Goal: Task Accomplishment & Management: Manage account settings

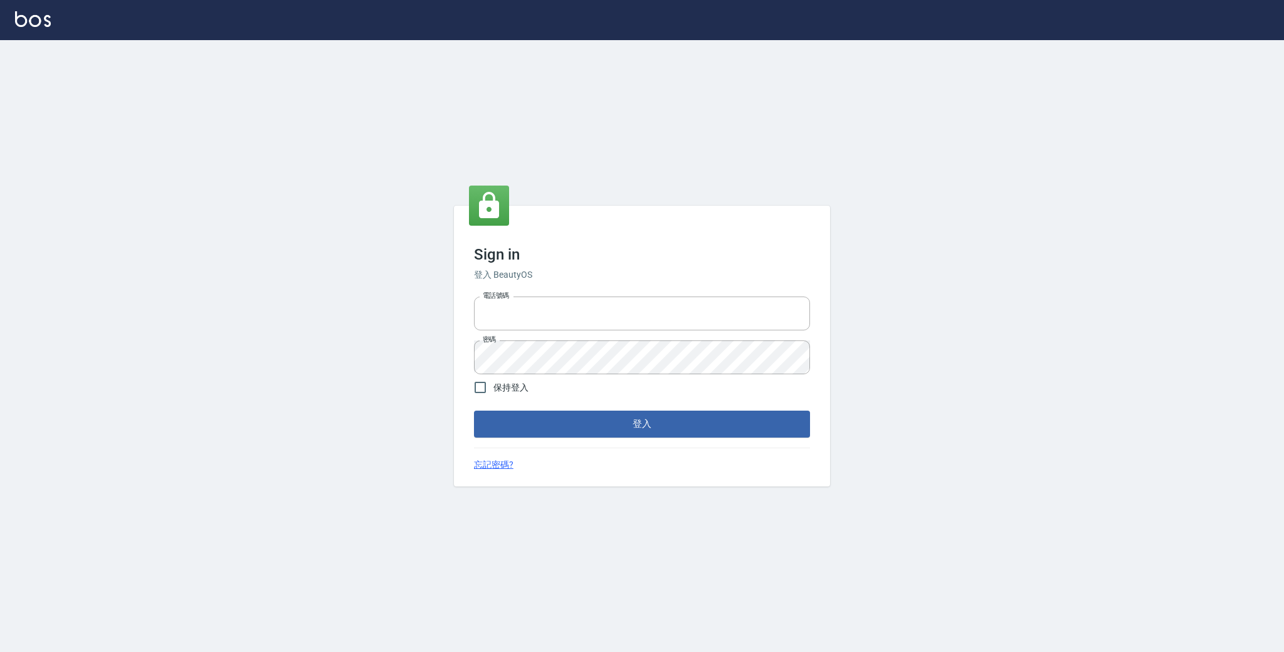
type input "0931222924"
click at [625, 424] on button "登入" at bounding box center [642, 424] width 336 height 26
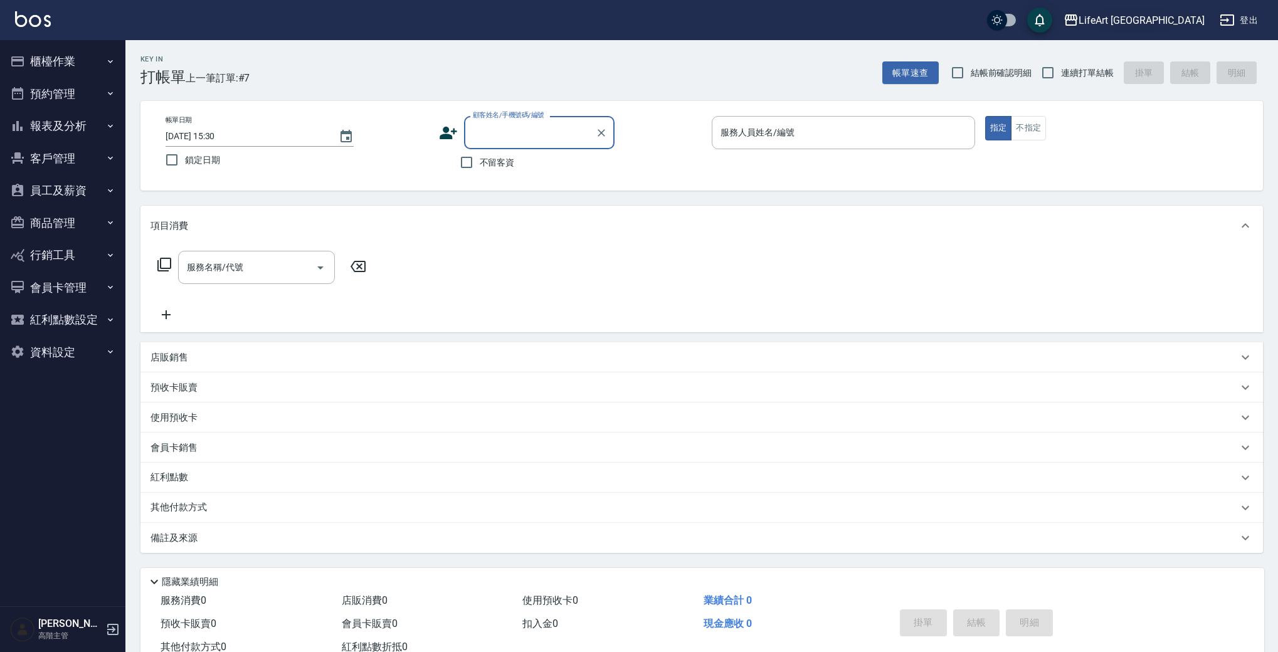
click at [1175, 18] on div "LifeArt 蘆洲" at bounding box center [1141, 21] width 126 height 16
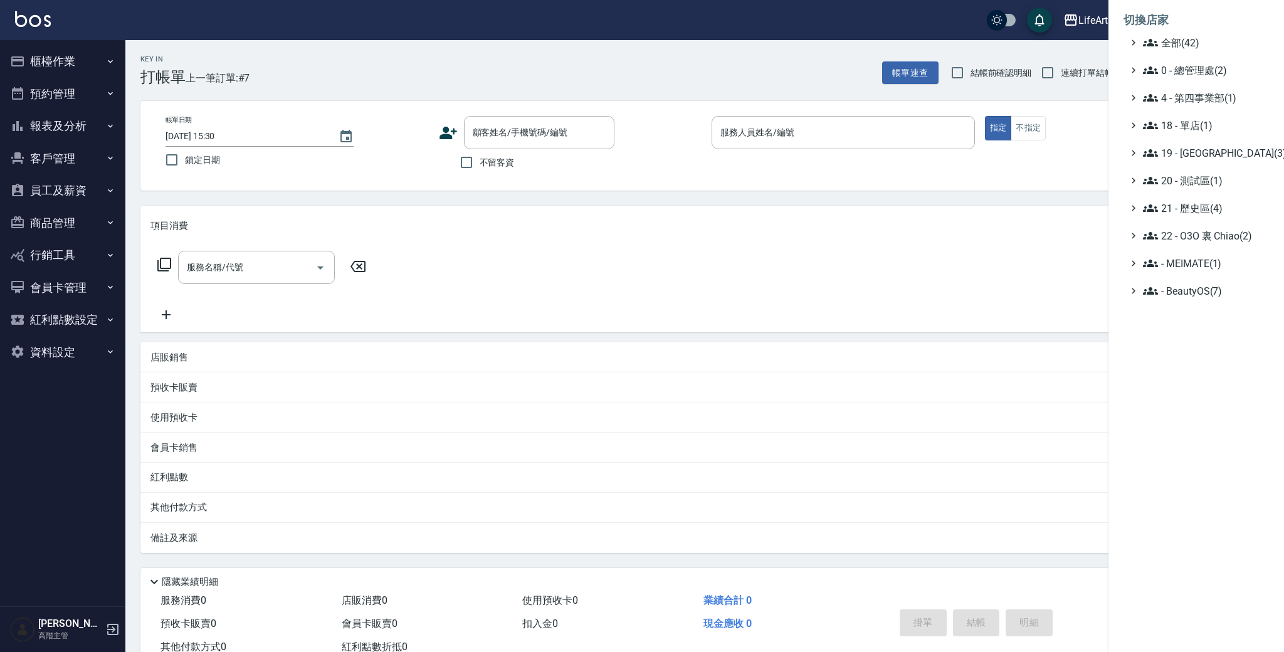
click at [1206, 50] on span "全部(42)" at bounding box center [1203, 42] width 121 height 15
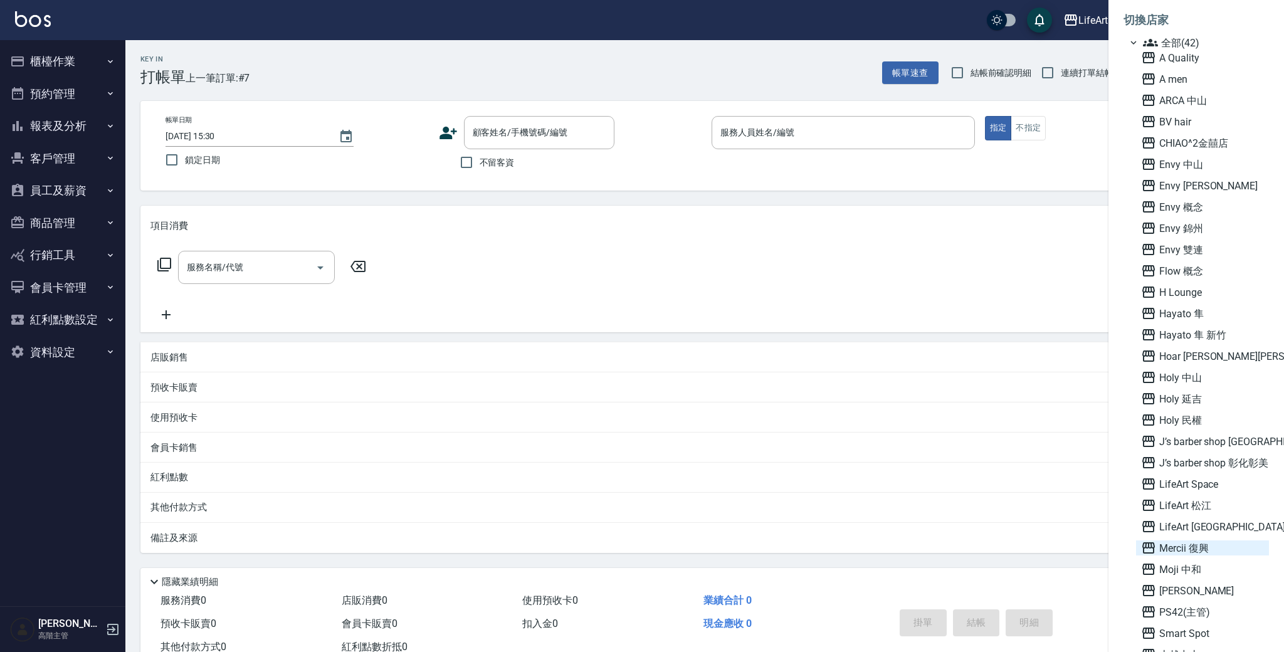
click at [1203, 549] on span "Mercii 復興" at bounding box center [1202, 548] width 123 height 15
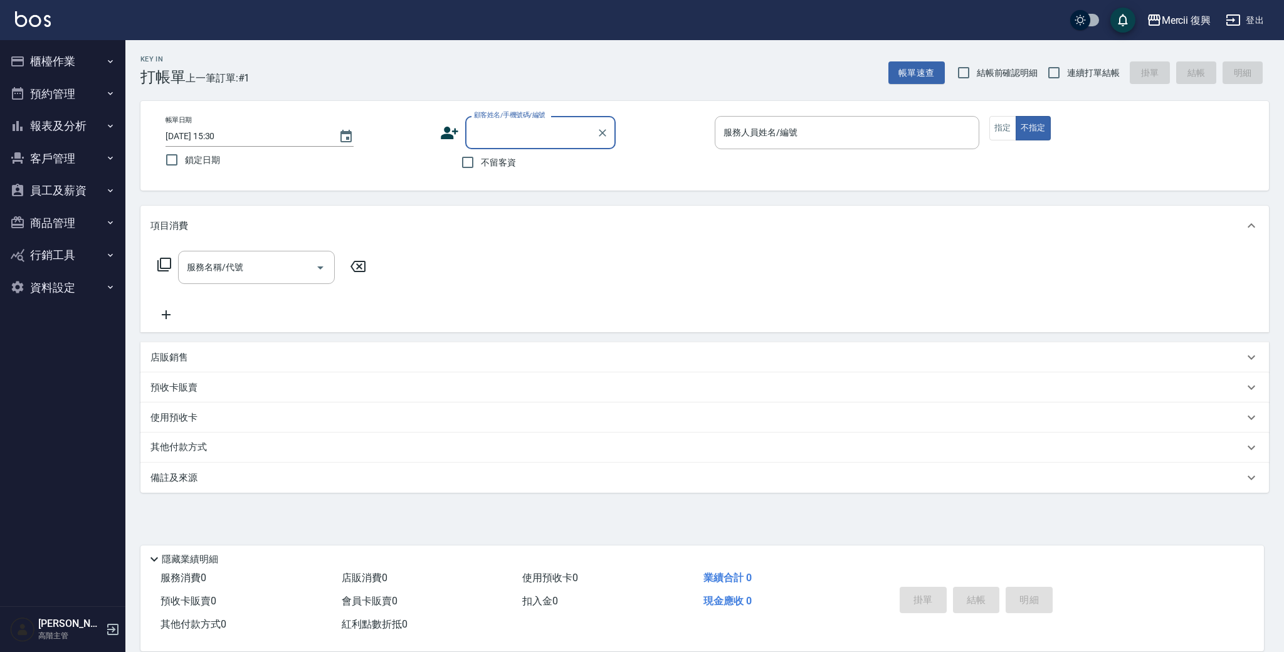
click at [74, 184] on button "員工及薪資" at bounding box center [62, 190] width 115 height 33
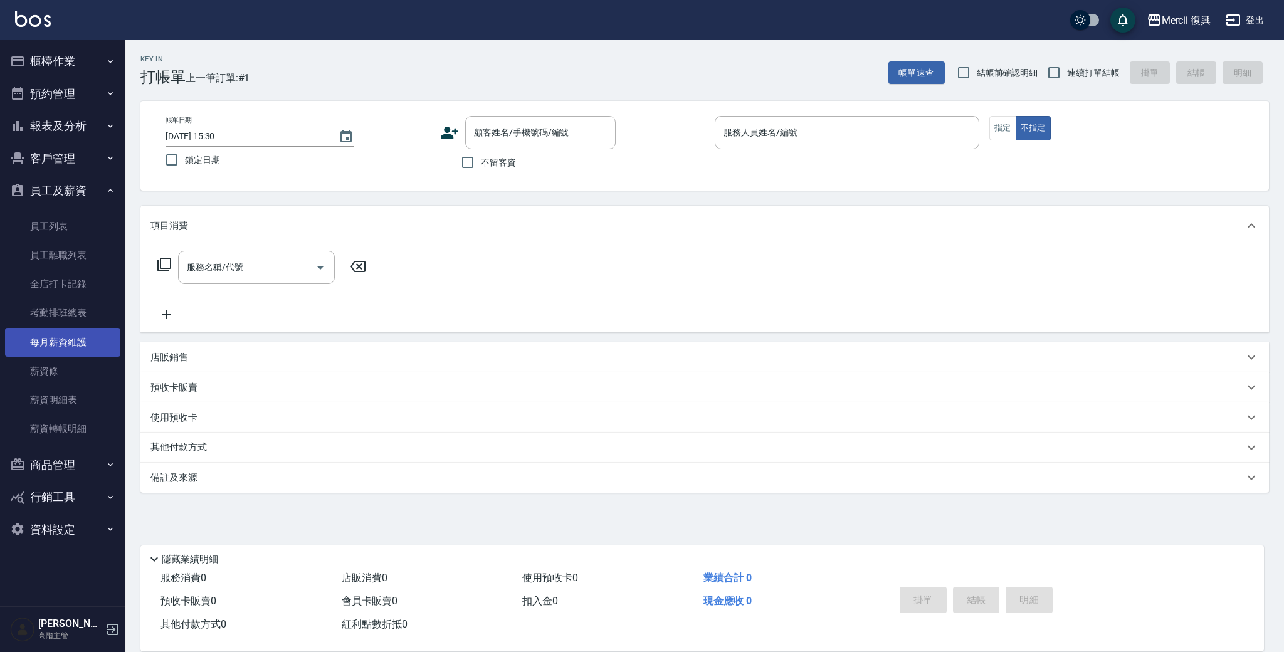
click at [81, 345] on link "每月薪資維護" at bounding box center [62, 342] width 115 height 29
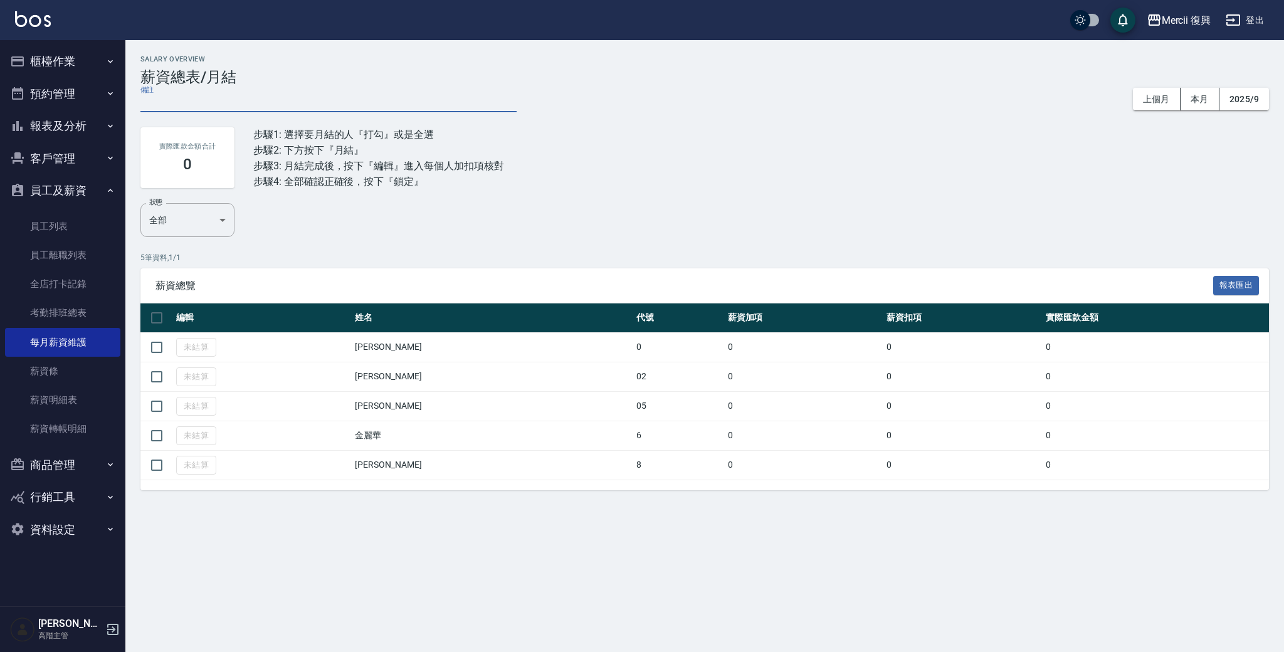
click at [185, 103] on textarea "備註" at bounding box center [328, 103] width 376 height 11
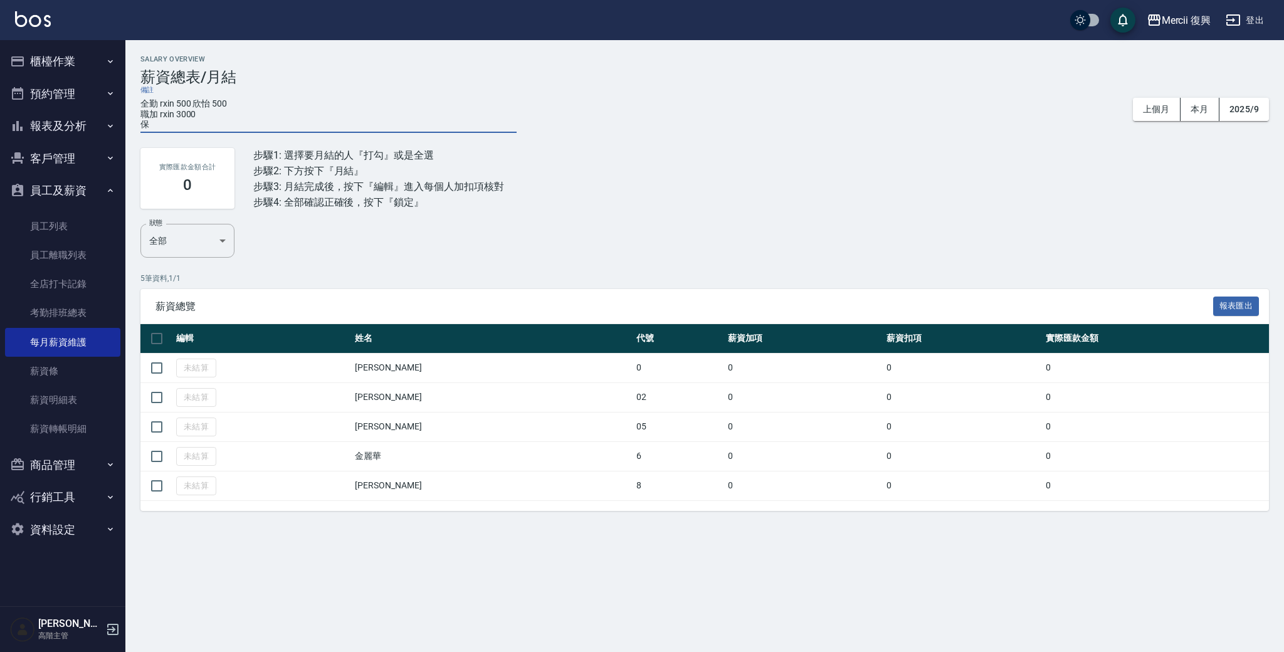
type textarea "全勤 rxin 500 欣怡 500 職加 rxin 3000"
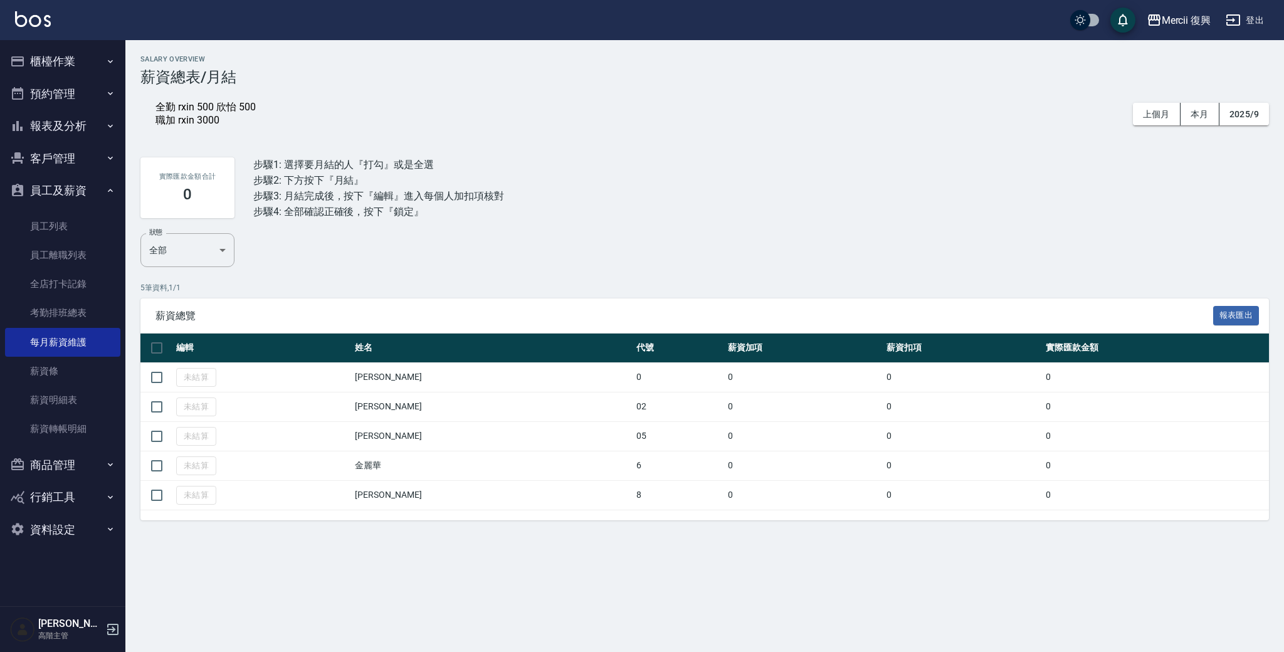
drag, startPoint x: 789, startPoint y: 237, endPoint x: 774, endPoint y: 240, distance: 16.0
click at [789, 237] on div "狀態 全部 ALL 狀態" at bounding box center [704, 250] width 1129 height 34
click at [160, 349] on input "checkbox" at bounding box center [157, 348] width 26 height 26
checkbox input "true"
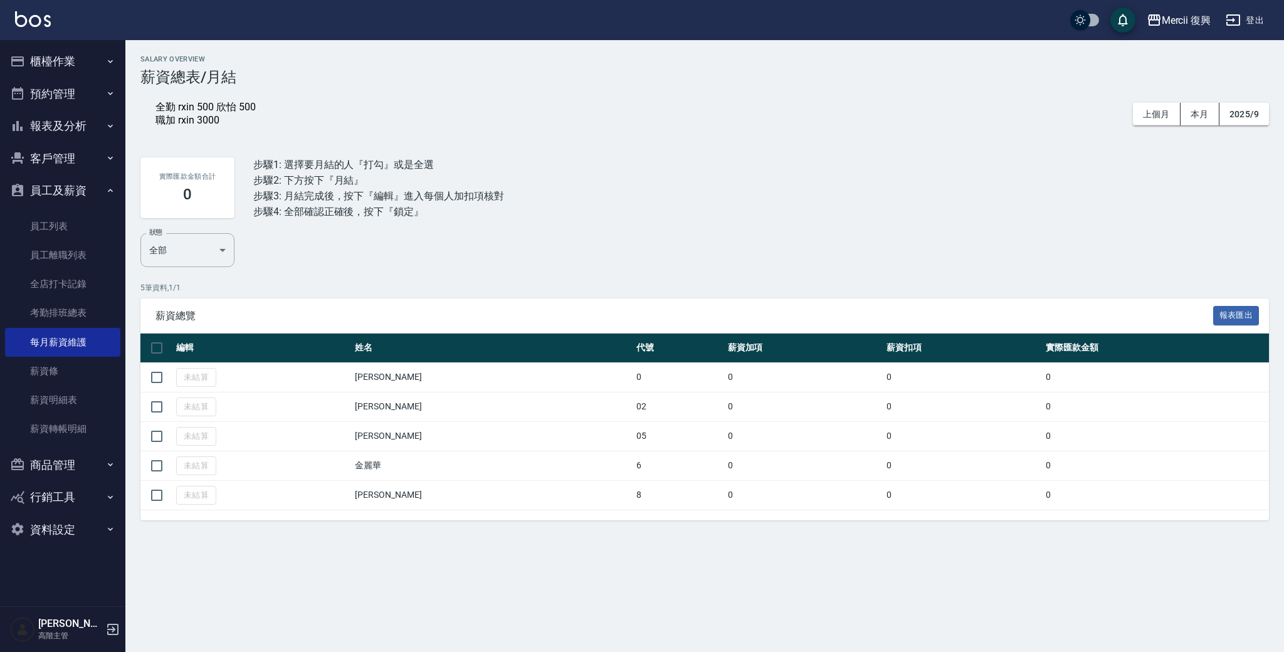
checkbox input "true"
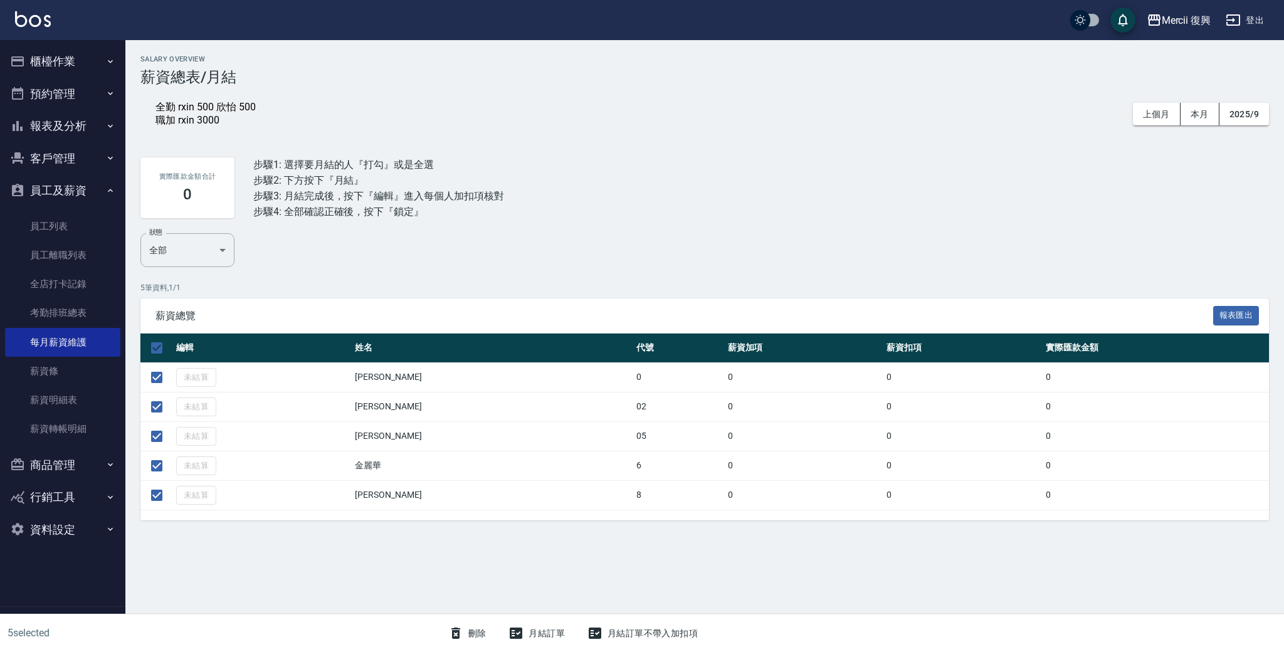
click at [532, 630] on button "月結訂單" at bounding box center [537, 633] width 66 height 23
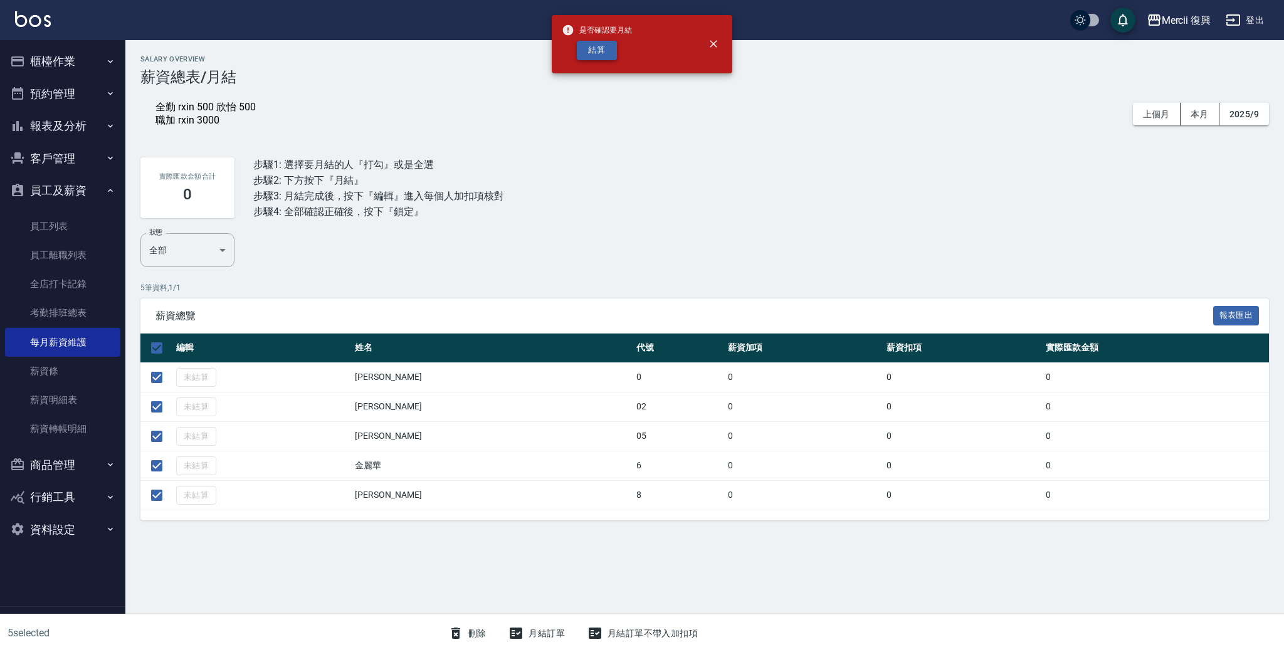
click at [604, 56] on button "結算" at bounding box center [597, 50] width 40 height 19
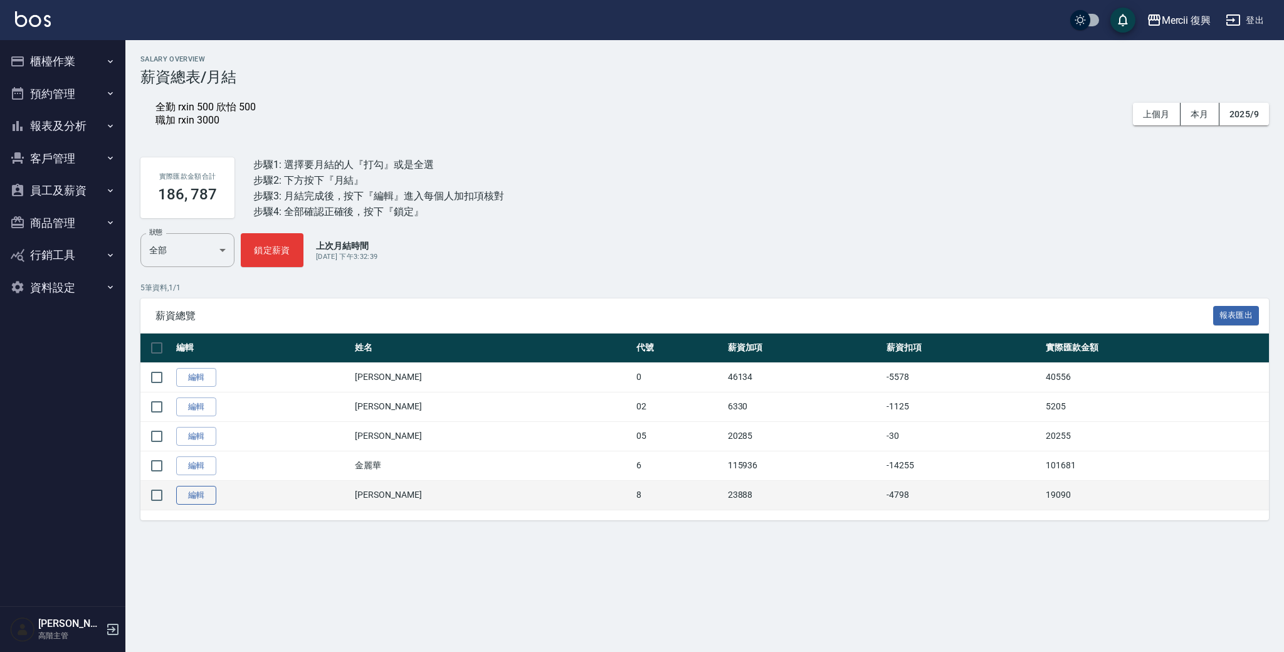
click at [187, 496] on link "編輯" at bounding box center [196, 495] width 40 height 19
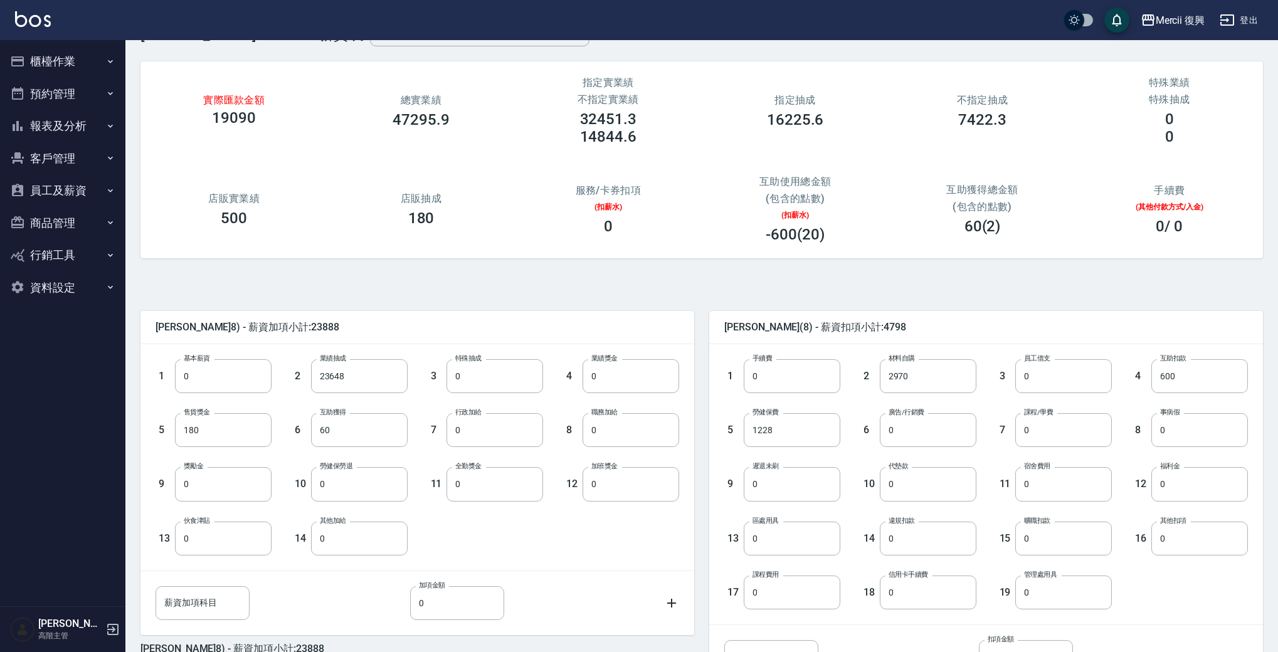
scroll to position [162, 0]
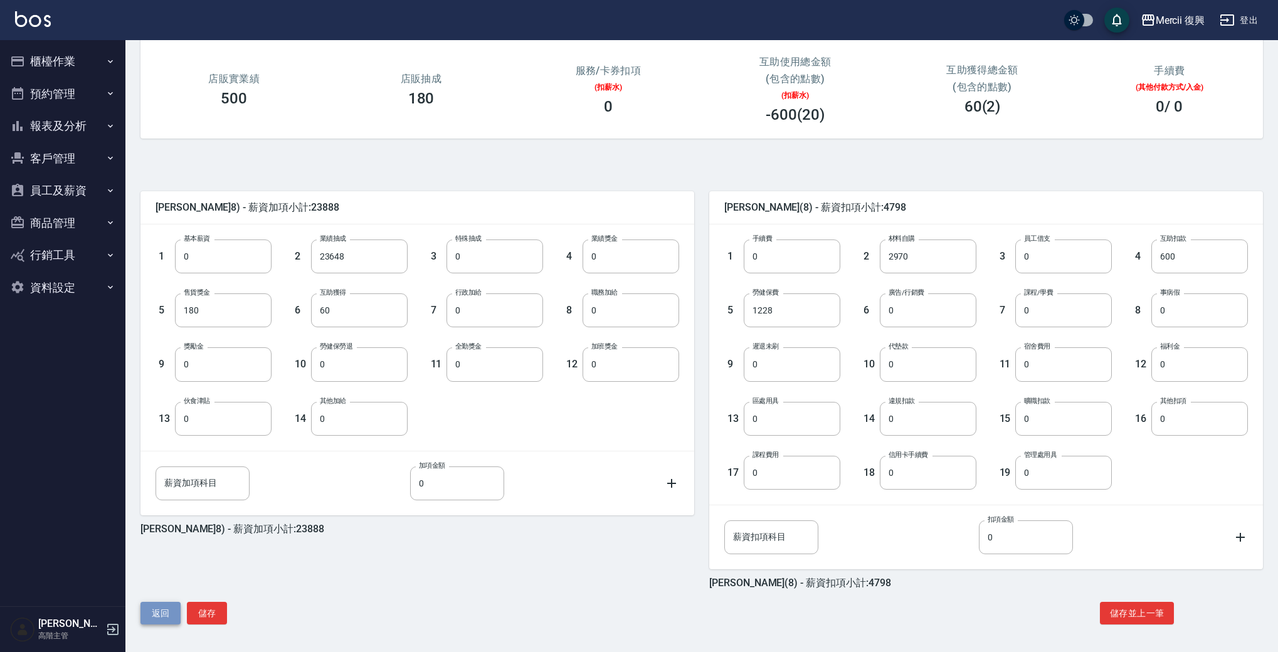
click at [166, 603] on button "返回" at bounding box center [160, 613] width 40 height 23
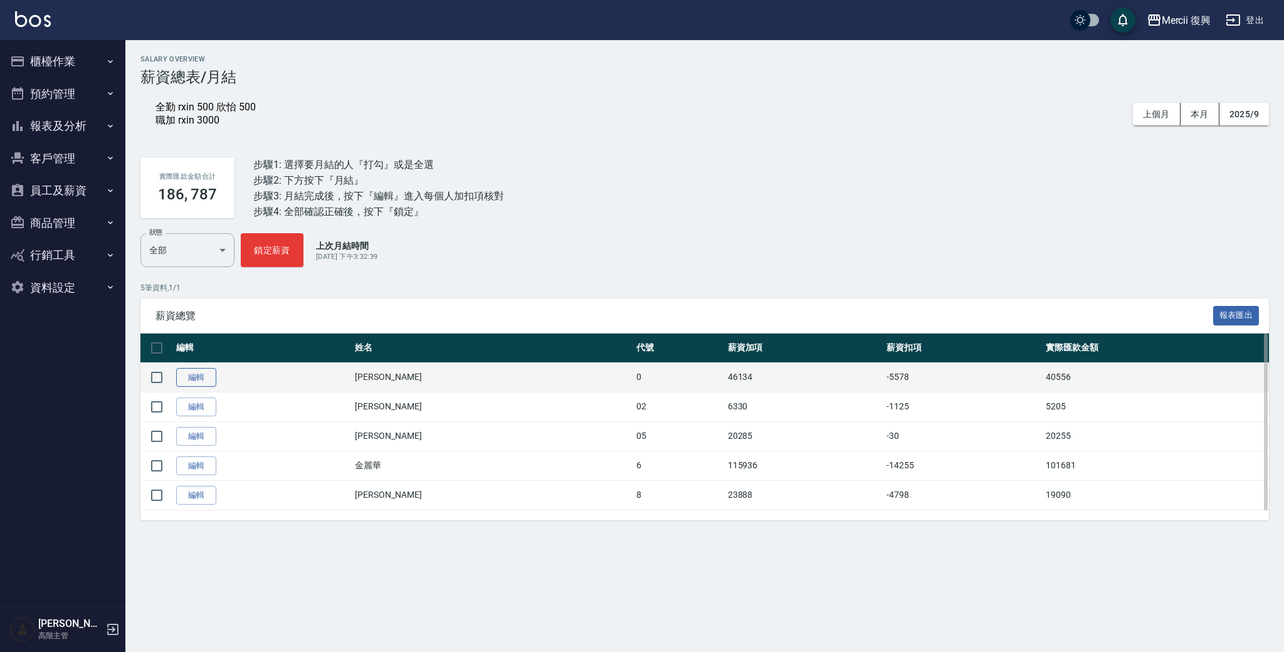
click at [197, 378] on link "編輯" at bounding box center [196, 377] width 40 height 19
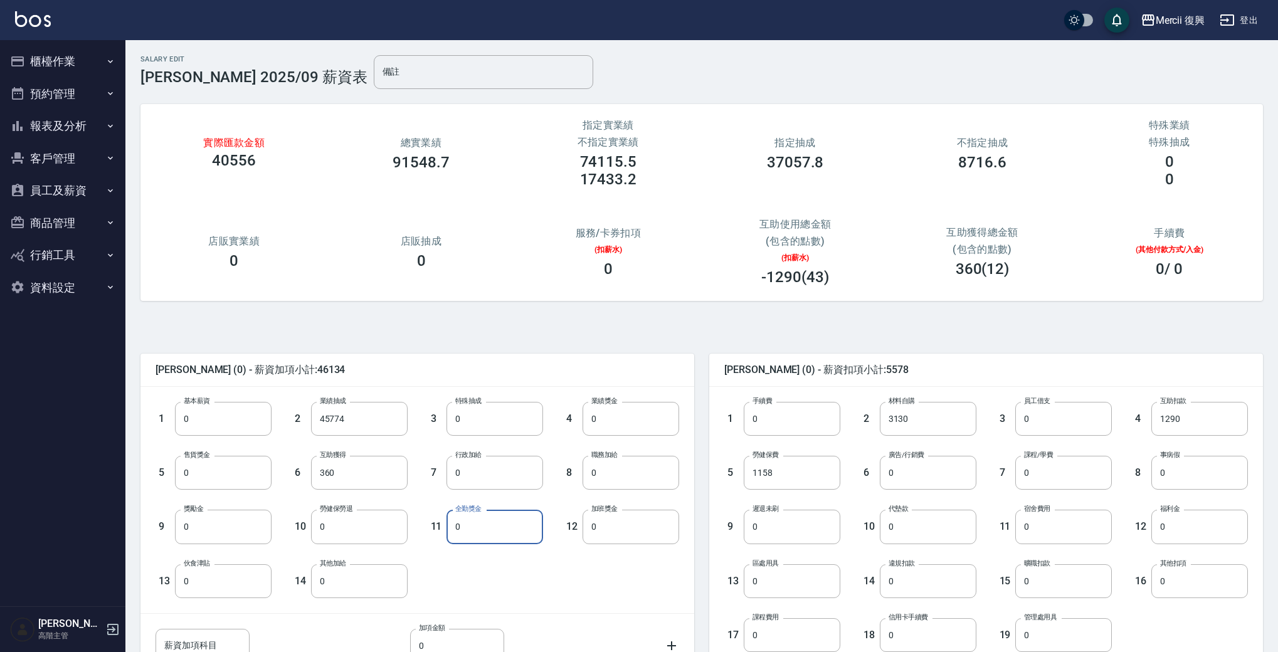
drag, startPoint x: 467, startPoint y: 527, endPoint x: 454, endPoint y: 527, distance: 12.5
click at [454, 527] on input "0" at bounding box center [494, 527] width 97 height 34
type input "500"
click at [500, 569] on div "1 基本薪資 0 基本薪資 2 業績抽成 45774 業績抽成 3 特殊抽成 0 特殊抽成 4 業績獎金 0 業績獎金 5 售貨獎金 0 售貨獎金 6 互助獲…" at bounding box center [407, 490] width 544 height 216
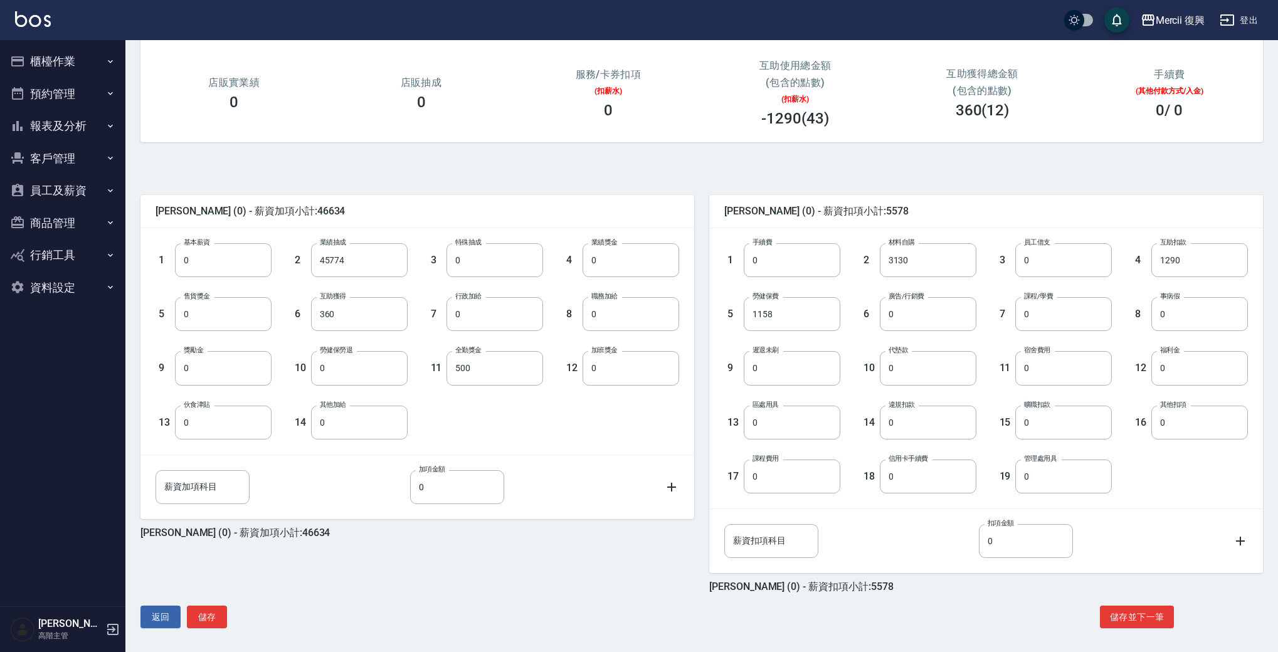
scroll to position [162, 0]
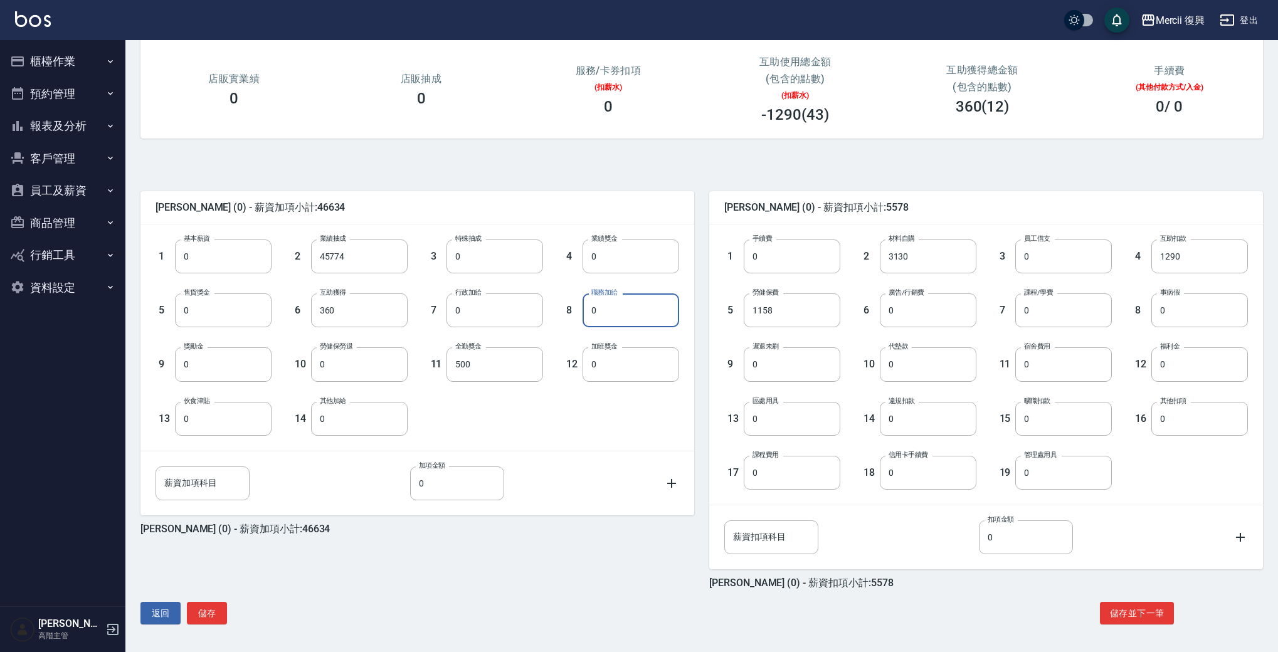
drag, startPoint x: 601, startPoint y: 311, endPoint x: 584, endPoint y: 306, distance: 17.7
click at [584, 307] on input "0" at bounding box center [631, 310] width 97 height 34
type input "3000"
drag, startPoint x: 453, startPoint y: 583, endPoint x: 325, endPoint y: 578, distance: 128.6
click at [453, 583] on div "陳馨 (0) - 薪資加項小計:49634 1 基本薪資 0 基本薪資 2 業績抽成 45774 業績抽成 3 特殊抽成 0 特殊抽成 4 業績獎金 0 業績…" at bounding box center [409, 382] width 569 height 413
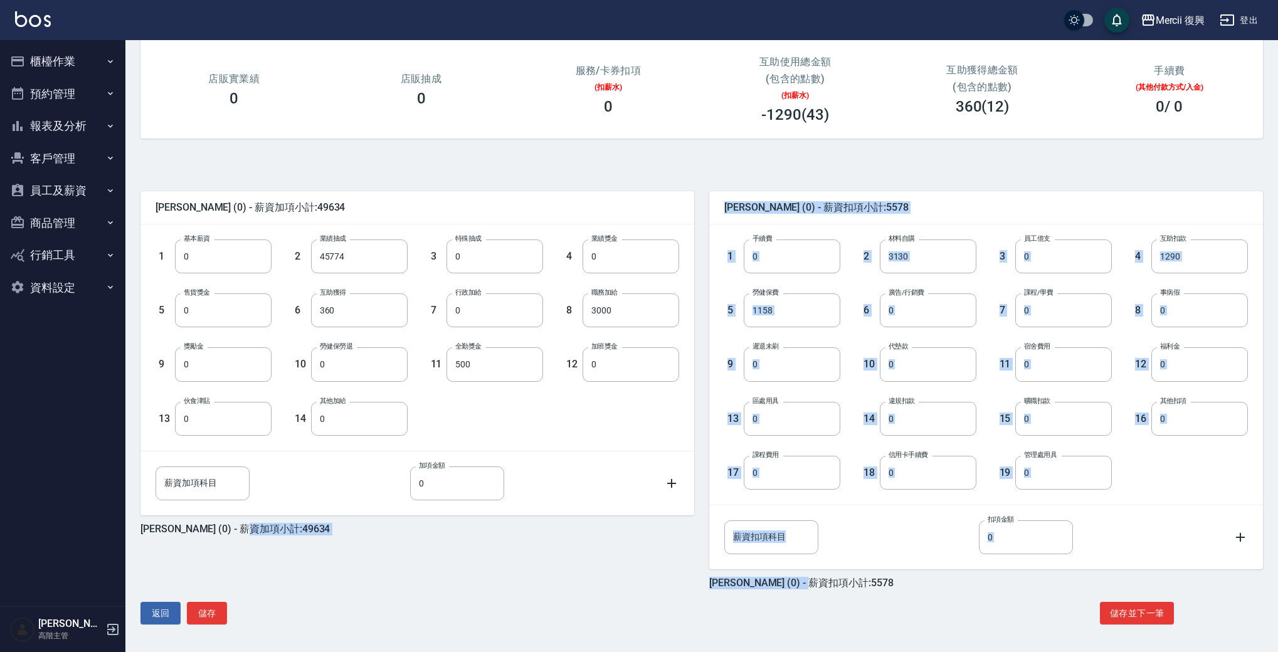
drag, startPoint x: 325, startPoint y: 589, endPoint x: 260, endPoint y: 614, distance: 69.6
click at [325, 590] on div "陳馨 (0) - 薪資加項小計:49634 1 基本薪資 0 基本薪資 2 業績抽成 45774 業績抽成 3 特殊抽成 0 特殊抽成 4 業績獎金 0 業績…" at bounding box center [696, 395] width 1132 height 483
click at [211, 611] on button "儲存" at bounding box center [207, 613] width 40 height 23
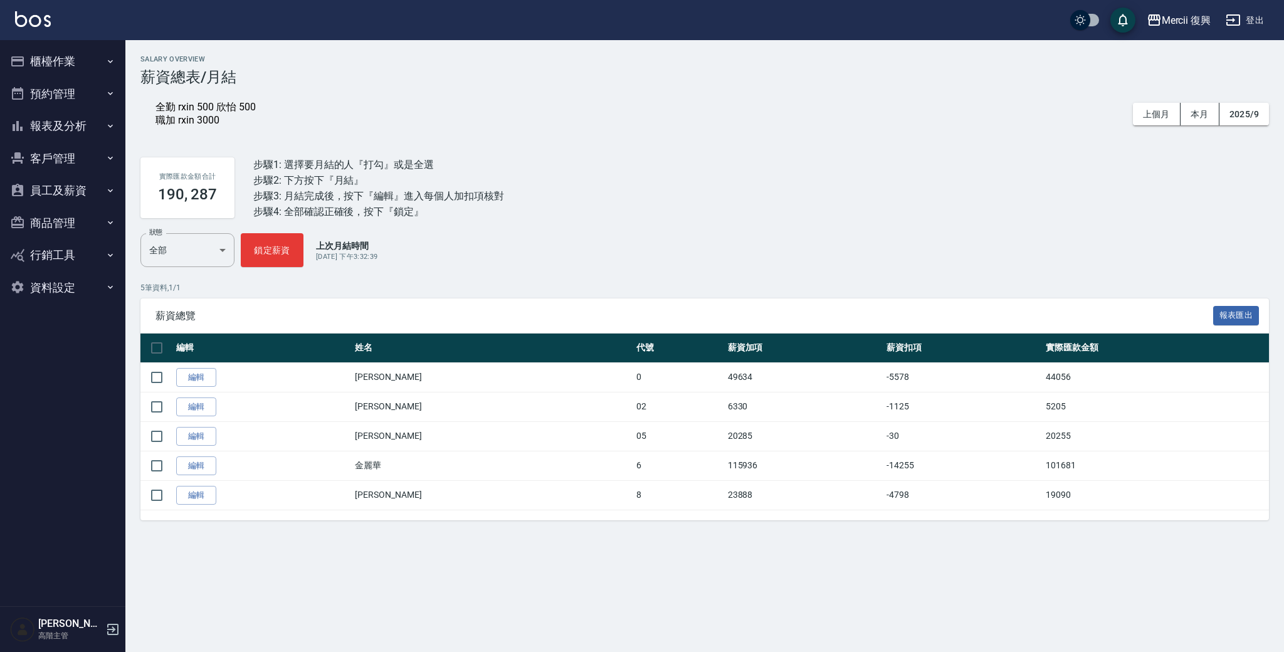
click at [280, 116] on div "全勤 rxin 500 欣怡 500 職加 rxin 3000" at bounding box center [218, 114] width 125 height 26
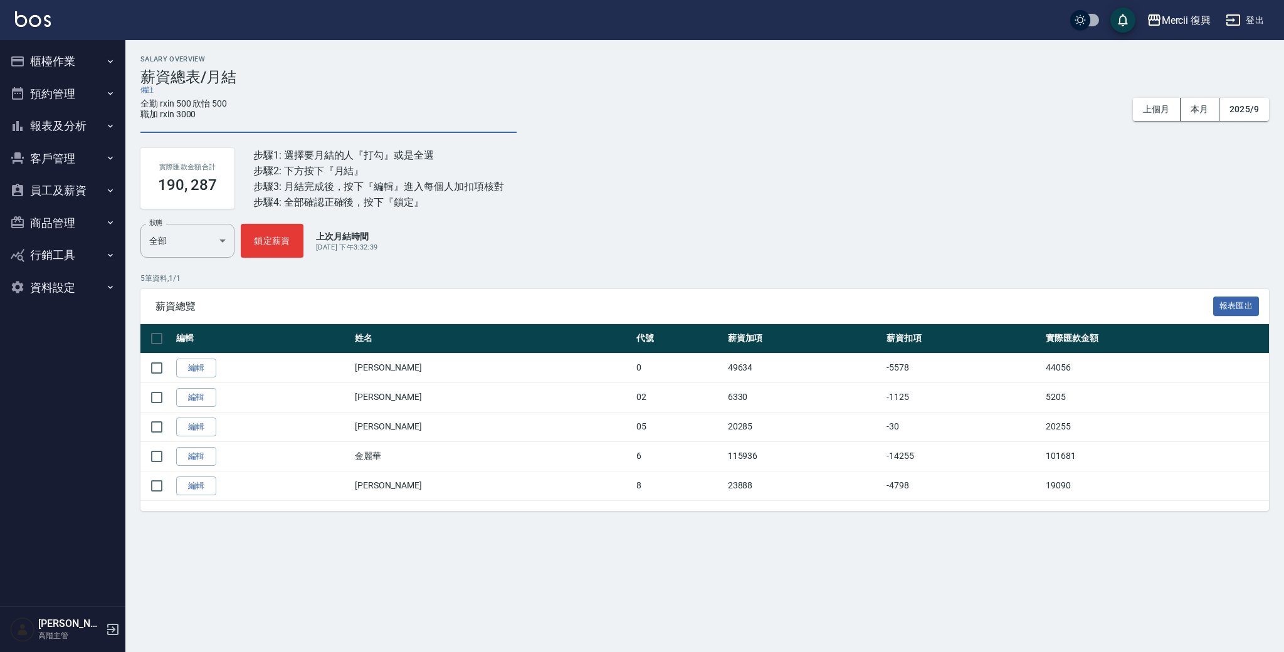
drag, startPoint x: 258, startPoint y: 116, endPoint x: 97, endPoint y: 90, distance: 162.7
click at [97, 90] on div "Mercii 復興 登出 櫃檯作業 打帳單 帳單列表 掛單列表 座位開單 營業儀表板 現金收支登錄 高階收支登錄 材料自購登錄 每日結帳 排班表 現場電腦打卡…" at bounding box center [642, 326] width 1284 height 652
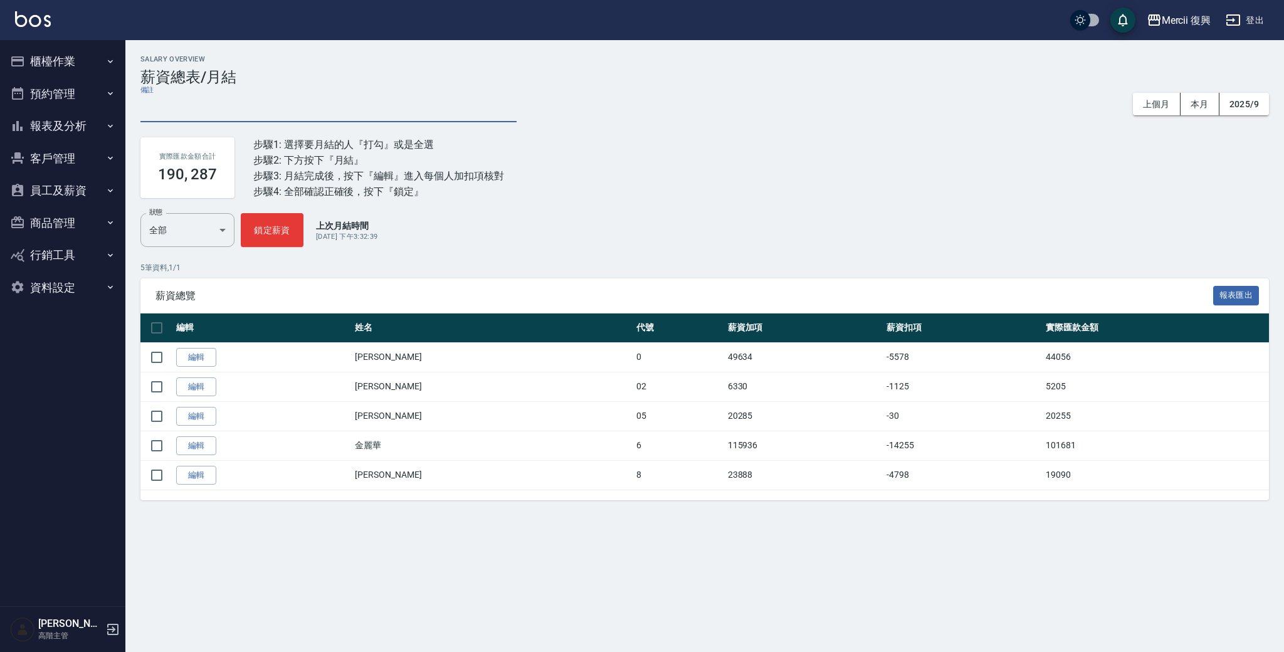
click at [729, 208] on div "實際匯款金額合計 190, 287 步驟1: 選擇要月結的人『打勾』或是全選 步驟2: 下方按下『月結』 步驟3: 月結完成後，按下『編輯』進入每個人加扣項核…" at bounding box center [704, 167] width 1129 height 91
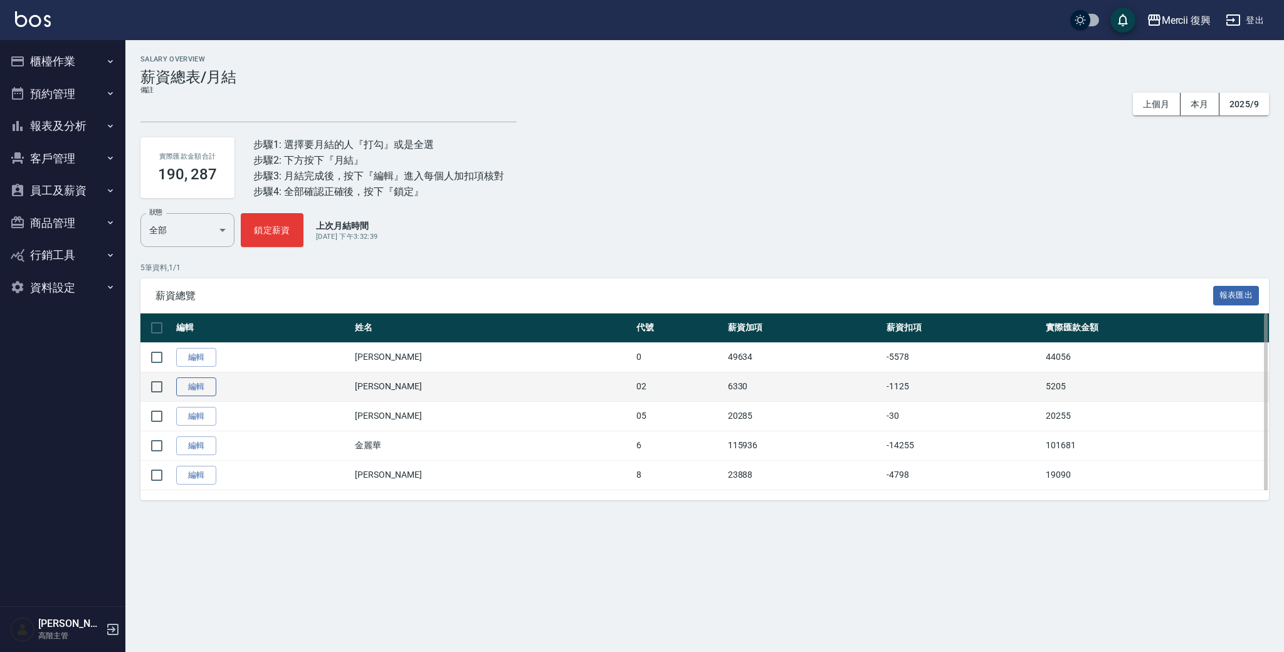
click at [187, 393] on link "編輯" at bounding box center [196, 386] width 40 height 19
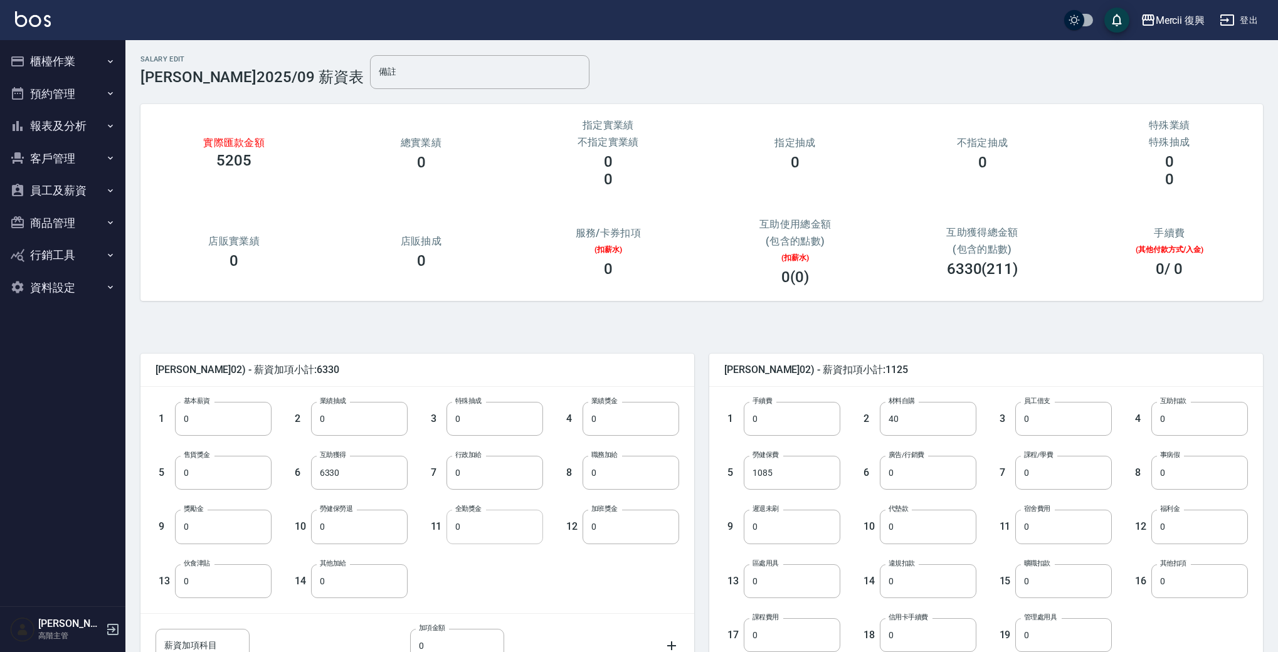
click at [483, 529] on input "0" at bounding box center [494, 527] width 97 height 34
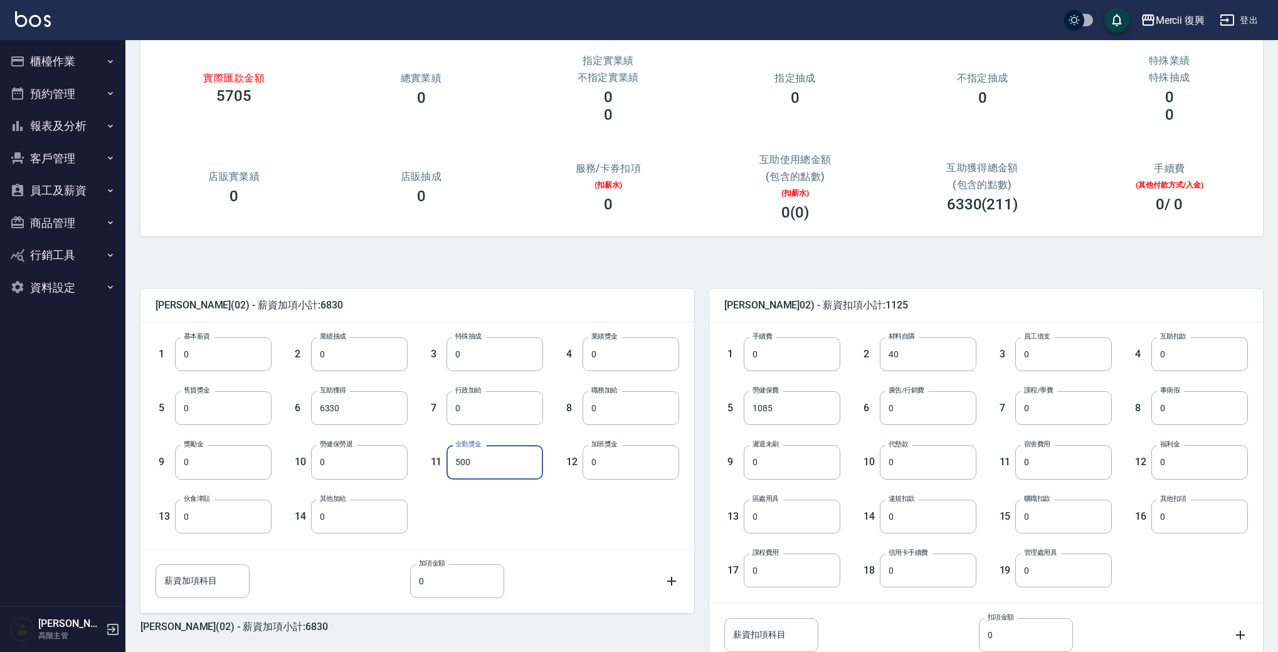
scroll to position [162, 0]
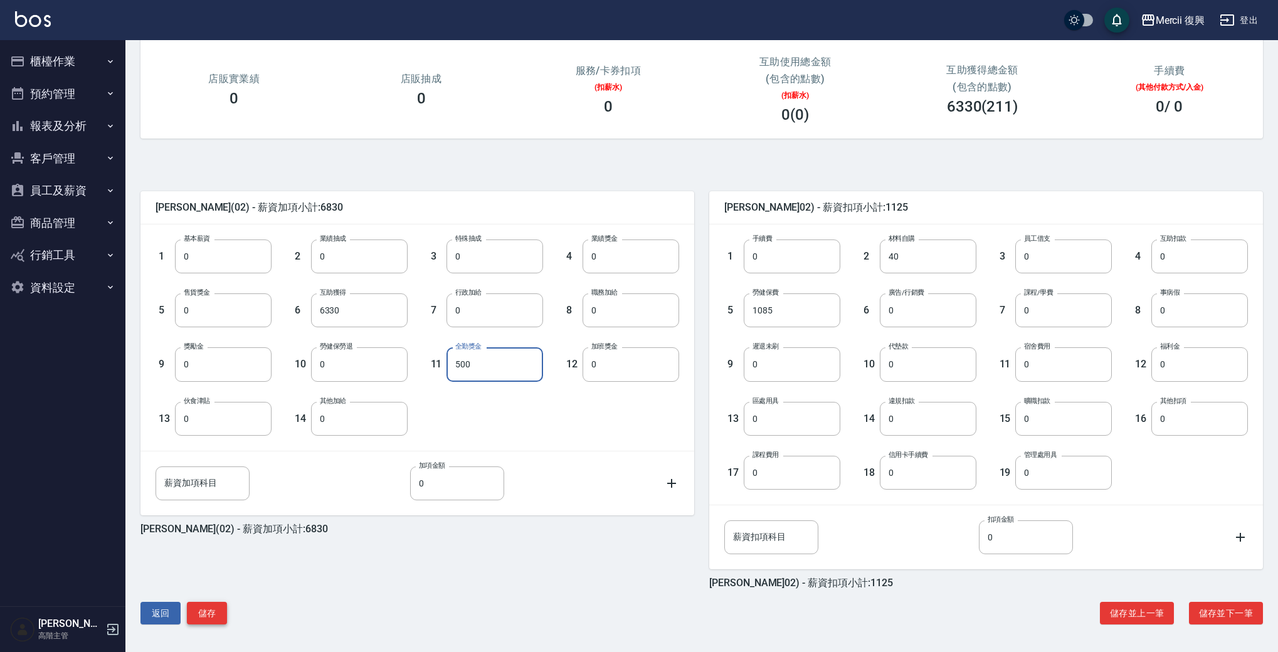
type input "500"
click at [202, 602] on button "儲存" at bounding box center [207, 613] width 40 height 23
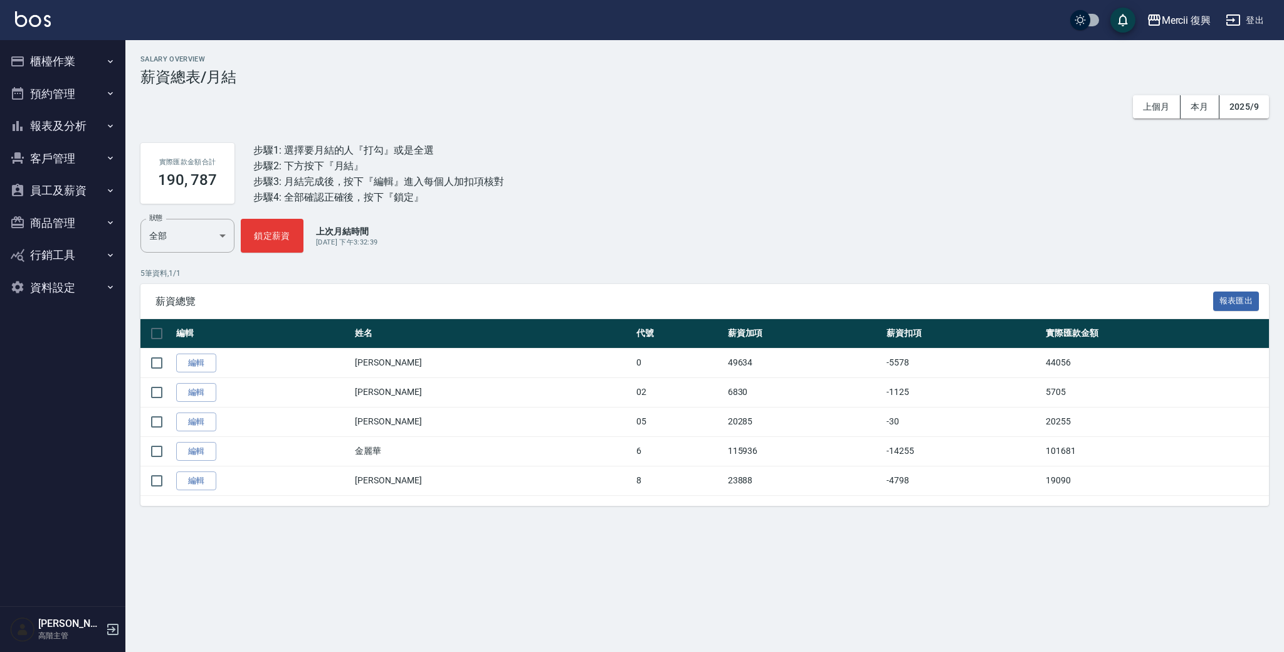
click at [185, 444] on link "編輯" at bounding box center [196, 451] width 40 height 19
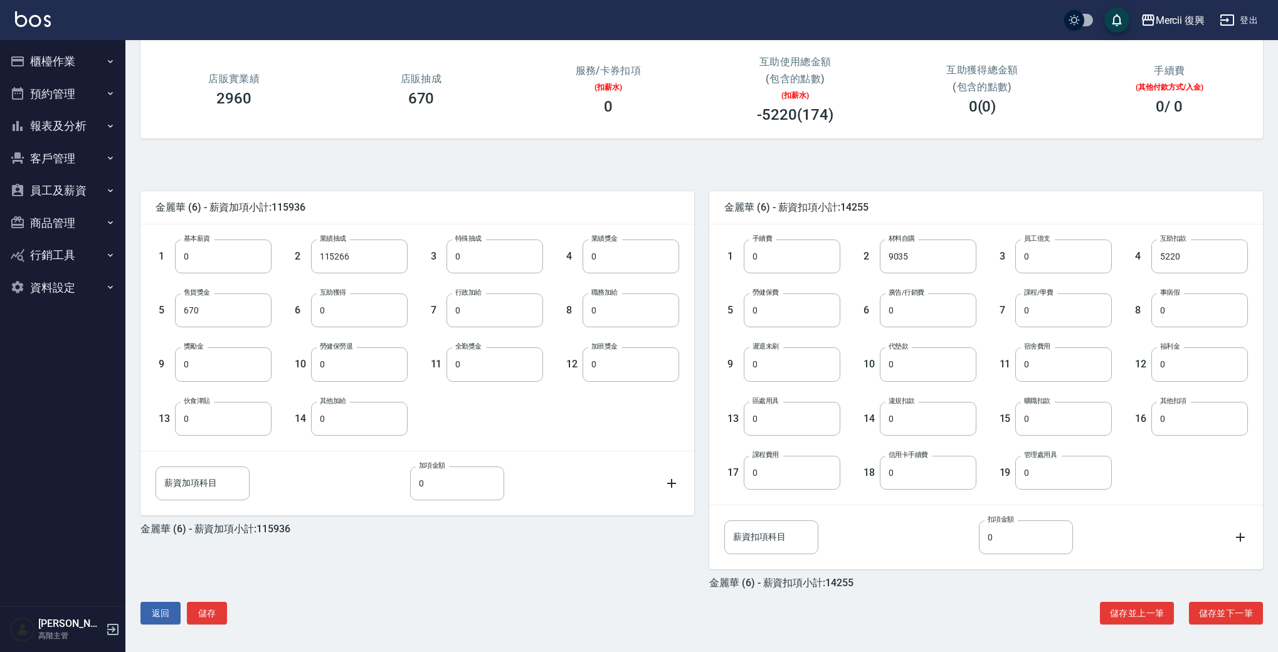
scroll to position [162, 0]
click at [161, 603] on button "返回" at bounding box center [160, 613] width 40 height 23
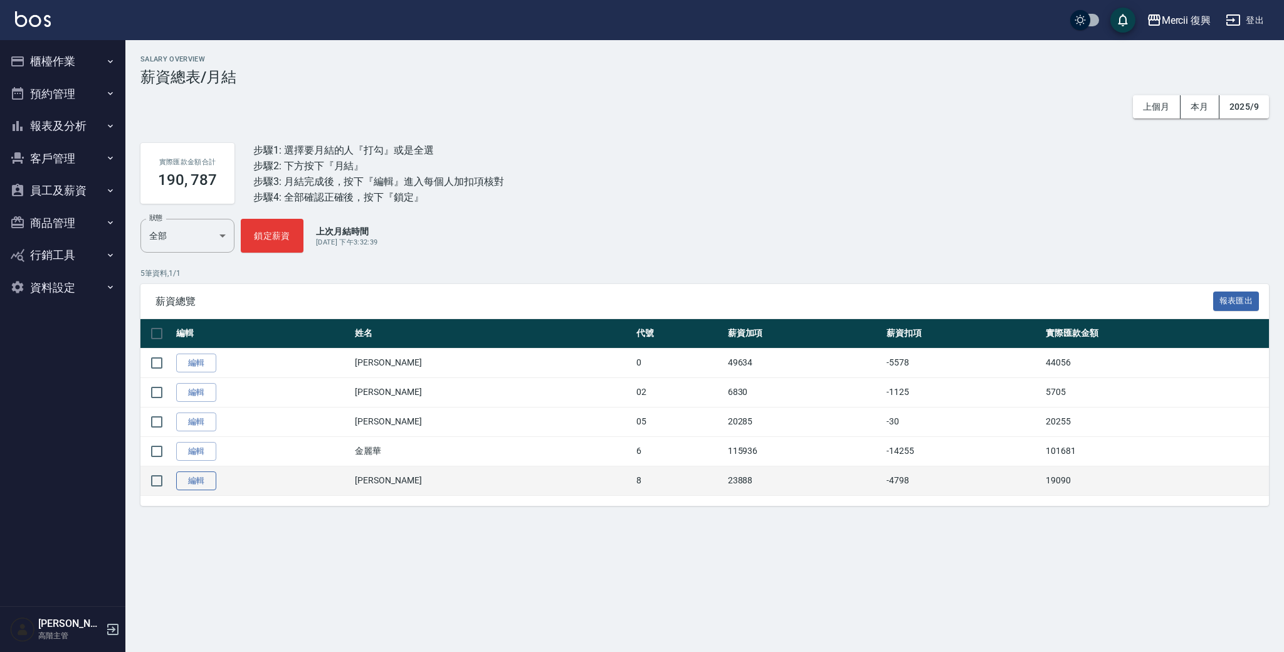
click at [198, 477] on link "編輯" at bounding box center [196, 481] width 40 height 19
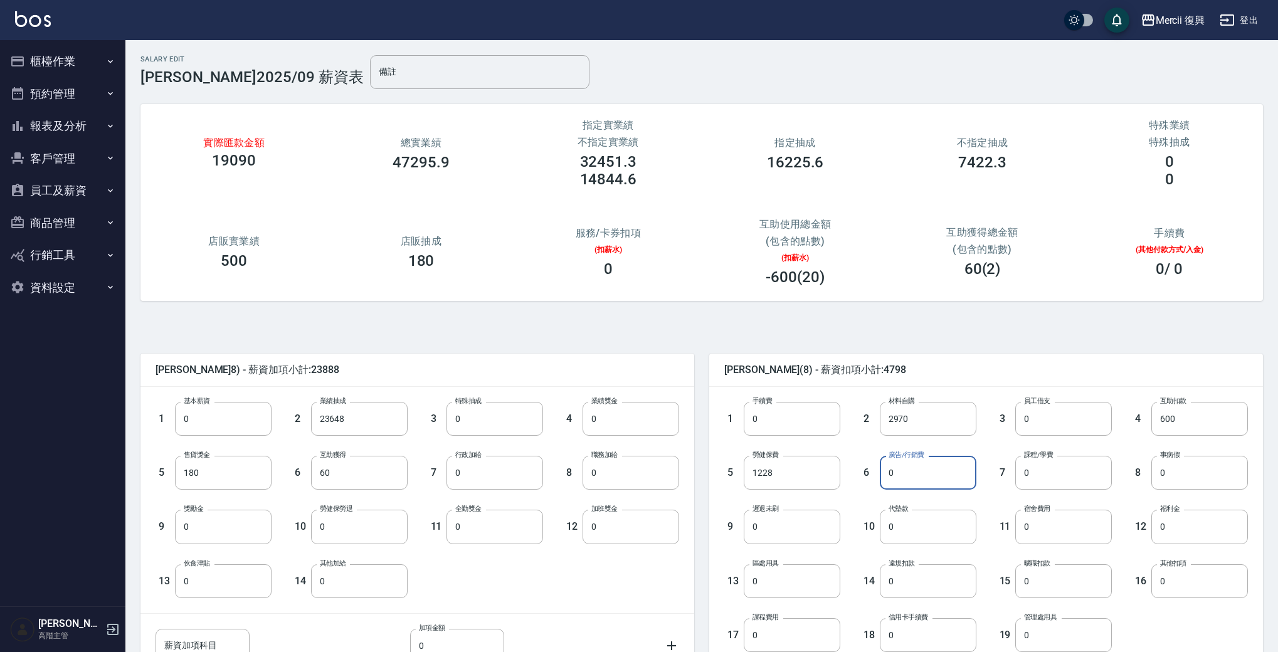
click at [939, 467] on input "0" at bounding box center [928, 473] width 97 height 34
type input "2000"
click at [984, 496] on div "11 宿舍費用 0 宿舍費用" at bounding box center [1044, 517] width 136 height 54
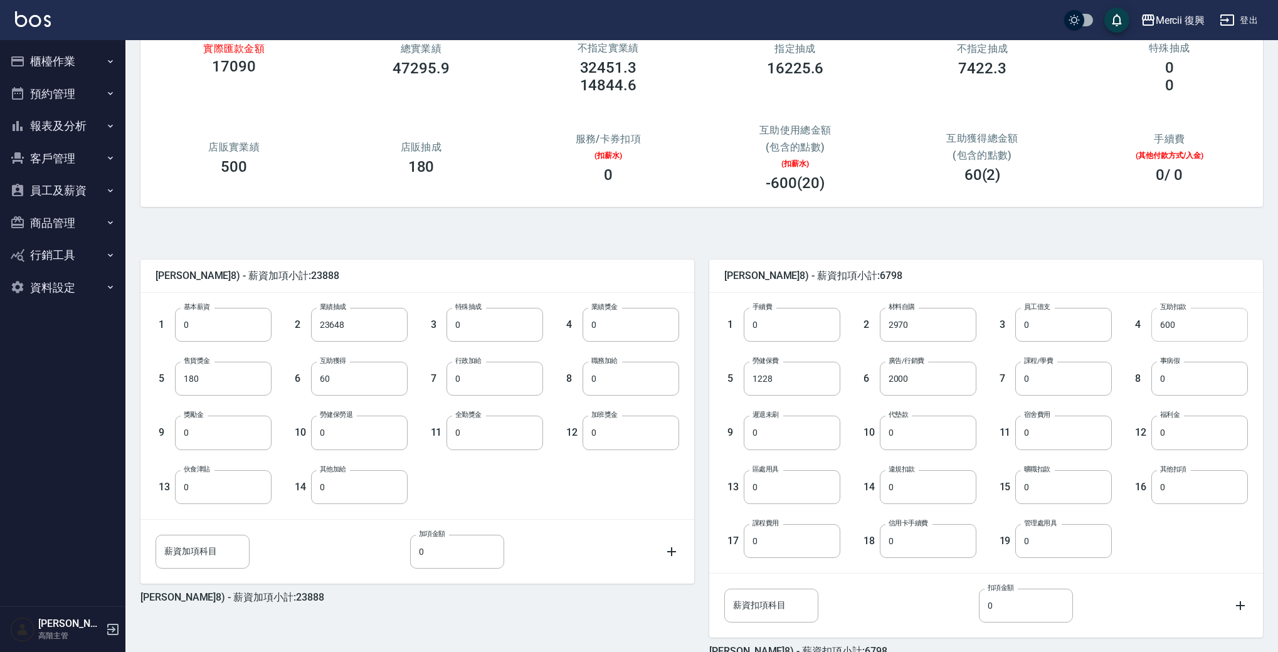
scroll to position [162, 0]
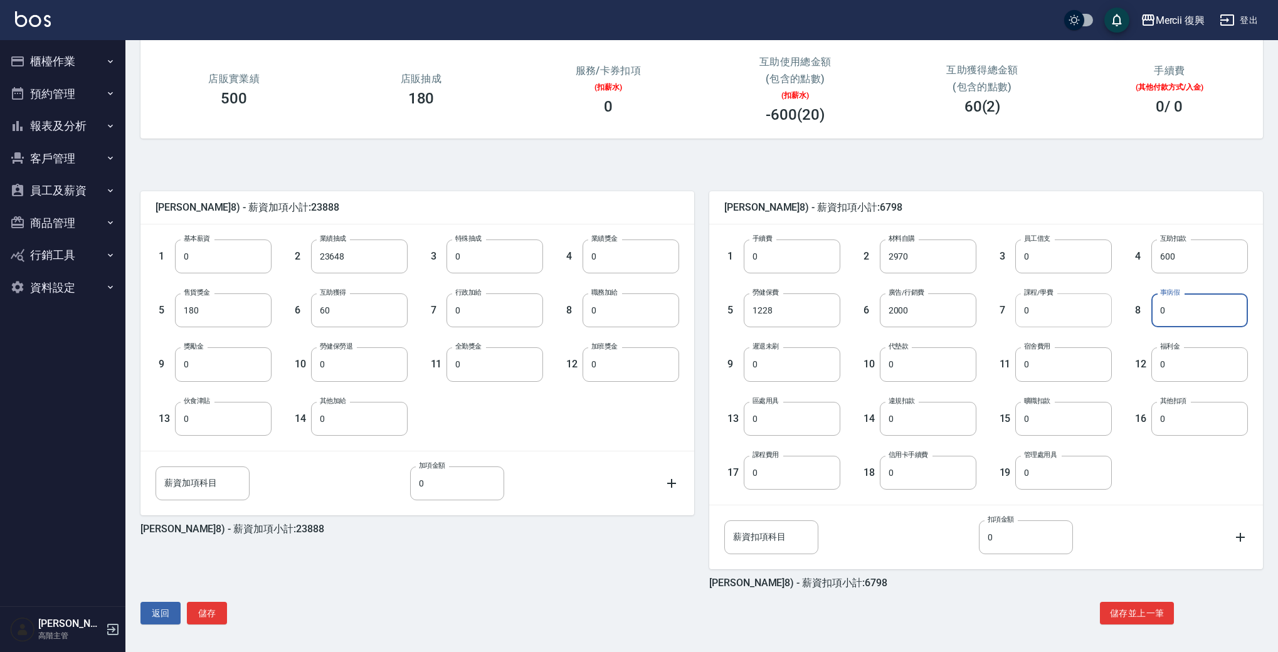
drag, startPoint x: 1203, startPoint y: 301, endPoint x: 1100, endPoint y: 305, distance: 102.9
click at [1100, 305] on div "1 手續費 0 手續費 2 材料自購 2970 材料自購 3 員工借支 0 員工借支 4 互助扣款 600 互助扣款 5 勞健保費 1228 勞健保費 6 廣…" at bounding box center [976, 354] width 544 height 270
type input "2250"
click at [1208, 477] on div "1 手續費 0 手續費 2 材料自購 2970 材料自購 3 員工借支 0 員工借支 4 互助扣款 600 互助扣款 5 勞健保費 1228 勞健保費 6 廣…" at bounding box center [976, 354] width 544 height 270
click at [776, 532] on input "薪資扣項科目" at bounding box center [771, 537] width 94 height 34
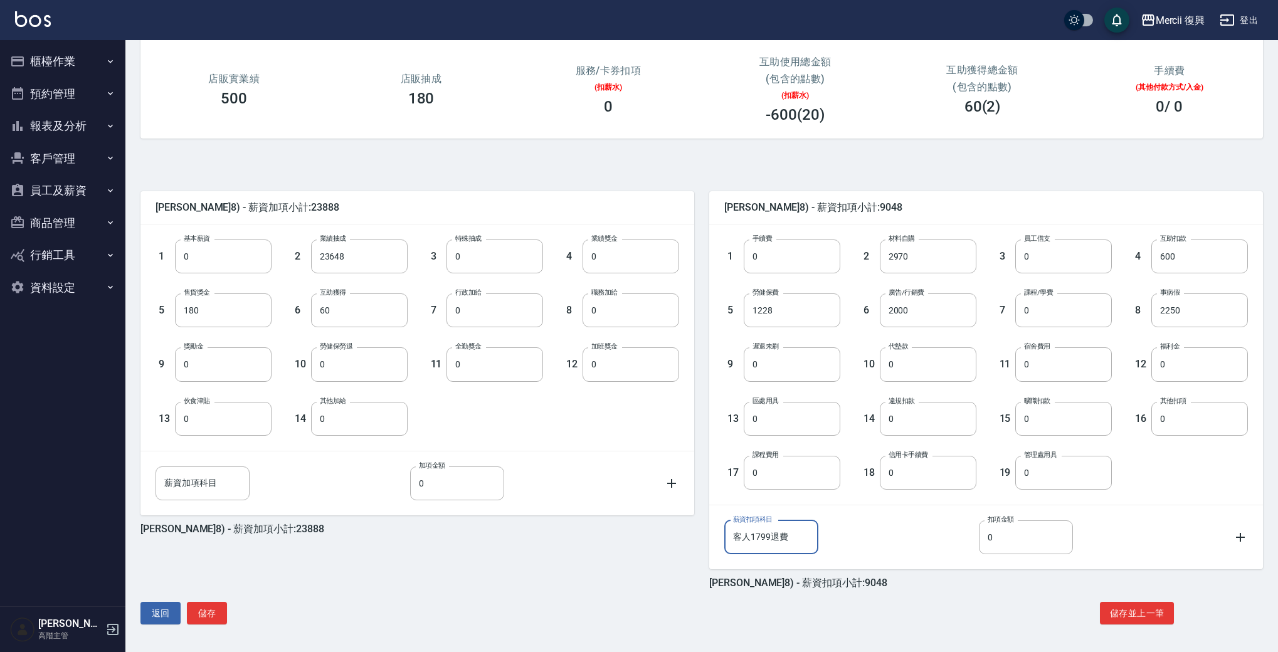
type input "客人1799退費"
type input "810"
drag, startPoint x: 946, startPoint y: 580, endPoint x: 922, endPoint y: 587, distance: 24.8
click at [946, 580] on div "蔡芳綺 (8) - 薪資扣項小計:9858" at bounding box center [986, 583] width 554 height 13
click at [209, 608] on button "儲存" at bounding box center [207, 613] width 40 height 23
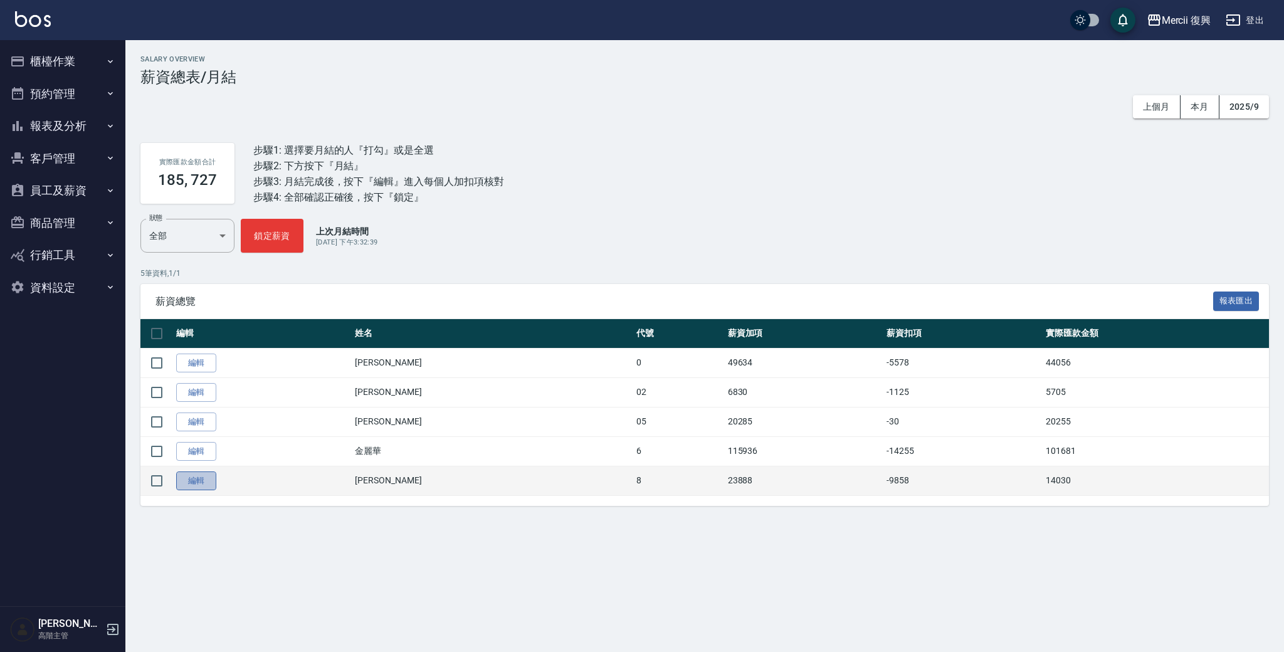
click at [181, 480] on link "編輯" at bounding box center [196, 481] width 40 height 19
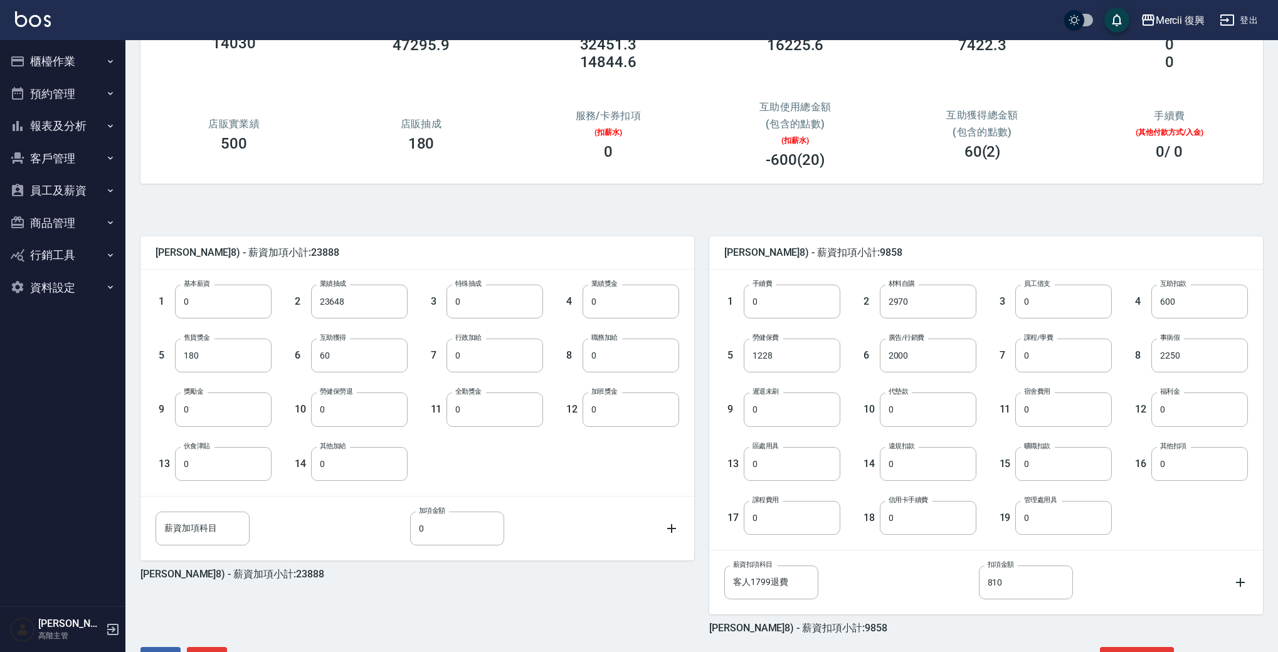
scroll to position [162, 0]
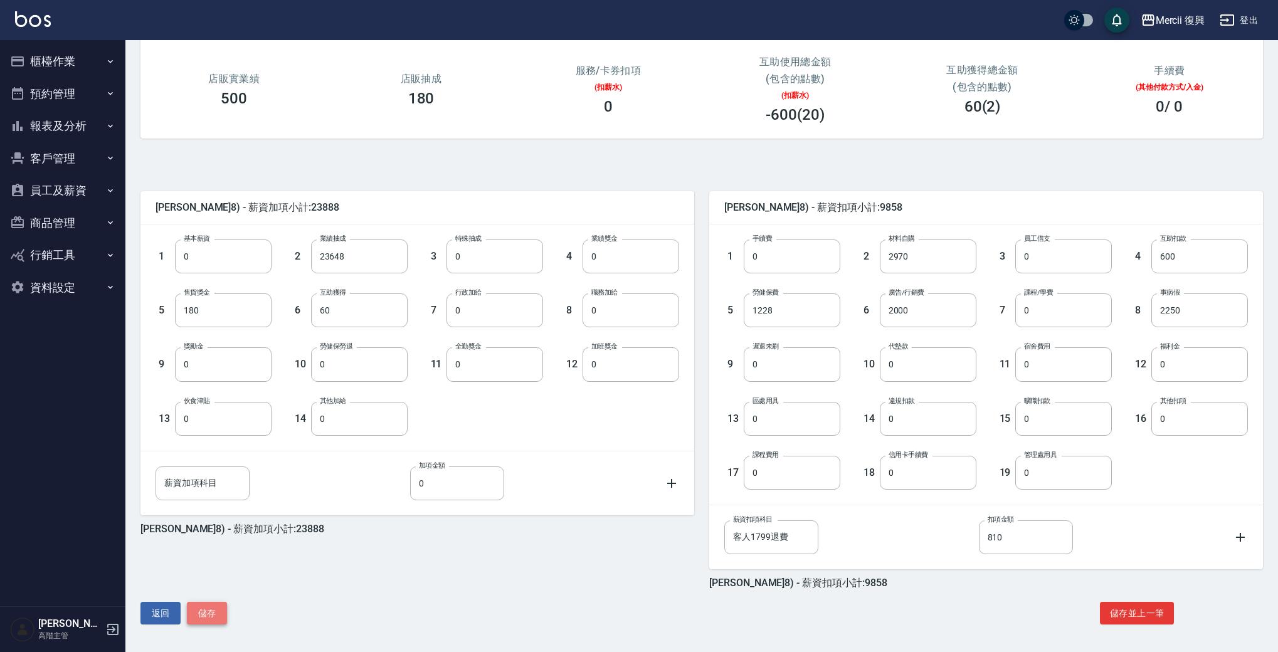
click at [220, 609] on button "儲存" at bounding box center [207, 613] width 40 height 23
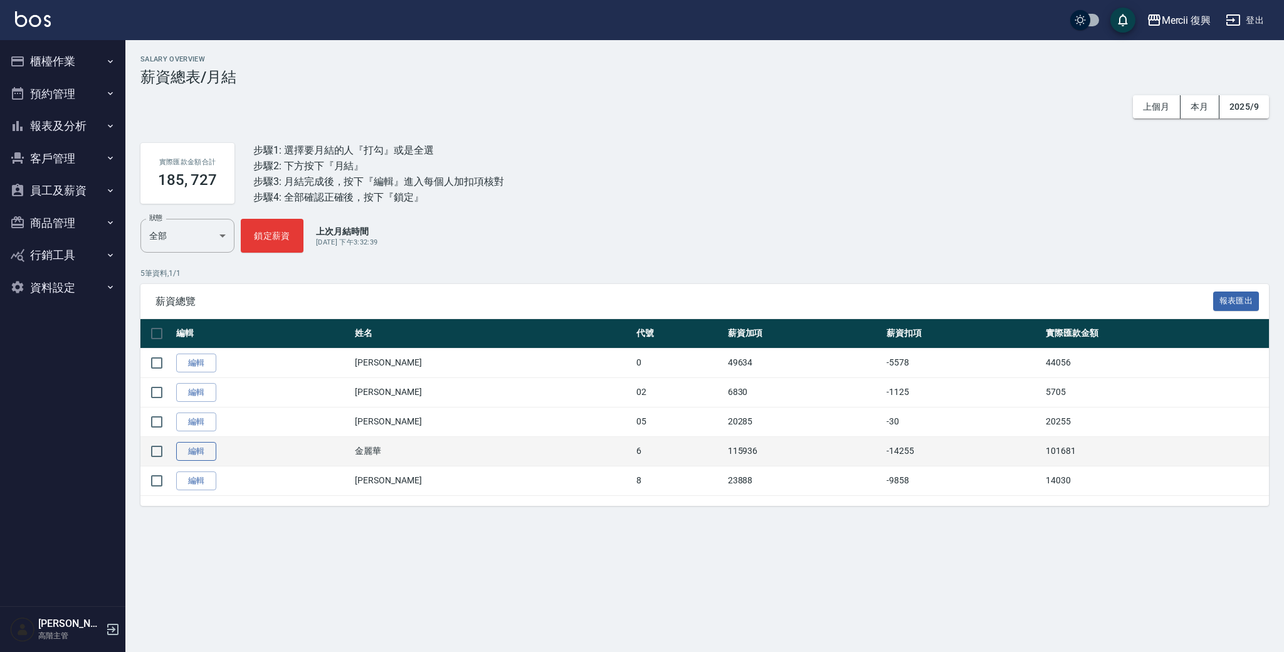
click at [207, 451] on link "編輯" at bounding box center [196, 451] width 40 height 19
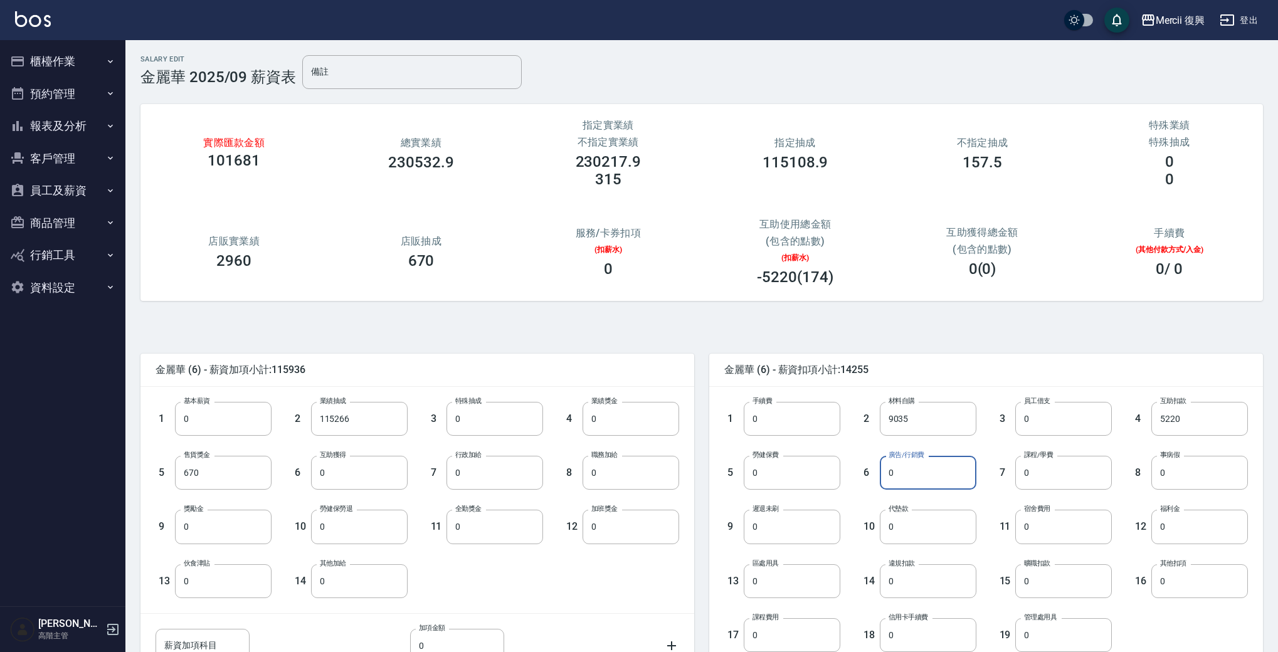
click at [907, 475] on input "0" at bounding box center [928, 473] width 97 height 34
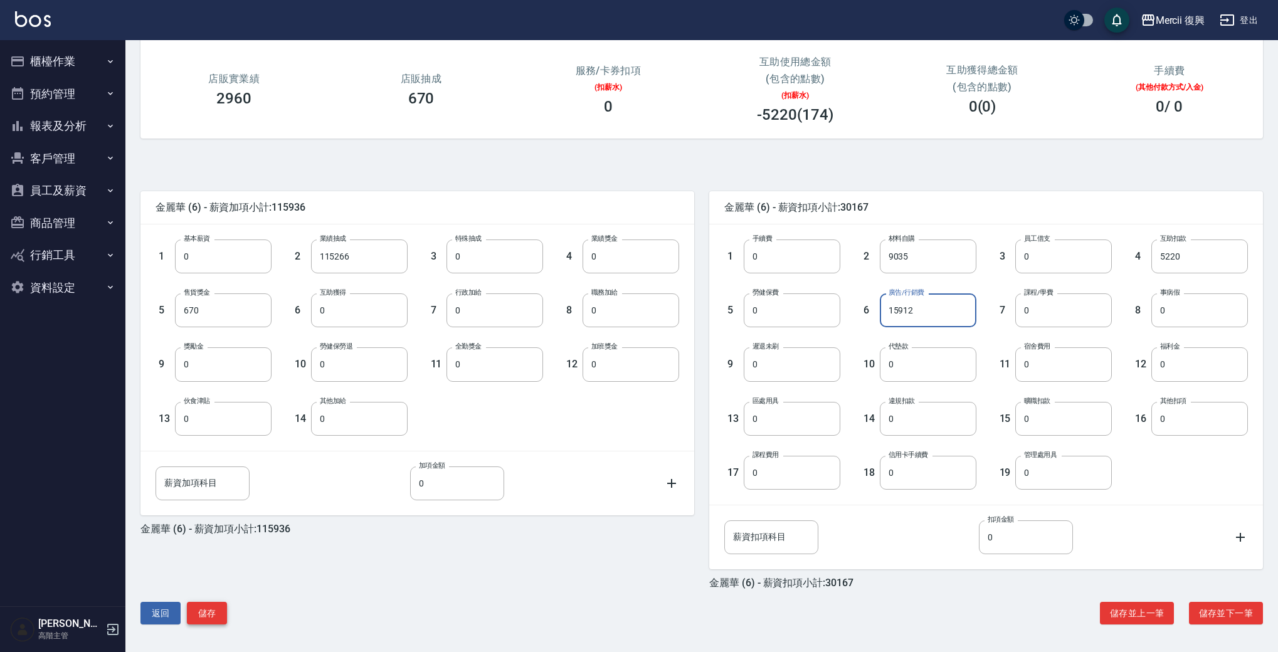
type input "15912"
click at [218, 612] on button "儲存" at bounding box center [207, 613] width 40 height 23
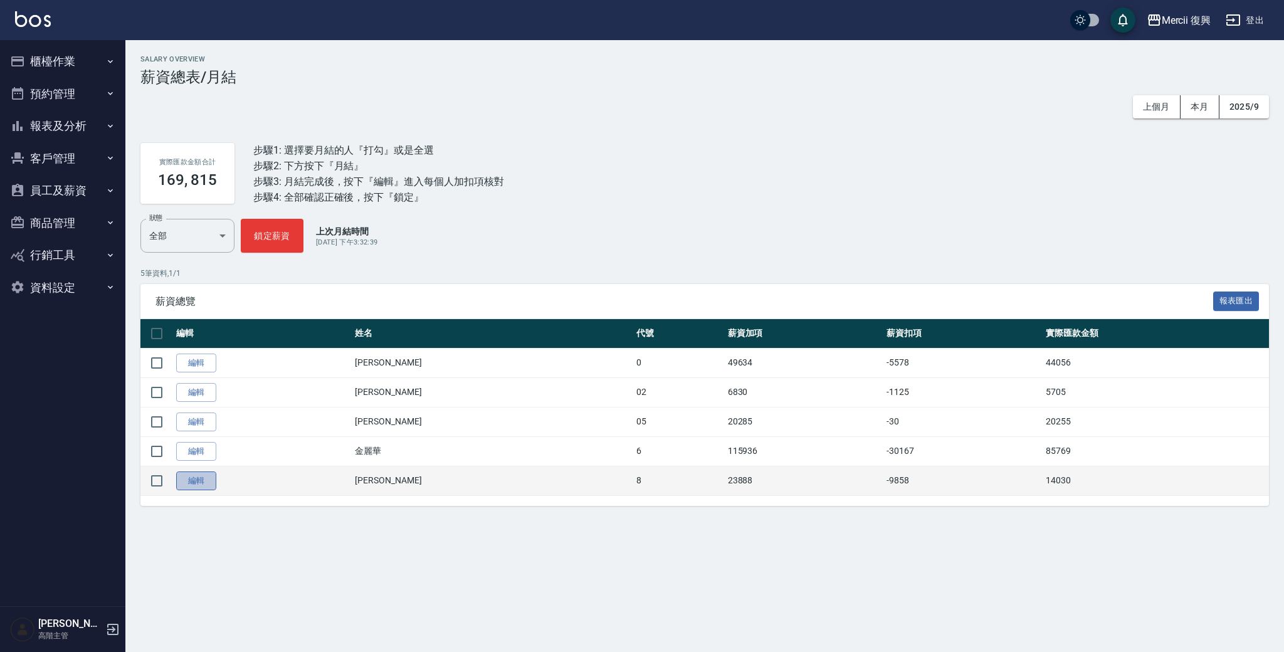
drag, startPoint x: 184, startPoint y: 477, endPoint x: 209, endPoint y: 478, distance: 25.8
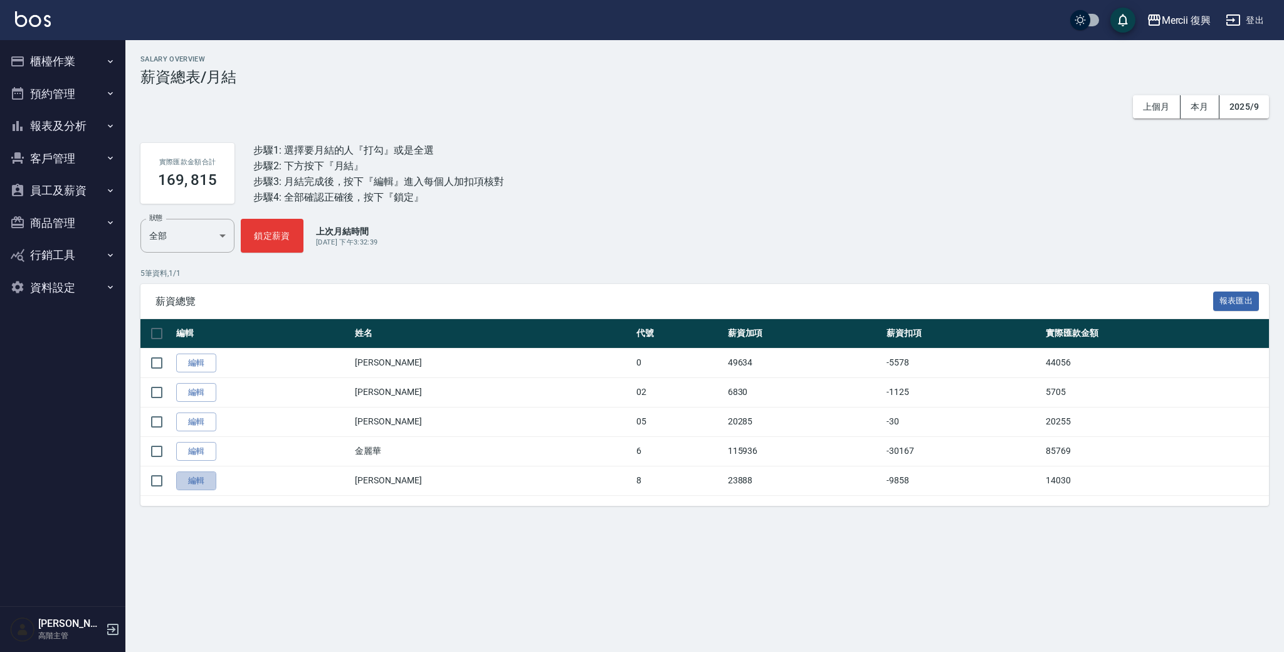
click at [184, 477] on link "編輯" at bounding box center [196, 481] width 40 height 19
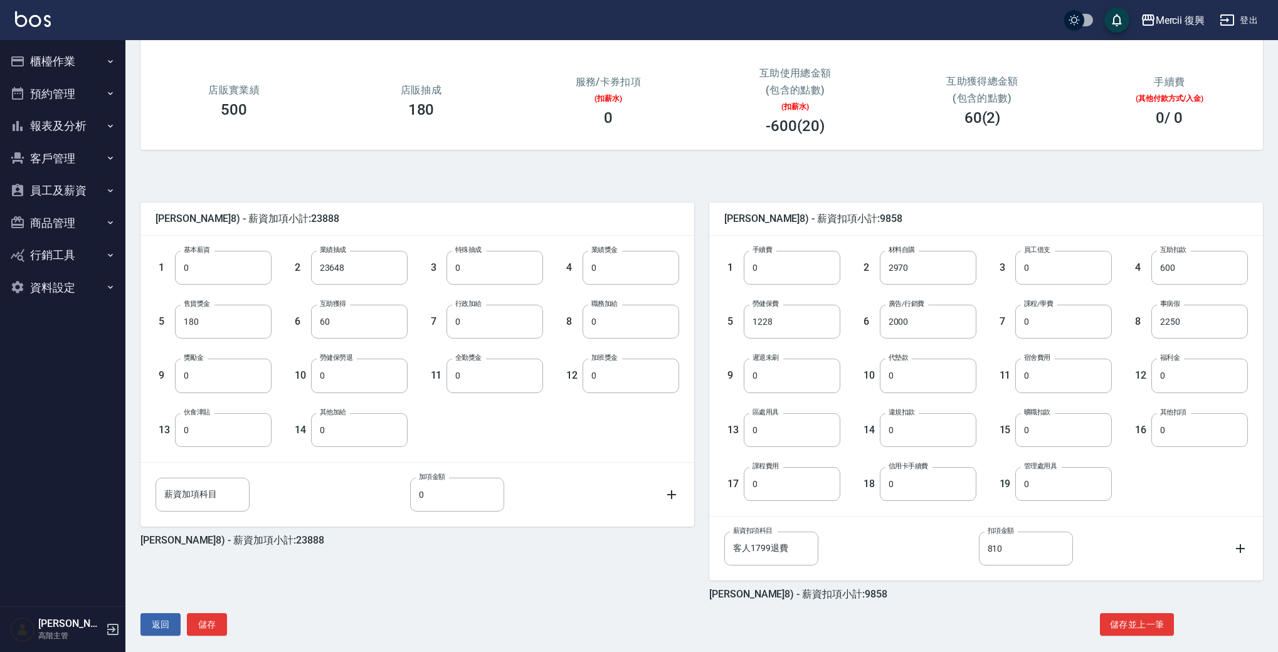
scroll to position [162, 0]
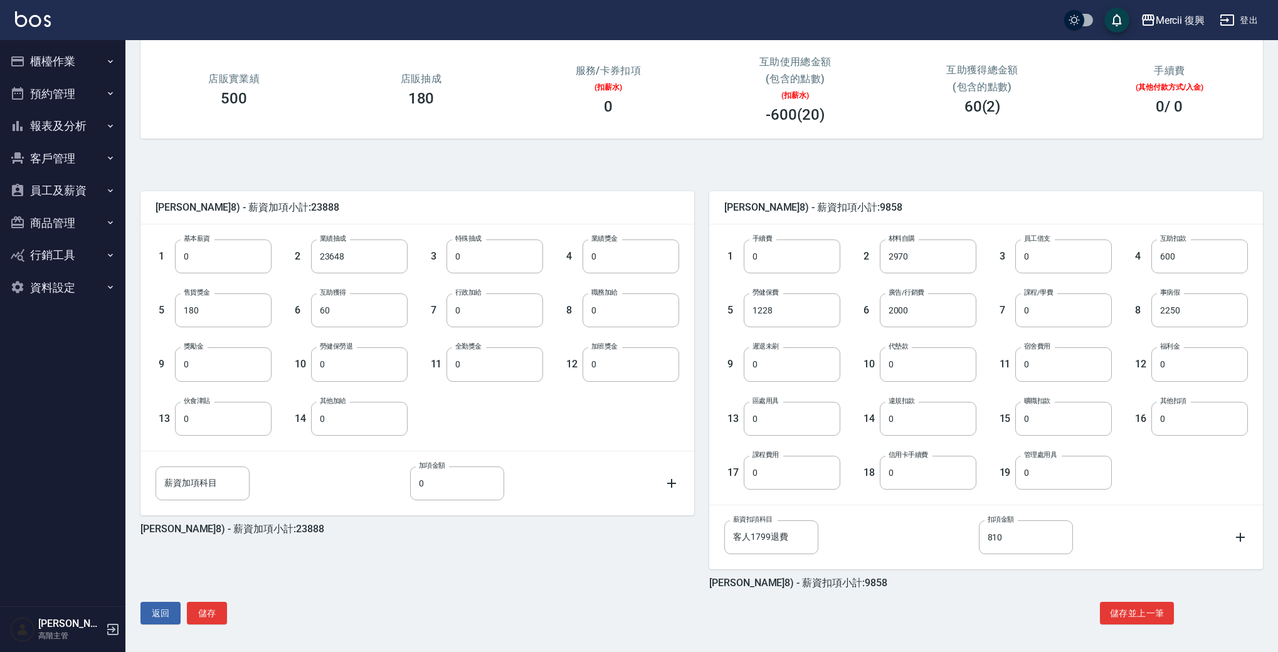
click at [216, 601] on div "[PERSON_NAME](8) - 薪資加項小計:23888 1 基本薪資 0 基本薪資 2 業績抽成 23648 業績抽成 3 特殊抽成 0 特殊抽成 4…" at bounding box center [696, 395] width 1132 height 483
click at [214, 607] on button "儲存" at bounding box center [207, 613] width 40 height 23
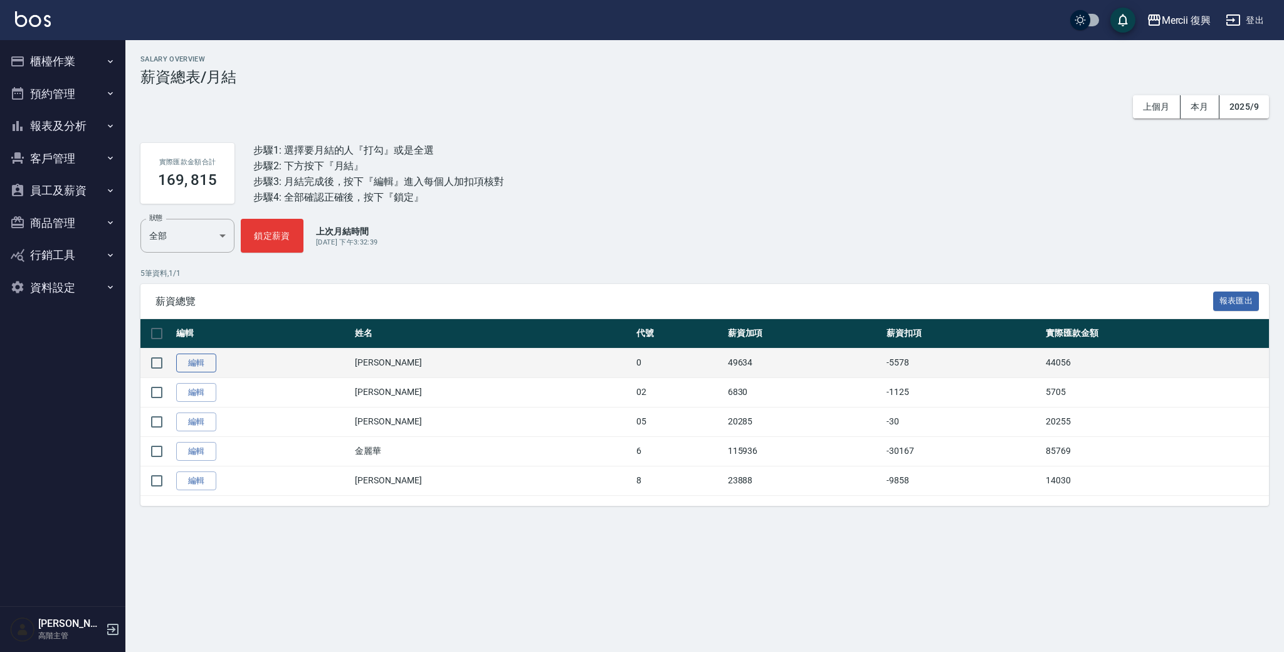
click at [201, 364] on link "編輯" at bounding box center [196, 363] width 40 height 19
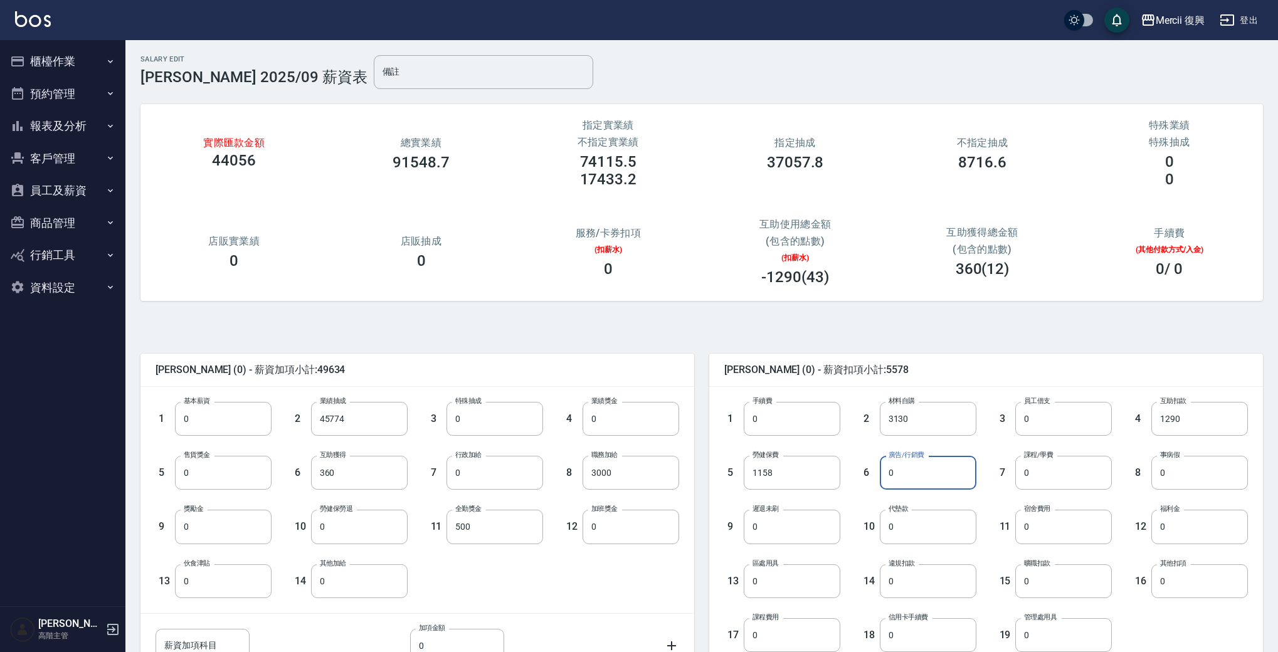
click at [932, 483] on input "0" at bounding box center [928, 473] width 97 height 34
type input "12603"
click at [993, 443] on div "7 課程/學費 0 課程/學費" at bounding box center [1044, 463] width 136 height 54
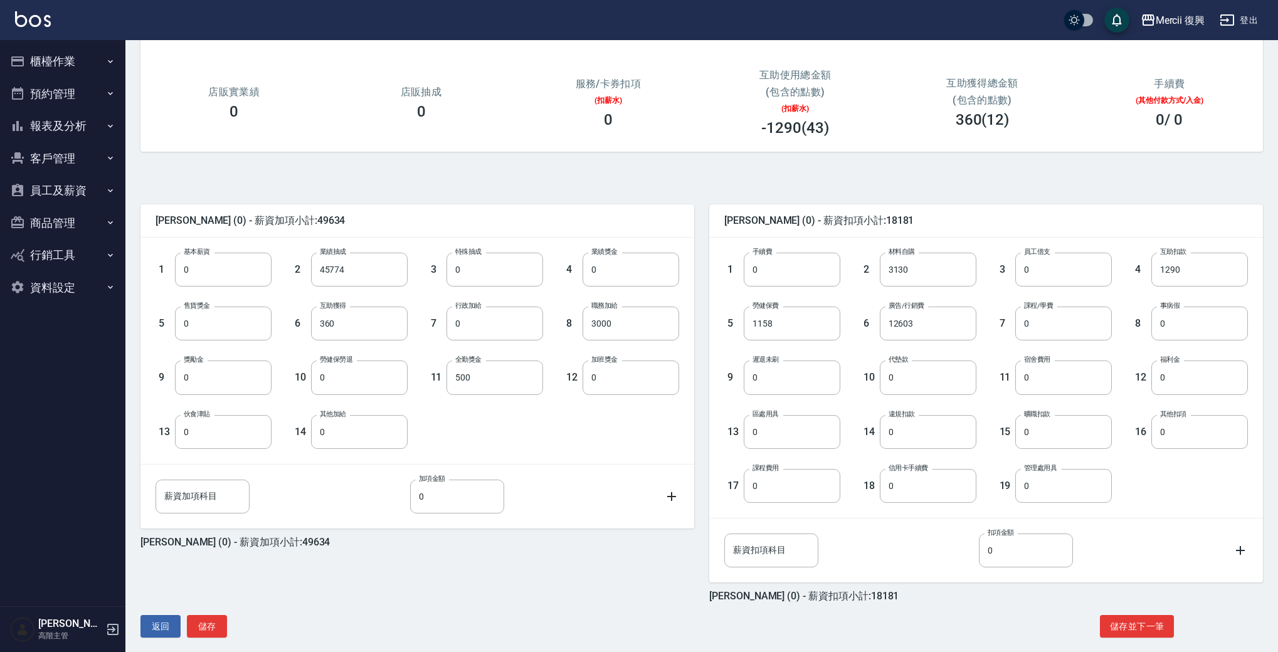
scroll to position [162, 0]
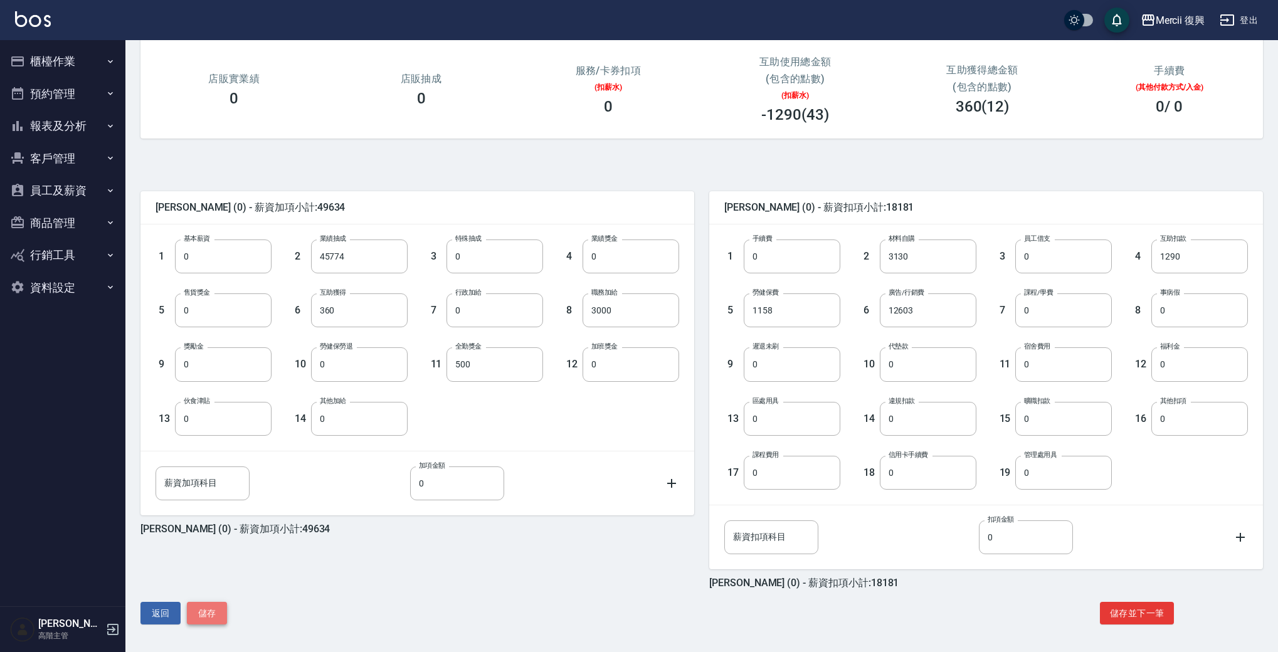
click at [226, 612] on button "儲存" at bounding box center [207, 613] width 40 height 23
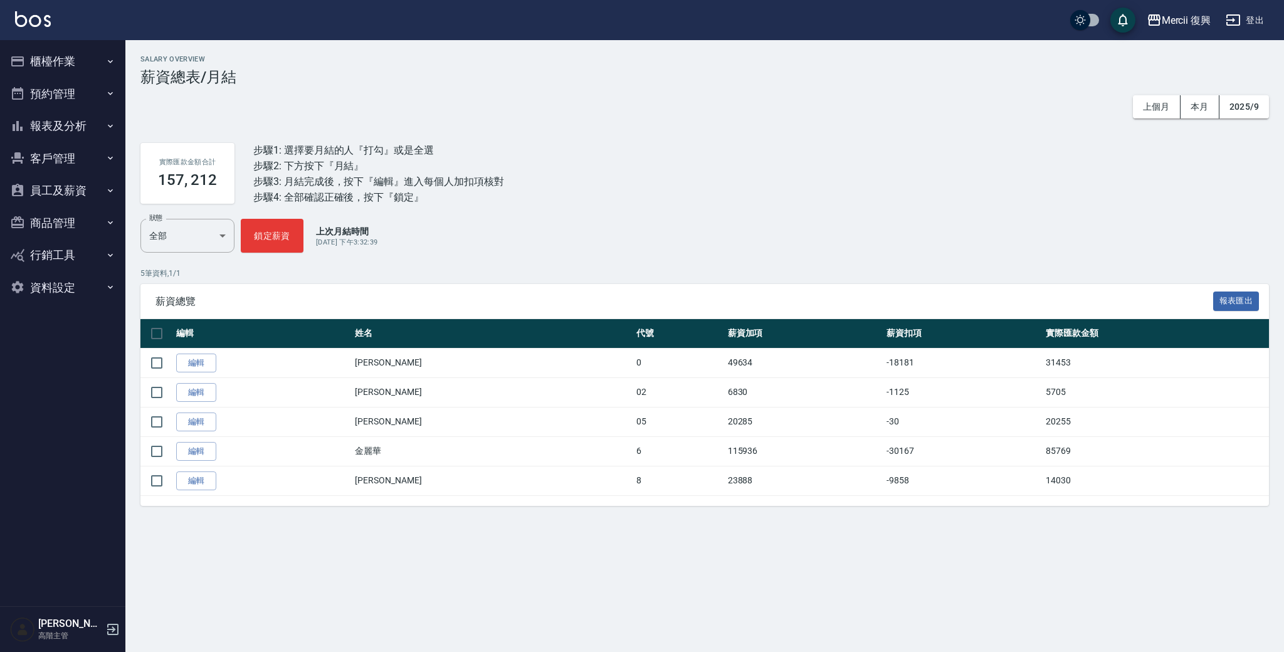
click at [388, 543] on div "Salary Overview 薪資總表/月結 上個月 本月 2025/9 實際匯款金額合計 157, 212 步驟1: 選擇要月結的人『打勾』或是全選 步驟…" at bounding box center [642, 326] width 1284 height 652
click at [1174, 20] on div "Mercii 復興" at bounding box center [1187, 21] width 50 height 16
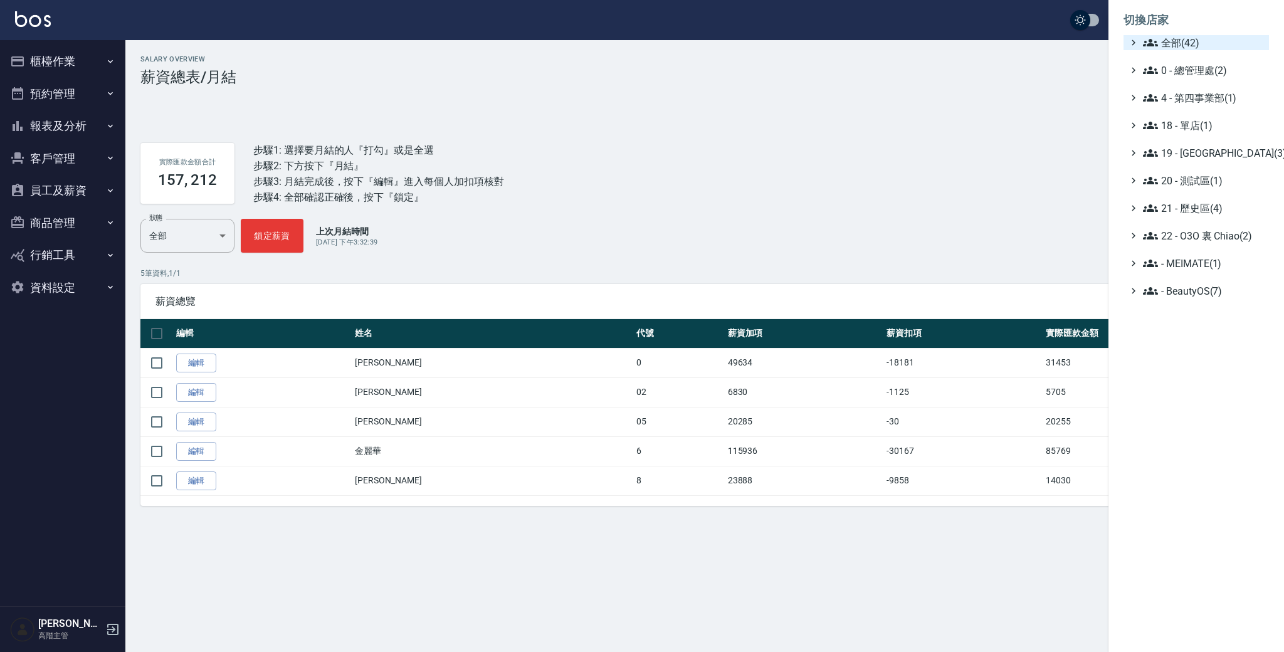
click at [1193, 44] on span "全部(42)" at bounding box center [1203, 42] width 121 height 15
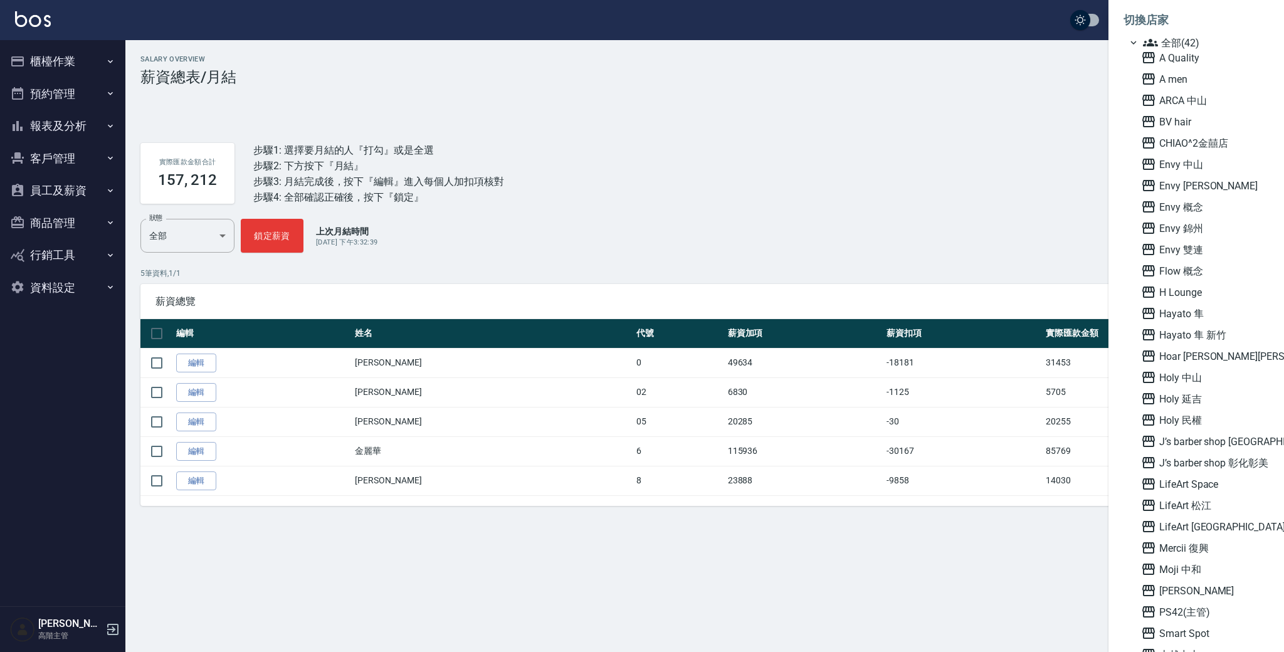
click at [1173, 38] on span "全部(42)" at bounding box center [1203, 42] width 121 height 15
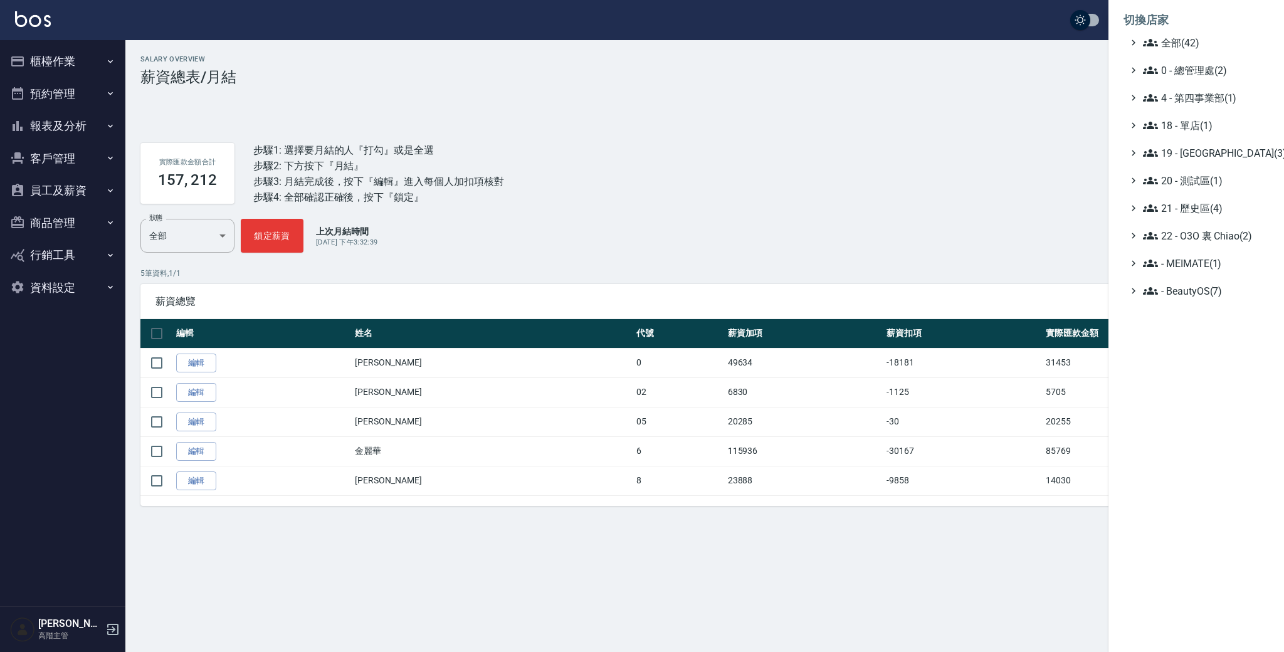
click at [1207, 140] on ul "全部(42) 0 - 總管理處(2) 4 - 第四事業部(1) 18 - 單店(1) 19 - [GEOGRAPHIC_DATA](3) 20 - 測試區(1…" at bounding box center [1196, 166] width 145 height 263
click at [1225, 149] on span "19 - [GEOGRAPHIC_DATA](3)" at bounding box center [1203, 152] width 121 height 15
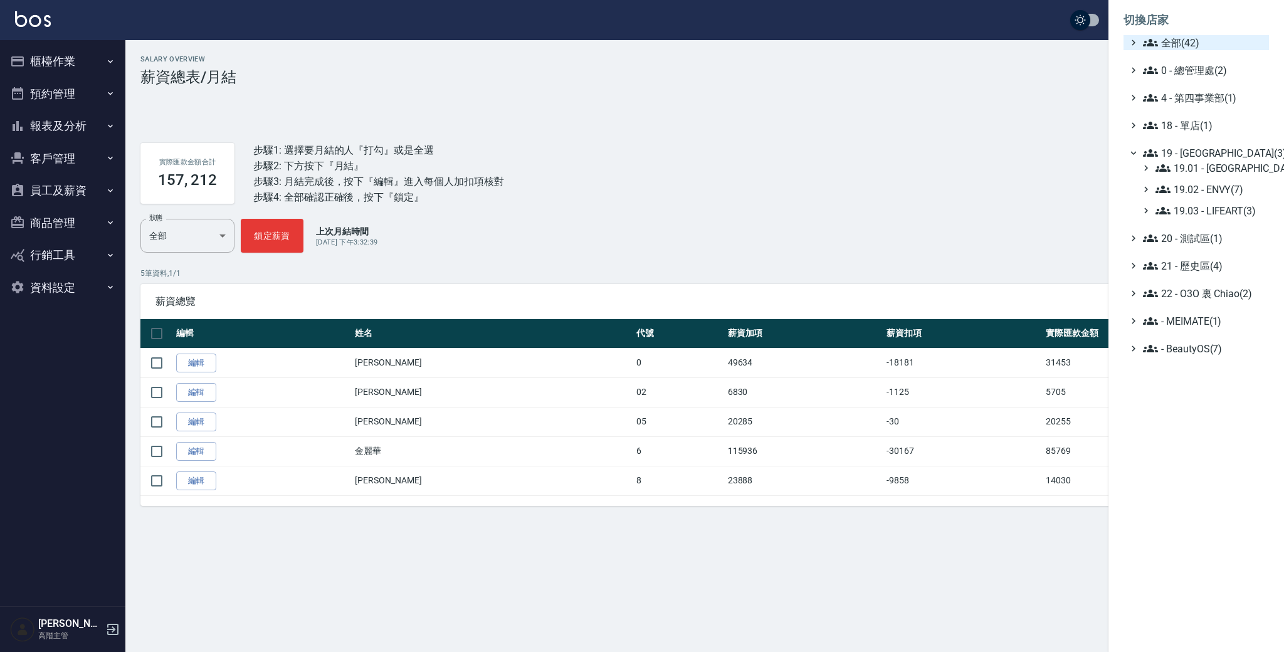
click at [1197, 45] on span "全部(42)" at bounding box center [1203, 42] width 121 height 15
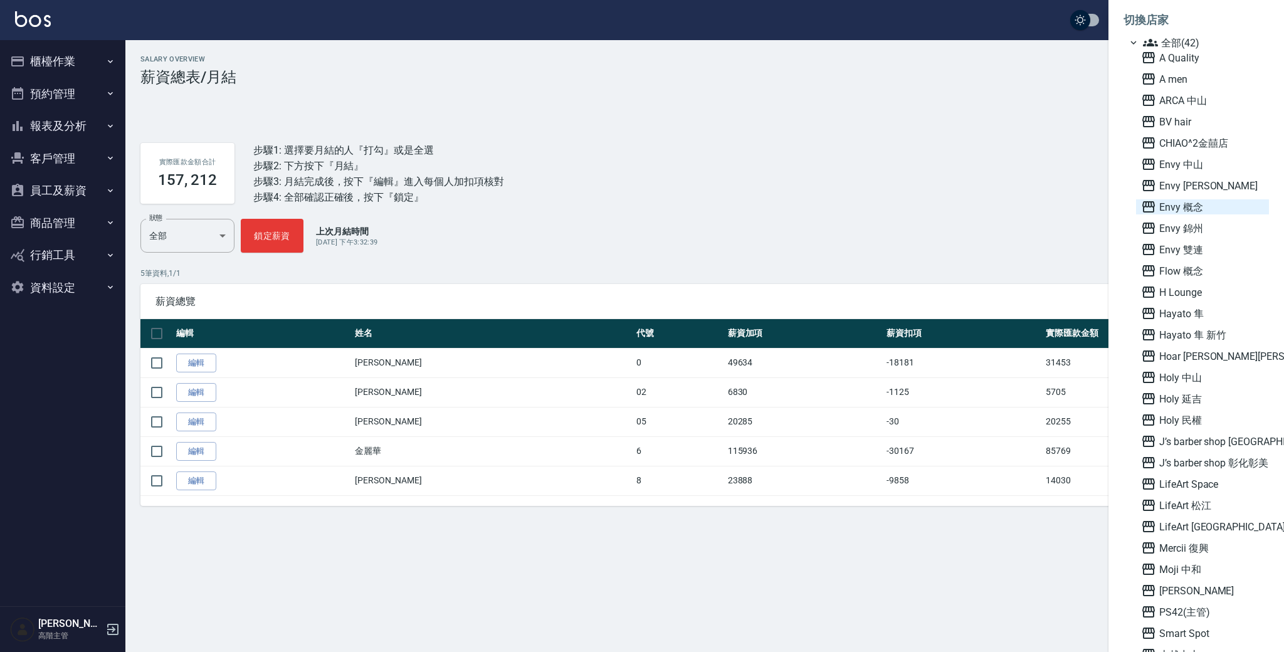
click at [1215, 202] on span "Envy 概念" at bounding box center [1202, 206] width 123 height 15
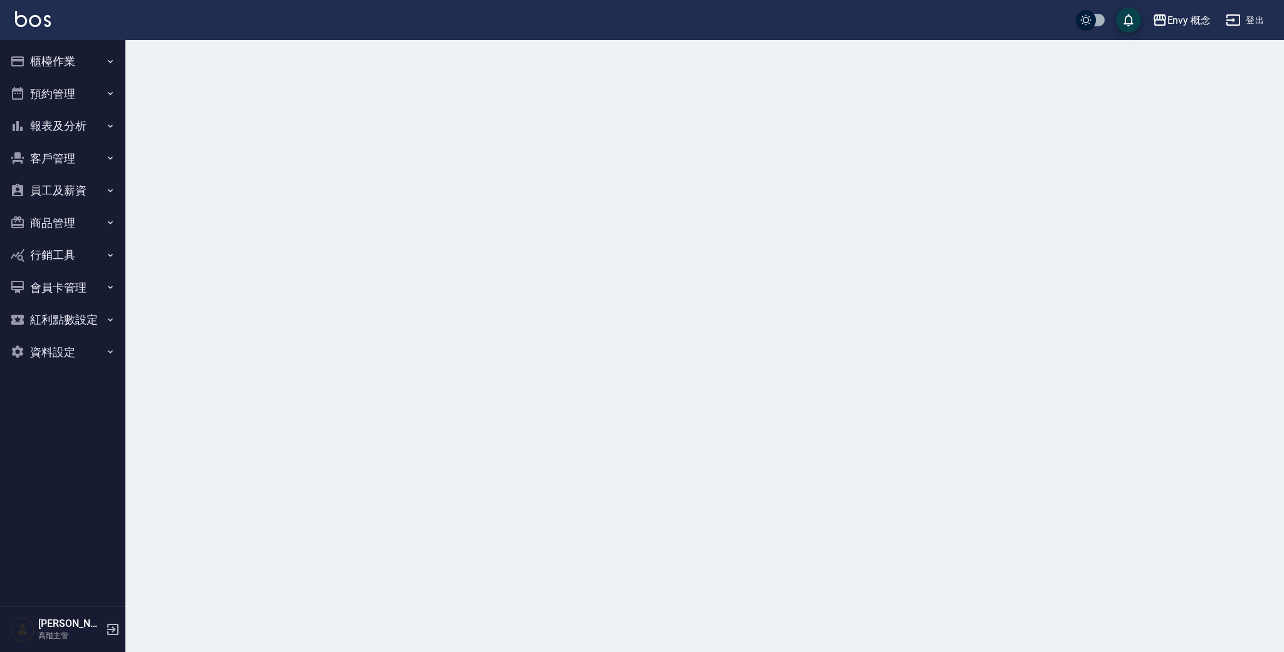
click at [1197, 33] on div "Envy 概念 登出" at bounding box center [642, 20] width 1284 height 40
click at [1199, 28] on button "Envy 概念" at bounding box center [1175, 21] width 69 height 26
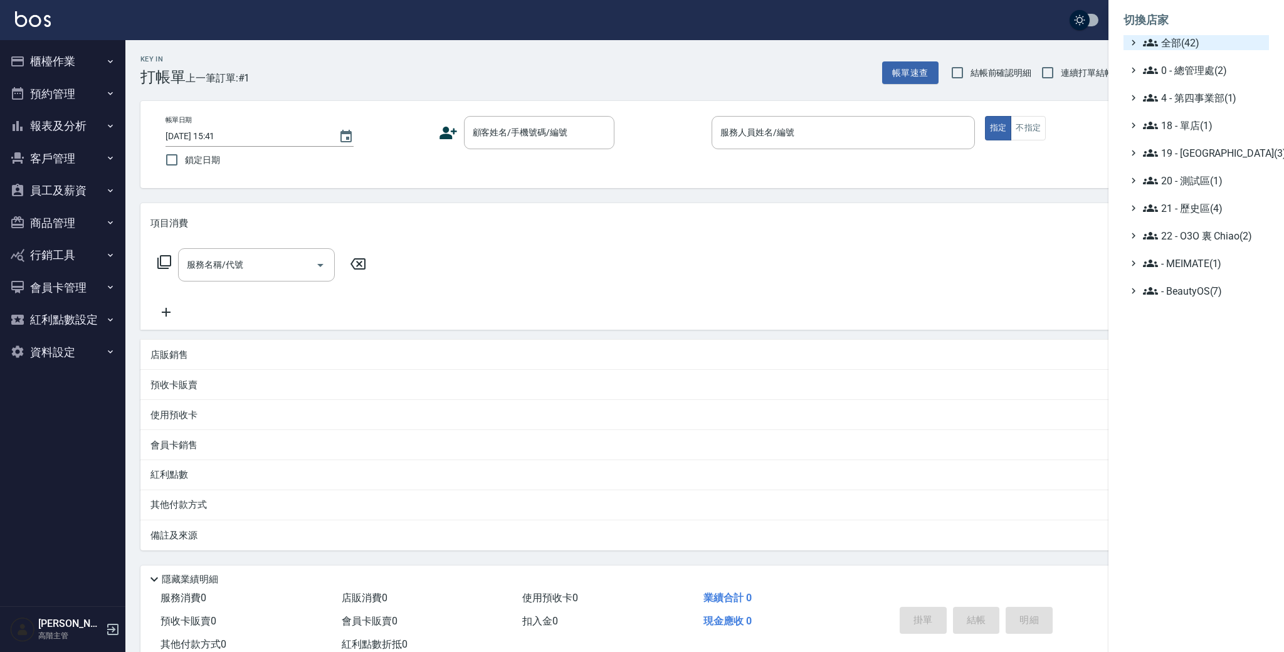
click at [1210, 45] on span "全部(42)" at bounding box center [1203, 42] width 121 height 15
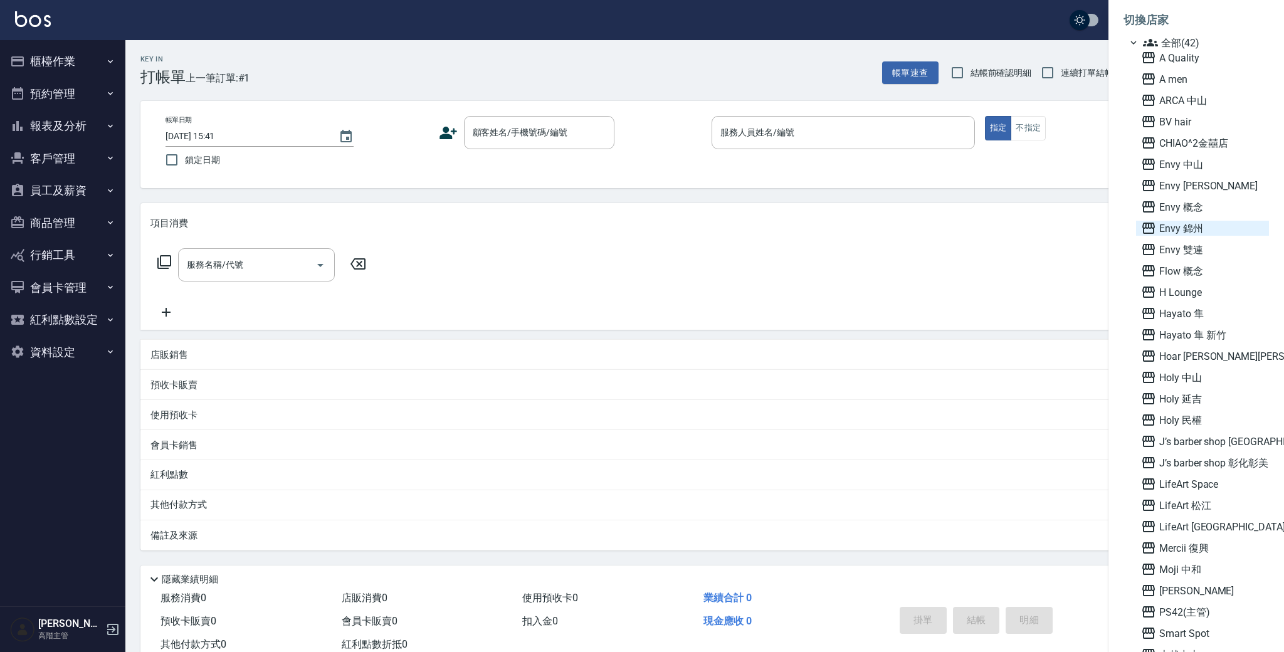
click at [1203, 231] on span "Envy 錦州" at bounding box center [1202, 228] width 123 height 15
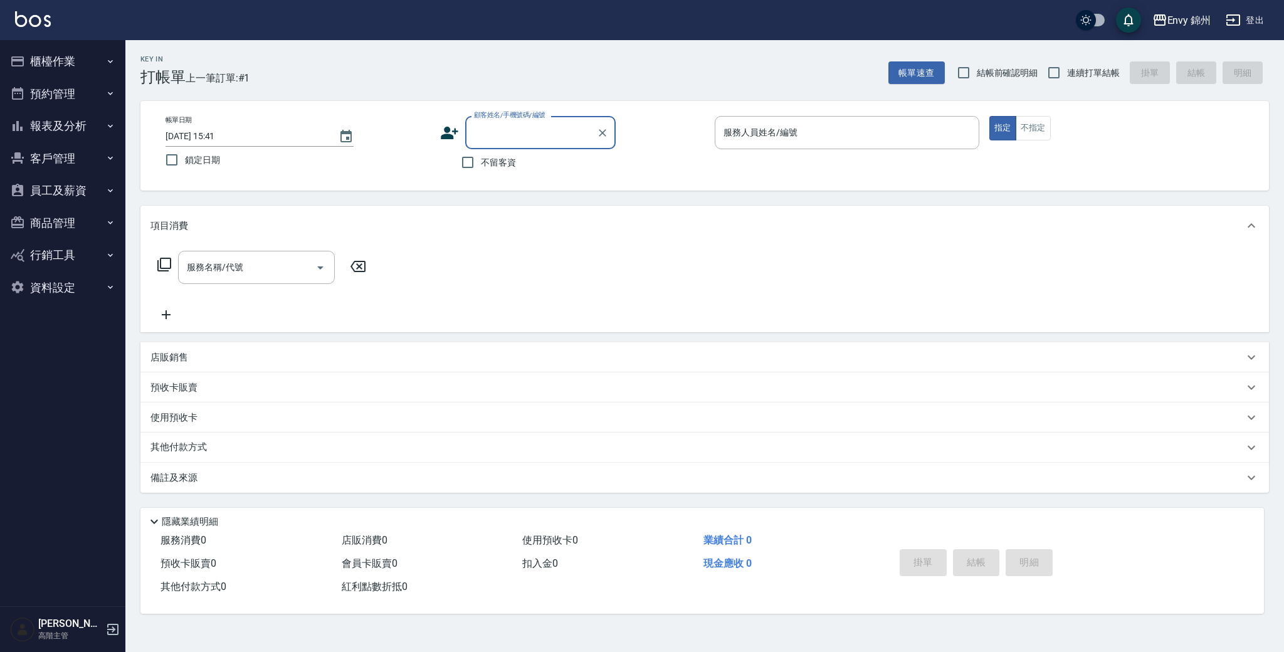
drag, startPoint x: 71, startPoint y: 182, endPoint x: 105, endPoint y: 216, distance: 47.4
click at [71, 182] on button "員工及薪資" at bounding box center [62, 190] width 115 height 33
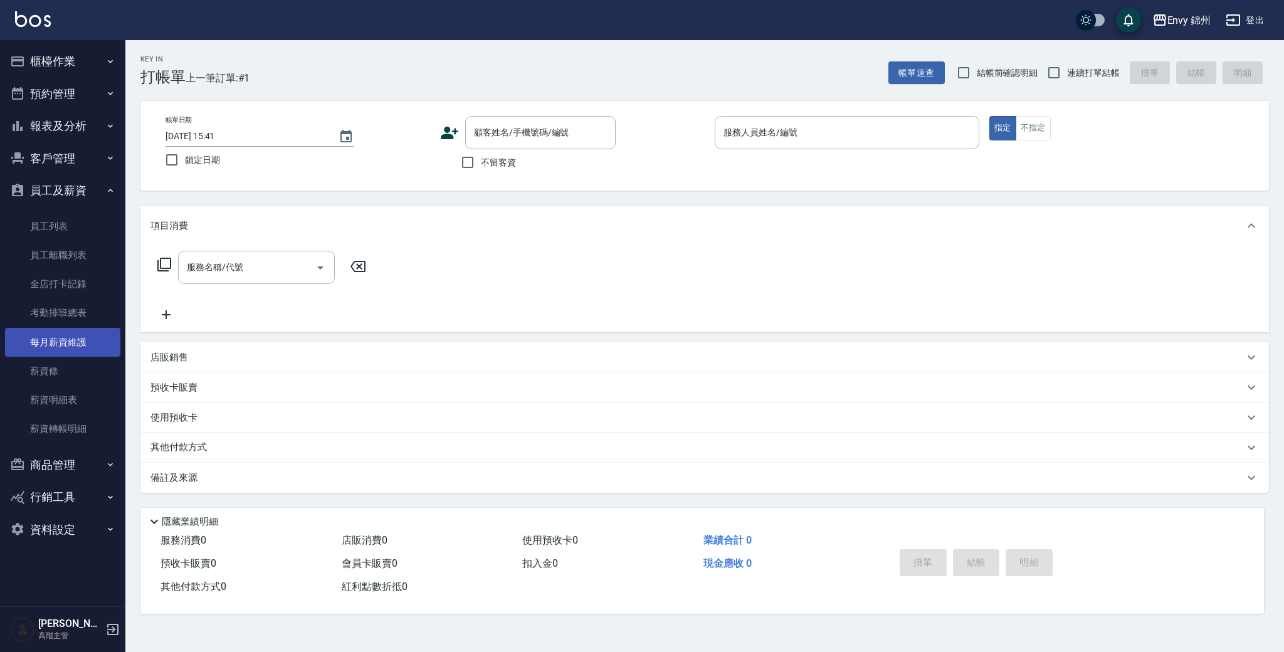
click at [72, 344] on link "每月薪資維護" at bounding box center [62, 342] width 115 height 29
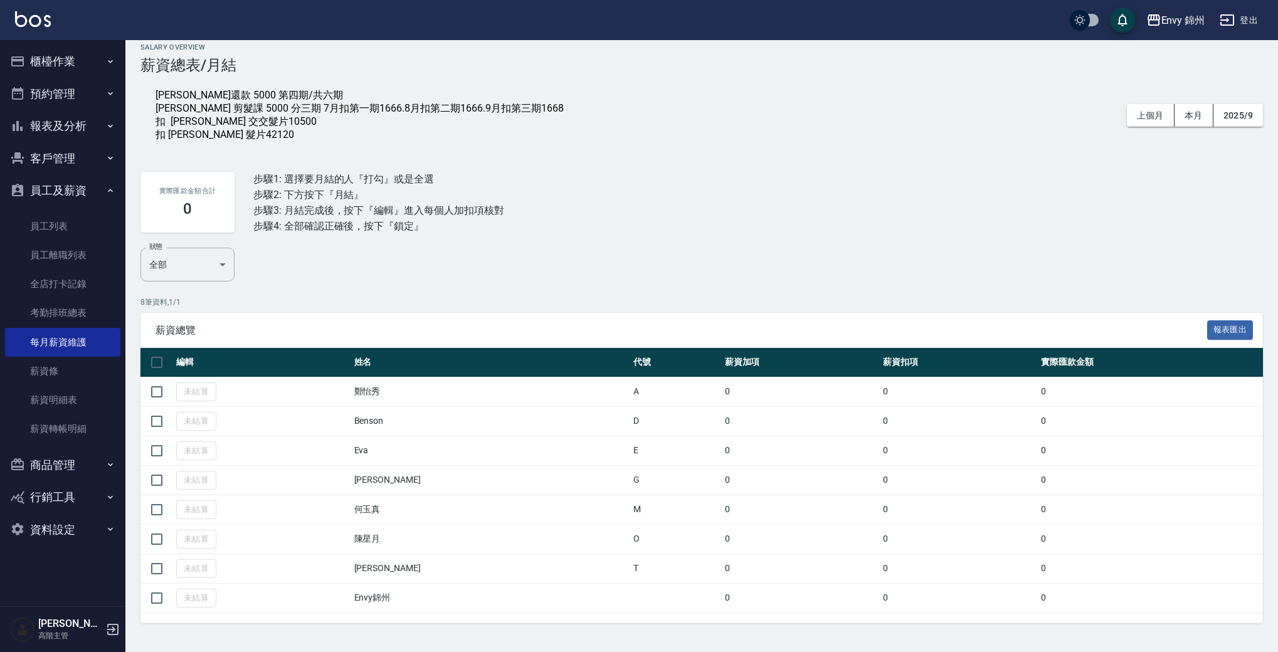
scroll to position [18, 0]
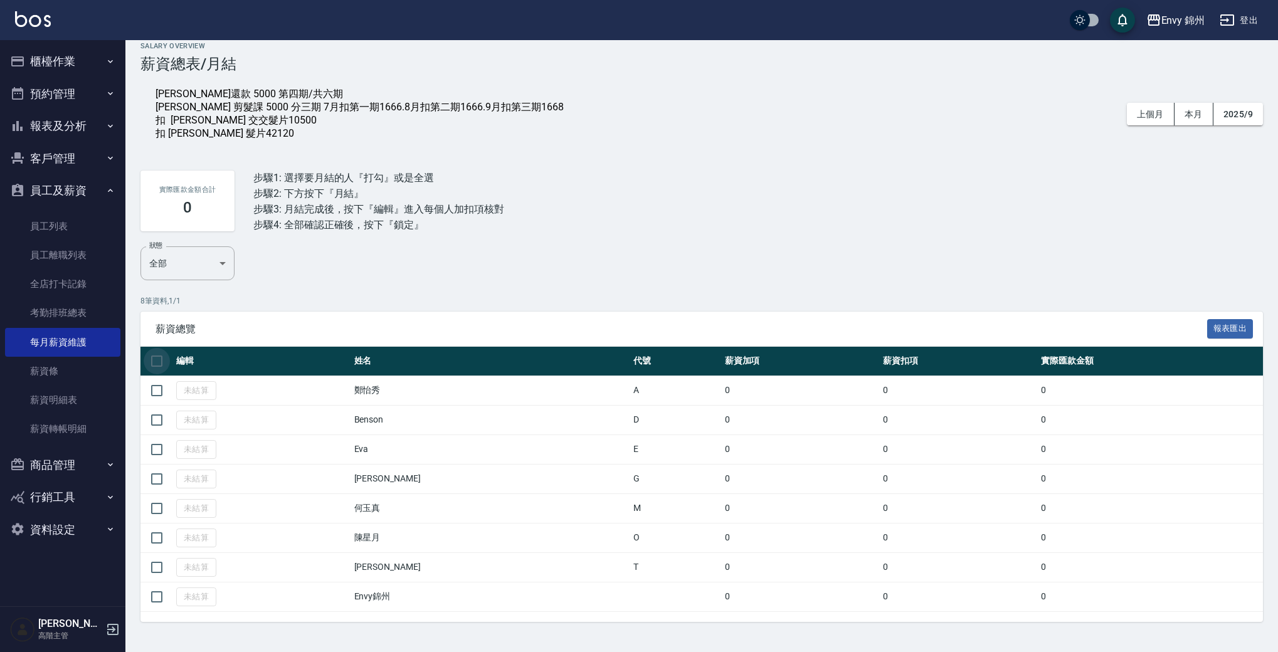
click at [163, 364] on input "checkbox" at bounding box center [157, 361] width 26 height 26
checkbox input "true"
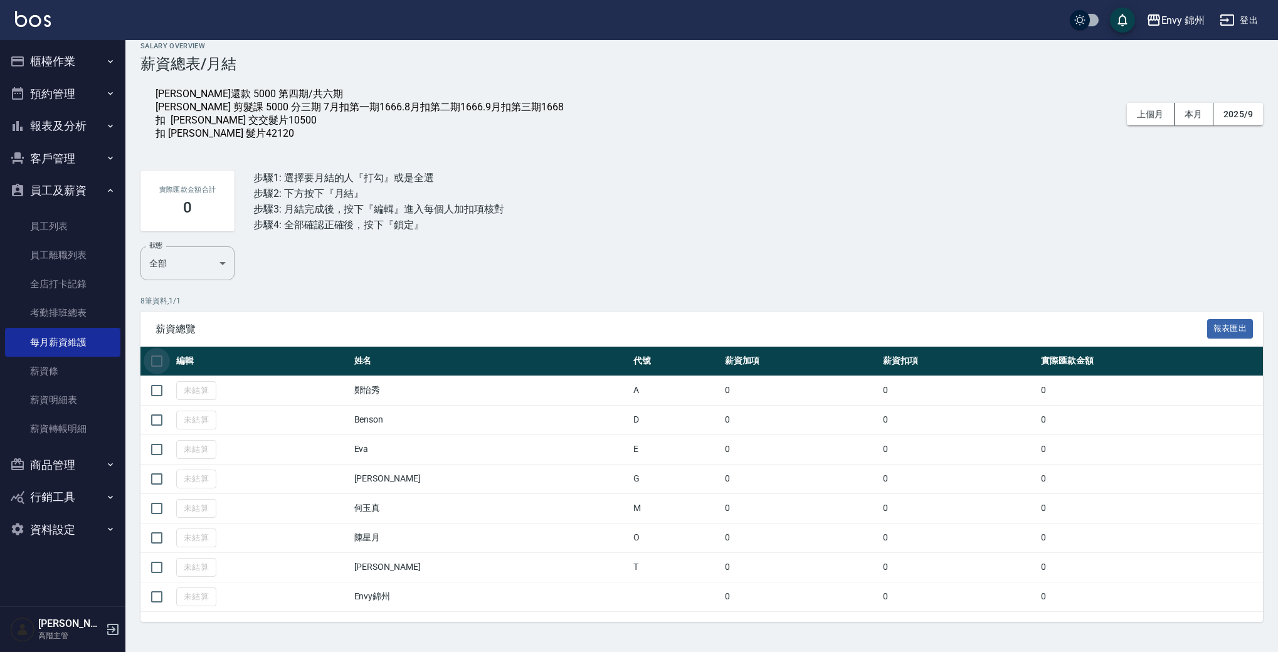
checkbox input "true"
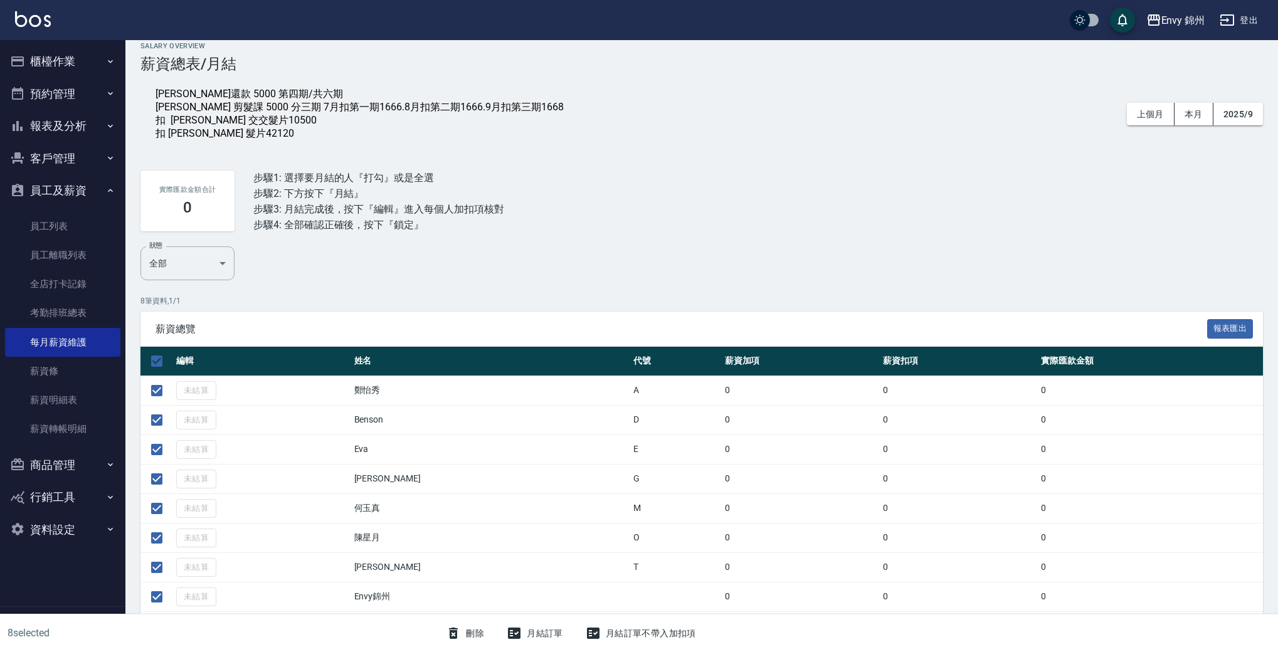
click at [536, 630] on button "月結訂單" at bounding box center [535, 633] width 66 height 23
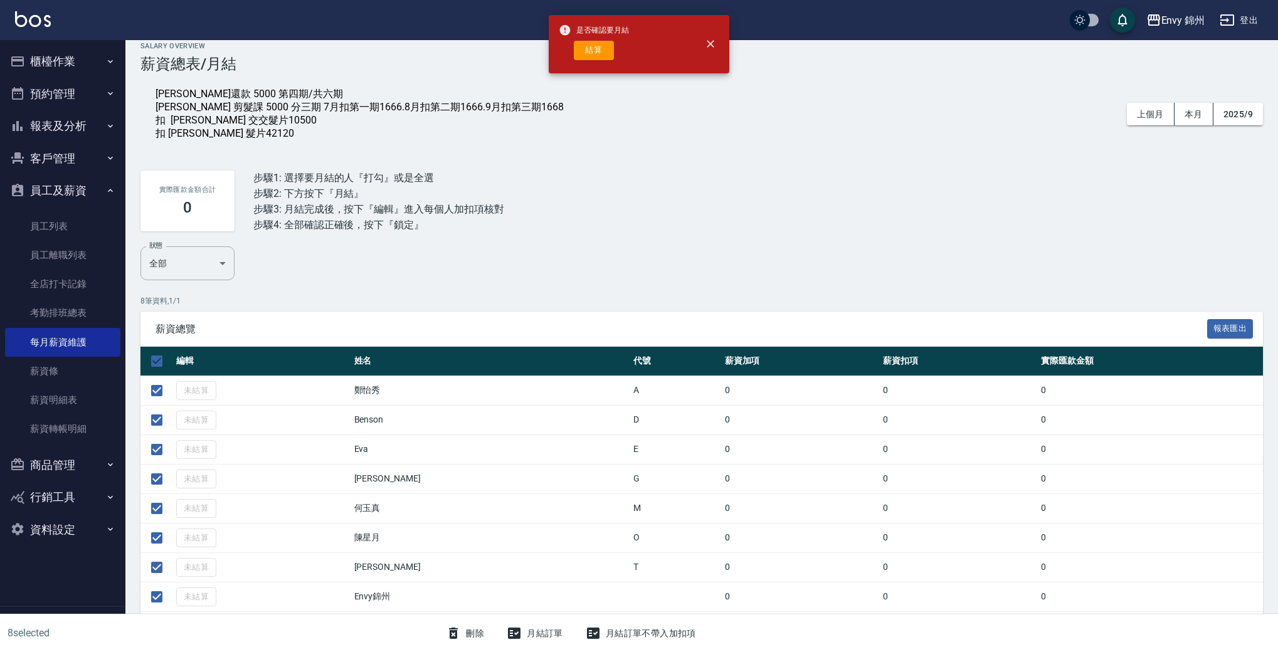
click at [604, 61] on div "是否確認要月結 結算" at bounding box center [594, 44] width 70 height 51
click at [601, 53] on button "結算" at bounding box center [594, 50] width 40 height 19
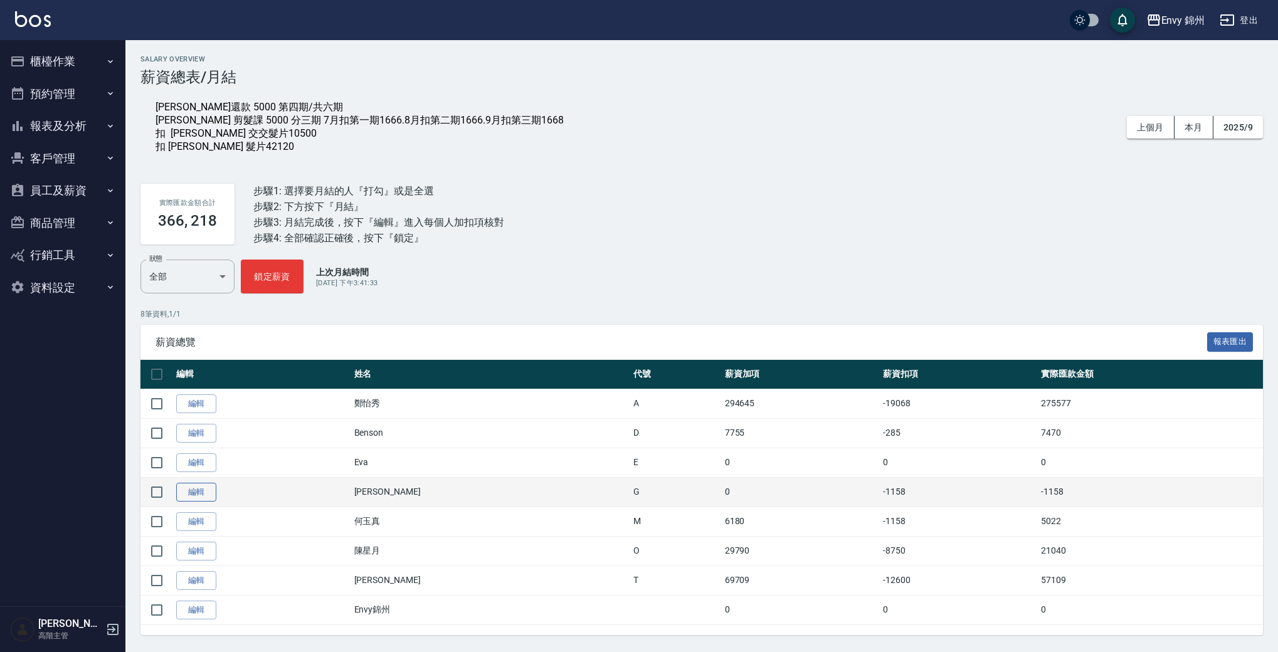
click at [194, 497] on link "編輯" at bounding box center [196, 492] width 40 height 19
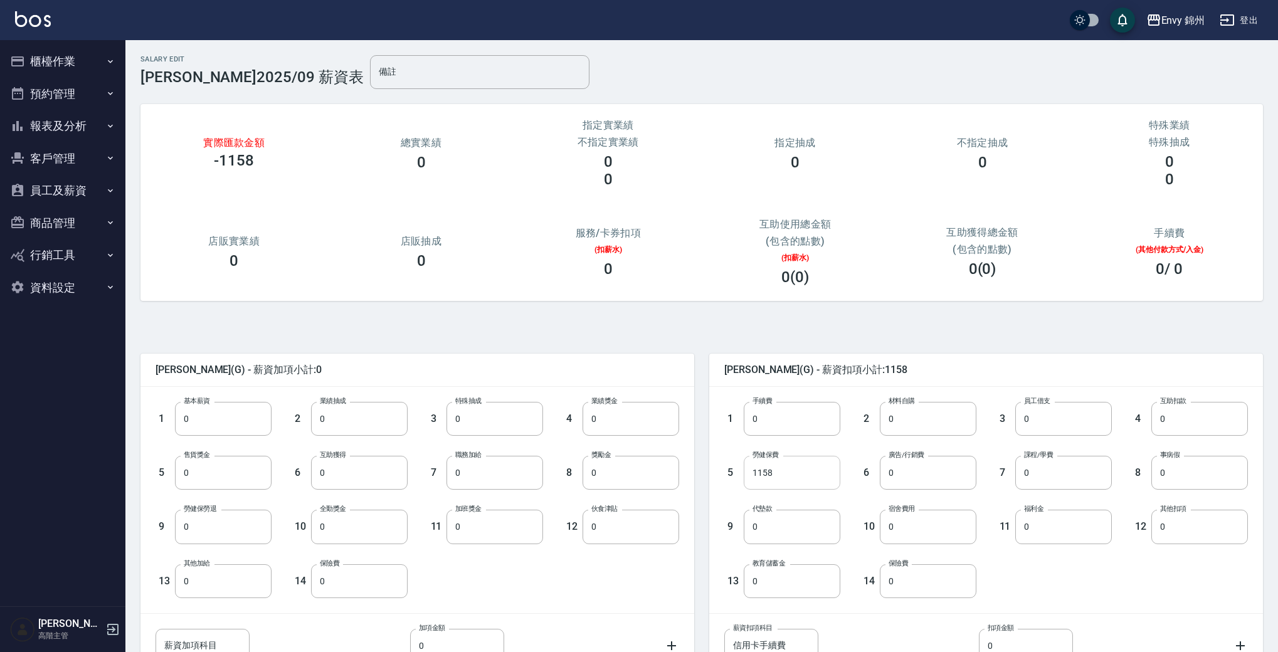
click at [796, 471] on input "1158" at bounding box center [792, 473] width 97 height 34
type input "48"
click at [860, 456] on div "6 廣告/行銷費 0 廣告/行銷費" at bounding box center [908, 463] width 136 height 54
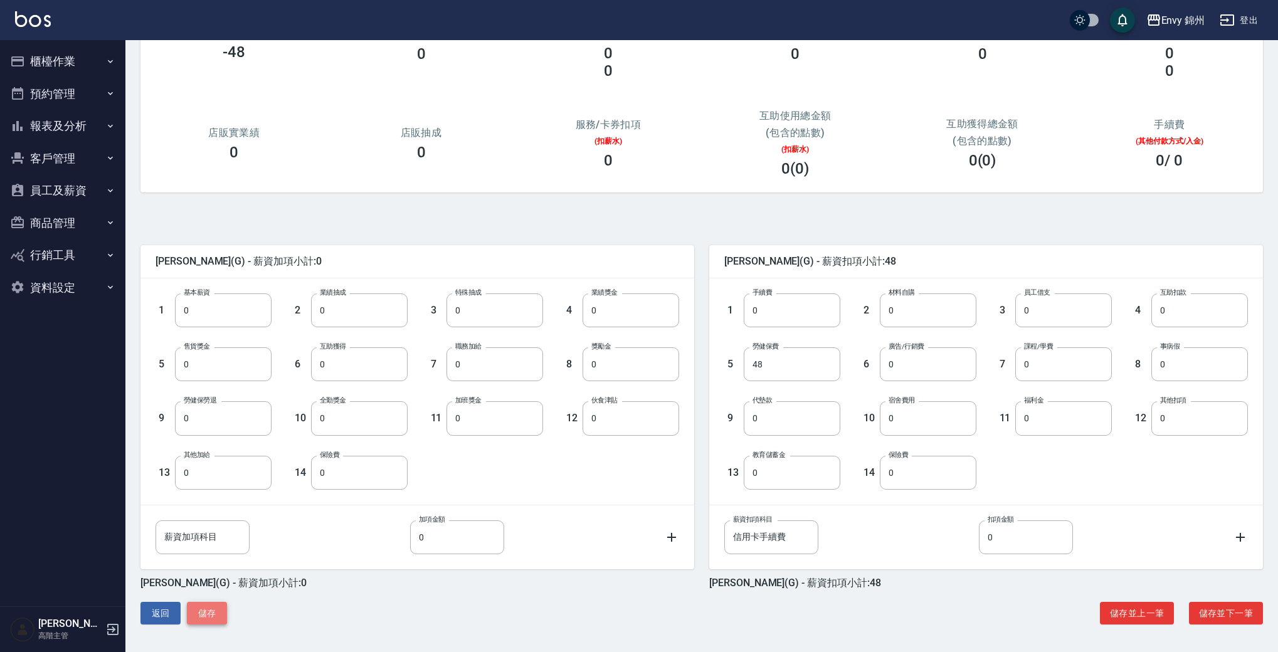
click at [223, 605] on button "儲存" at bounding box center [207, 613] width 40 height 23
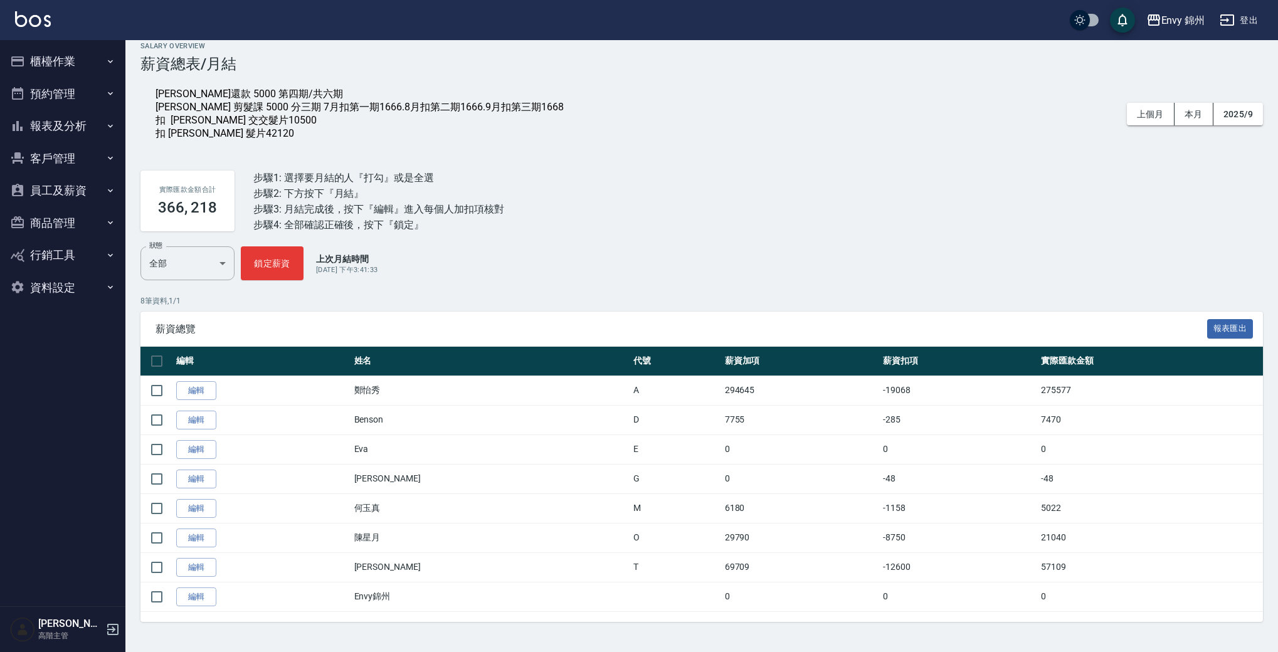
scroll to position [18, 0]
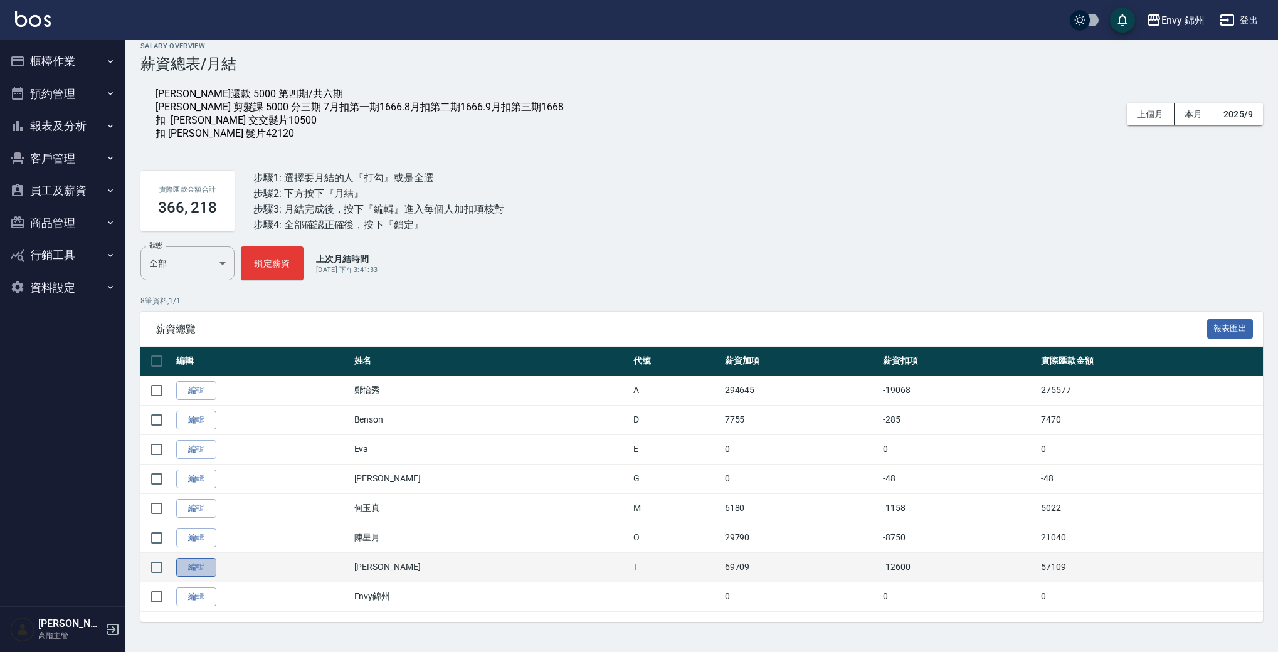
click at [203, 569] on link "編輯" at bounding box center [196, 567] width 40 height 19
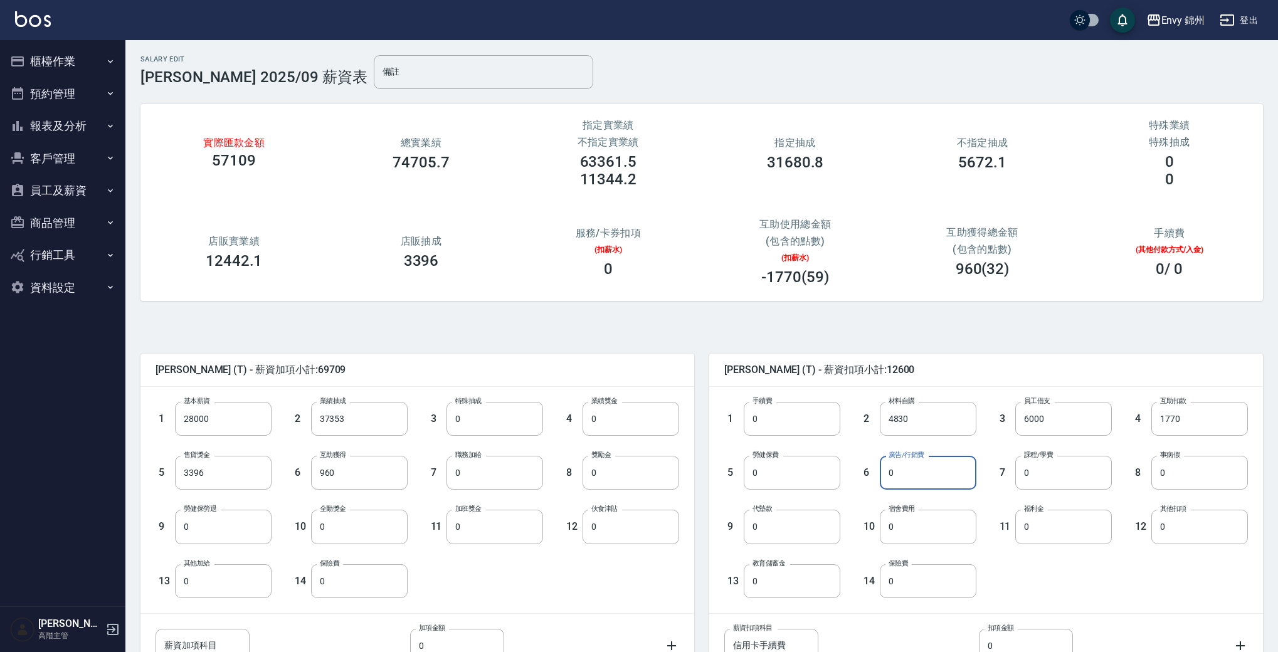
click at [939, 475] on input "0" at bounding box center [928, 473] width 97 height 34
type input "9397"
click at [697, 577] on div "潘昀廷 (T) - 薪資扣項小計:21997 1 手續費 0 手續費 2 材料自購 4830 材料自購 3 員工借支 6000 員工借支 4 互助扣款 177…" at bounding box center [978, 518] width 569 height 359
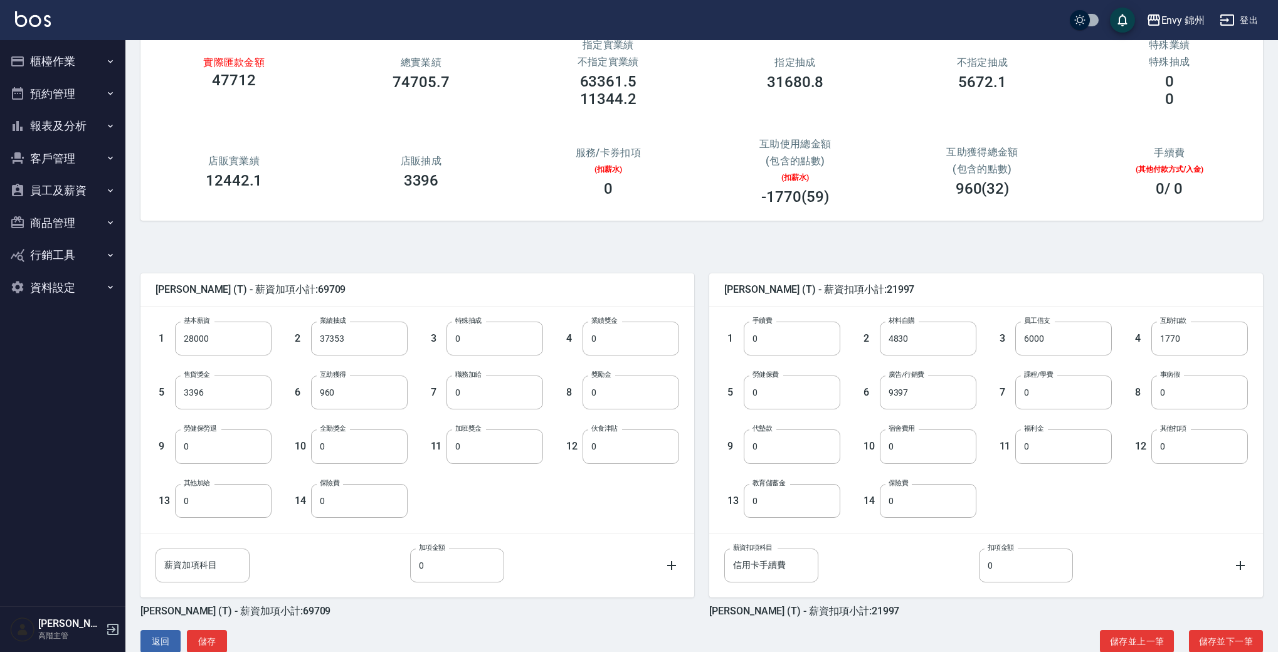
scroll to position [108, 0]
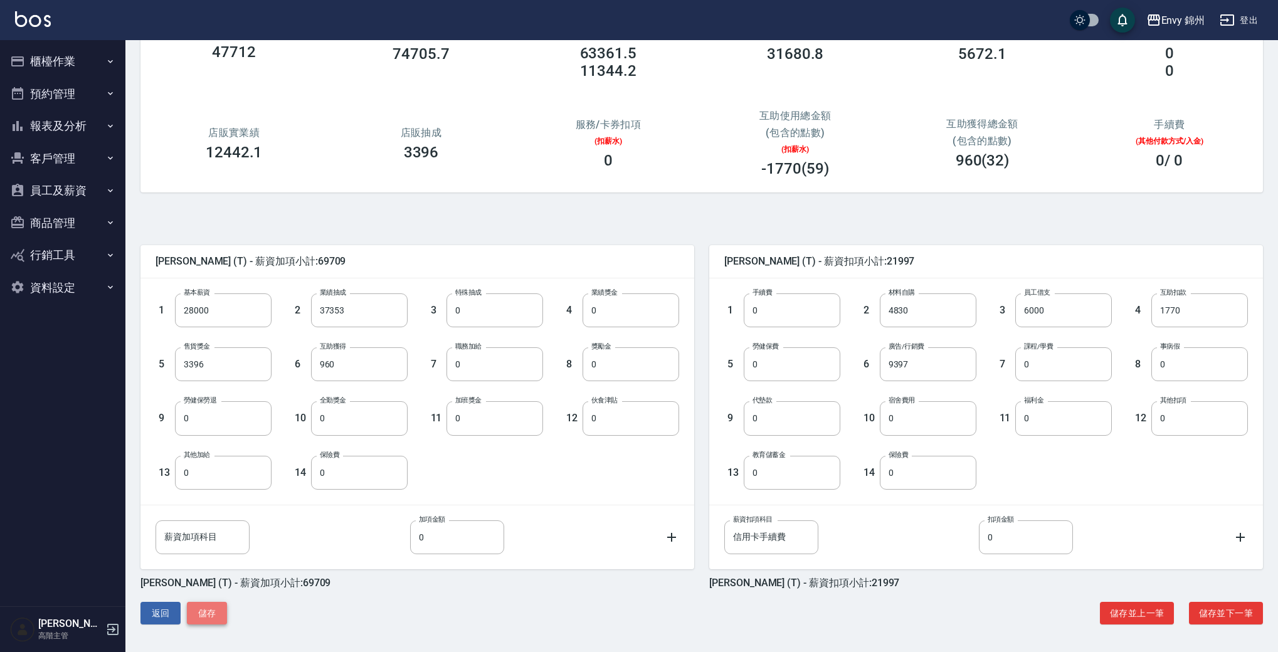
click at [201, 618] on button "儲存" at bounding box center [207, 613] width 40 height 23
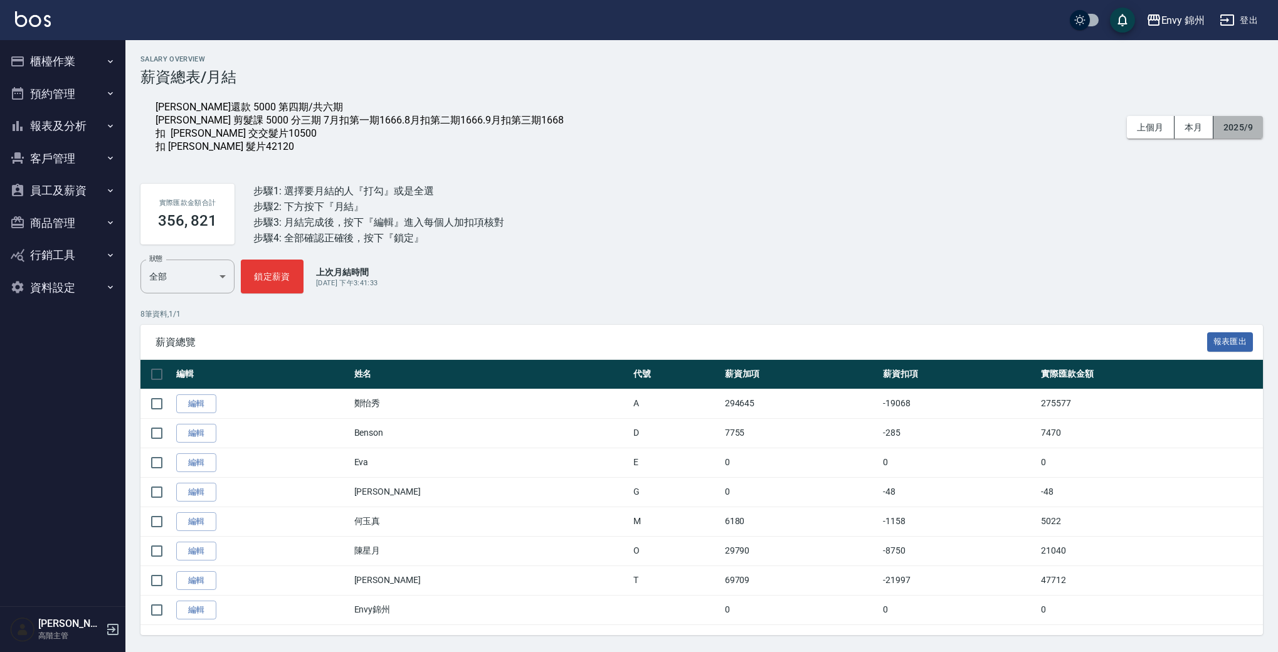
click at [1230, 129] on button "2025/9" at bounding box center [1238, 127] width 50 height 23
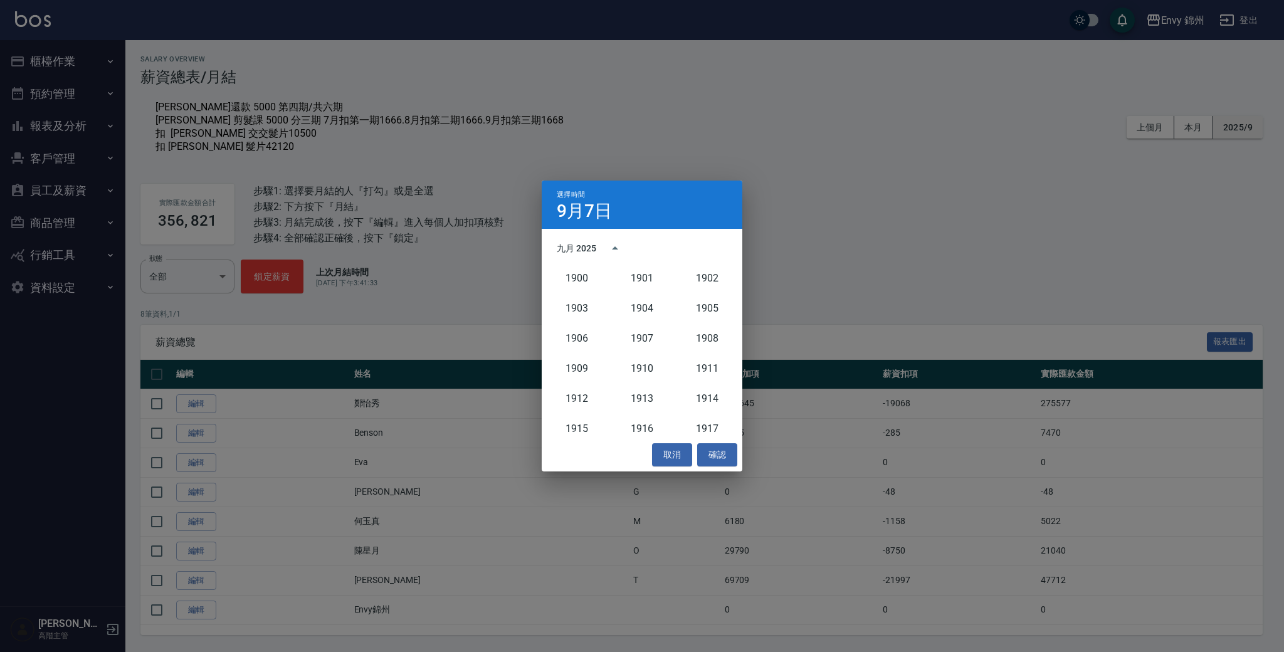
scroll to position [1161, 0]
click at [678, 461] on button "取消" at bounding box center [672, 454] width 40 height 23
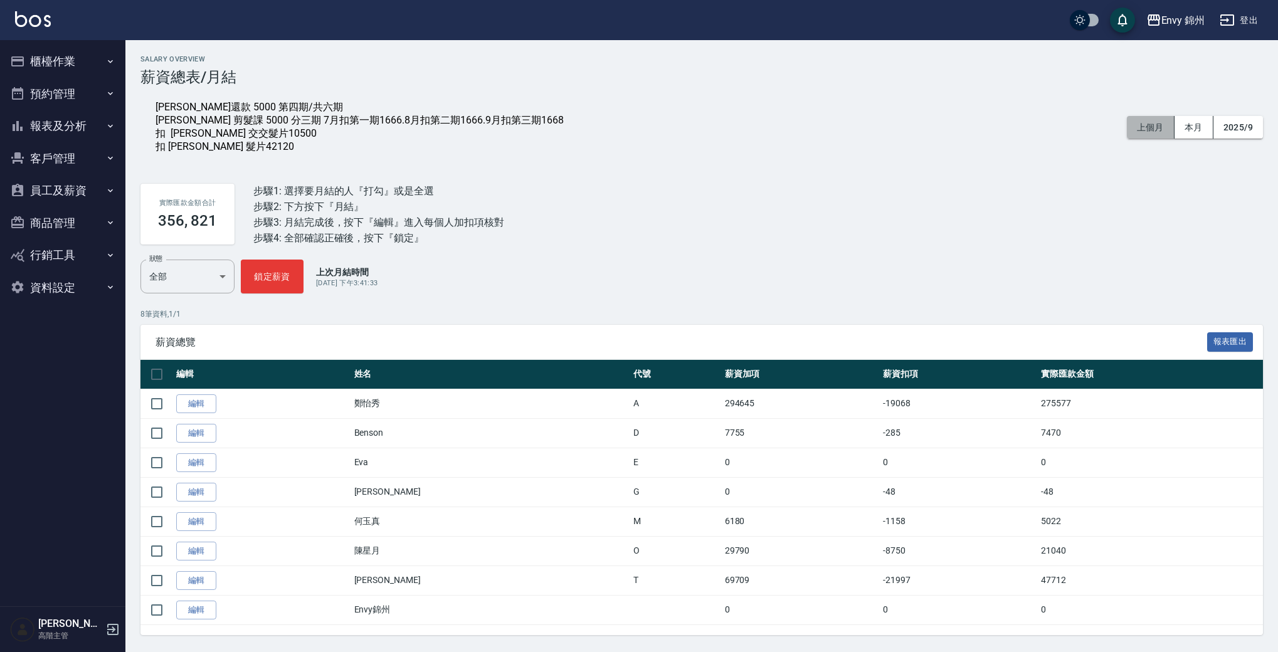
click at [1152, 134] on button "上個月" at bounding box center [1151, 127] width 48 height 23
click at [1148, 135] on button "上個月" at bounding box center [1151, 127] width 48 height 23
click at [1253, 125] on button "2025/9" at bounding box center [1238, 127] width 50 height 23
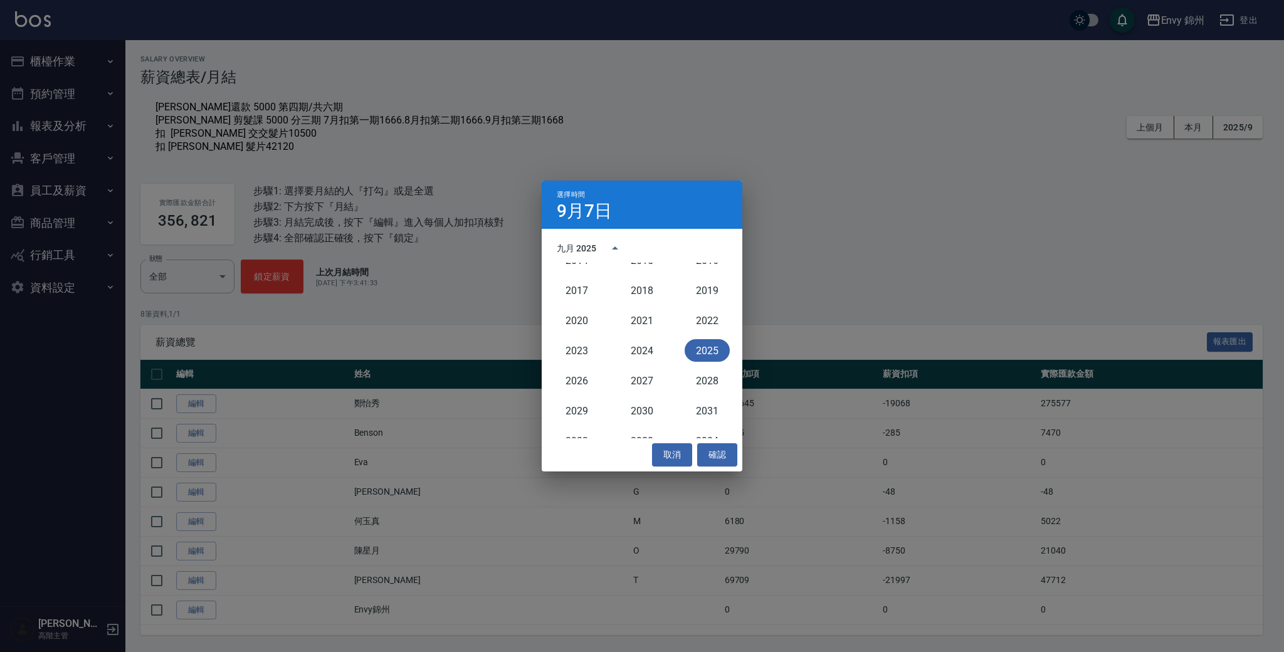
click at [697, 351] on button "2025" at bounding box center [707, 350] width 45 height 23
click at [650, 348] on button "8月" at bounding box center [642, 344] width 45 height 23
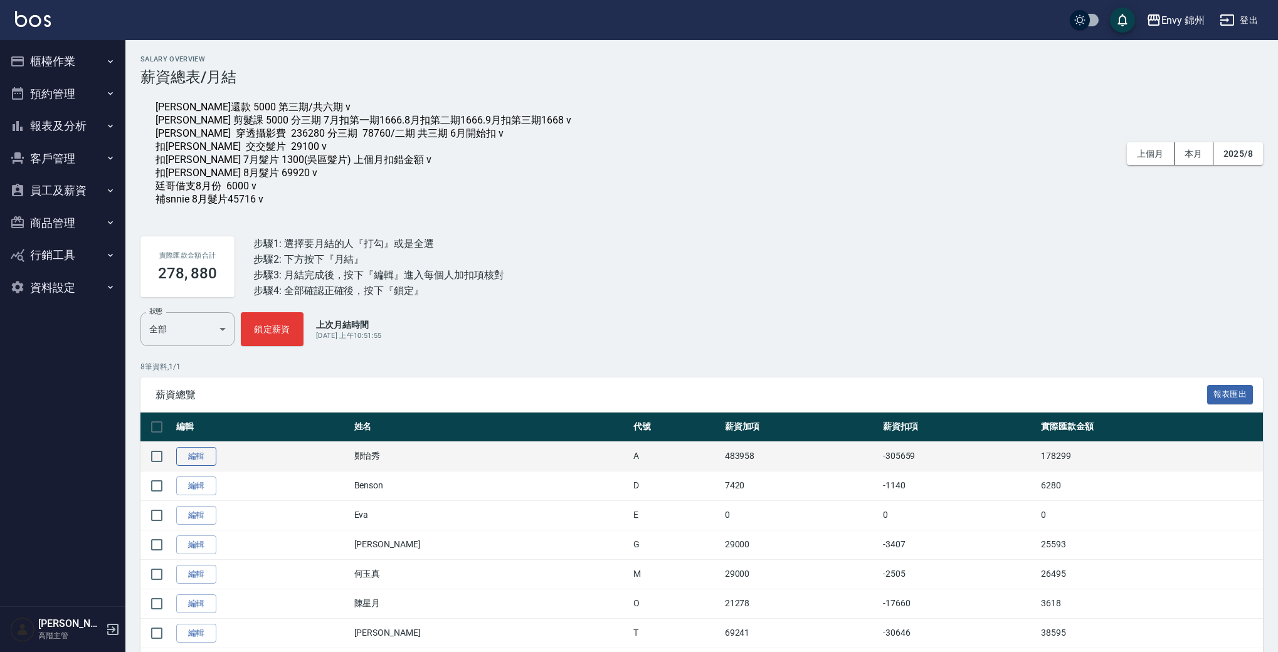
click at [190, 467] on link "編輯" at bounding box center [196, 456] width 40 height 19
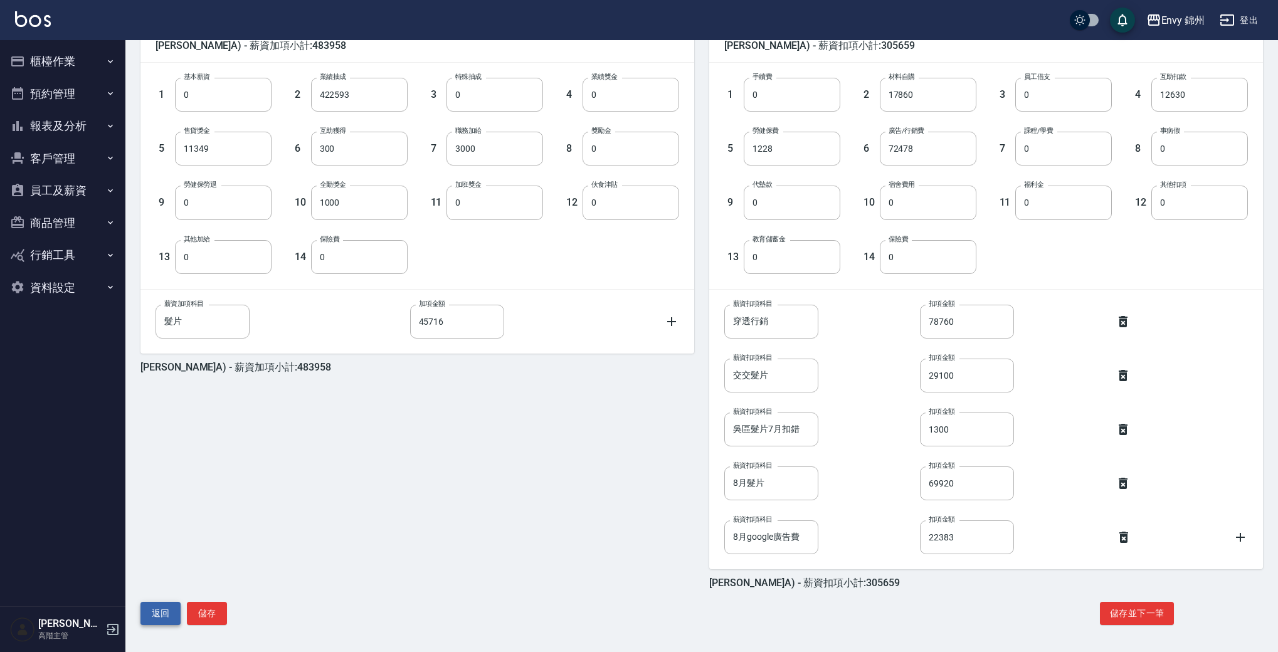
scroll to position [325, 0]
click at [150, 621] on button "返回" at bounding box center [160, 612] width 40 height 23
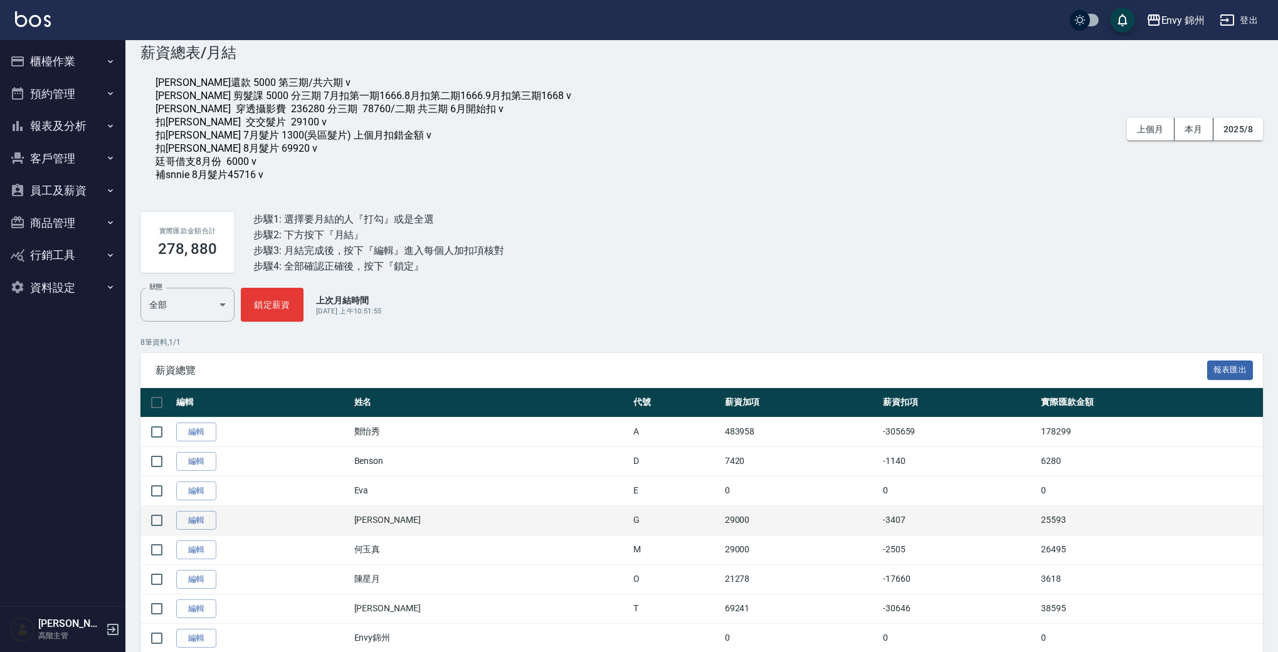
scroll to position [76, 0]
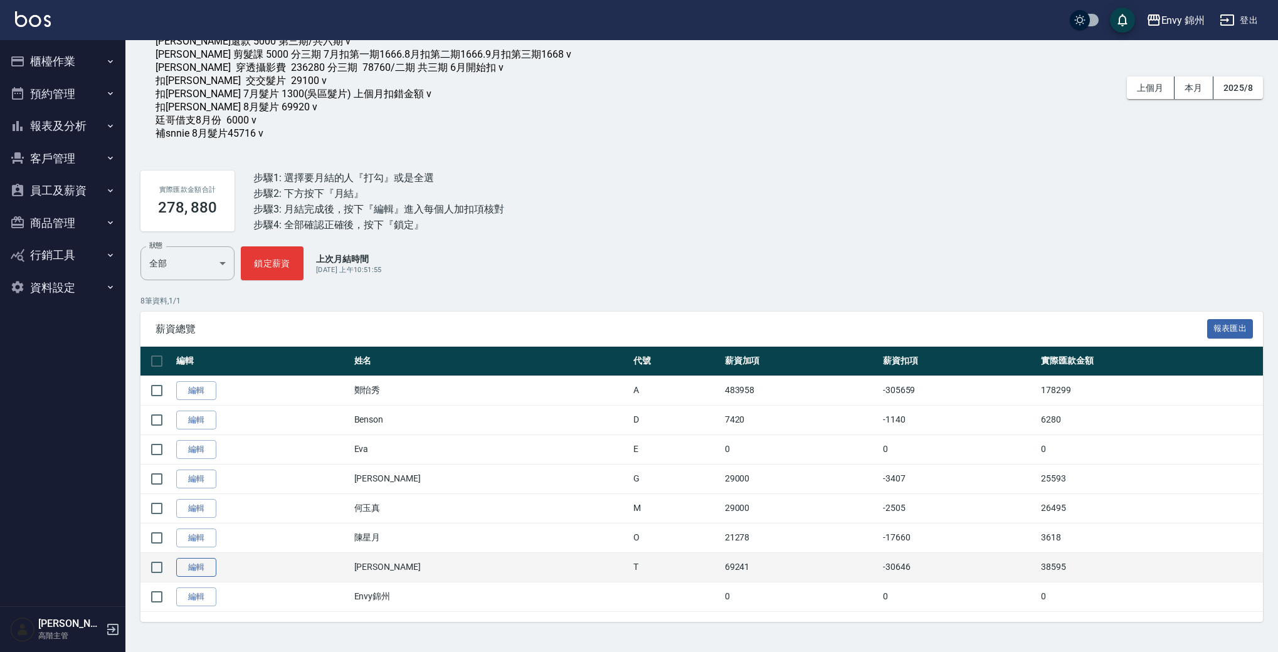
click at [191, 559] on link "編輯" at bounding box center [196, 567] width 40 height 19
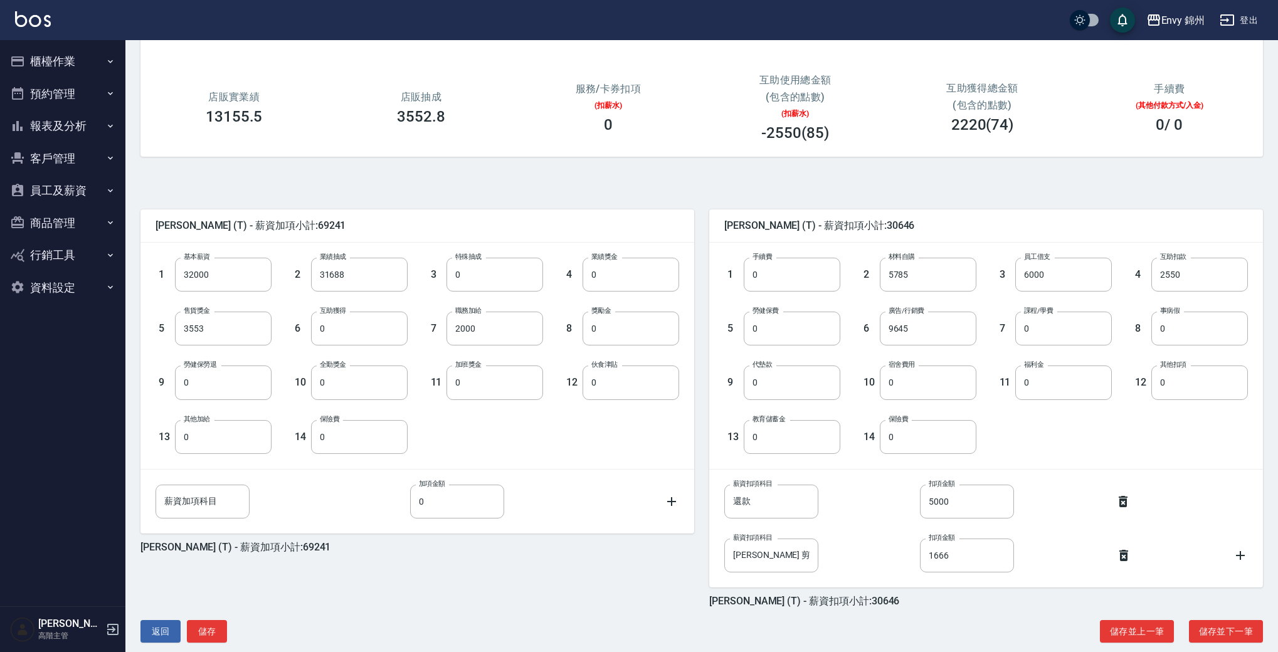
scroll to position [162, 0]
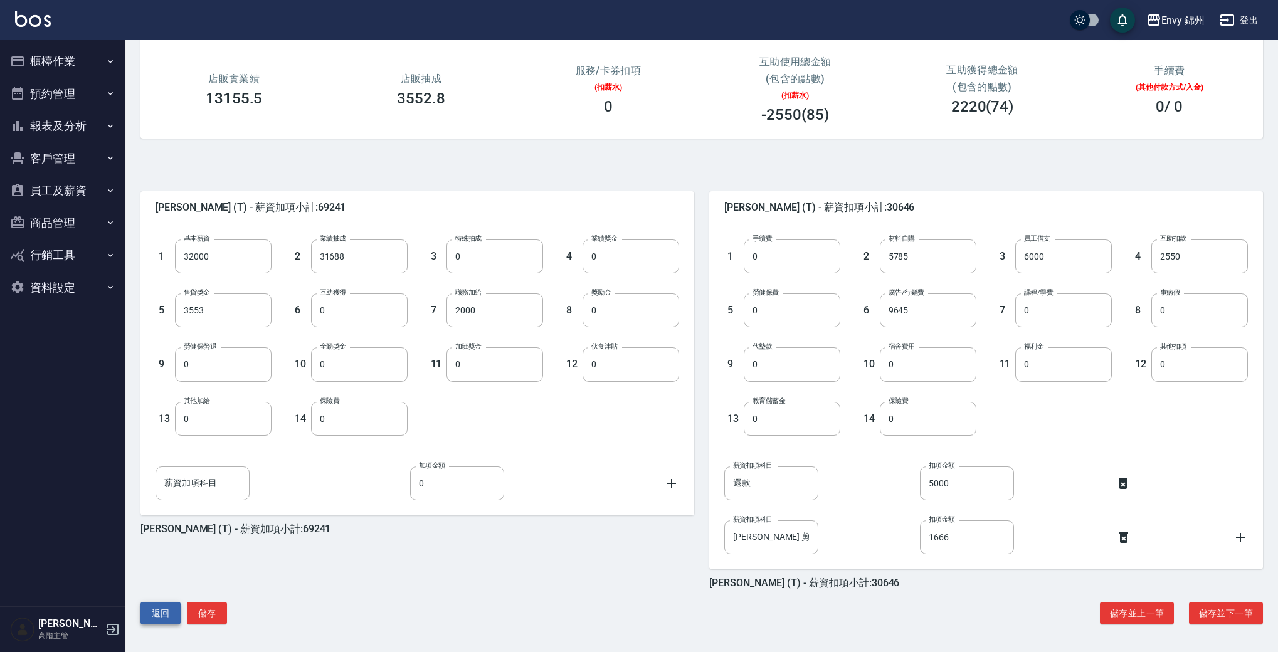
click at [164, 615] on button "返回" at bounding box center [160, 613] width 40 height 23
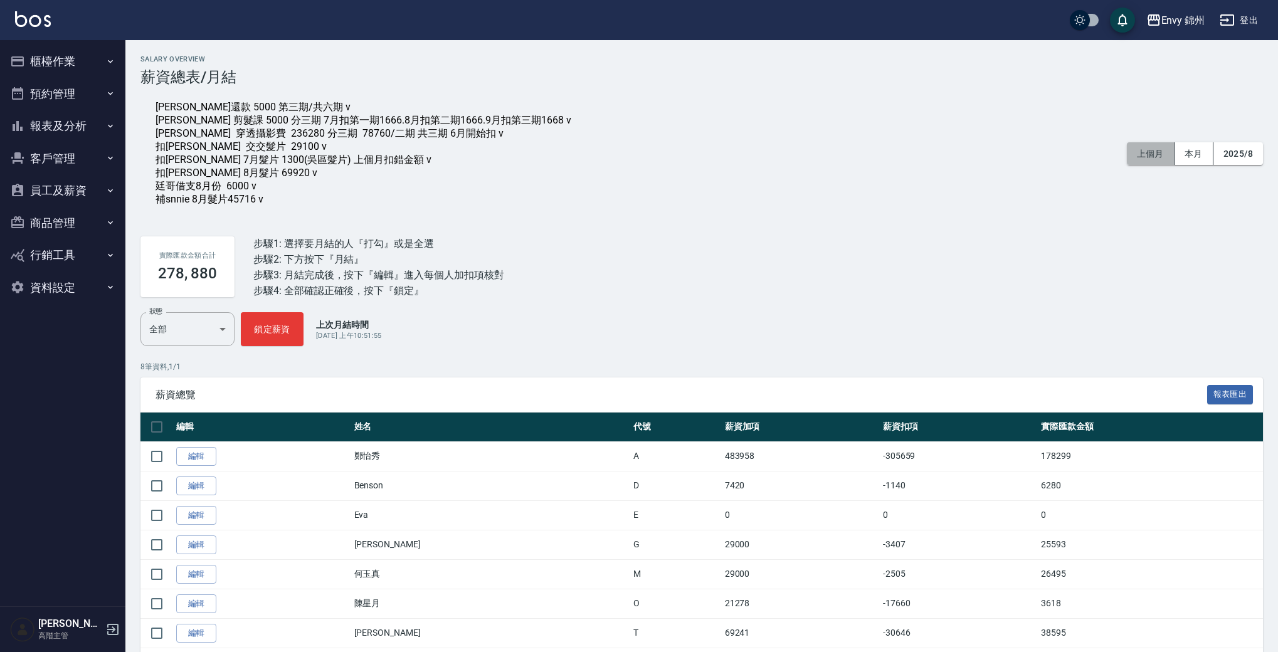
click at [1157, 164] on button "上個月" at bounding box center [1151, 153] width 48 height 23
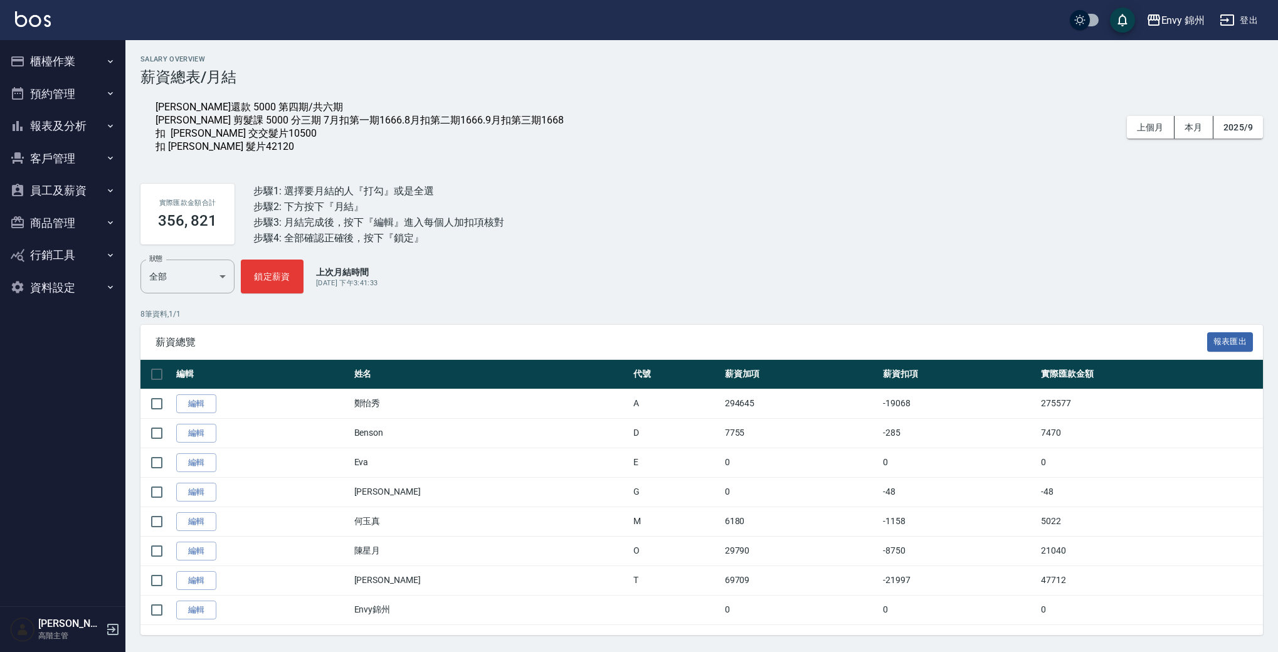
drag, startPoint x: 190, startPoint y: 577, endPoint x: 200, endPoint y: 578, distance: 10.1
click at [189, 577] on link "編輯" at bounding box center [196, 580] width 40 height 19
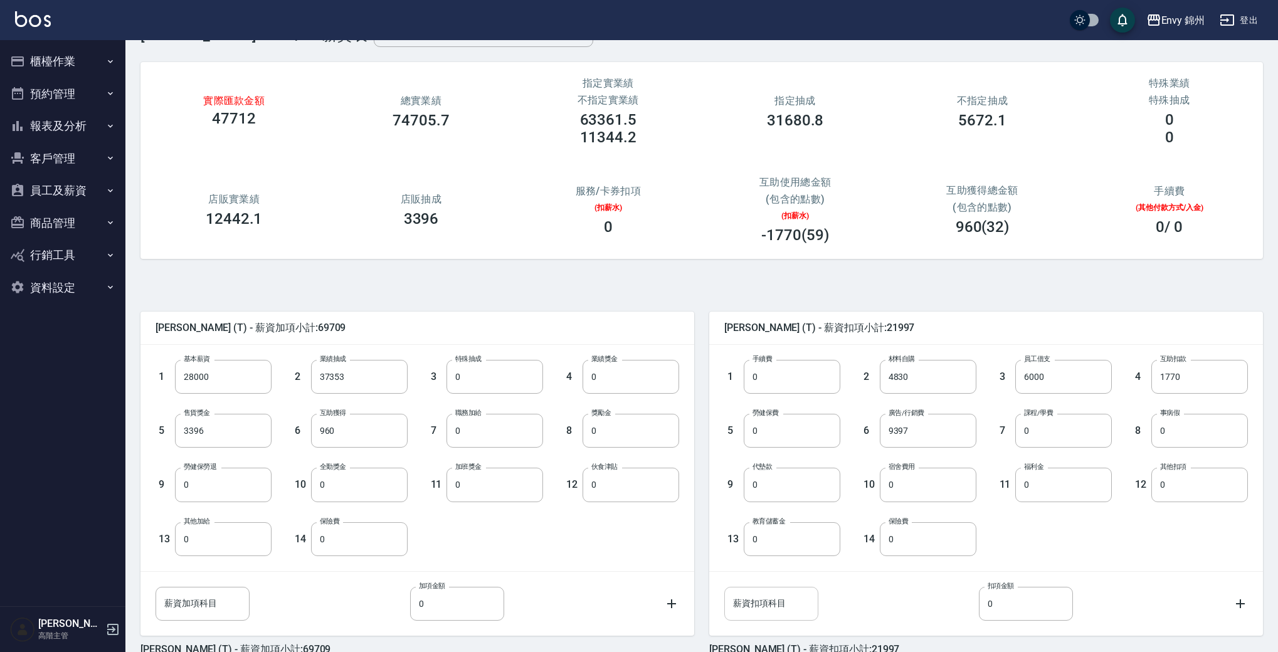
scroll to position [108, 0]
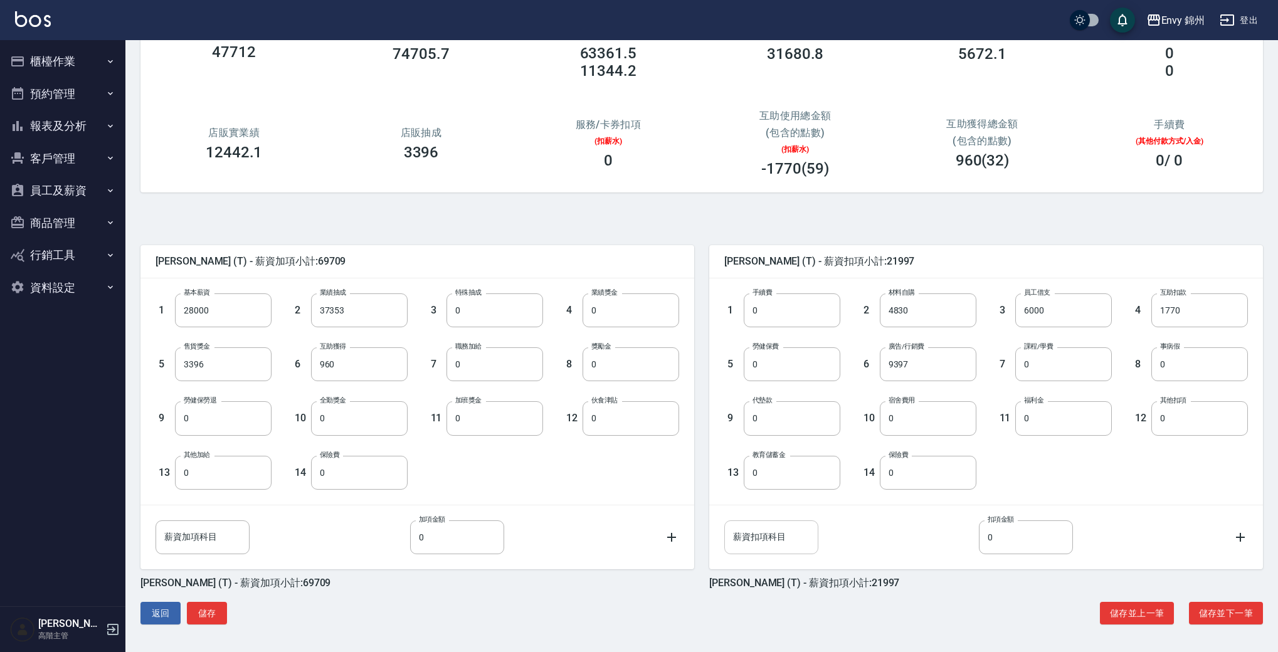
click at [792, 542] on input "薪資扣項科目" at bounding box center [771, 537] width 94 height 34
type input "還款"
click at [1014, 532] on input "0" at bounding box center [1026, 537] width 94 height 34
type input "5000"
click at [1236, 534] on icon at bounding box center [1240, 537] width 15 height 15
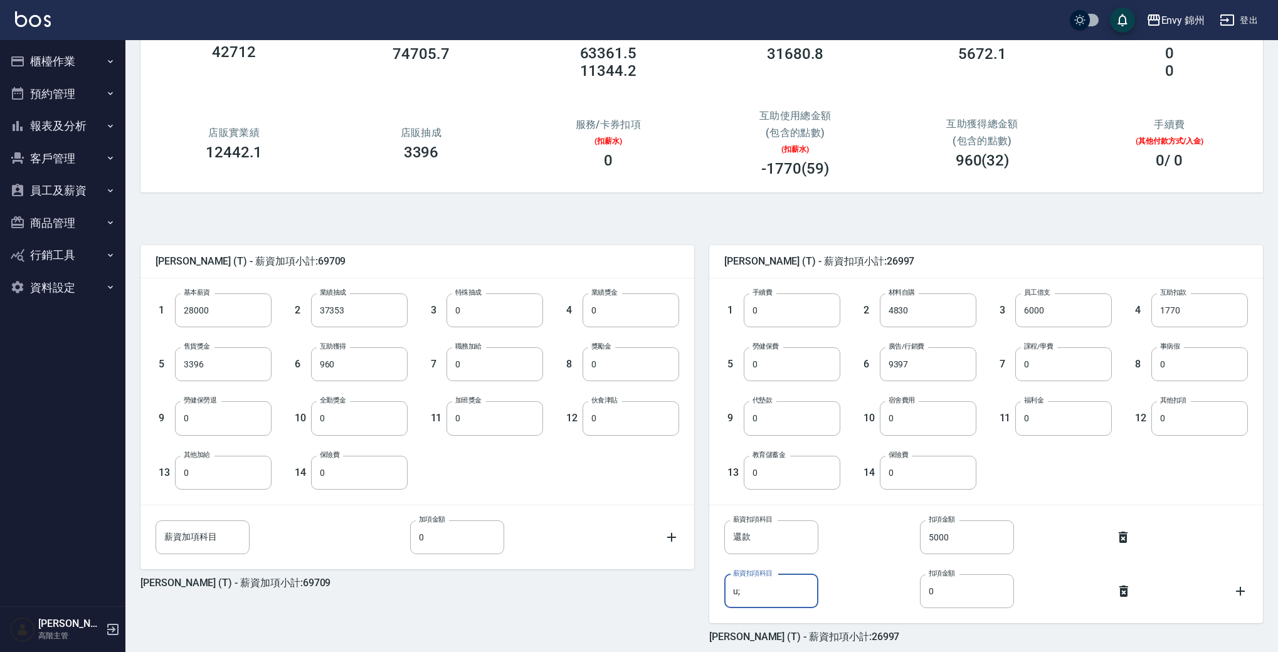
type input "u"
type input "楊莫"
type input "0"
click at [793, 595] on input "楊莫" at bounding box center [771, 591] width 94 height 34
click at [786, 594] on input "薪資扣項科目" at bounding box center [771, 591] width 94 height 34
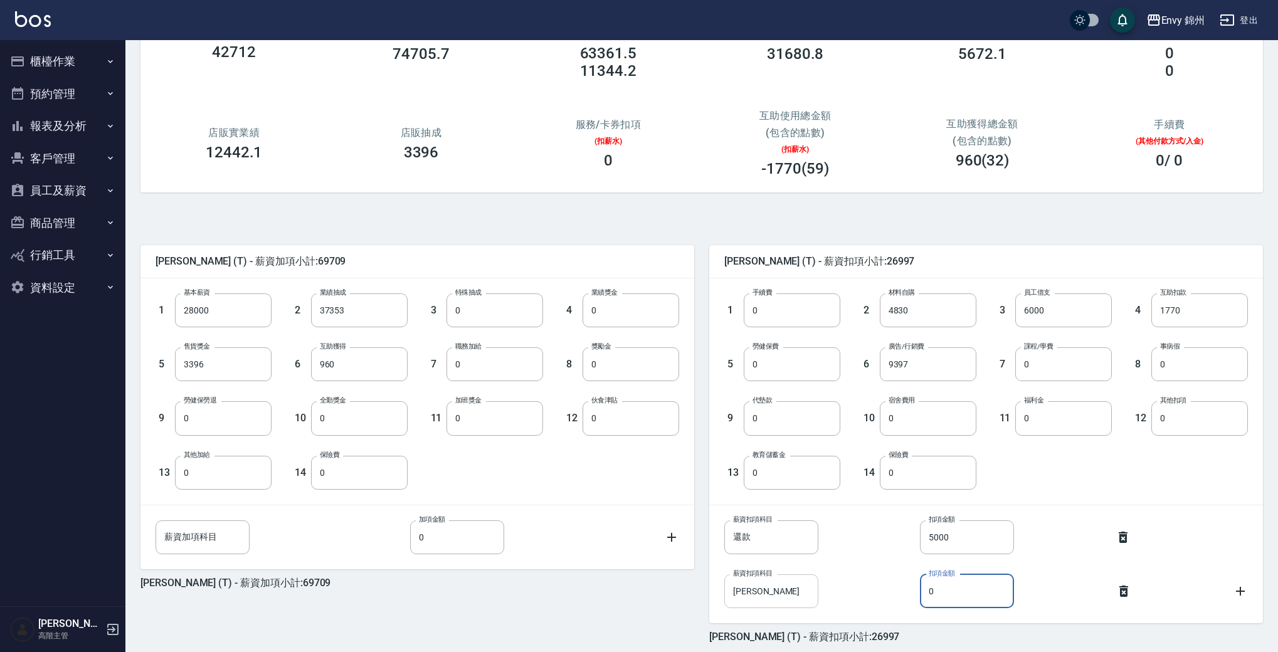
click at [783, 590] on input "楊莫" at bounding box center [771, 591] width 94 height 34
type input "[PERSON_NAME] 剪髮課"
type input "1666"
click at [532, 635] on div "潘昀廷 (T) - 薪資加項小計:69709 1 基本薪資 28000 基本薪資 2 業績抽成 37353 業績抽成 3 特殊抽成 0 特殊抽成 4 業績獎金…" at bounding box center [409, 436] width 569 height 413
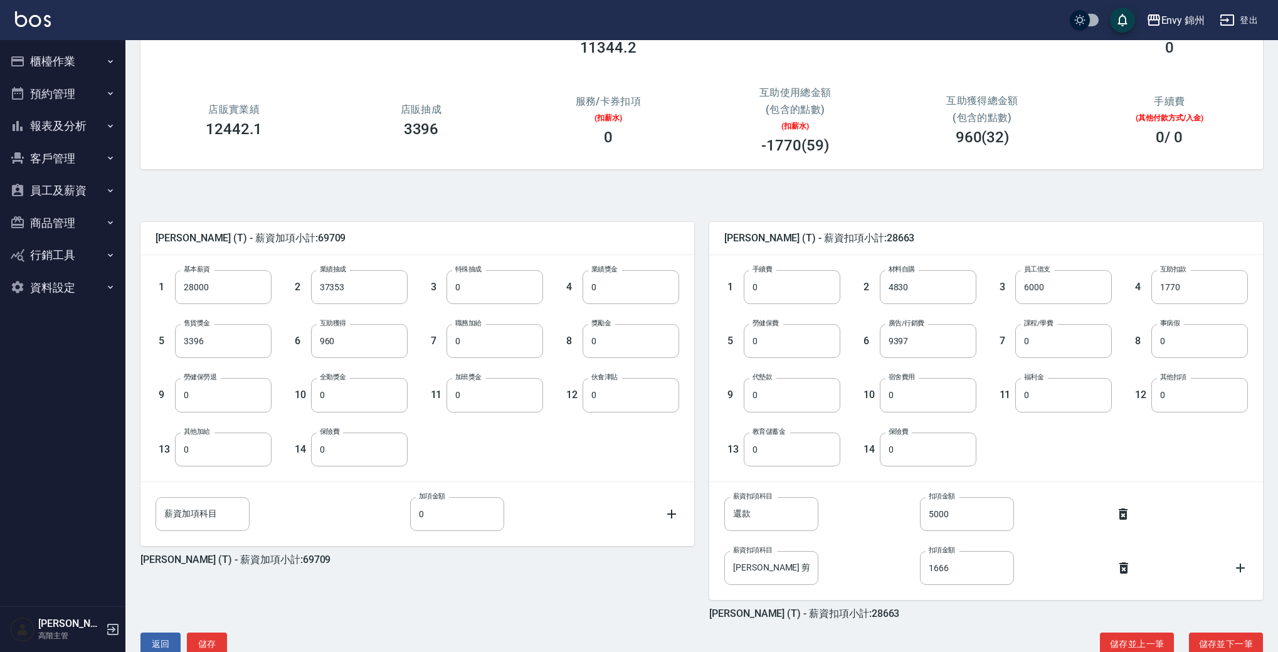
scroll to position [142, 0]
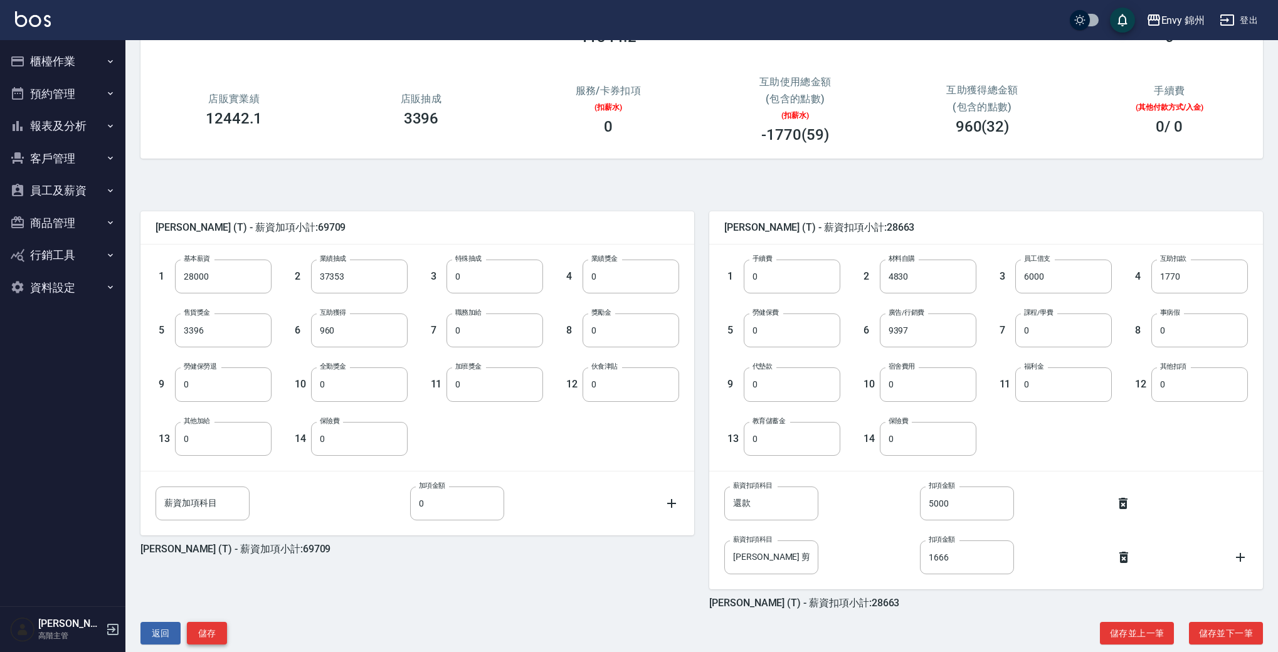
click at [223, 622] on button "儲存" at bounding box center [207, 633] width 40 height 23
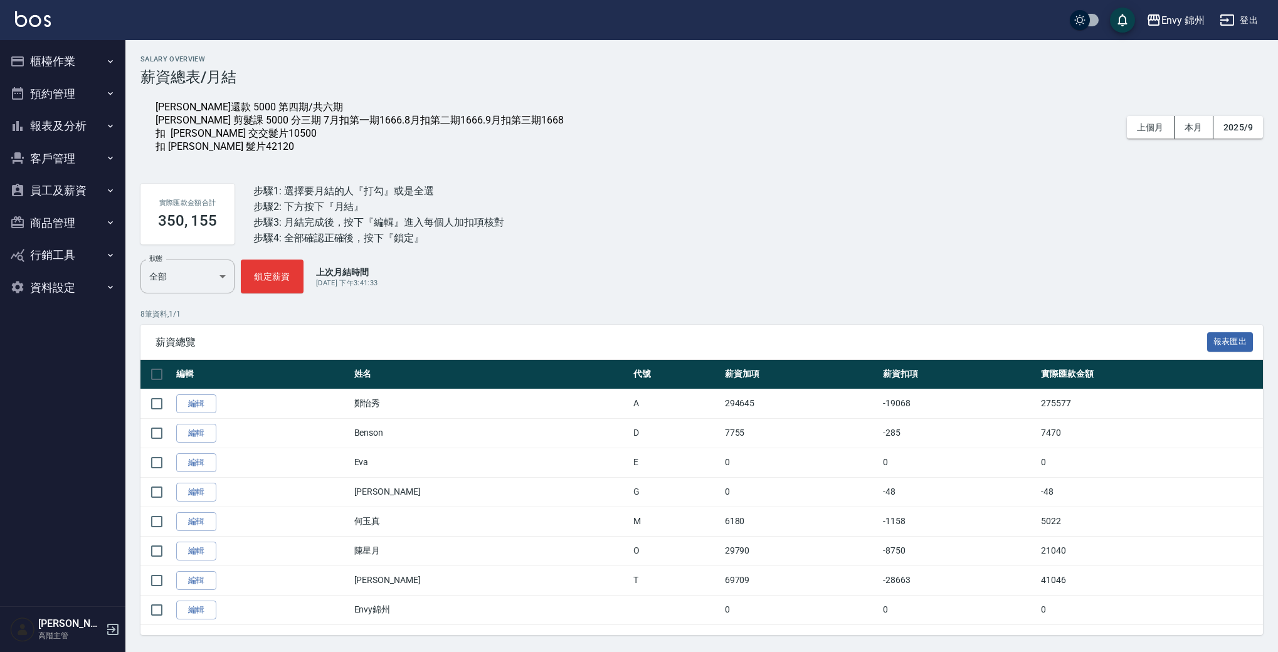
click at [298, 105] on div "[PERSON_NAME]還款 5000 第四期/共六期 [PERSON_NAME] 剪髮課 5000 分三期 7月扣第一期1666.8月扣第二期1666.9…" at bounding box center [361, 127] width 411 height 53
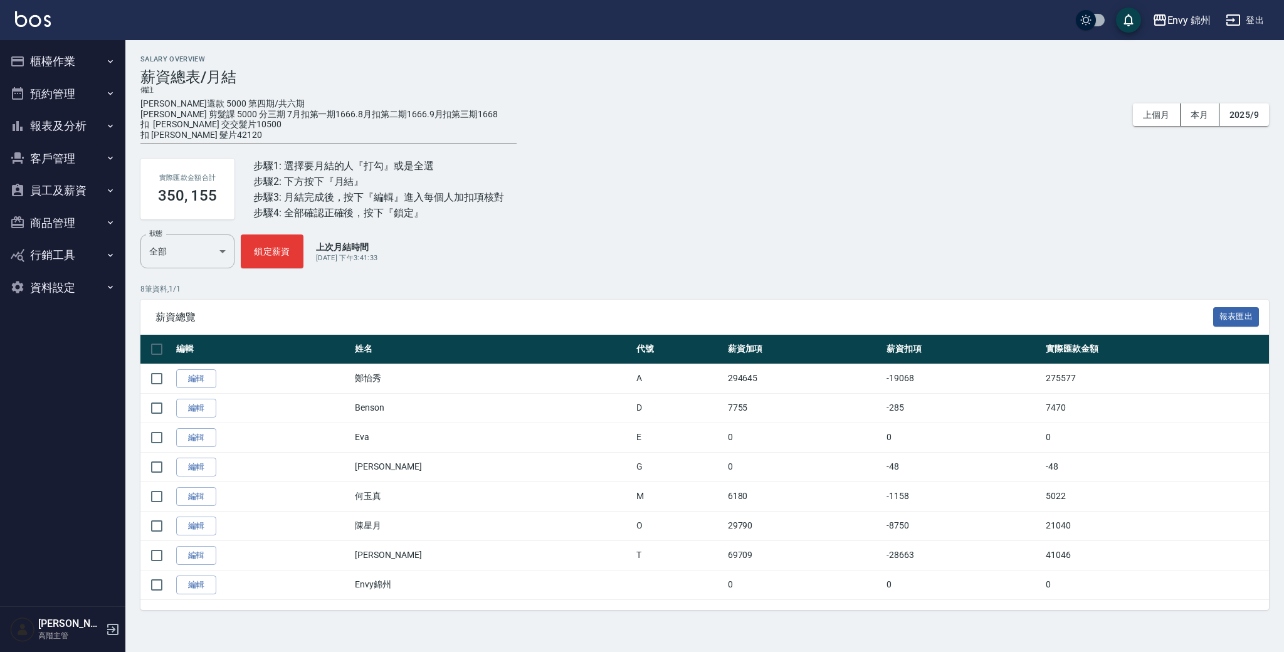
click at [293, 98] on textarea "[PERSON_NAME]還款 5000 第四期/共六期 [PERSON_NAME] 剪髮課 5000 分三期 7月扣第一期1666.8月扣第二期1666.9…" at bounding box center [328, 119] width 376 height 42
click at [292, 103] on textarea "[PERSON_NAME]還款 5000 第四期/共六期 [PERSON_NAME] 剪髮課 5000 分三期 7月扣第一期1666.8月扣第二期1666.9…" at bounding box center [328, 119] width 376 height 42
click at [480, 122] on textarea "[PERSON_NAME]還款 5000 第四期/共六期 v [PERSON_NAME] 剪髮課 5000 分三期 7月扣第一期1666.8月扣第二期1666…" at bounding box center [328, 119] width 376 height 42
click at [471, 114] on textarea "潘昀廷還款 5000 第四期/共六期 v 楊莫 剪髮課 5000 分三期 7月扣第一期1666.8月扣第二期1666.9月扣第三期1668 扣 ANNIE 交…" at bounding box center [328, 119] width 376 height 42
type textarea "[PERSON_NAME]還款 5000 第四期/共六期 v [PERSON_NAME] 剪髮課 5000 分三期 7月扣第一期1666.8月扣第二期1666…"
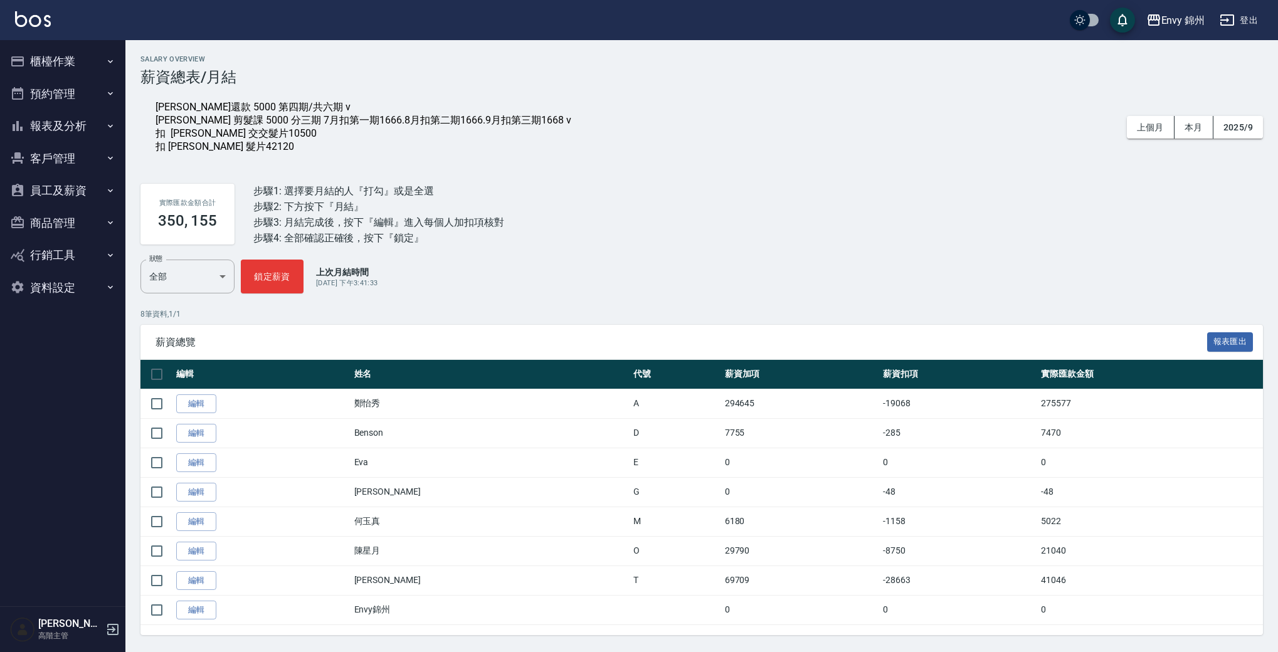
click at [660, 204] on div "實際匯款金額合計 350, 155 步驟1: 選擇要月結的人『打勾』或是全選 步驟2: 下方按下『月結』 步驟3: 月結完成後，按下『編輯』進入每個人加扣項核…" at bounding box center [701, 214] width 1122 height 91
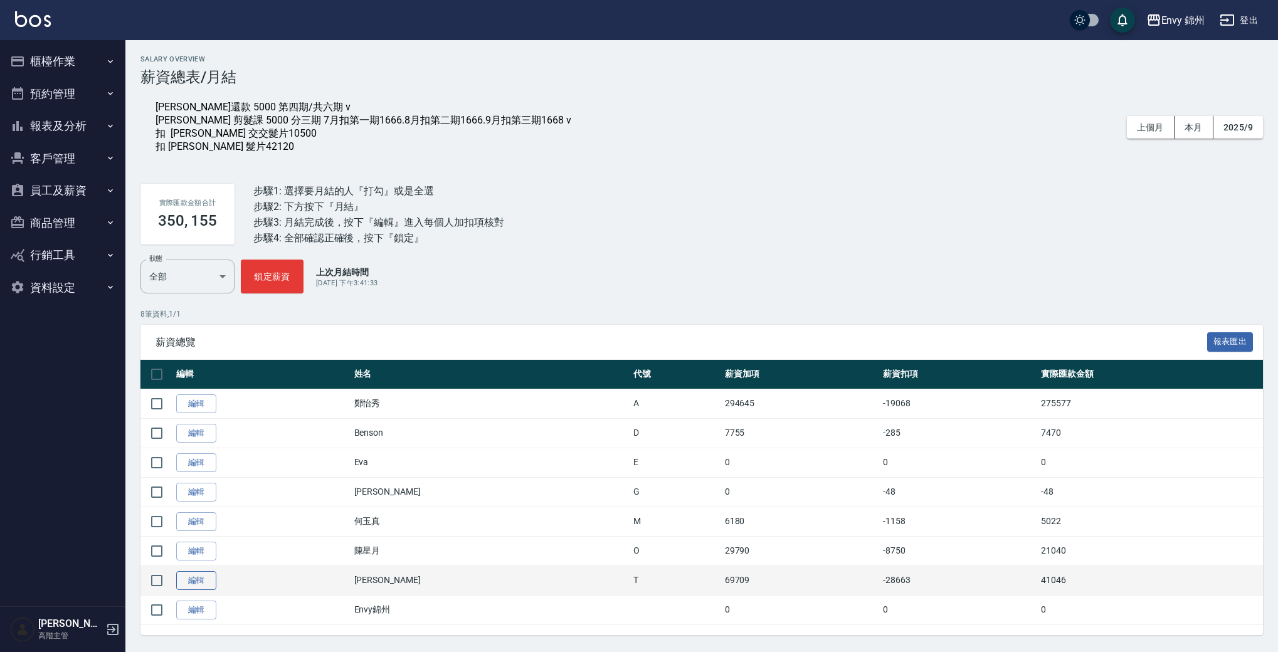
click at [176, 580] on link "編輯" at bounding box center [196, 580] width 40 height 19
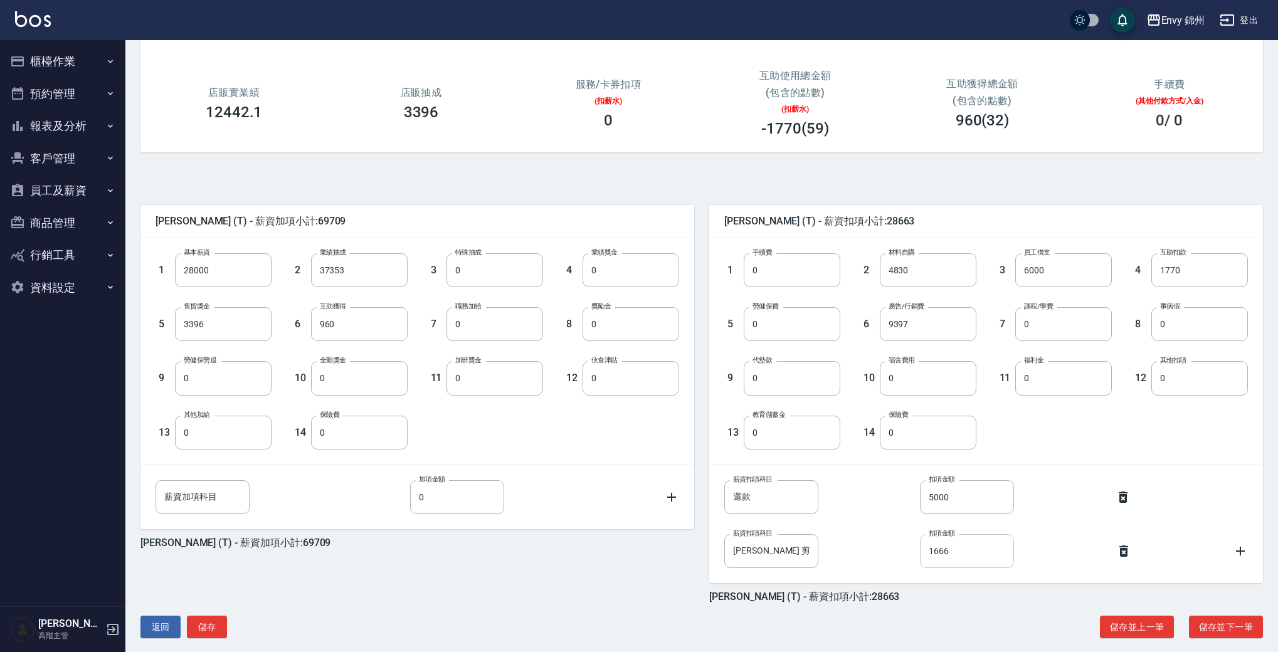
scroll to position [162, 0]
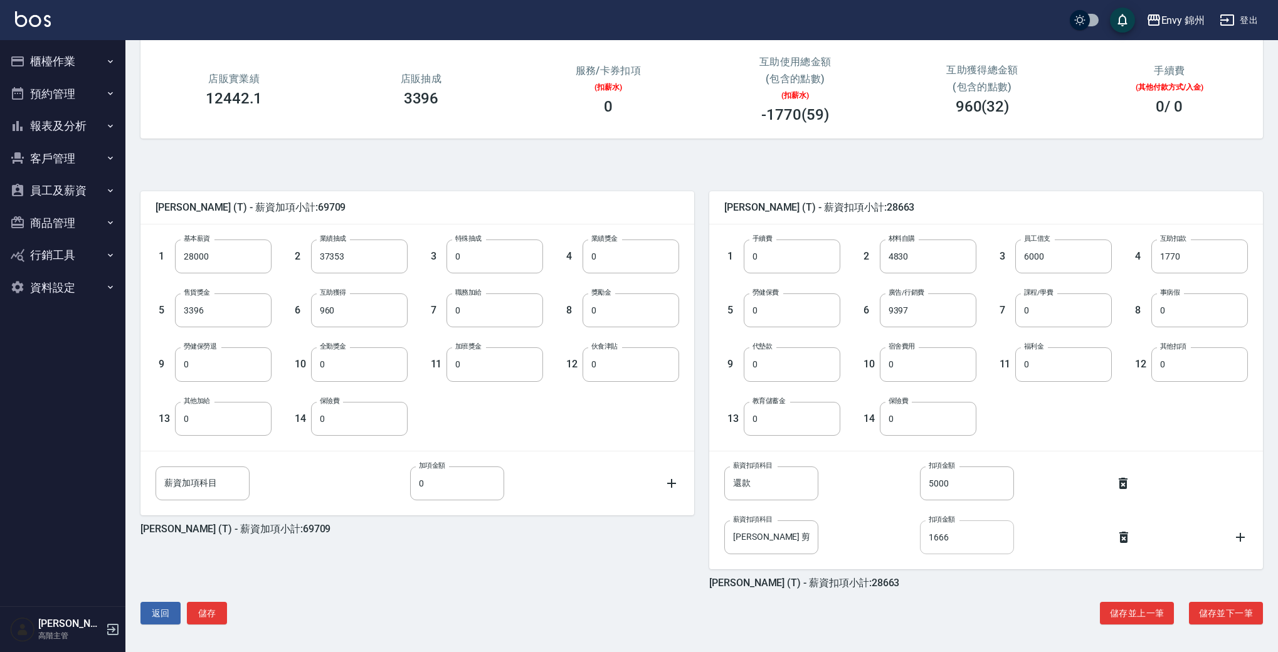
click at [964, 544] on input "1666" at bounding box center [967, 537] width 94 height 34
click at [967, 543] on input "1666" at bounding box center [967, 537] width 94 height 34
type input "1668"
click at [221, 606] on button "儲存" at bounding box center [207, 613] width 40 height 23
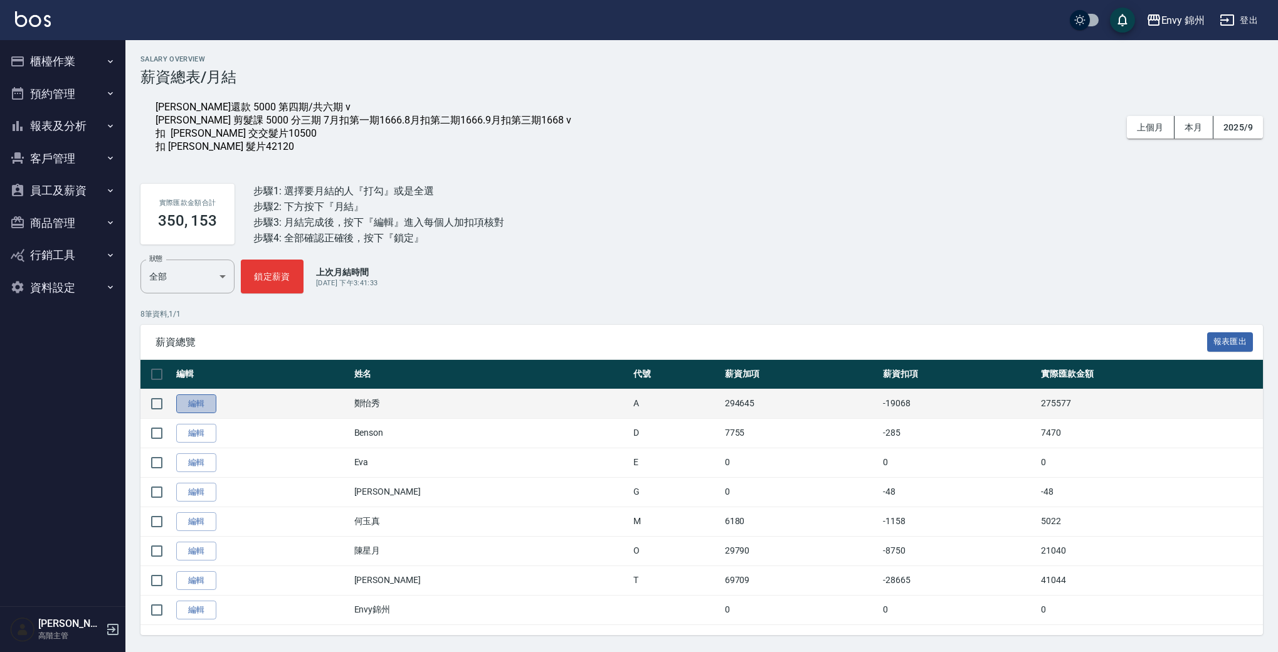
click at [198, 406] on link "編輯" at bounding box center [196, 403] width 40 height 19
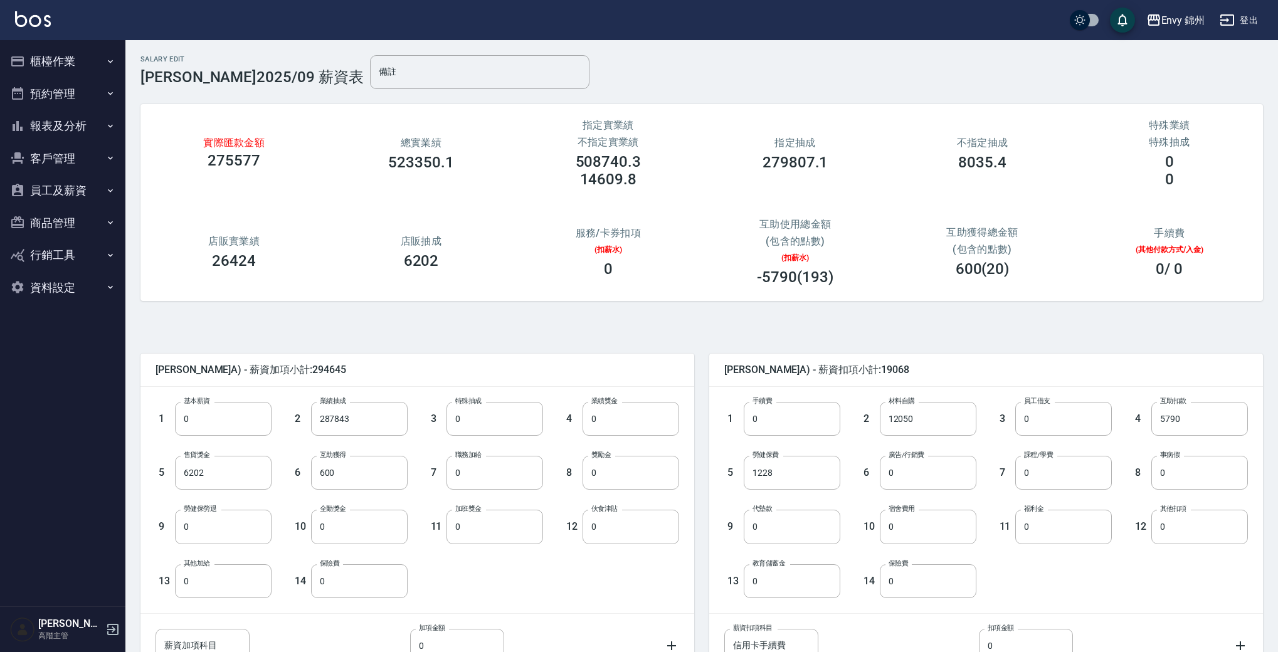
scroll to position [108, 0]
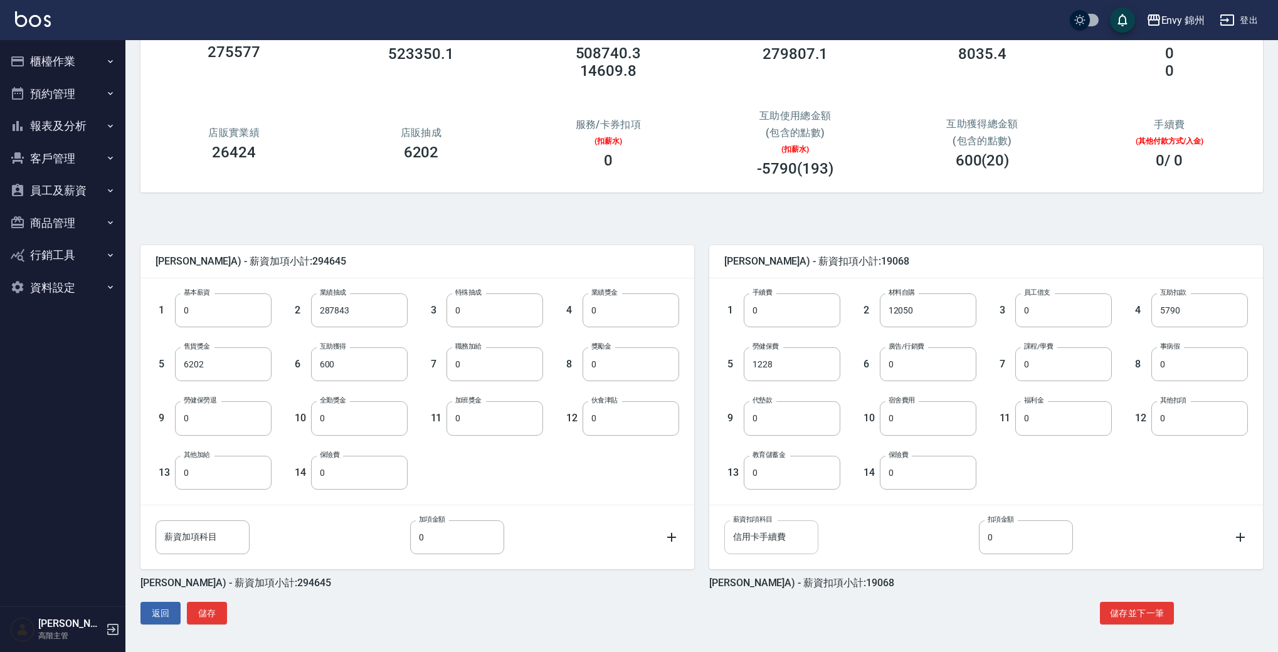
click at [793, 544] on input "信用卡手續費" at bounding box center [771, 537] width 94 height 34
click at [751, 535] on input "交教髮片" at bounding box center [771, 537] width 94 height 34
click at [751, 537] on input "交教髮片" at bounding box center [771, 537] width 94 height 34
type input "交交髮片"
drag, startPoint x: 1015, startPoint y: 536, endPoint x: 914, endPoint y: 507, distance: 105.8
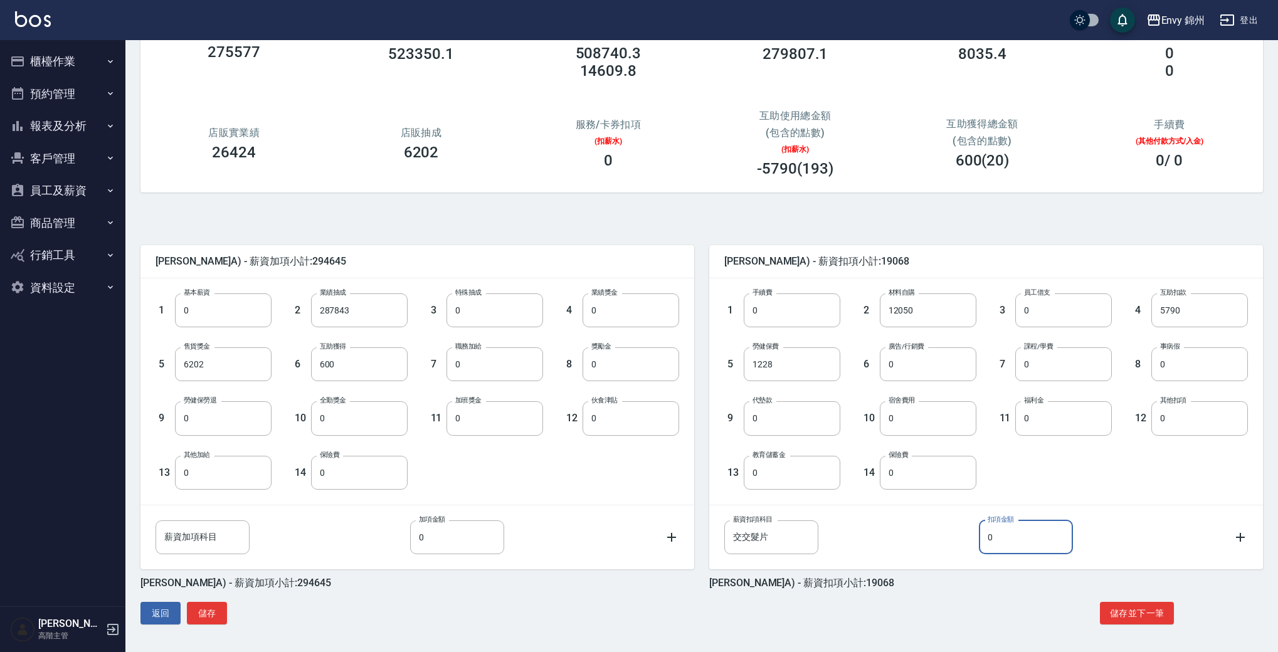
click at [914, 507] on div "薪資扣項科目 交交髮片 薪資扣項科目 扣項金額 0 扣項金額" at bounding box center [976, 527] width 544 height 54
type input "10500"
click at [890, 525] on div "薪資扣項科目 交交髮片 薪資扣項科目 扣項金額 10500 扣項金額" at bounding box center [986, 537] width 524 height 34
click at [944, 367] on input "0" at bounding box center [928, 364] width 97 height 34
click at [899, 360] on input "669923" at bounding box center [928, 364] width 97 height 34
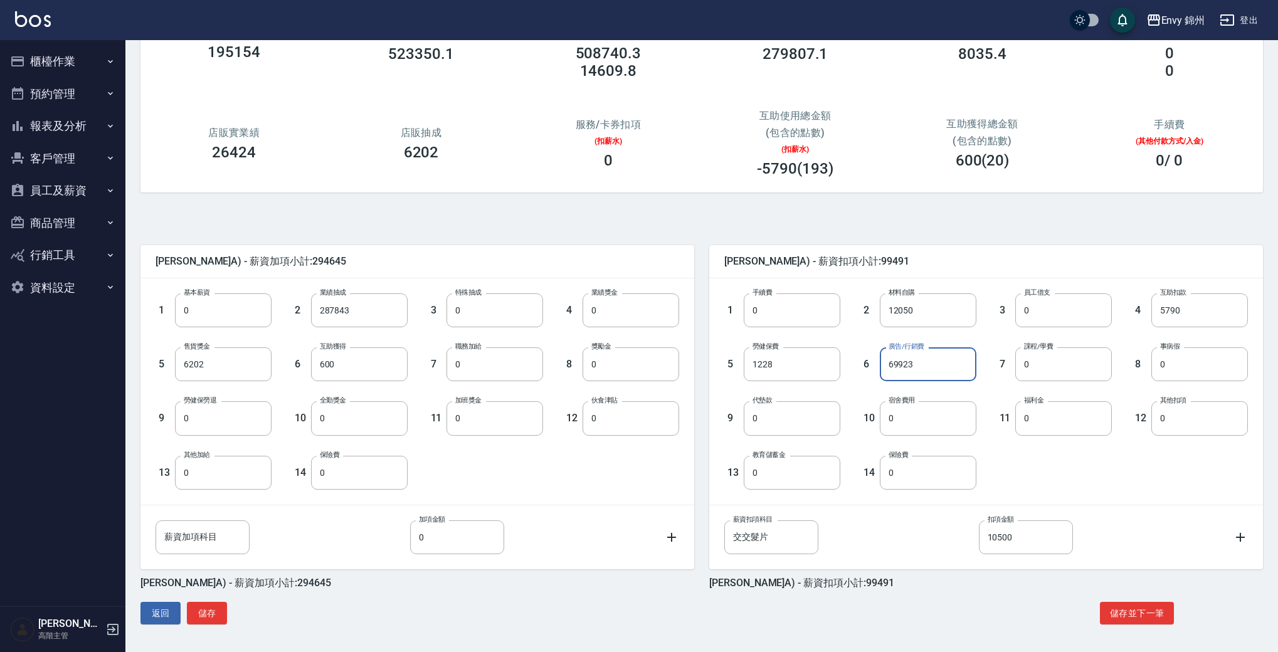
click at [900, 362] on input "69923" at bounding box center [928, 364] width 97 height 34
type input "69239"
click at [911, 574] on div "鄭怡秀 (A) - 薪資扣項小計:98807 1 手續費 0 手續費 2 材料自購 12050 材料自購 3 員工借支 0 員工借支 4 互助扣款 5790 …" at bounding box center [978, 409] width 569 height 359
click at [221, 607] on button "儲存" at bounding box center [207, 613] width 40 height 23
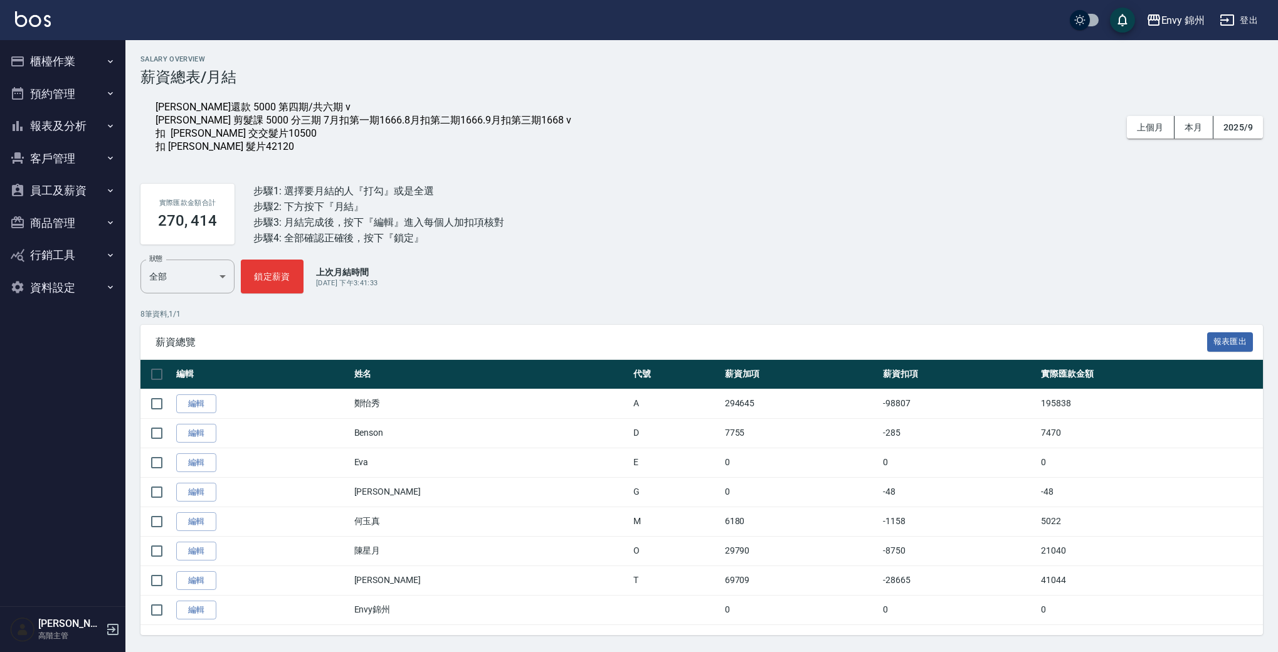
click at [292, 151] on div "[PERSON_NAME]還款 5000 第四期/共六期 v [PERSON_NAME] 剪髮課 5000 分三期 7月扣第一期1666.8月扣第二期1666…" at bounding box center [364, 127] width 416 height 53
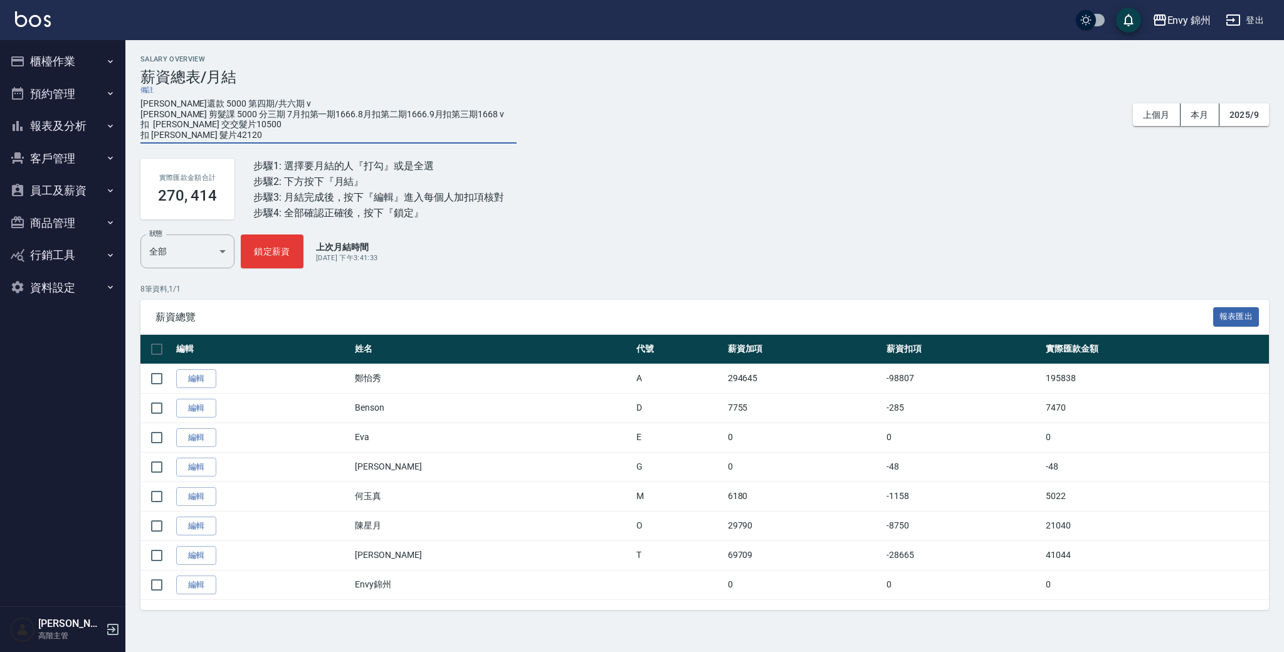
click at [260, 134] on textarea "[PERSON_NAME]還款 5000 第四期/共六期 v [PERSON_NAME] 剪髮課 5000 分三期 7月扣第一期1666.8月扣第二期1666…" at bounding box center [328, 119] width 376 height 42
click at [268, 125] on textarea "[PERSON_NAME]還款 5000 第四期/共六期 v [PERSON_NAME] 剪髮課 5000 分三期 7月扣第一期1666.8月扣第二期1666…" at bounding box center [328, 119] width 376 height 42
click at [238, 133] on textarea "[PERSON_NAME]還款 5000 第四期/共六期 v [PERSON_NAME] 剪髮課 5000 分三期 7月扣第一期1666.8月扣第二期1666…" at bounding box center [328, 119] width 376 height 42
type textarea "[PERSON_NAME]還款 5000 第四期/共六期 v [PERSON_NAME] 剪髮課 5000 分三期 7月扣第一期1666.8月扣第二期1666…"
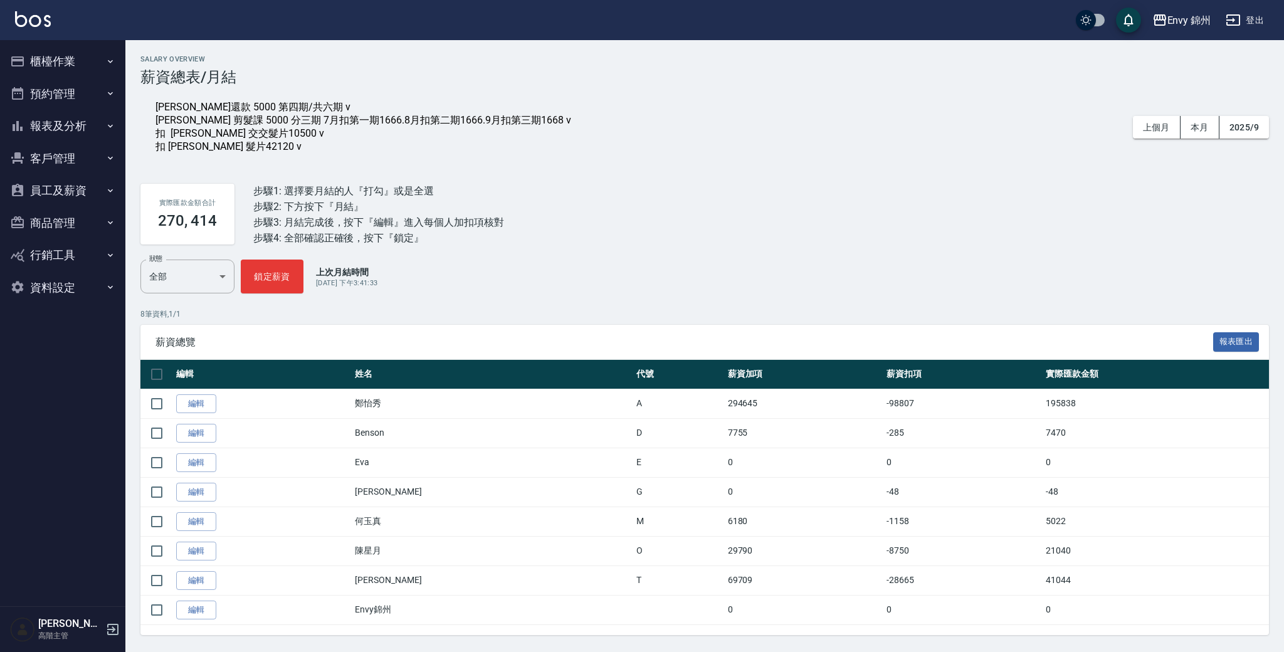
click at [697, 220] on div "實際匯款金額合計 270, 414 步驟1: 選擇要月結的人『打勾』或是全選 步驟2: 下方按下『月結』 步驟3: 月結完成後，按下『編輯』進入每個人加扣項核…" at bounding box center [704, 214] width 1129 height 91
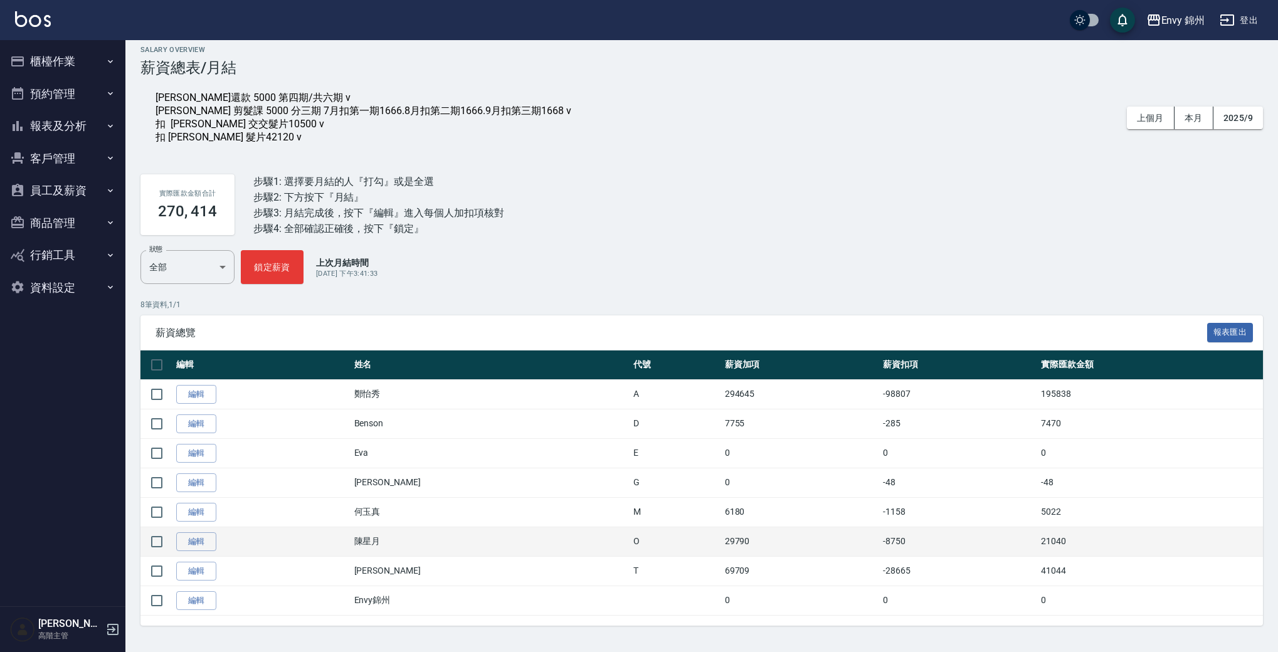
scroll to position [18, 0]
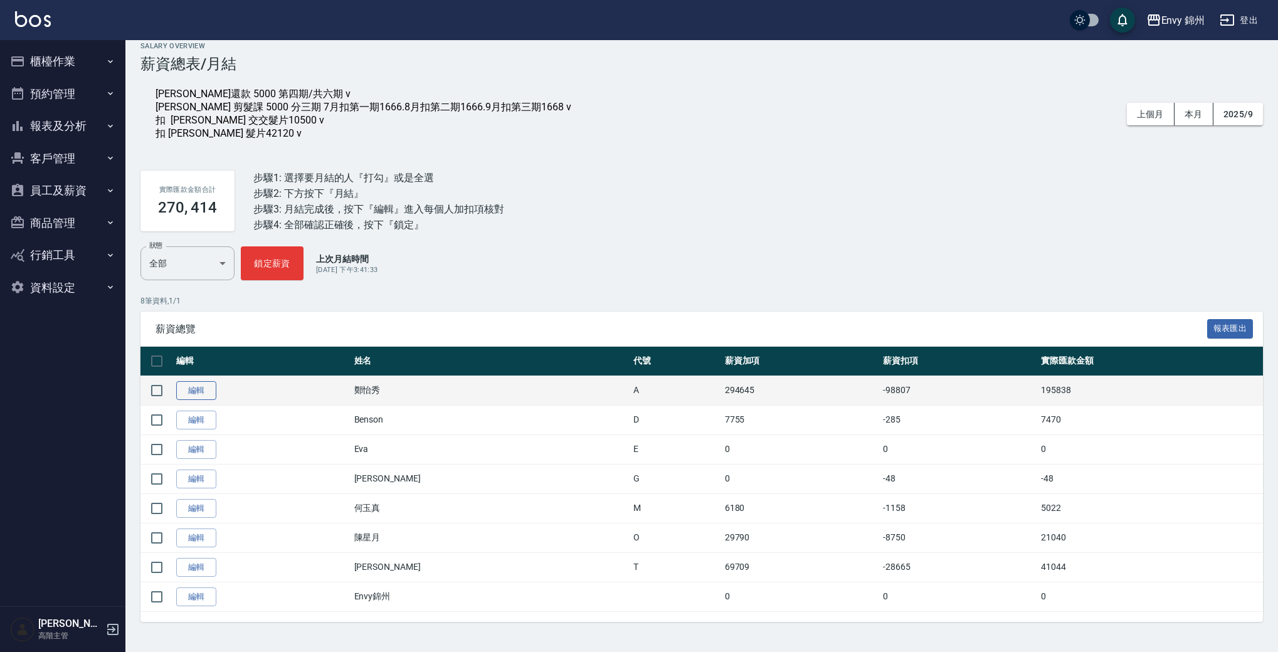
click at [201, 397] on link "編輯" at bounding box center [196, 390] width 40 height 19
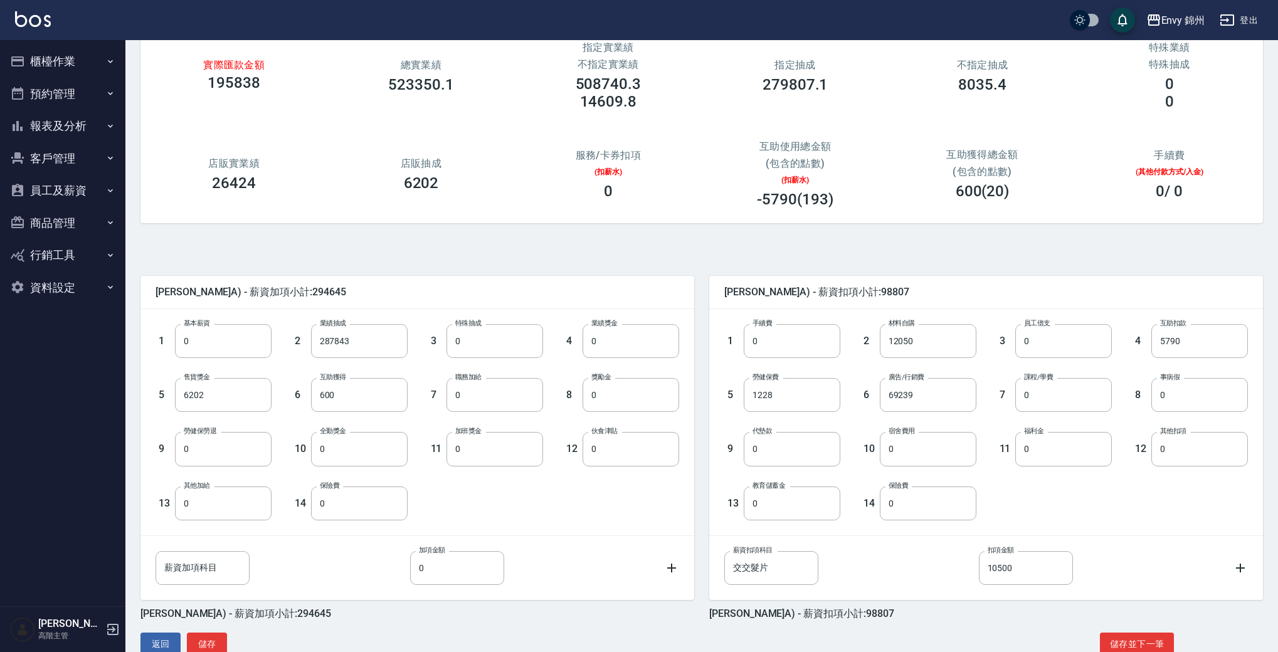
scroll to position [108, 0]
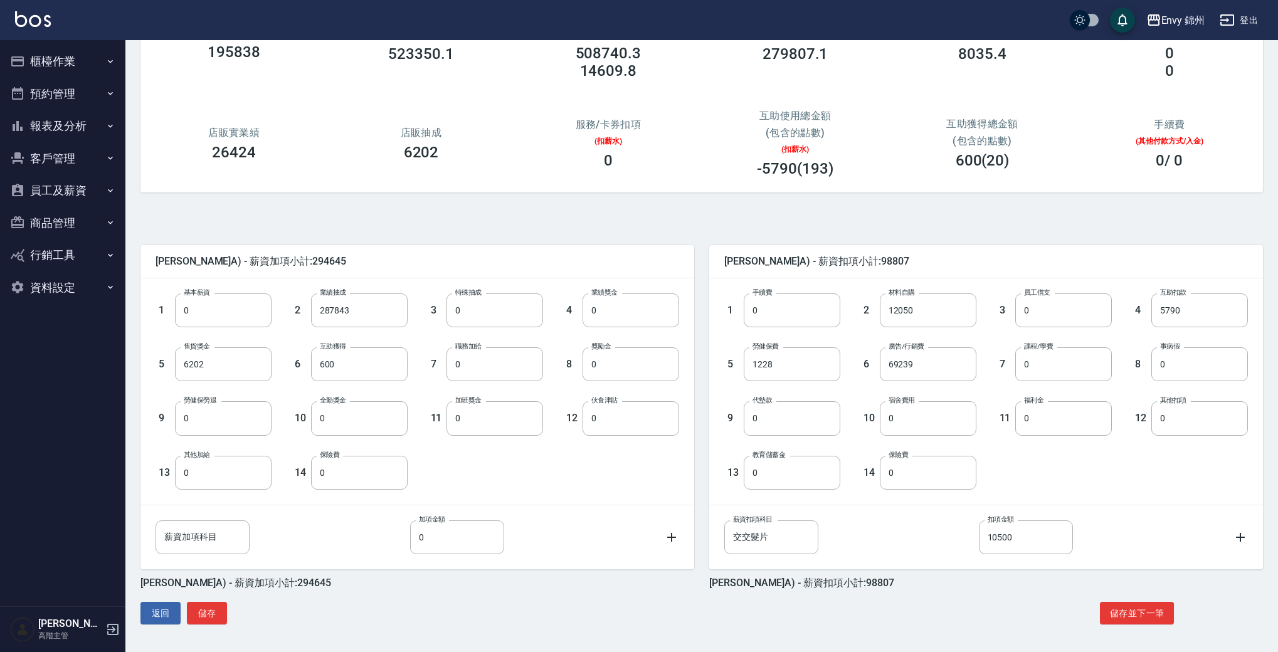
click at [1240, 539] on icon at bounding box center [1240, 537] width 9 height 9
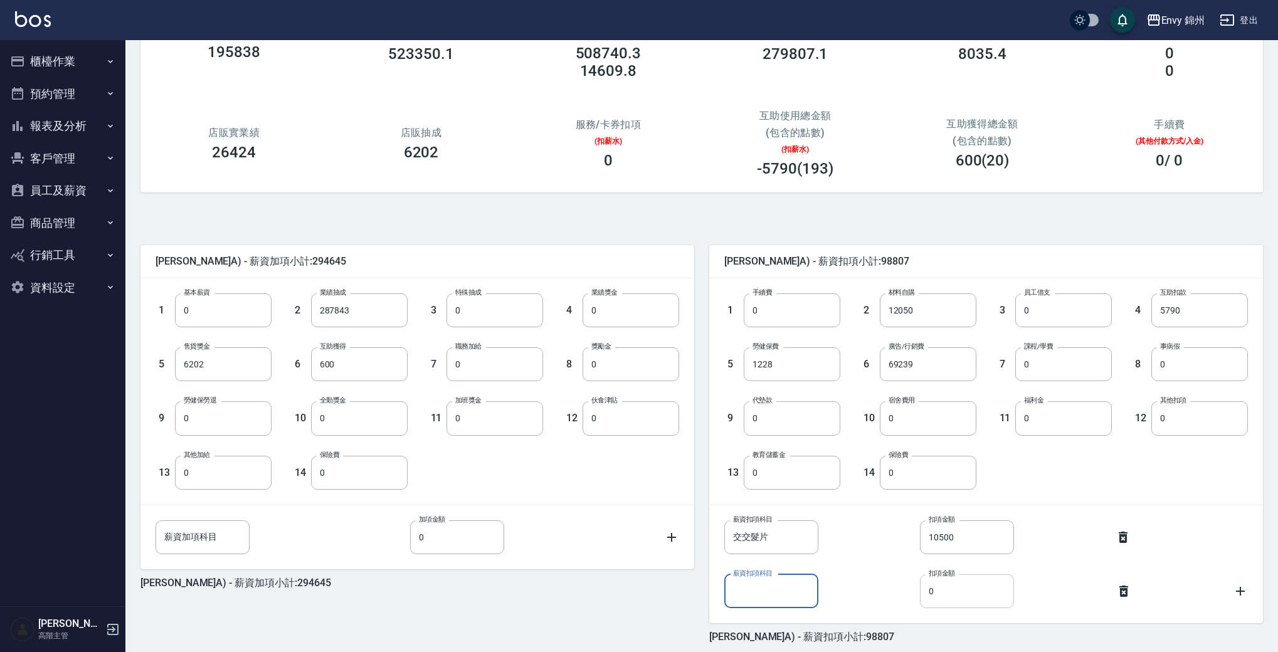
click at [968, 602] on input "0" at bounding box center [967, 591] width 94 height 34
type input "42120"
click at [766, 599] on input "薪資扣項科目" at bounding box center [771, 591] width 94 height 34
type input "髮片"
drag, startPoint x: 868, startPoint y: 593, endPoint x: 858, endPoint y: 588, distance: 11.5
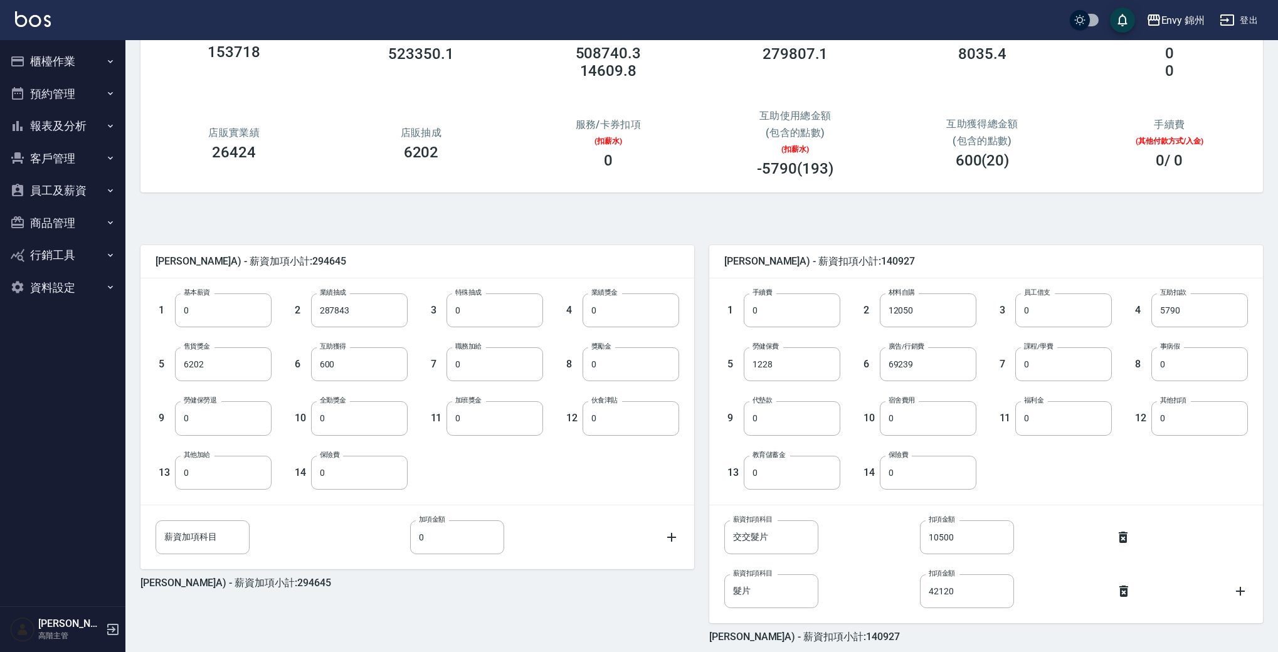
click at [868, 592] on div "薪資扣項科目 髮片 薪資扣項科目 扣項金額 42120 扣項金額" at bounding box center [986, 591] width 524 height 34
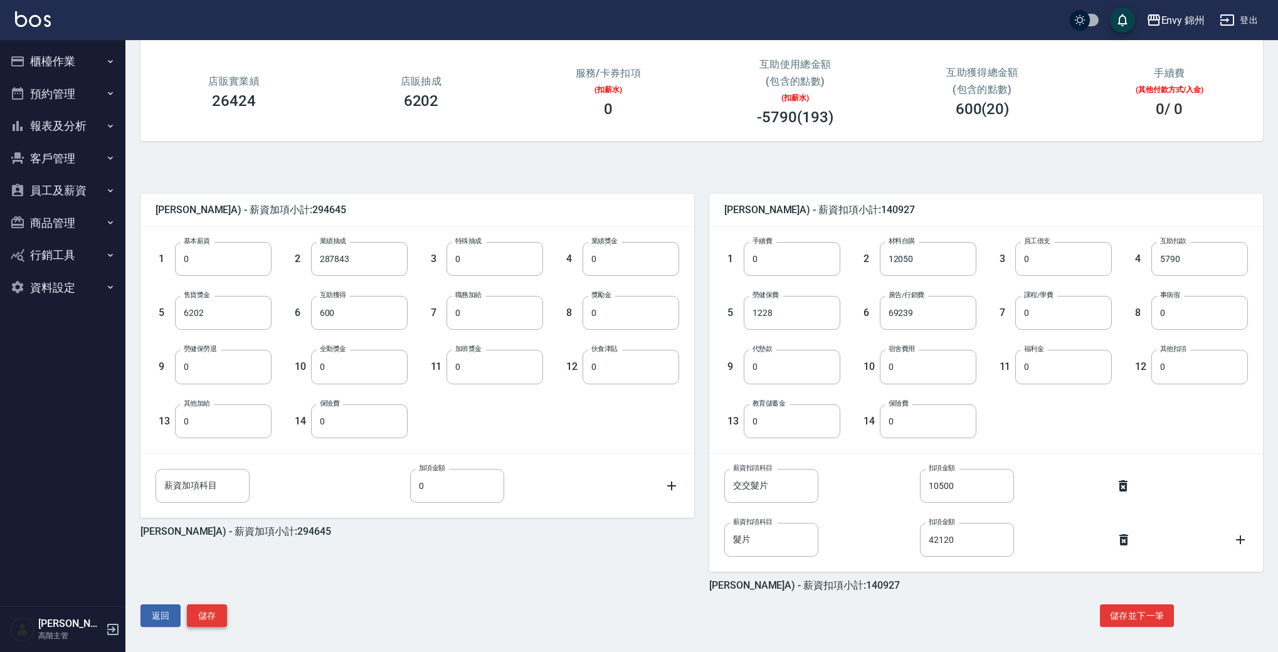
scroll to position [162, 0]
click at [223, 613] on button "儲存" at bounding box center [207, 613] width 40 height 23
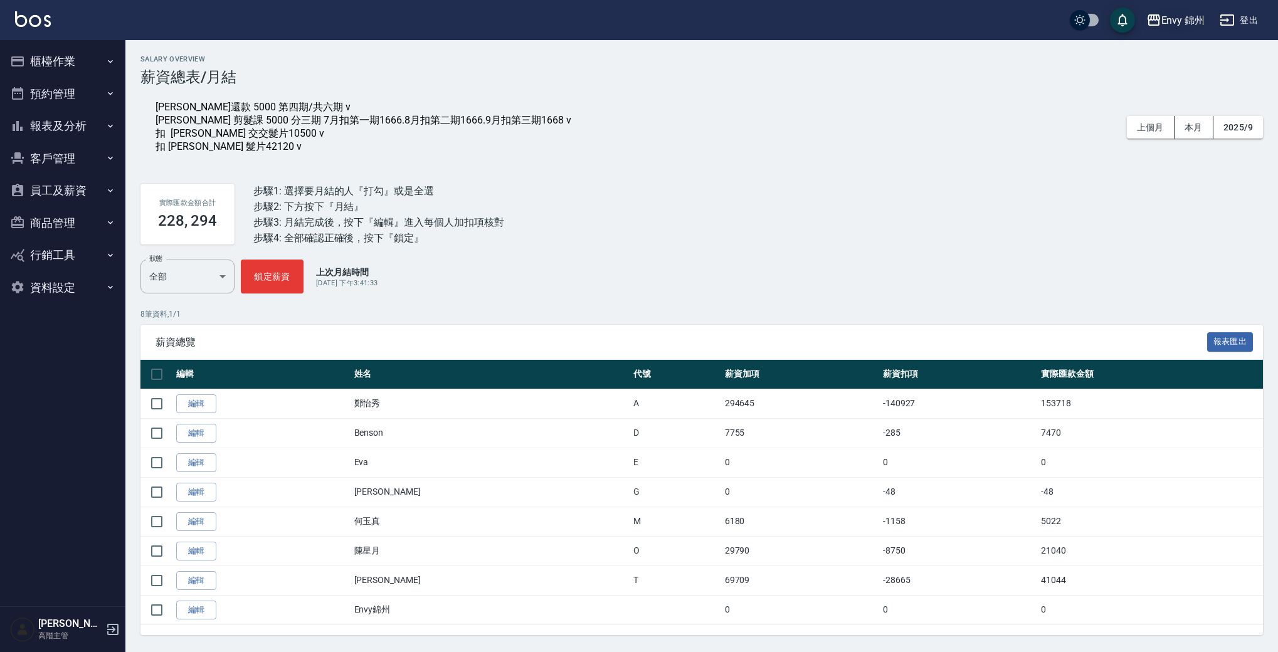
click at [1171, 23] on div "Envy 錦州" at bounding box center [1183, 21] width 44 height 16
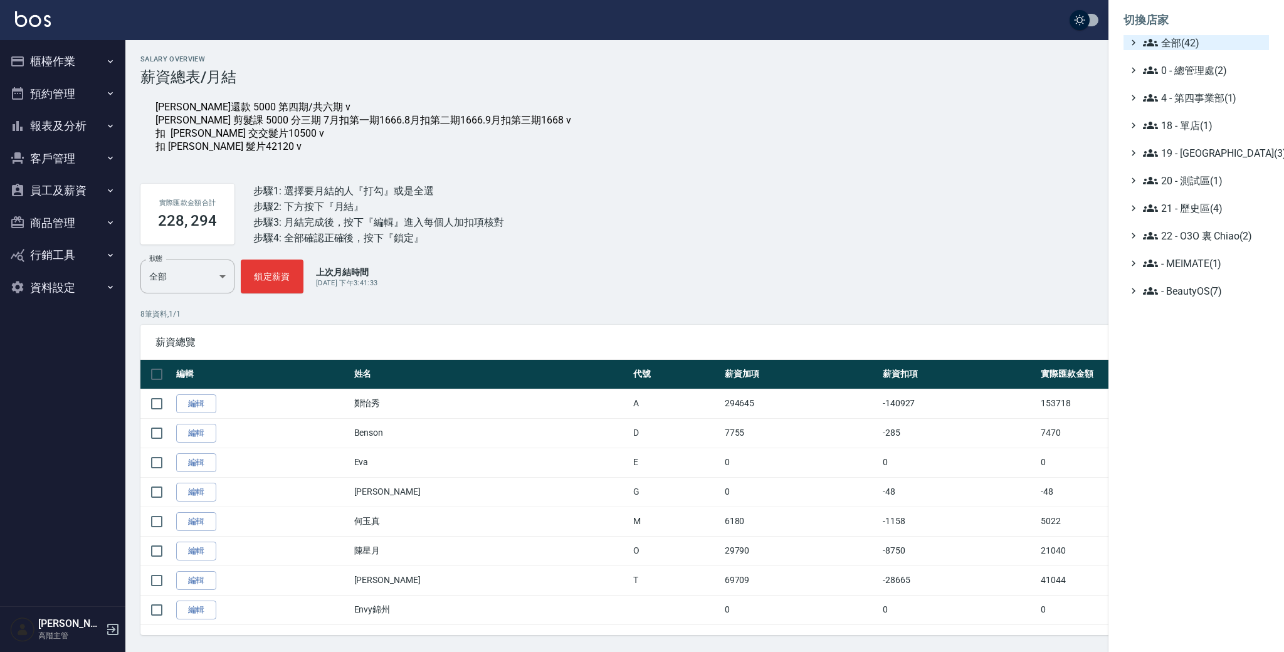
drag, startPoint x: 1166, startPoint y: 39, endPoint x: 1191, endPoint y: 44, distance: 25.0
click at [1167, 39] on span "全部(42)" at bounding box center [1203, 42] width 121 height 15
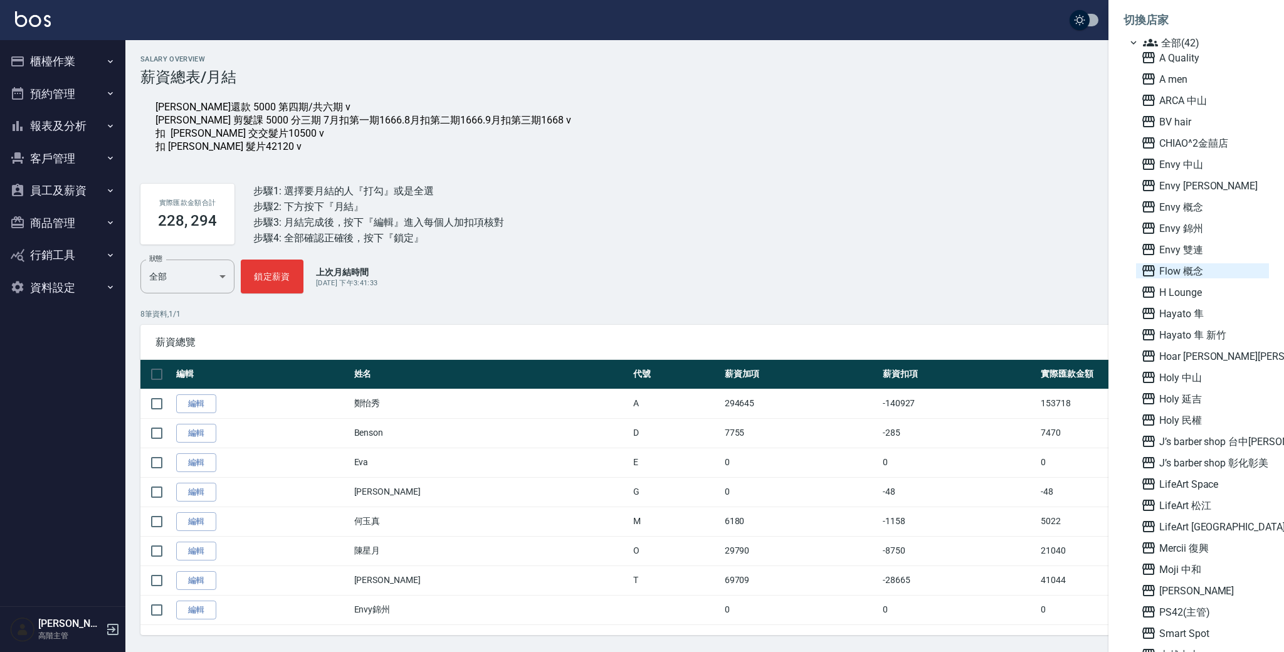
click at [1210, 266] on span "Flow 概念" at bounding box center [1202, 270] width 123 height 15
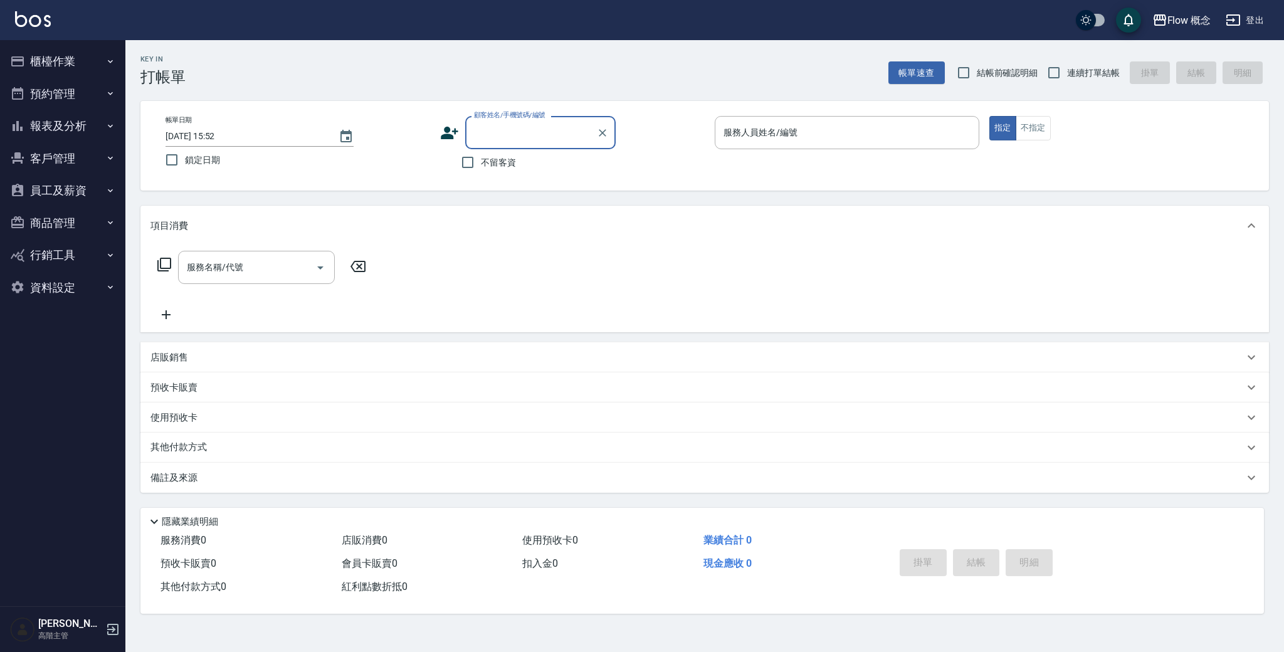
click at [89, 192] on button "員工及薪資" at bounding box center [62, 190] width 115 height 33
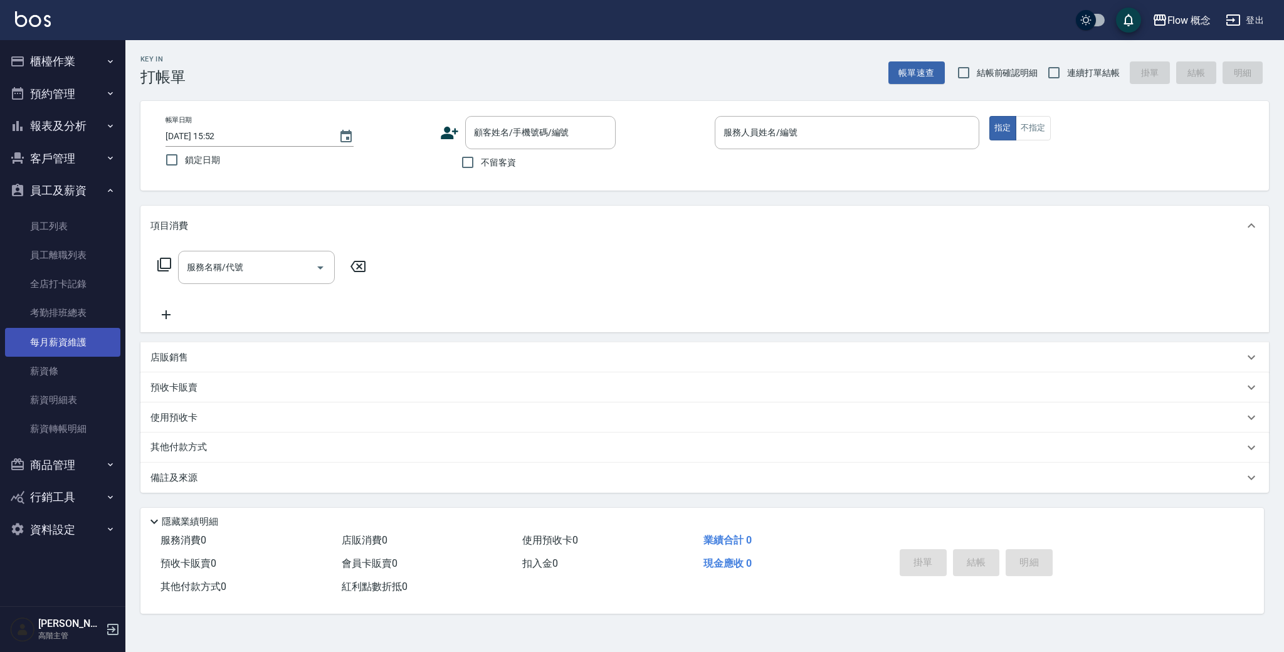
click at [58, 339] on link "每月薪資維護" at bounding box center [62, 342] width 115 height 29
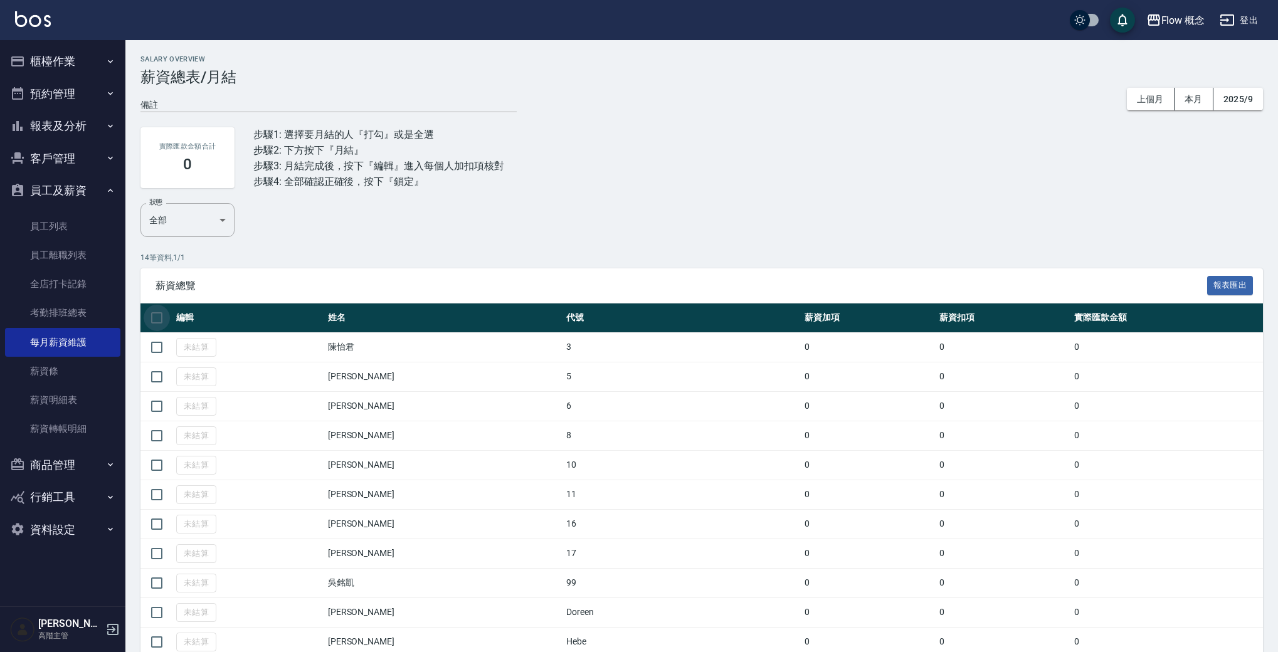
click at [156, 325] on input "checkbox" at bounding box center [157, 318] width 26 height 26
checkbox input "true"
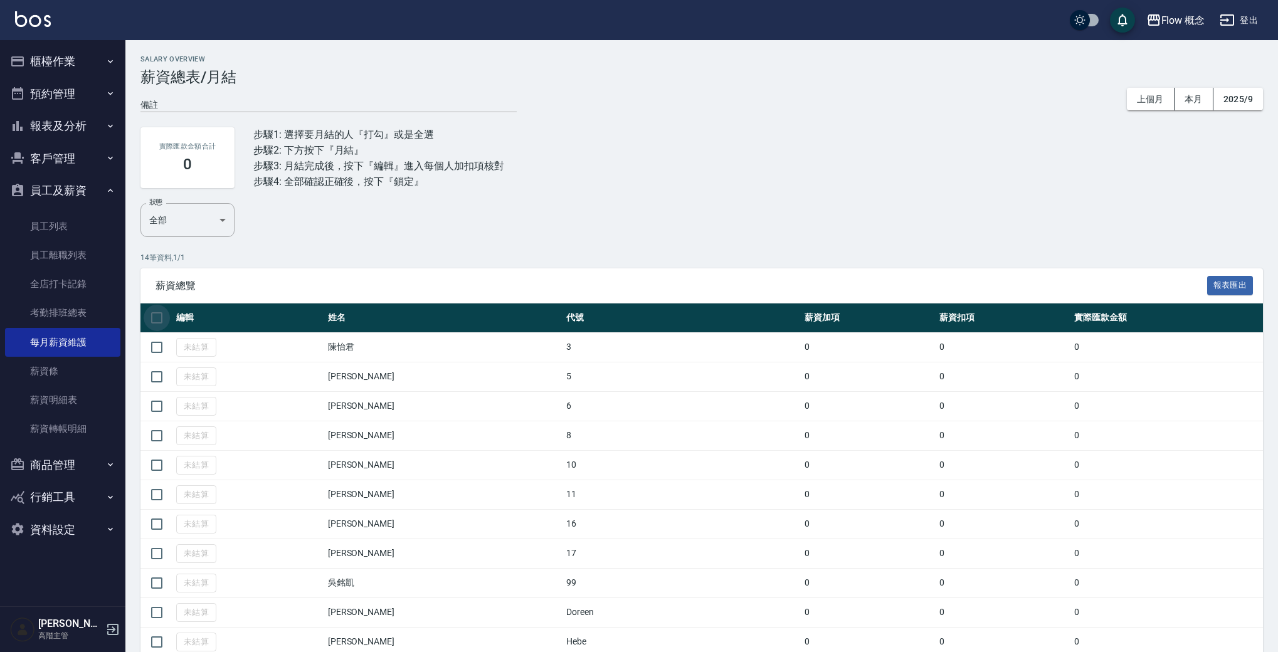
checkbox input "true"
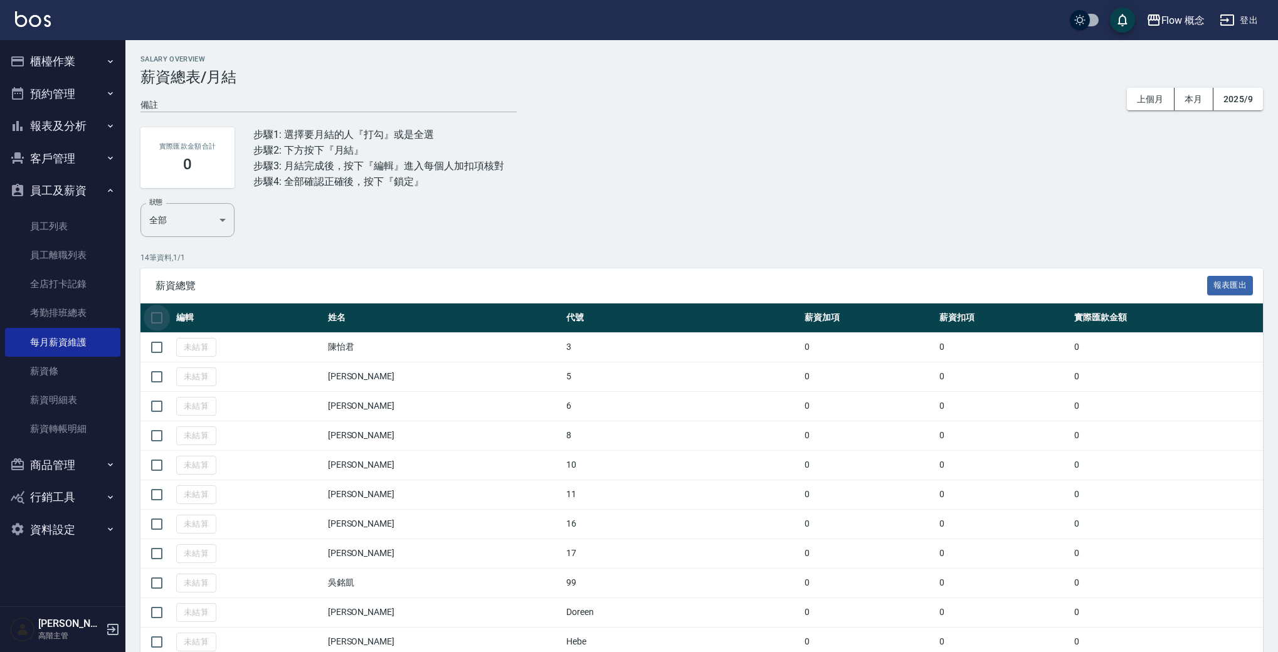
checkbox input "true"
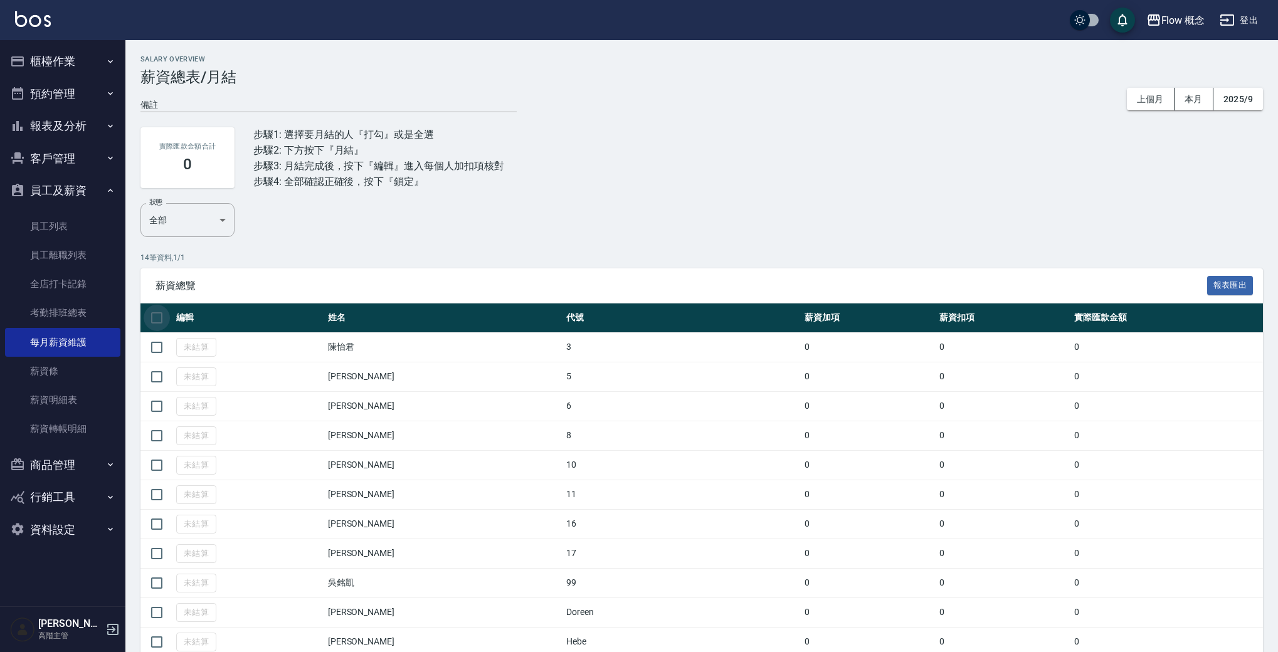
checkbox input "true"
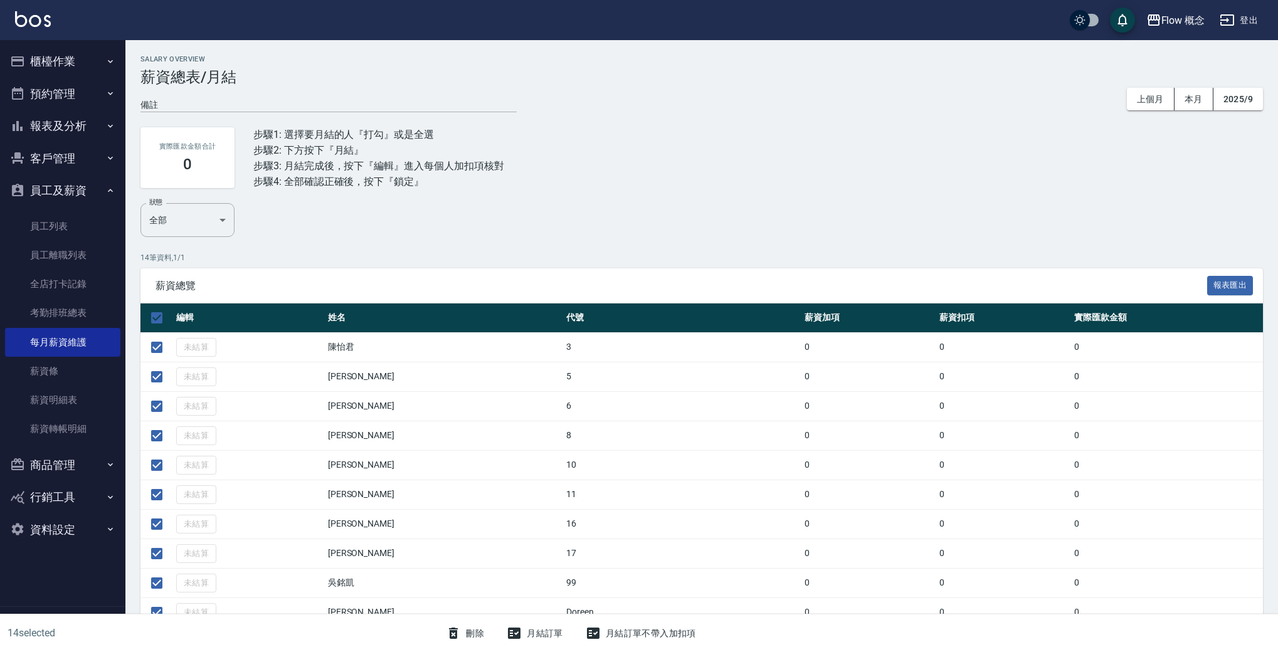
click at [545, 637] on button "月結訂單" at bounding box center [535, 633] width 66 height 23
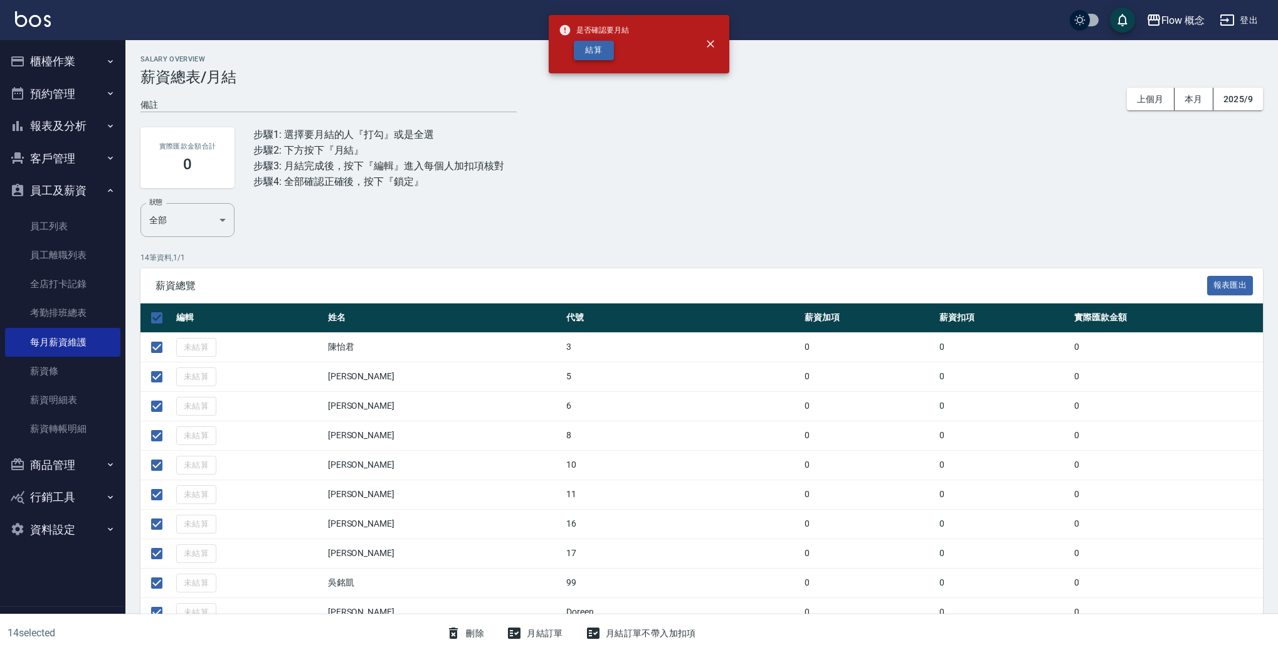
click at [585, 43] on button "結算" at bounding box center [594, 50] width 40 height 19
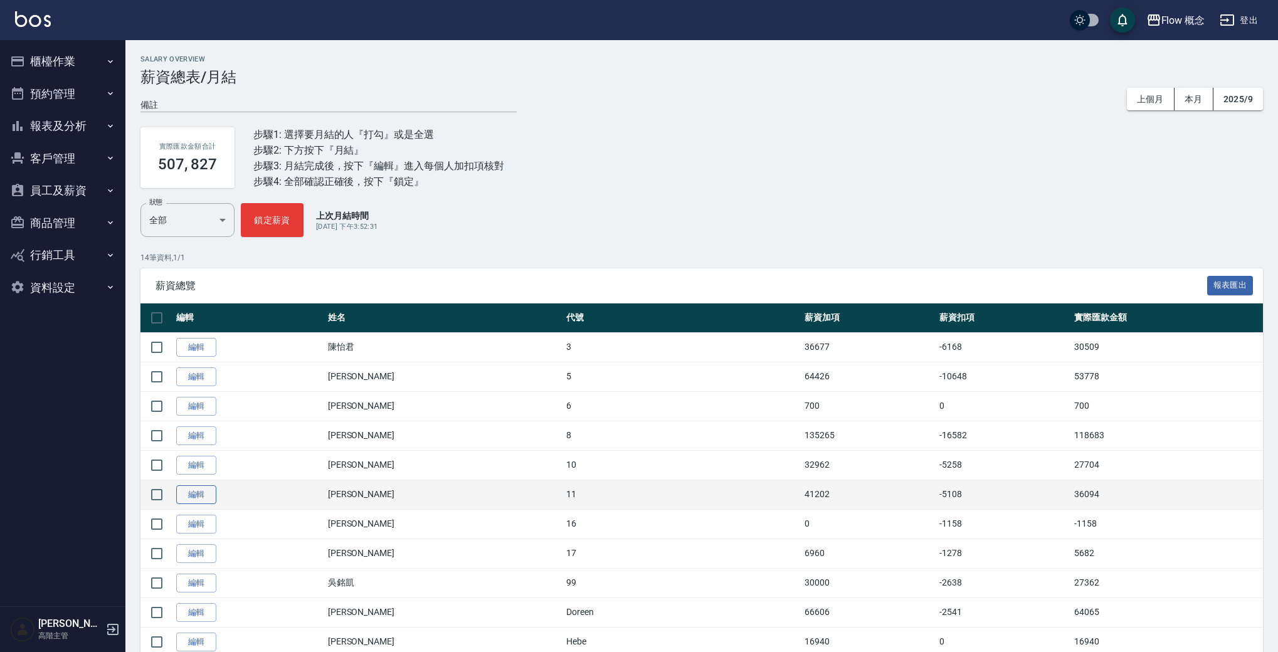
click at [199, 497] on link "編輯" at bounding box center [196, 494] width 40 height 19
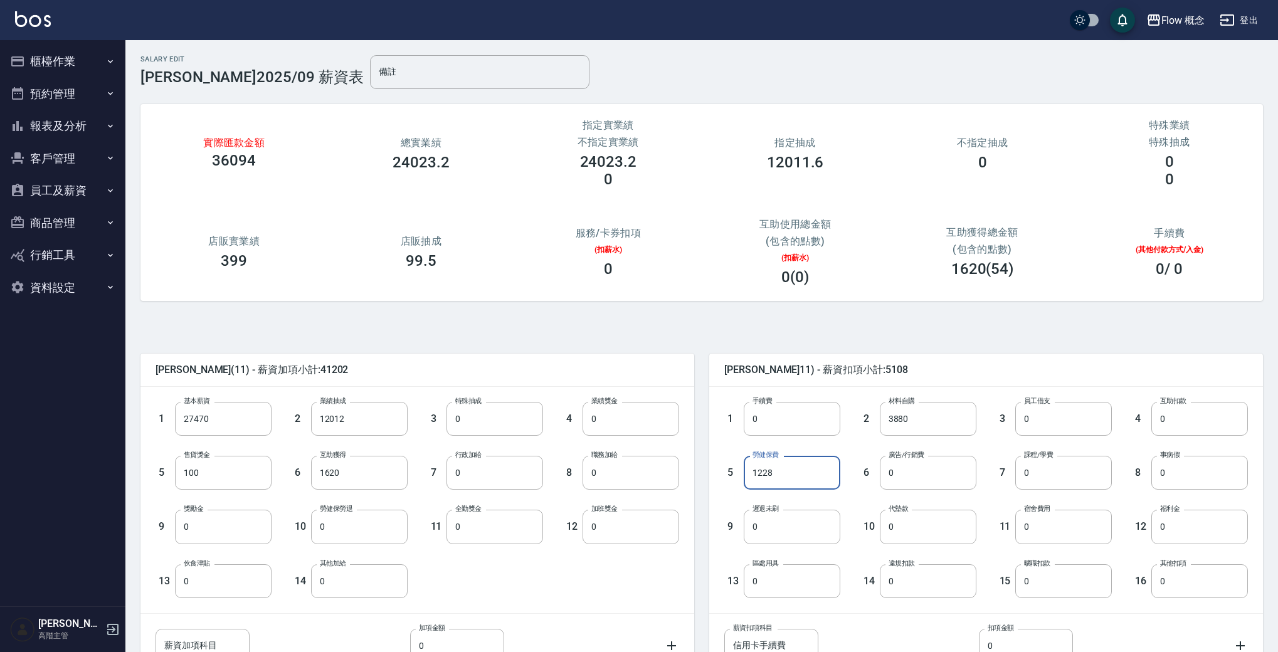
drag, startPoint x: 803, startPoint y: 473, endPoint x: 682, endPoint y: 472, distance: 121.0
click at [684, 473] on div "[PERSON_NAME](11) - 薪資加項小計:41202 1 基本薪資 27470 基本薪資 2 業績抽成 12012 業績抽成 3 特殊抽成 0 特…" at bounding box center [693, 518] width 1137 height 359
type input "505"
click at [867, 611] on div "薪資扣項科目 信用卡手續費 薪資扣項科目 扣項金額 0 扣項金額" at bounding box center [976, 636] width 544 height 54
drag, startPoint x: 907, startPoint y: 475, endPoint x: 879, endPoint y: 472, distance: 27.8
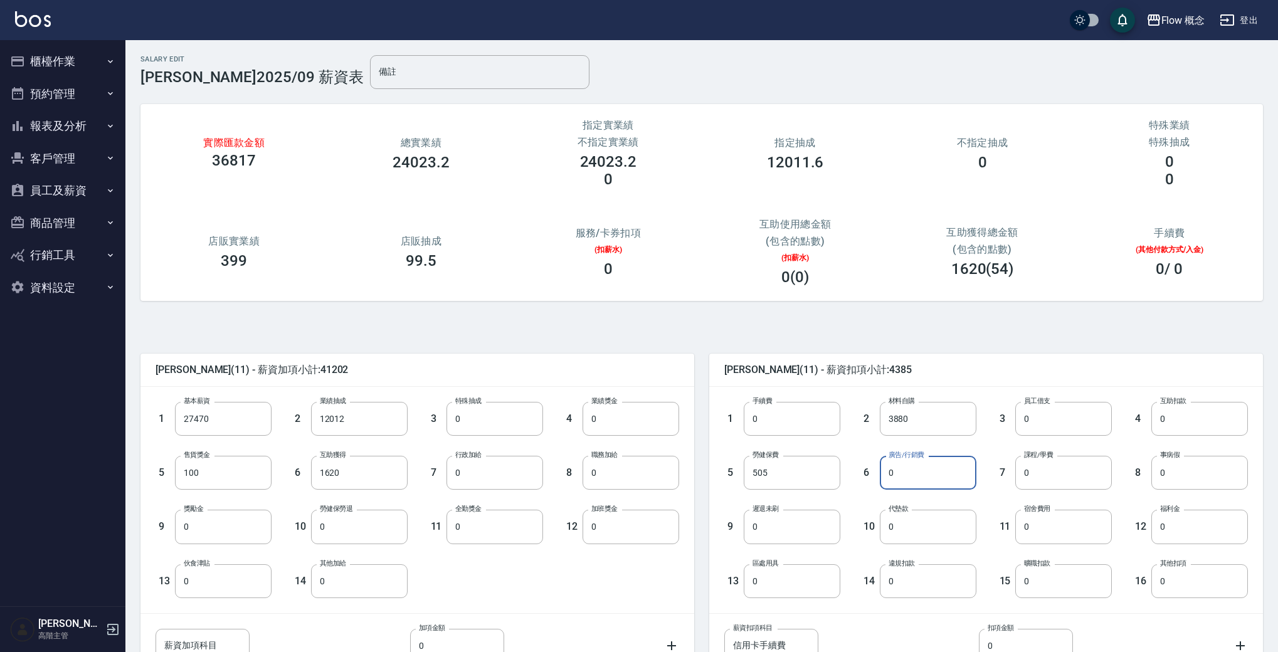
click at [880, 472] on input "0" at bounding box center [928, 473] width 97 height 34
type input "3560"
click at [852, 622] on div "薪資扣項科目 信用卡手續費 薪資扣項科目 扣項金額 0 扣項金額" at bounding box center [976, 636] width 544 height 54
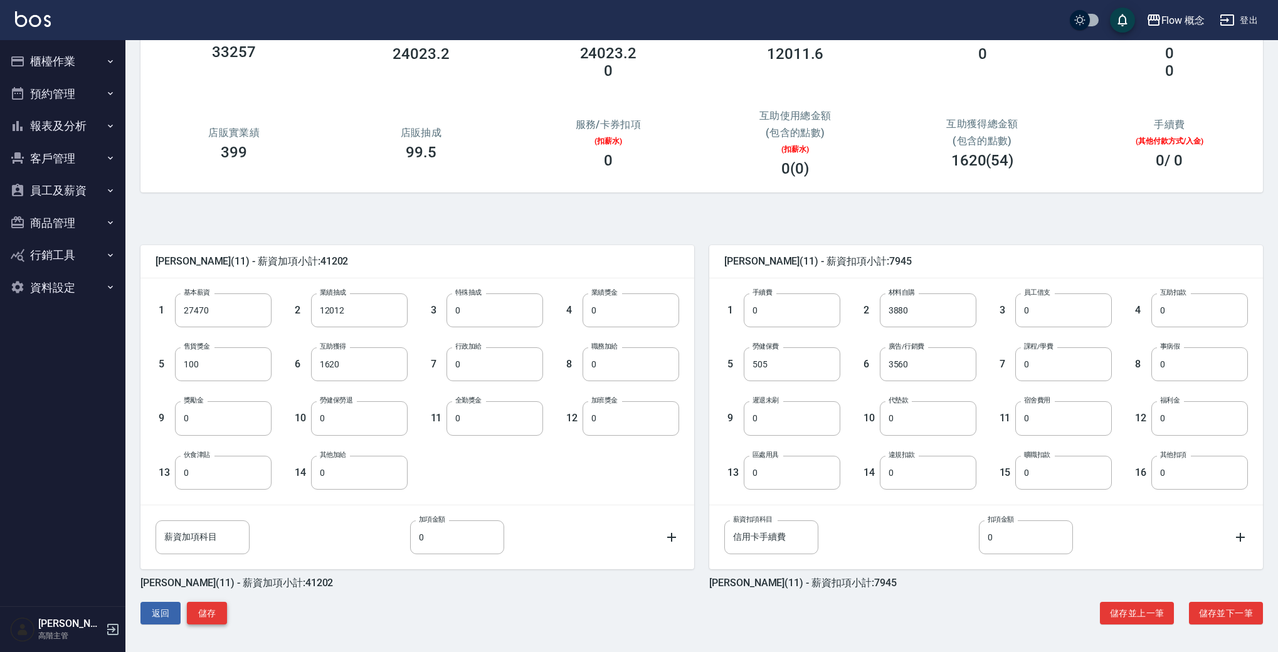
click at [219, 610] on button "儲存" at bounding box center [207, 613] width 40 height 23
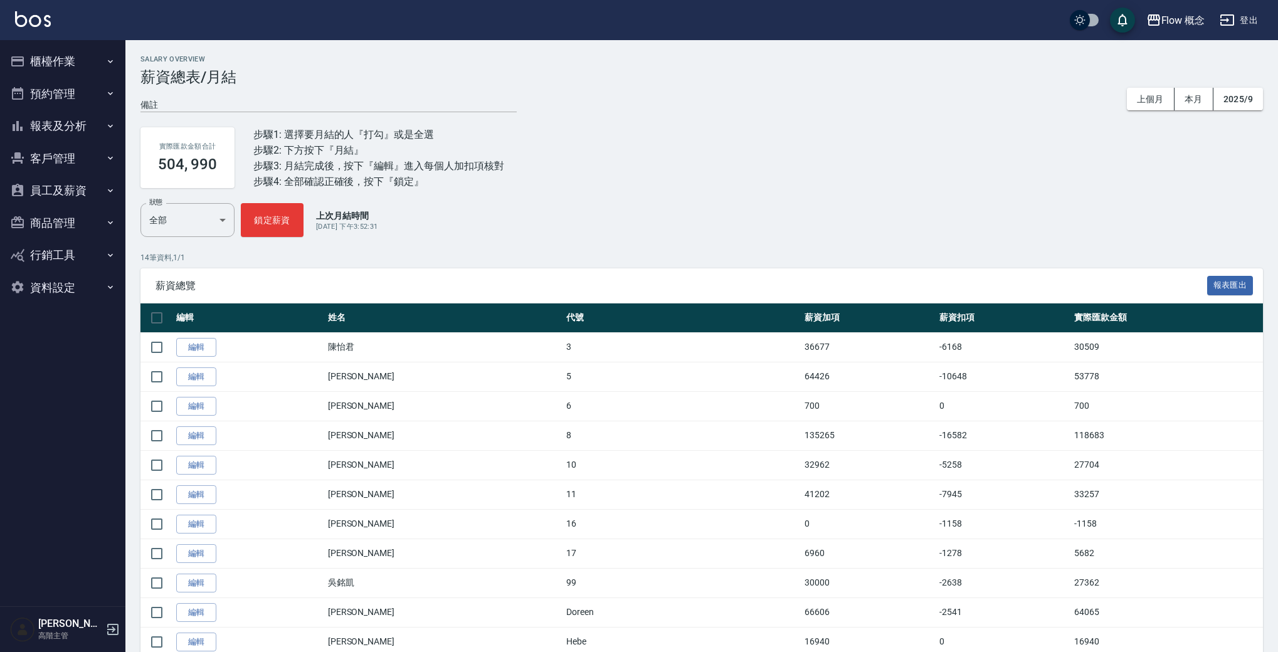
drag, startPoint x: 194, startPoint y: 524, endPoint x: 204, endPoint y: 526, distance: 10.3
click at [193, 524] on link "編輯" at bounding box center [196, 524] width 40 height 19
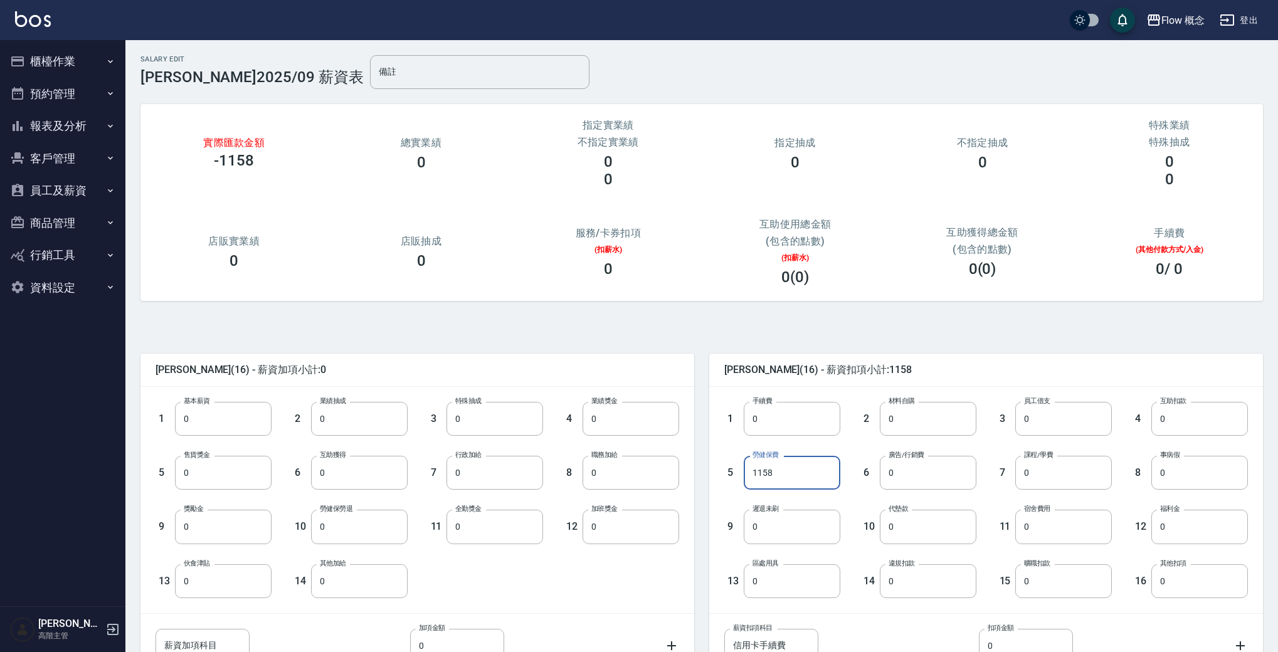
drag, startPoint x: 818, startPoint y: 473, endPoint x: 709, endPoint y: 450, distance: 111.5
click at [708, 472] on div "吳亭萱 (16) - 薪資扣項小計:1158 1 手續費 0 手續費 2 材料自購 0 材料自購 3 員工借支 0 員工借支 4 互助扣款 0 互助扣款 5 …" at bounding box center [978, 518] width 569 height 359
drag, startPoint x: 770, startPoint y: 476, endPoint x: 725, endPoint y: 475, distance: 45.2
click at [727, 475] on div "5 勞健保費 1158 勞健保費" at bounding box center [772, 463] width 136 height 54
type input "143"
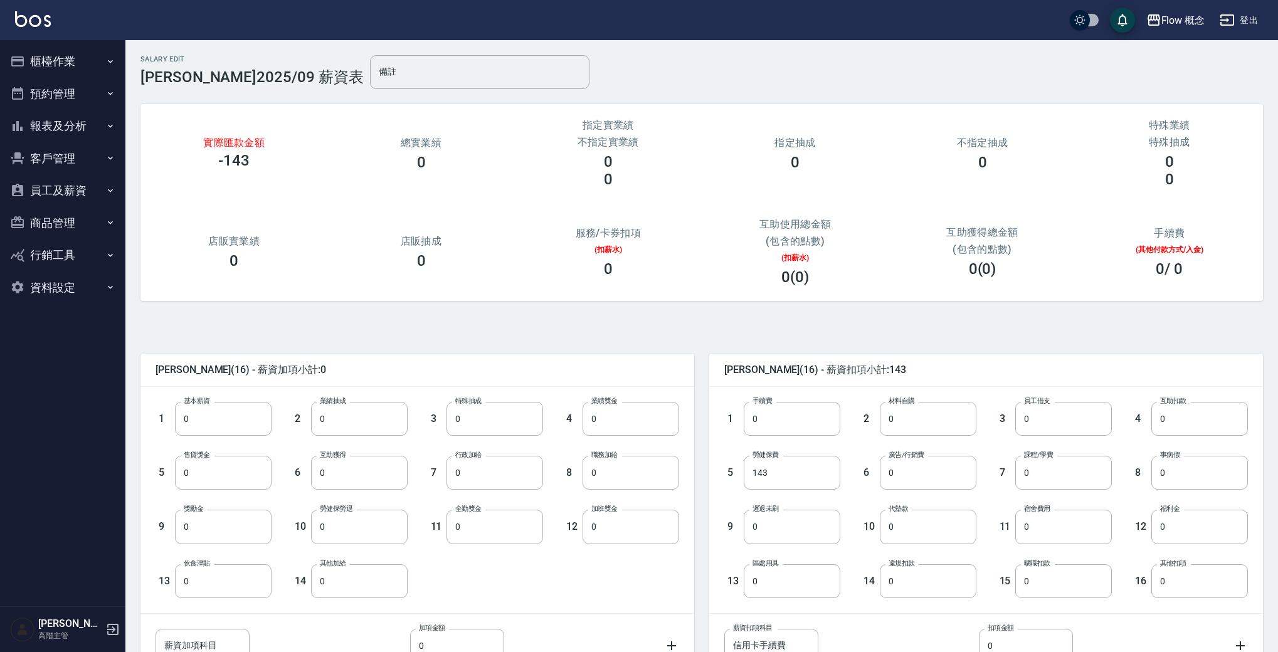
click at [863, 451] on div "6 廣告/行銷費 0 廣告/行銷費" at bounding box center [908, 463] width 136 height 54
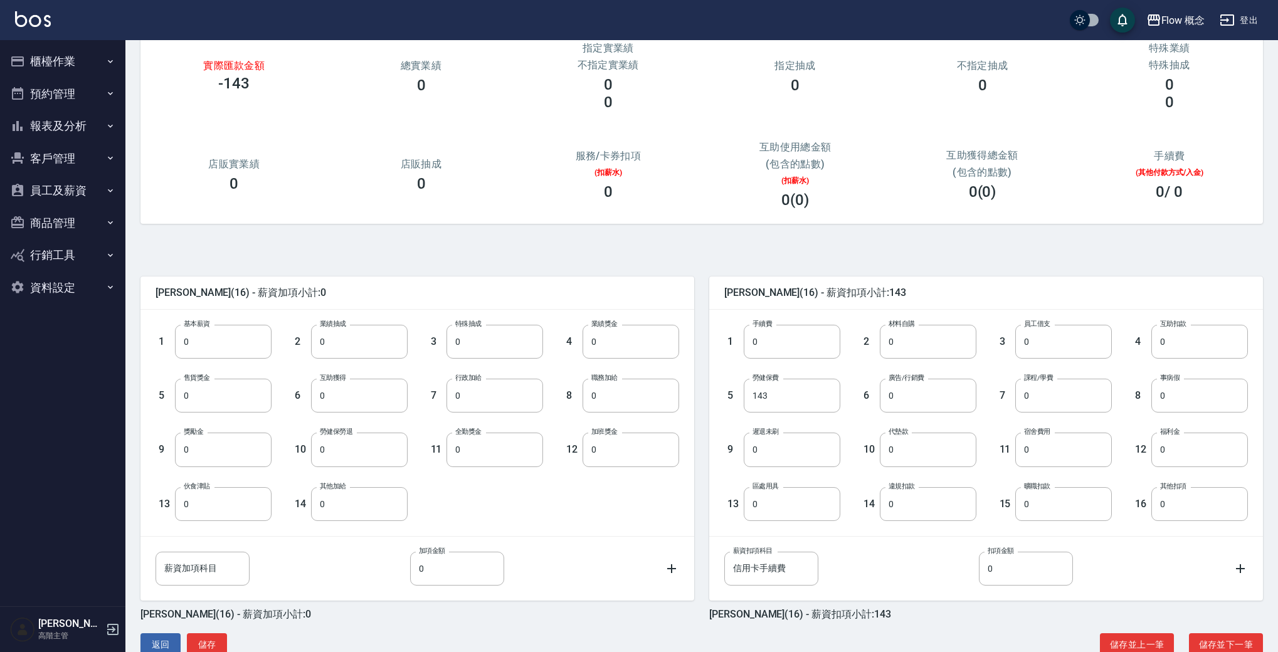
scroll to position [108, 0]
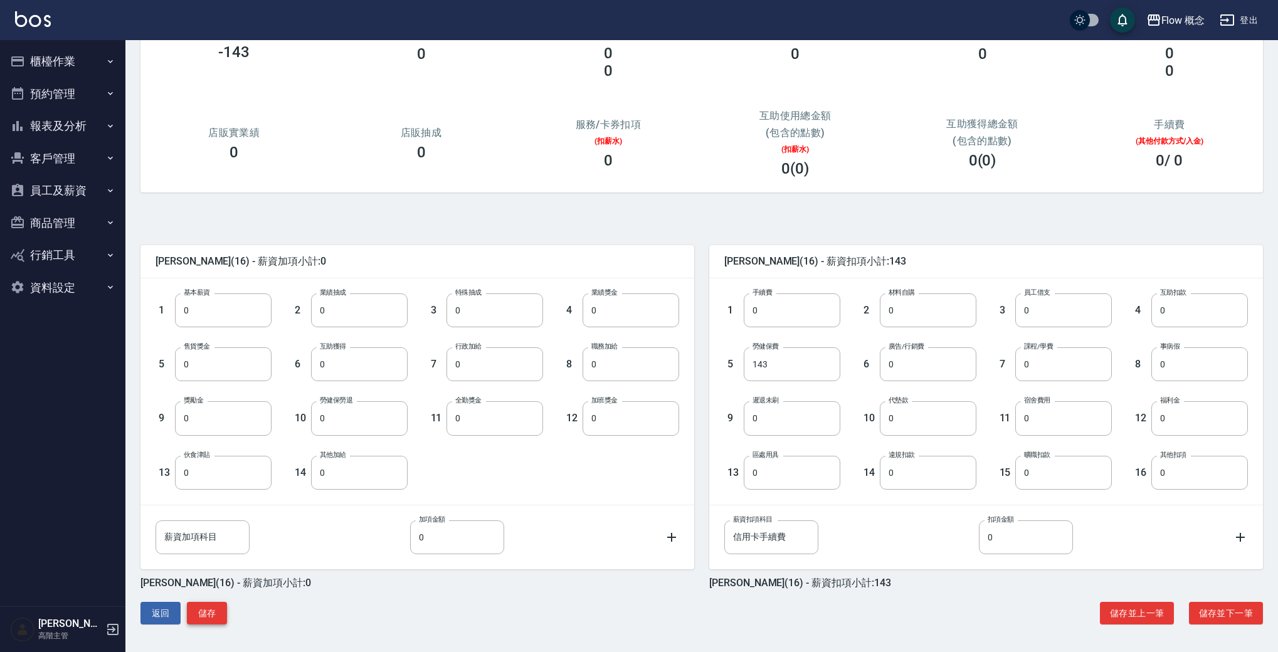
click at [224, 618] on button "儲存" at bounding box center [207, 613] width 40 height 23
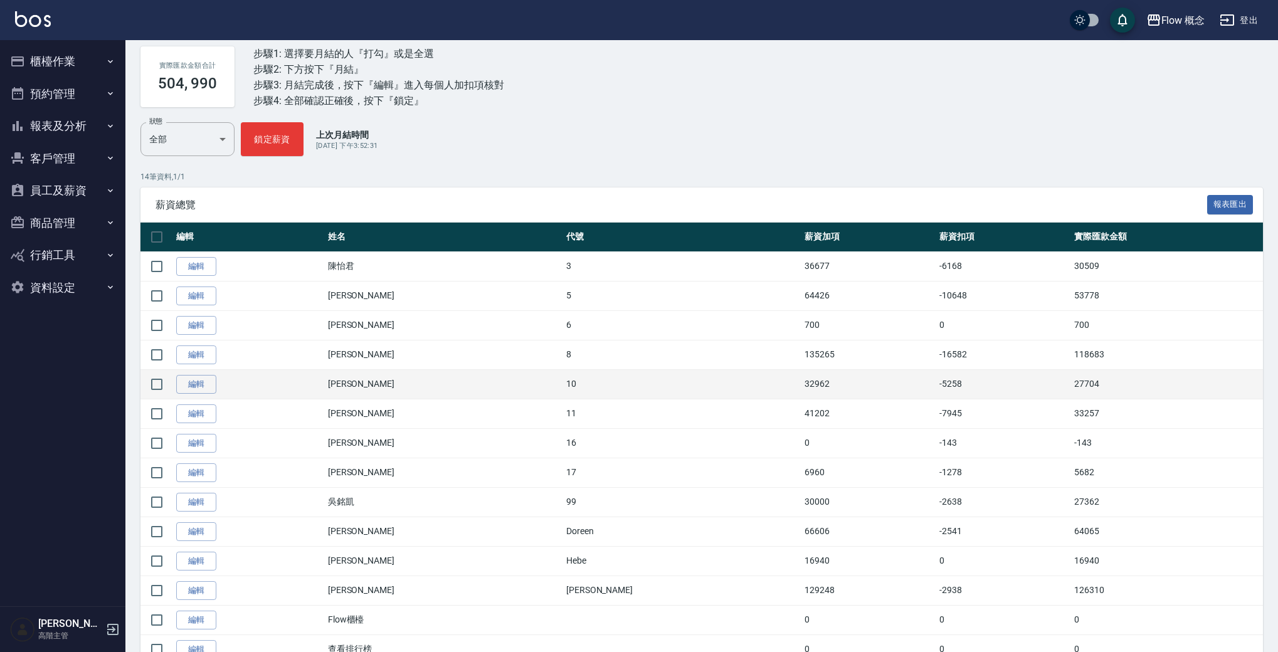
scroll to position [134, 0]
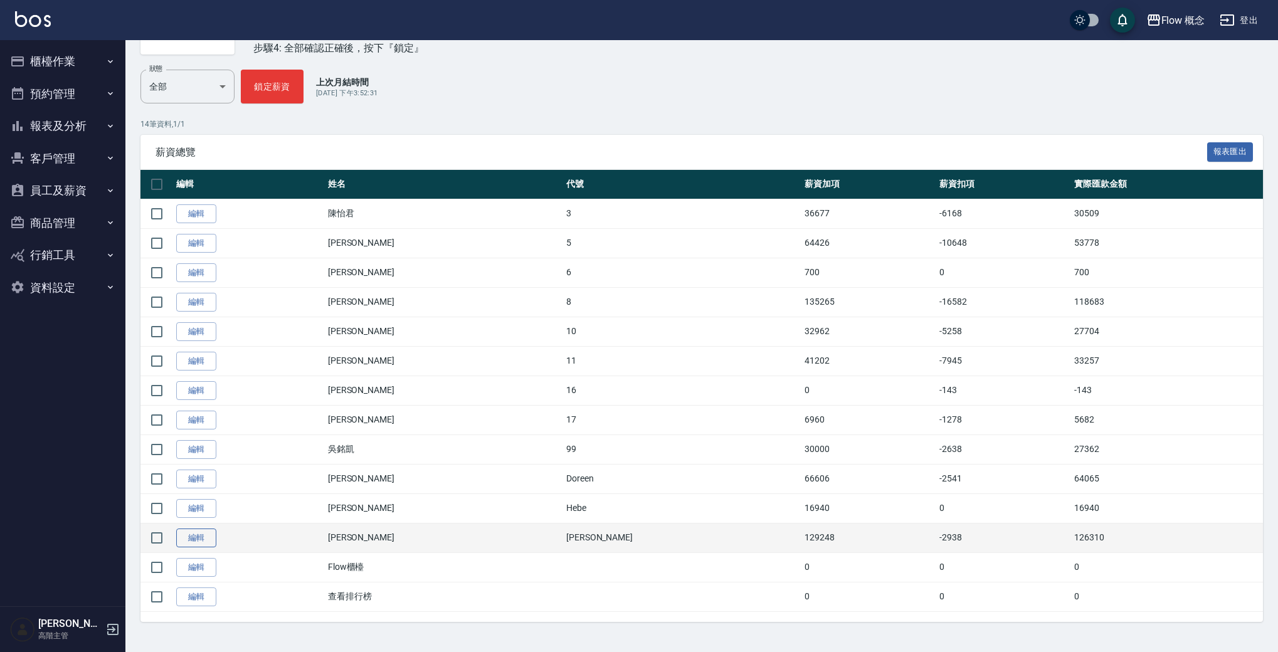
click at [183, 535] on link "編輯" at bounding box center [196, 538] width 40 height 19
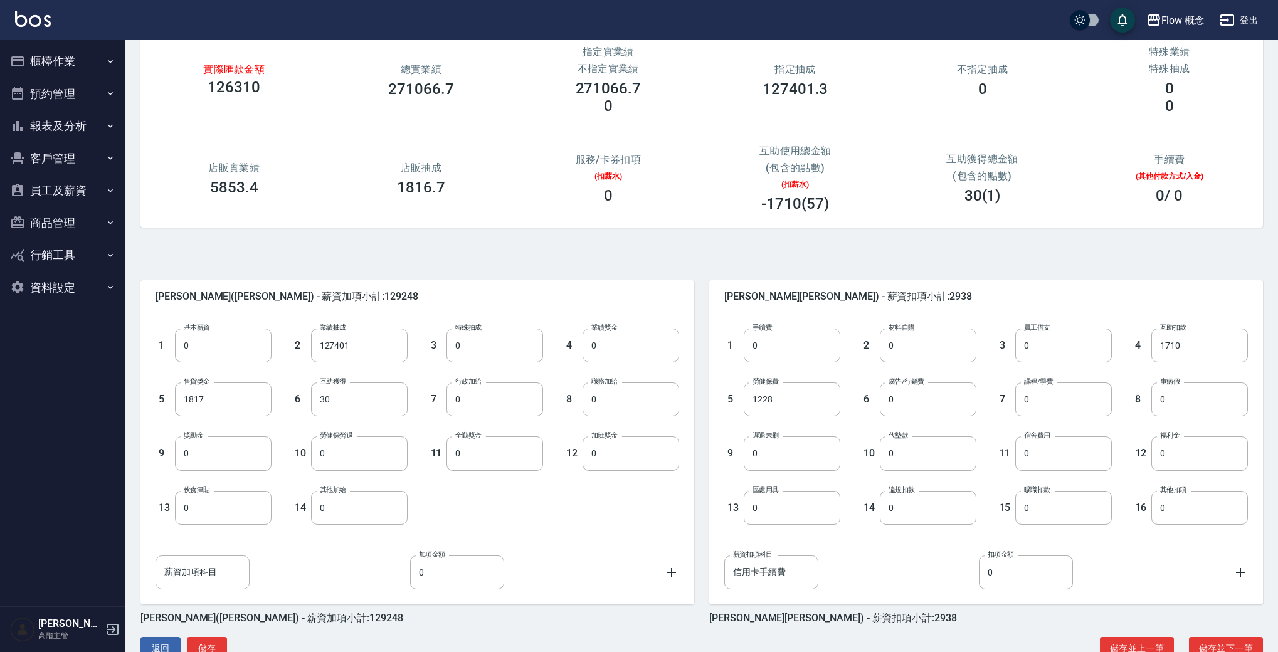
scroll to position [108, 0]
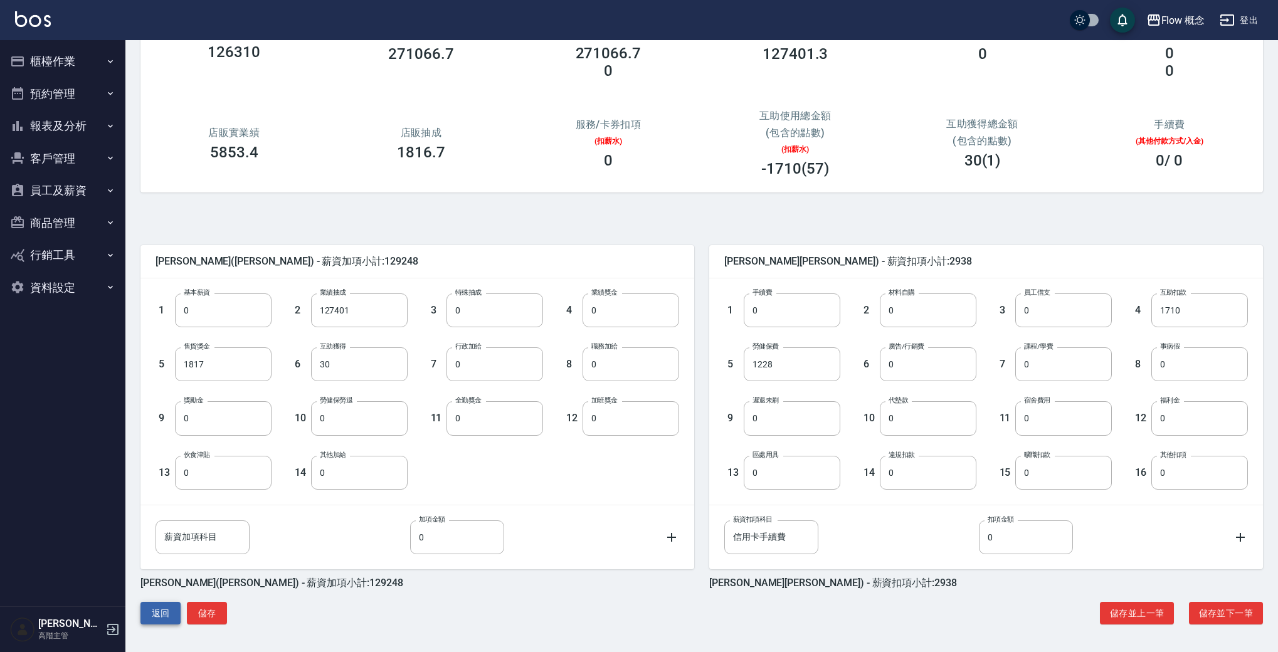
click at [169, 612] on button "返回" at bounding box center [160, 613] width 40 height 23
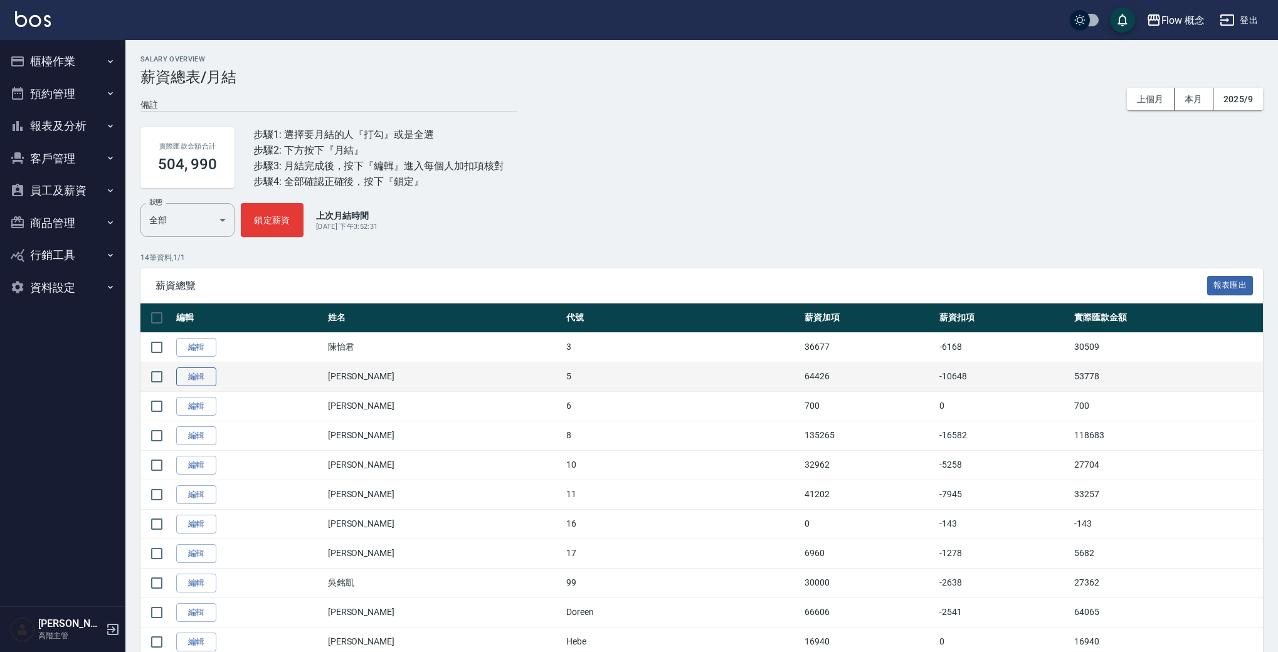
click at [211, 377] on link "編輯" at bounding box center [196, 376] width 40 height 19
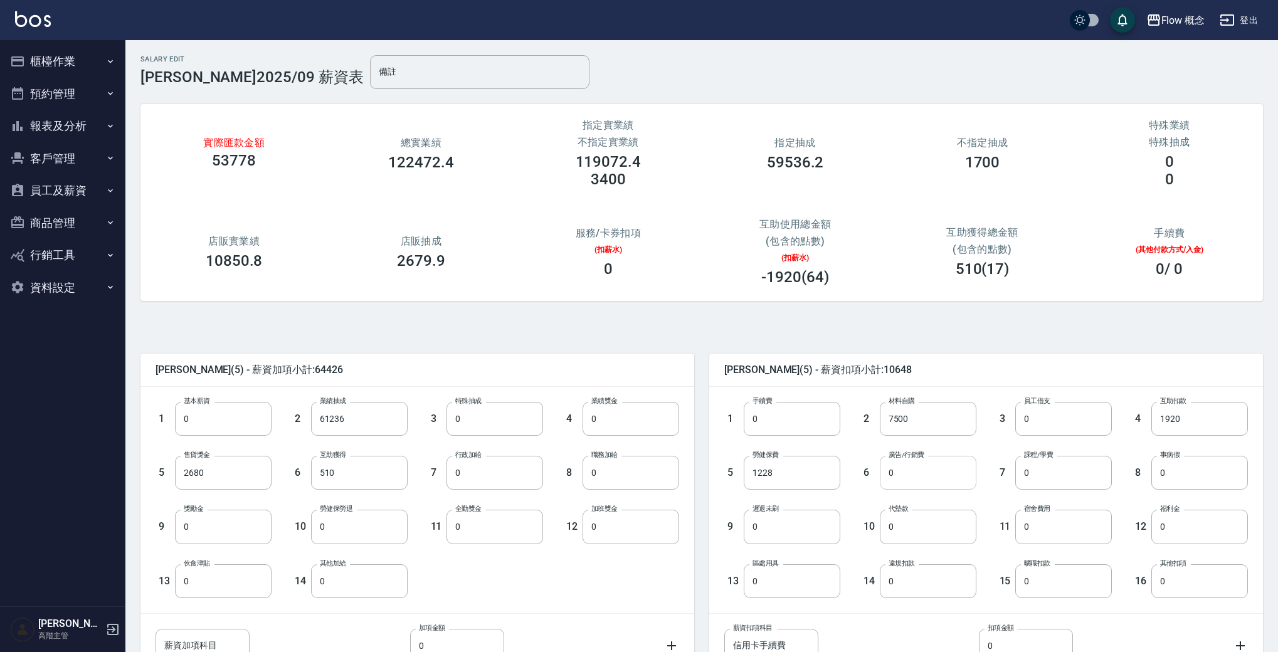
click at [915, 472] on input "0" at bounding box center [928, 473] width 97 height 34
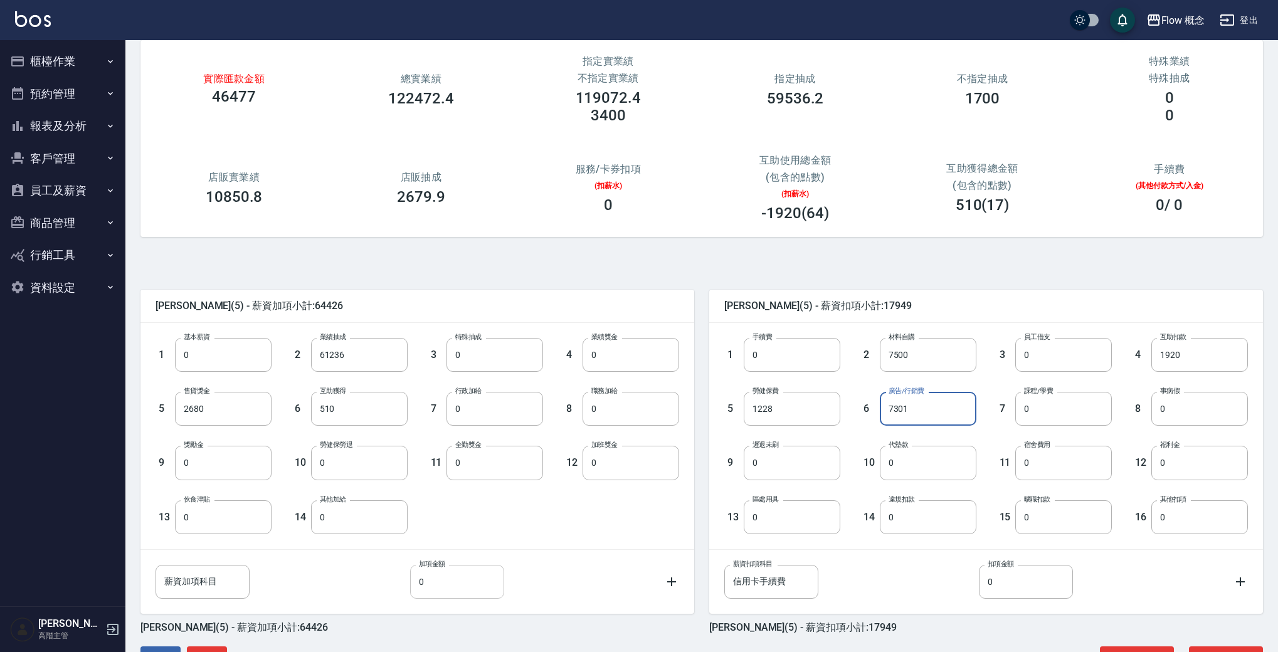
scroll to position [108, 0]
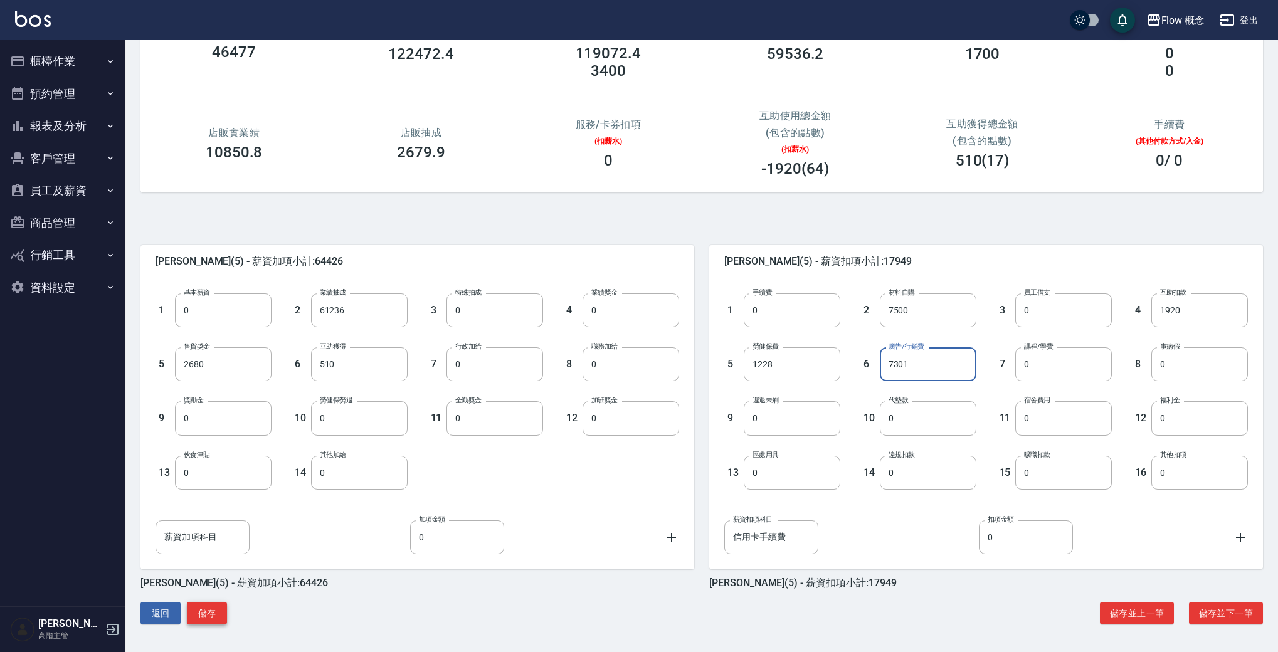
type input "7301"
click at [219, 613] on button "儲存" at bounding box center [207, 613] width 40 height 23
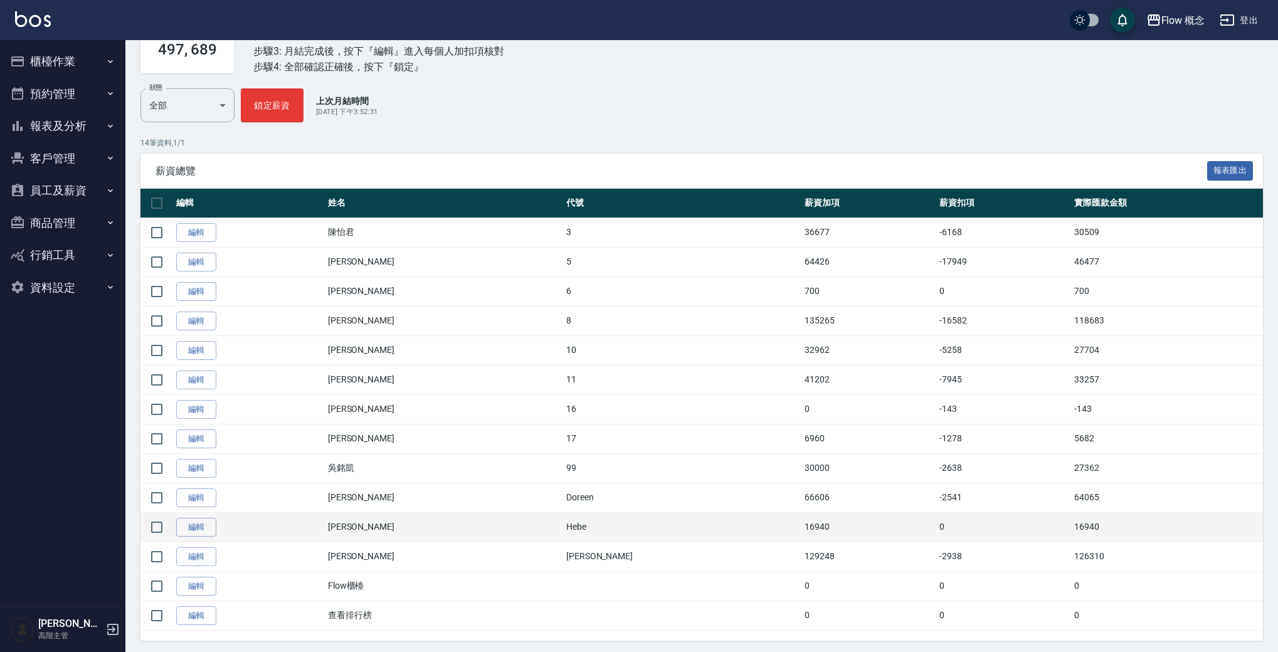
scroll to position [134, 0]
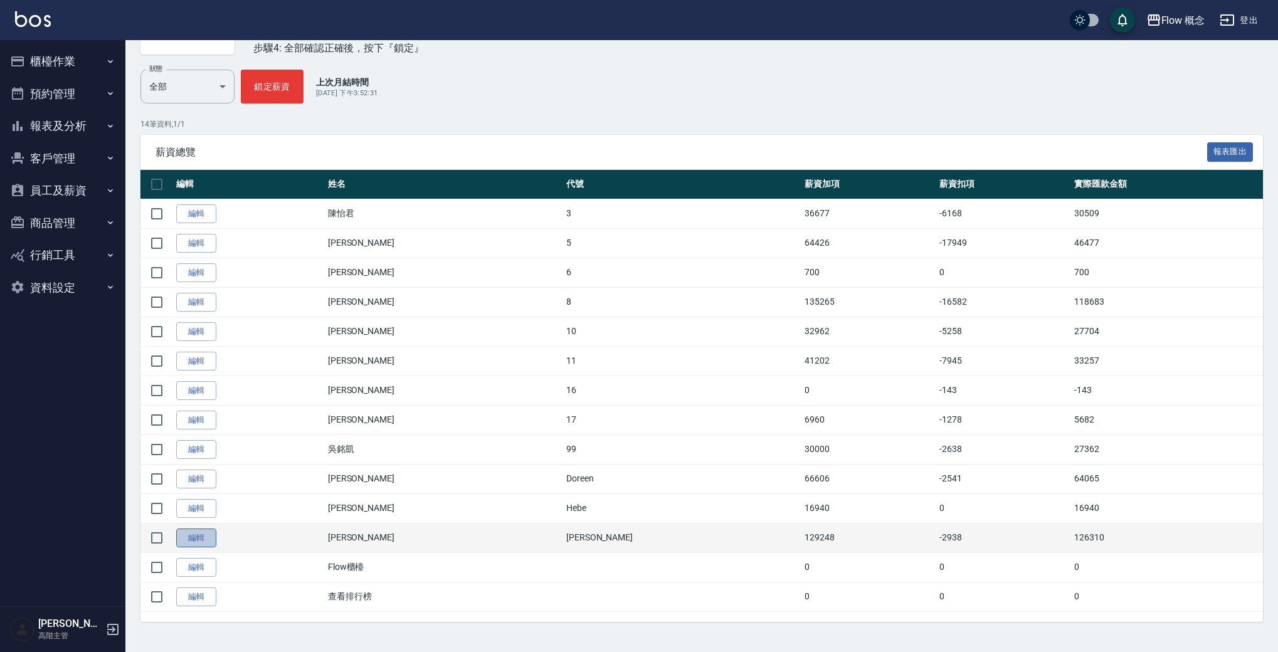
click at [200, 542] on link "編輯" at bounding box center [196, 538] width 40 height 19
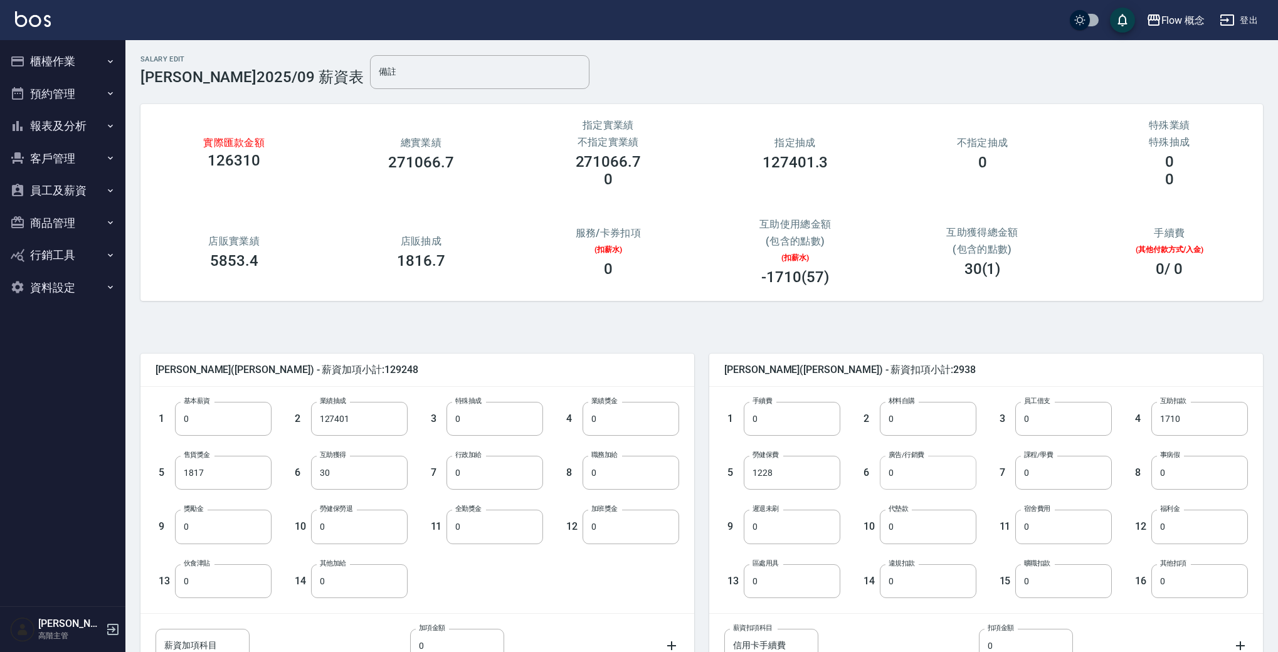
click at [915, 483] on input "0" at bounding box center [928, 473] width 97 height 34
type input "32739"
click at [856, 556] on div "14 違規扣款 0 違規扣款" at bounding box center [908, 571] width 136 height 54
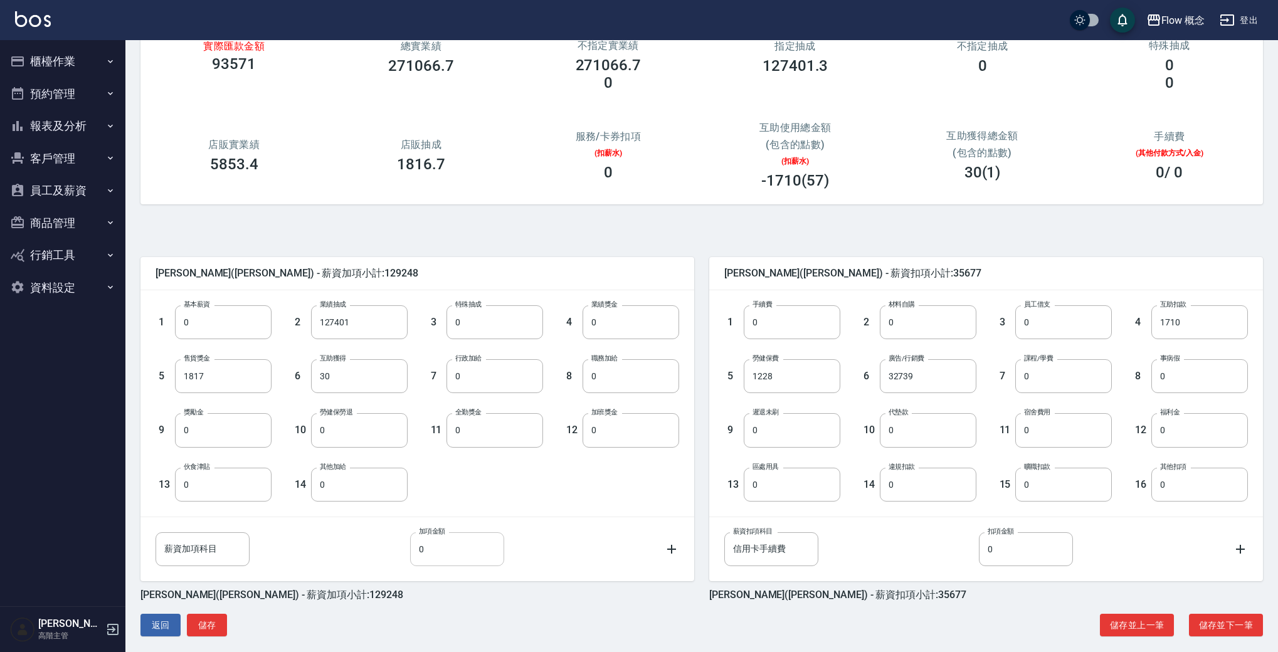
scroll to position [108, 0]
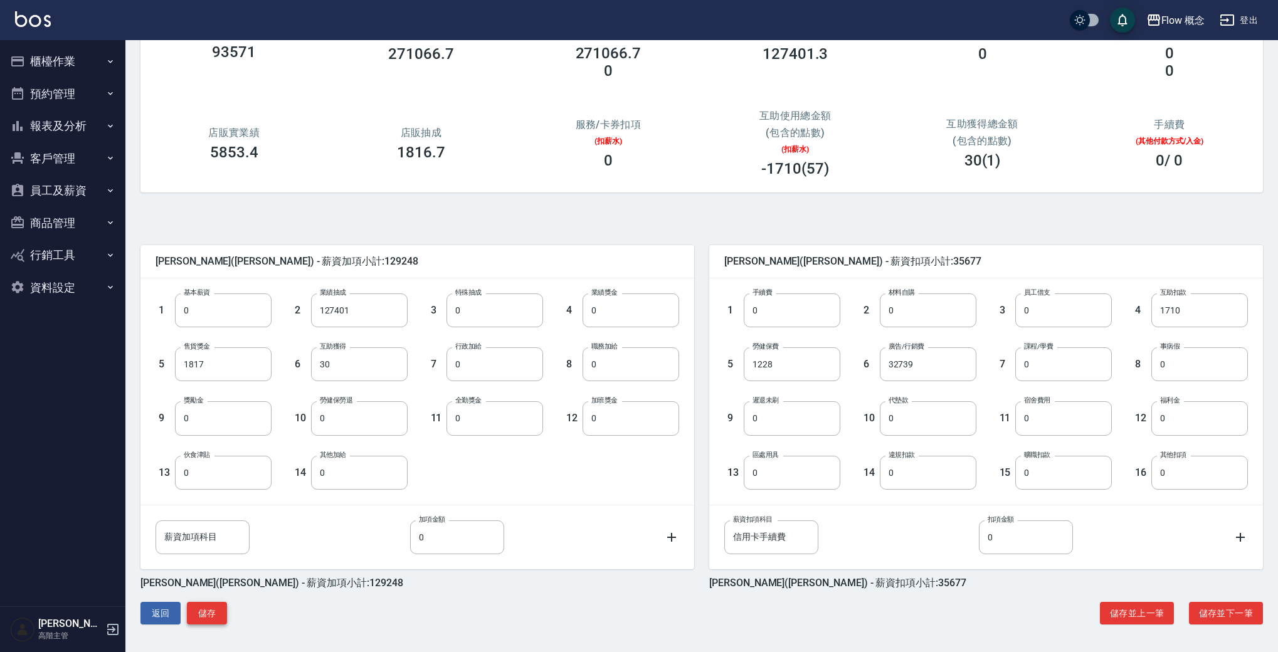
click at [201, 617] on button "儲存" at bounding box center [207, 613] width 40 height 23
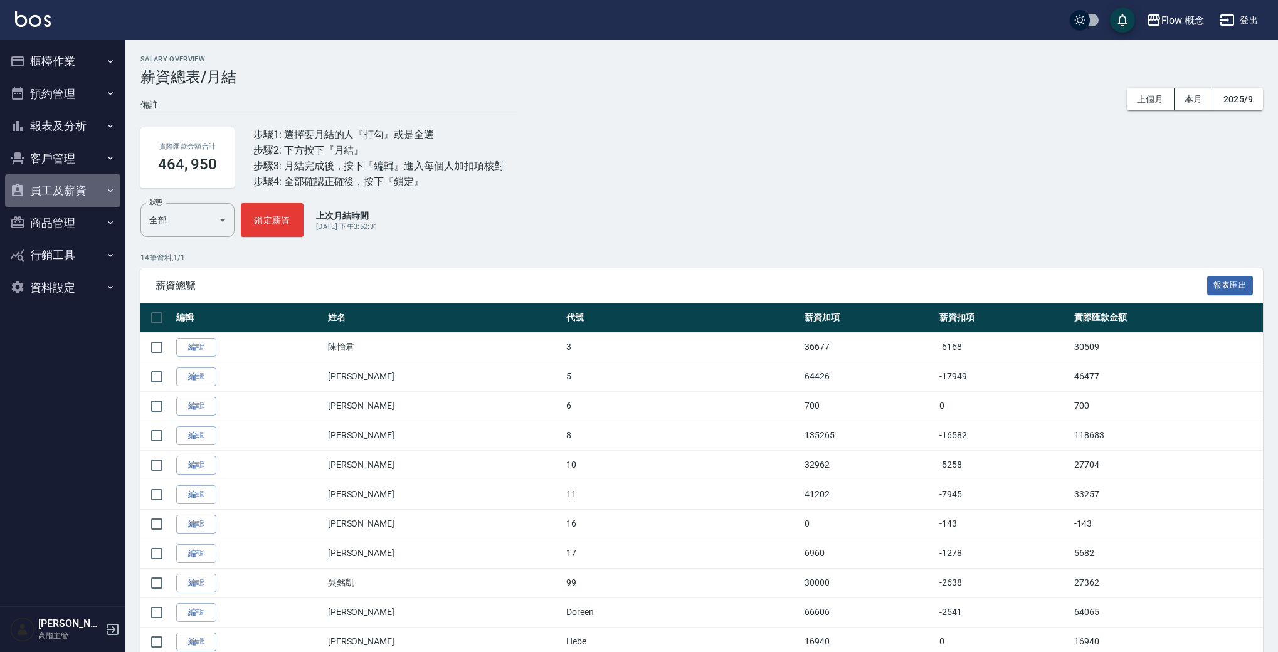
click at [71, 198] on button "員工及薪資" at bounding box center [62, 190] width 115 height 33
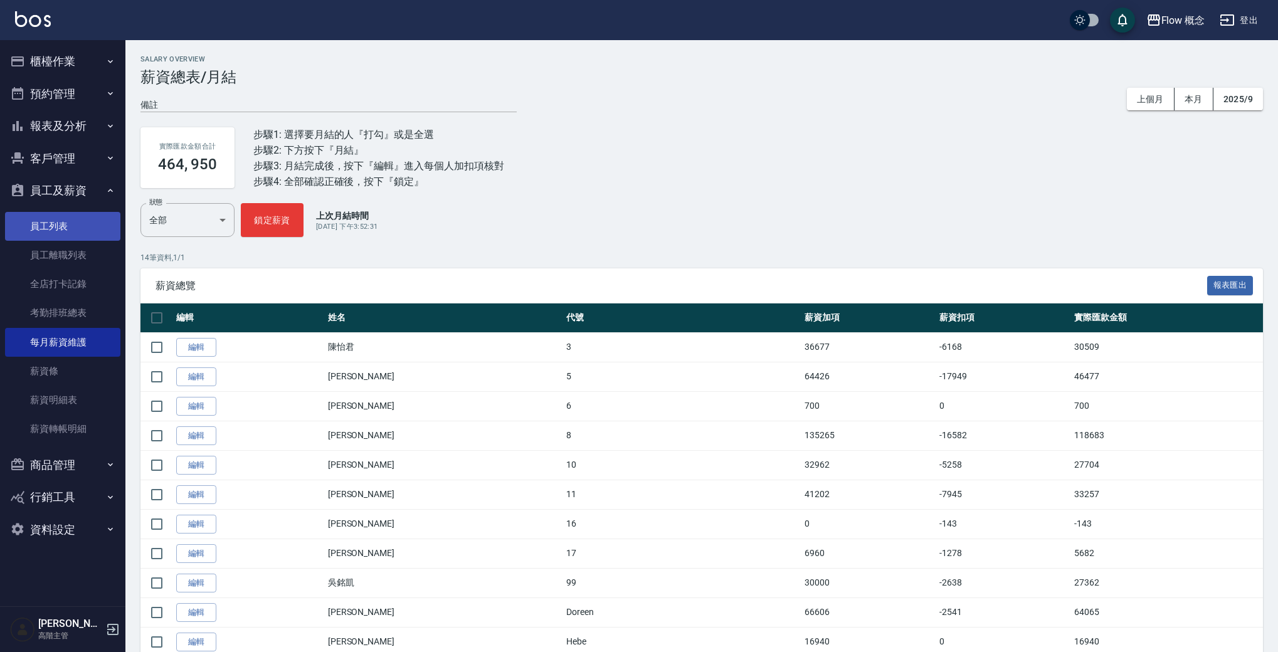
click at [85, 236] on link "員工列表" at bounding box center [62, 226] width 115 height 29
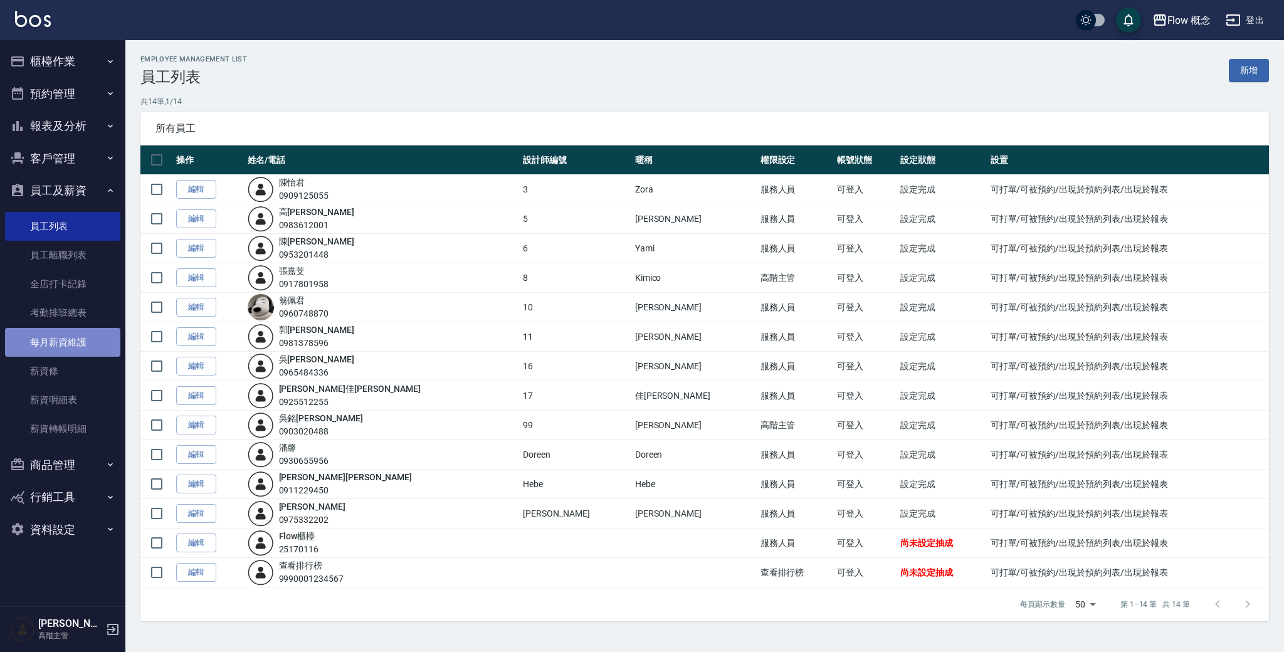
click at [82, 328] on link "每月薪資維護" at bounding box center [62, 342] width 115 height 29
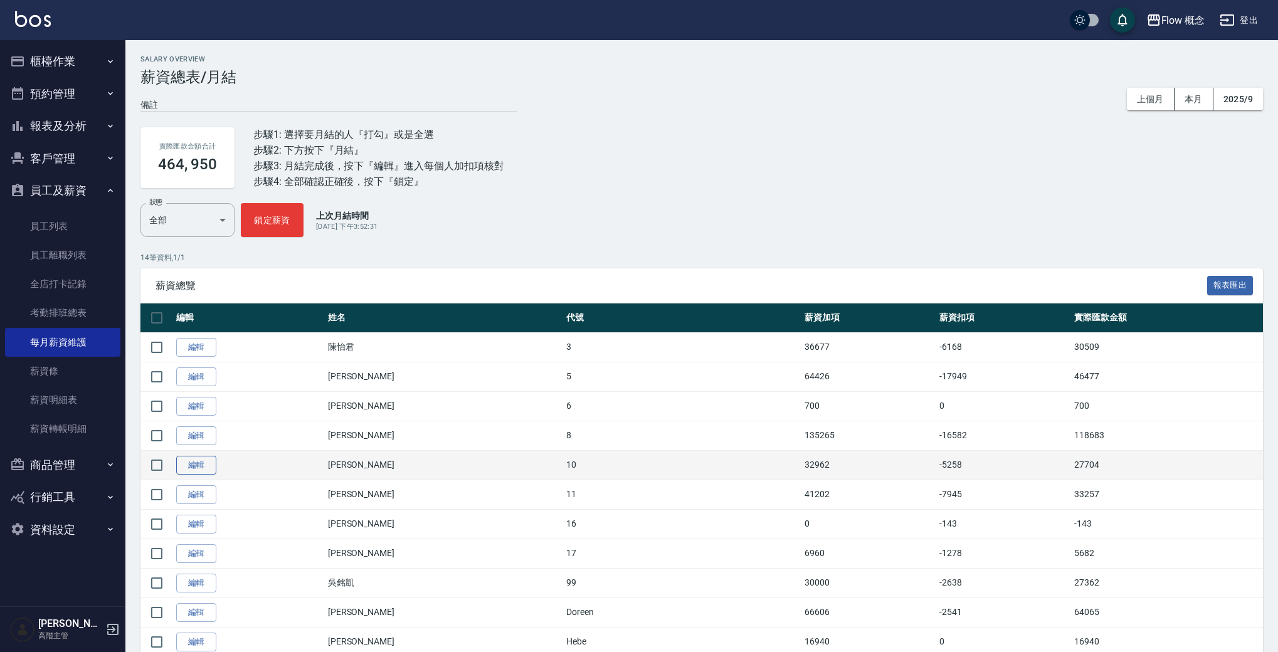
click at [186, 460] on link "編輯" at bounding box center [196, 465] width 40 height 19
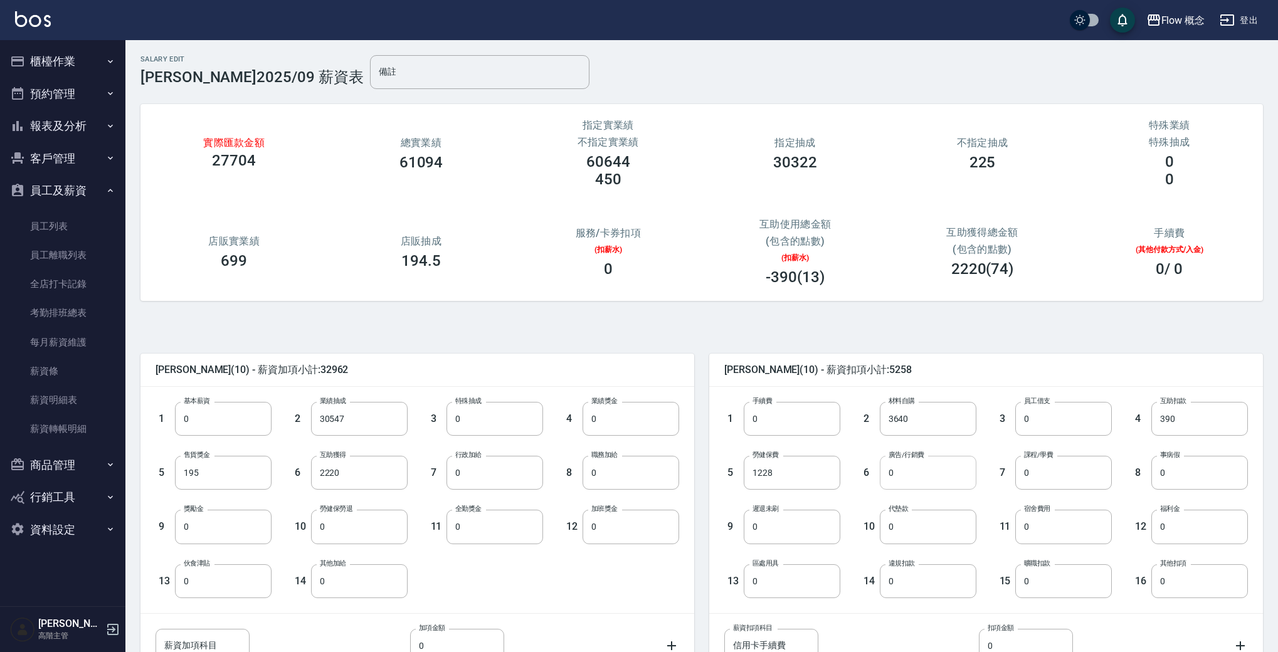
click at [929, 476] on input "0" at bounding box center [928, 473] width 97 height 34
type input "9193"
click at [896, 629] on div "薪資扣項科目 信用卡手續費 薪資扣項科目 扣項金額 0 扣項金額" at bounding box center [986, 646] width 524 height 34
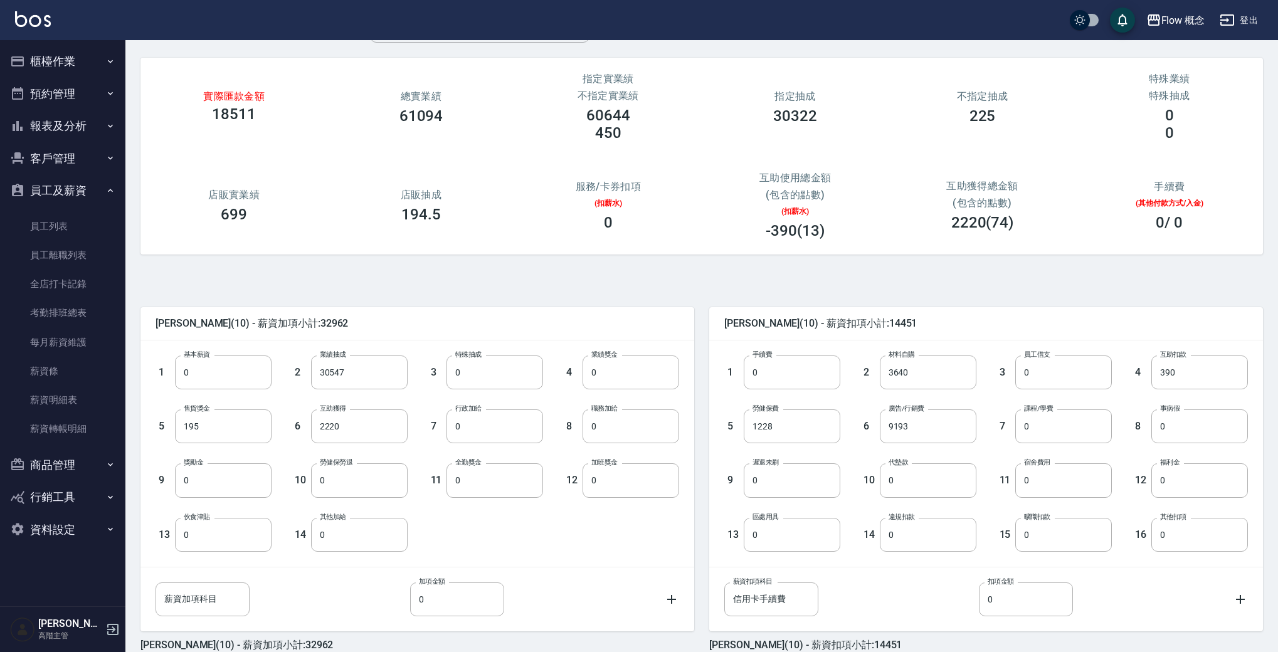
scroll to position [108, 0]
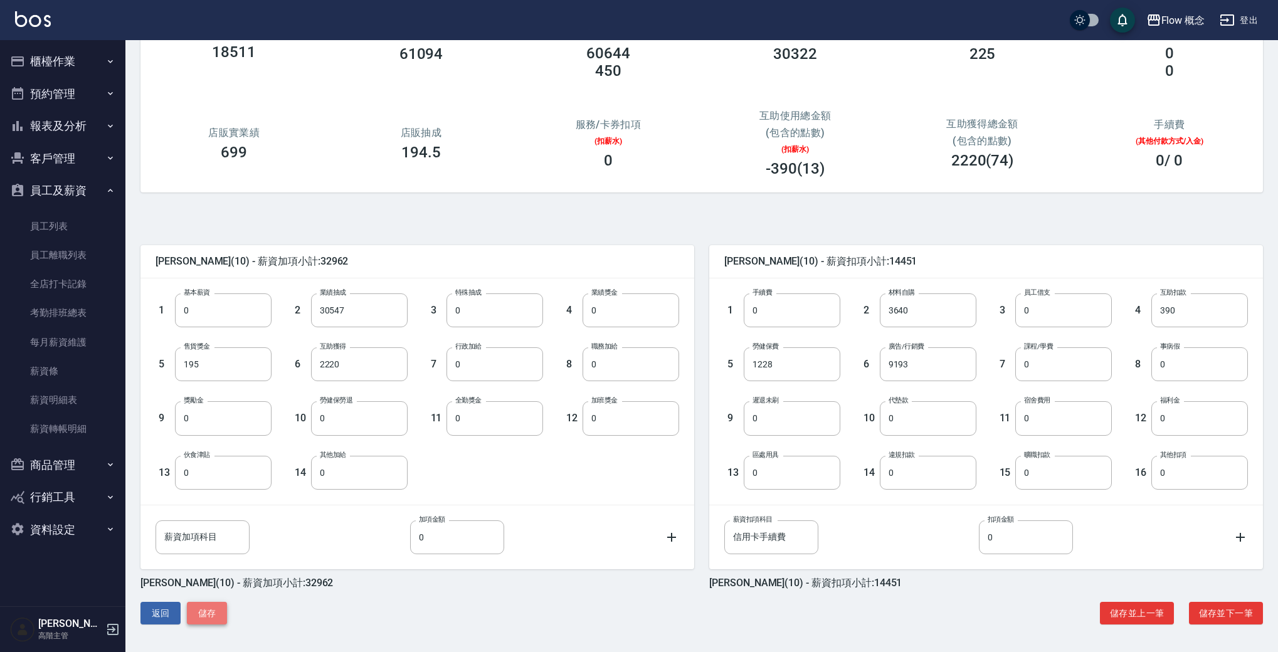
click at [210, 616] on button "儲存" at bounding box center [207, 613] width 40 height 23
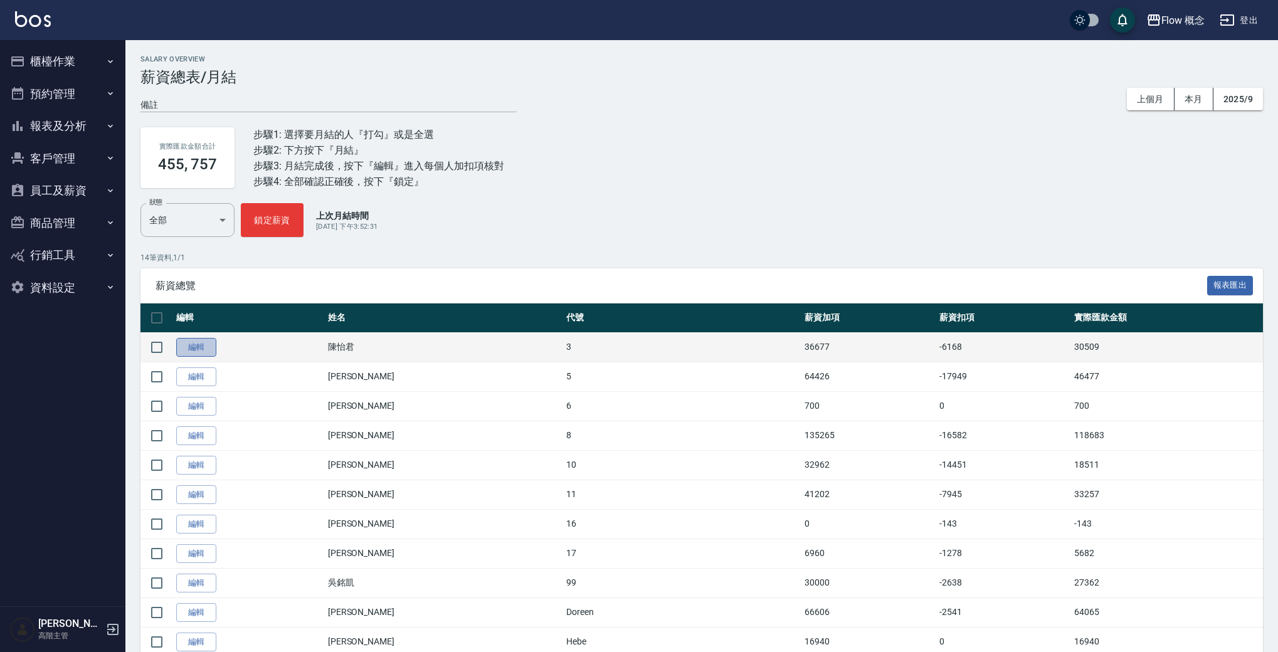
click at [184, 346] on link "編輯" at bounding box center [196, 347] width 40 height 19
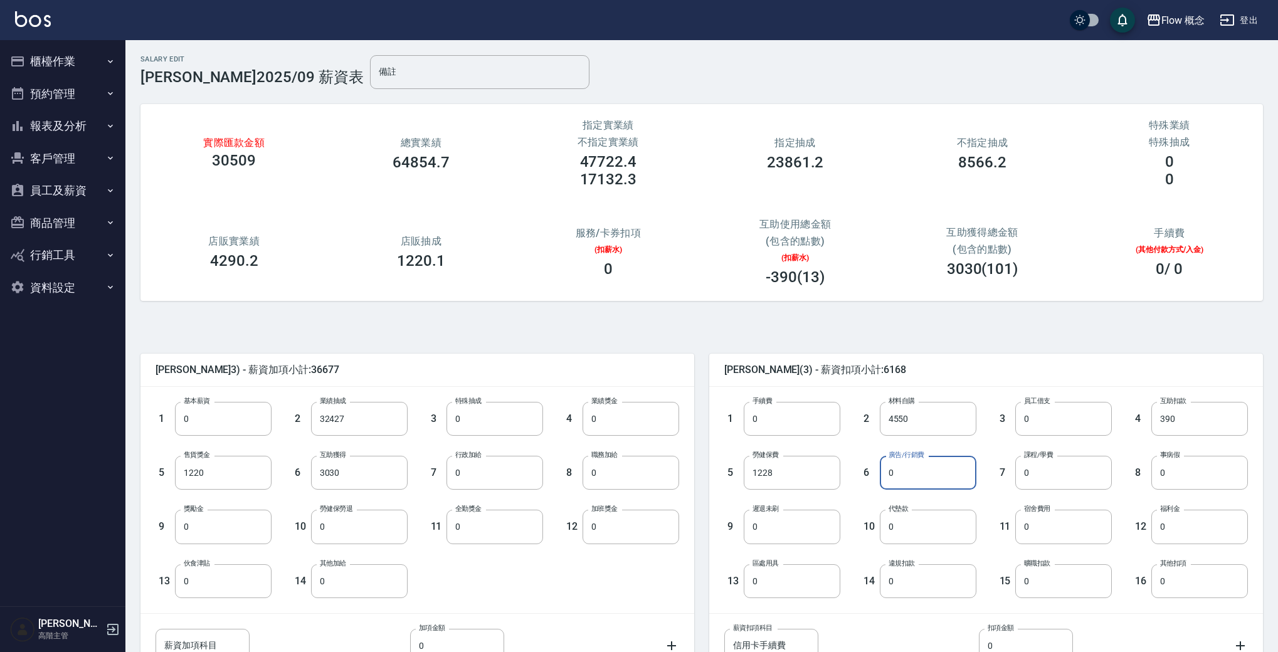
click at [917, 477] on input "0" at bounding box center [928, 473] width 97 height 34
type input "8154"
click at [572, 589] on div "1 基本薪資 0 基本薪資 2 業績抽成 32427 業績抽成 3 特殊抽成 0 特殊抽成 4 業績獎金 0 業績獎金 5 售貨獎金 1220 售貨獎金 6 …" at bounding box center [407, 490] width 544 height 216
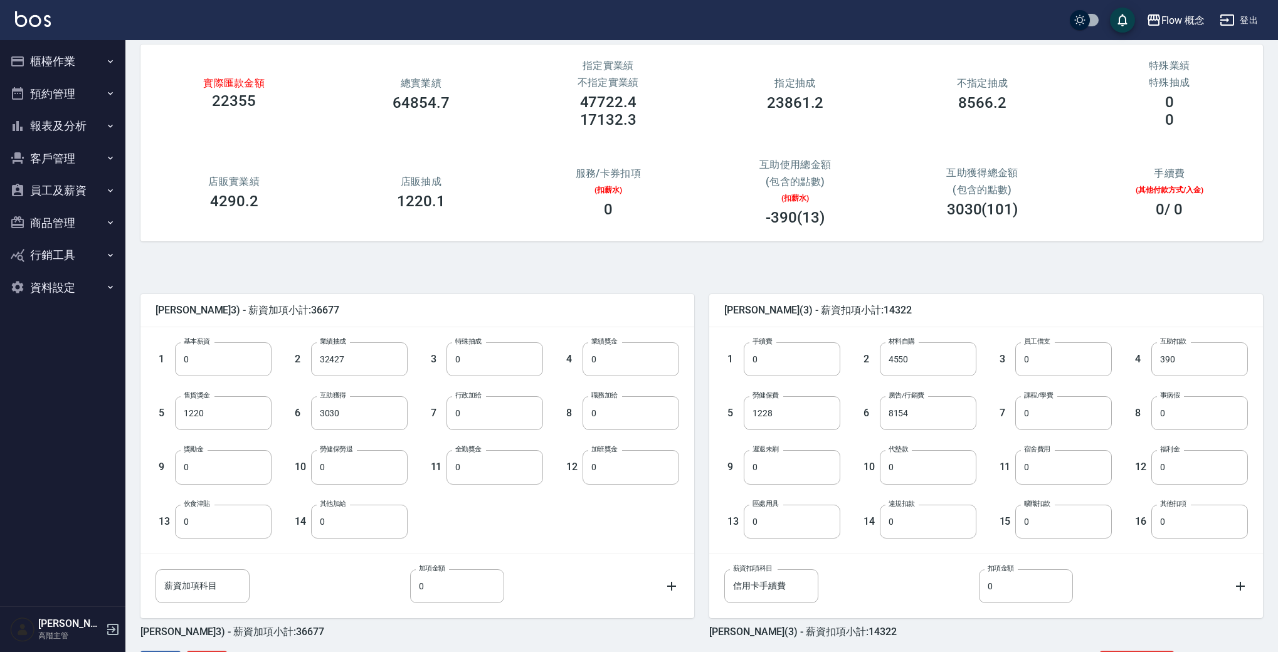
scroll to position [108, 0]
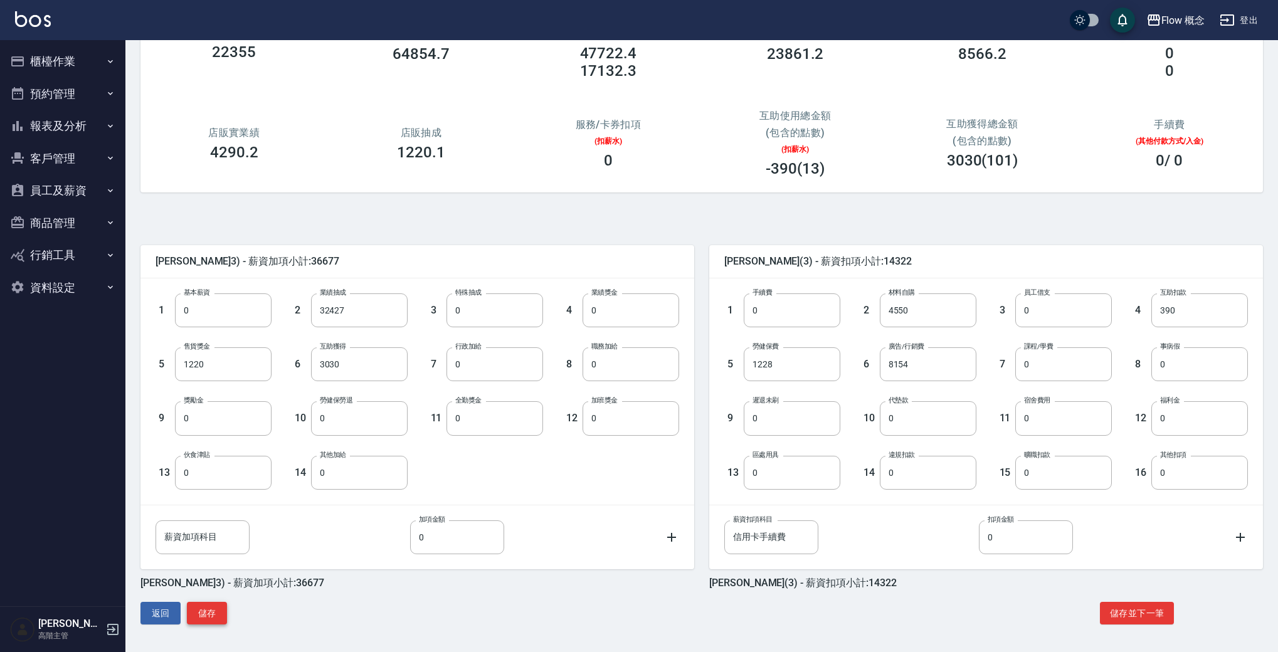
click at [220, 610] on button "儲存" at bounding box center [207, 613] width 40 height 23
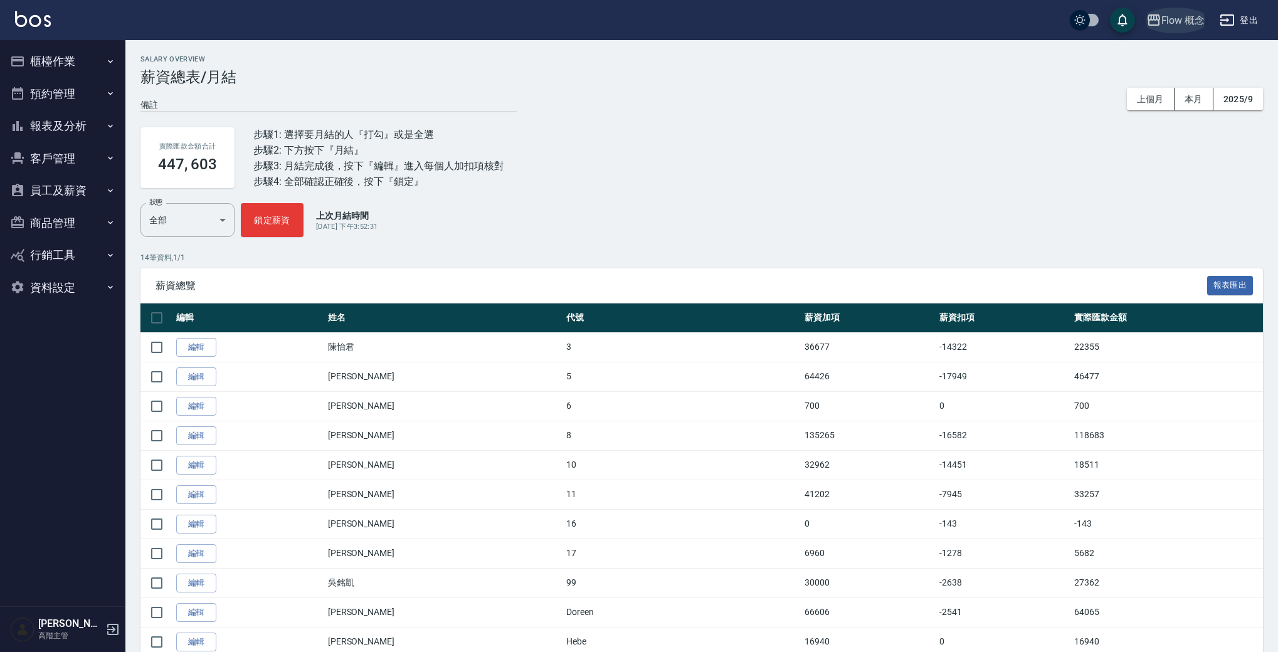
click at [1176, 24] on div "Flow 概念" at bounding box center [1183, 21] width 44 height 16
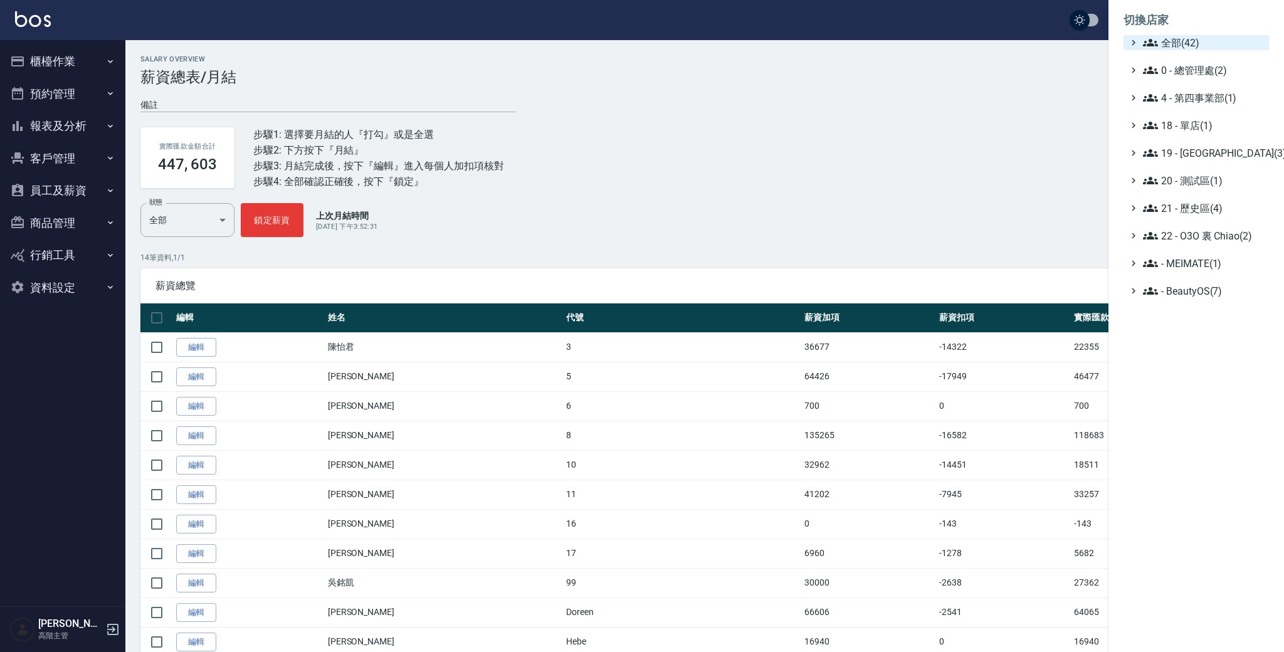
click at [1187, 41] on span "全部(42)" at bounding box center [1203, 42] width 121 height 15
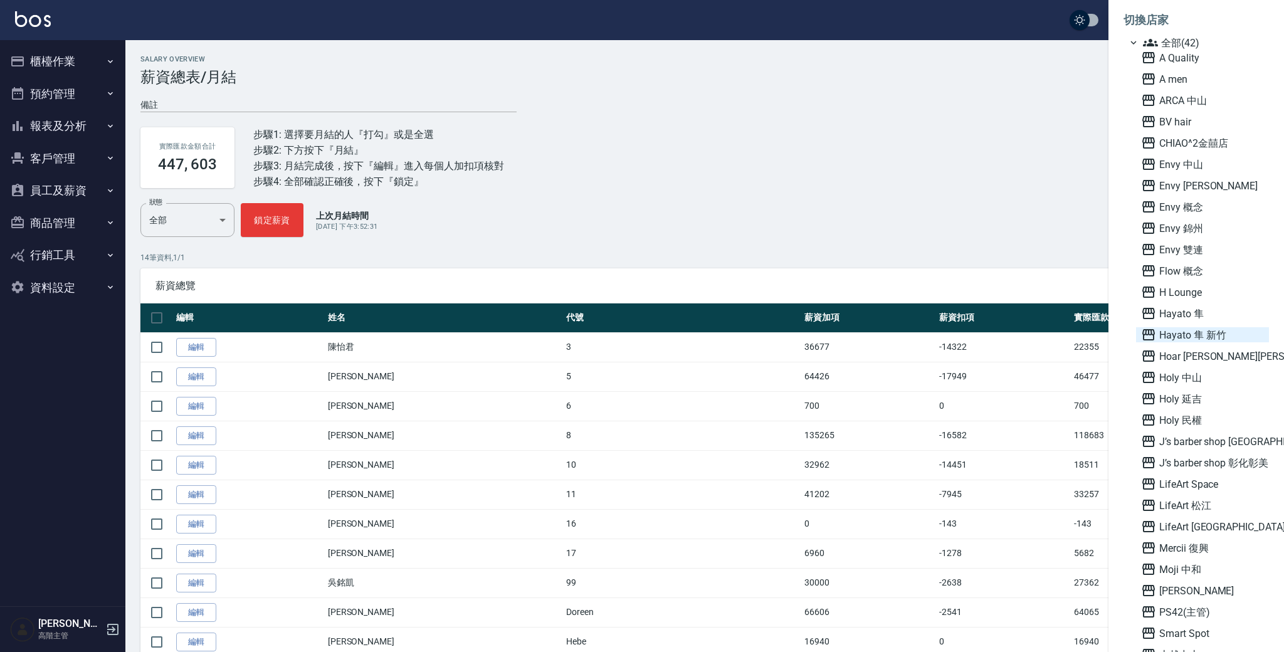
click at [1200, 329] on span "Hayato 隼 新竹" at bounding box center [1202, 334] width 123 height 15
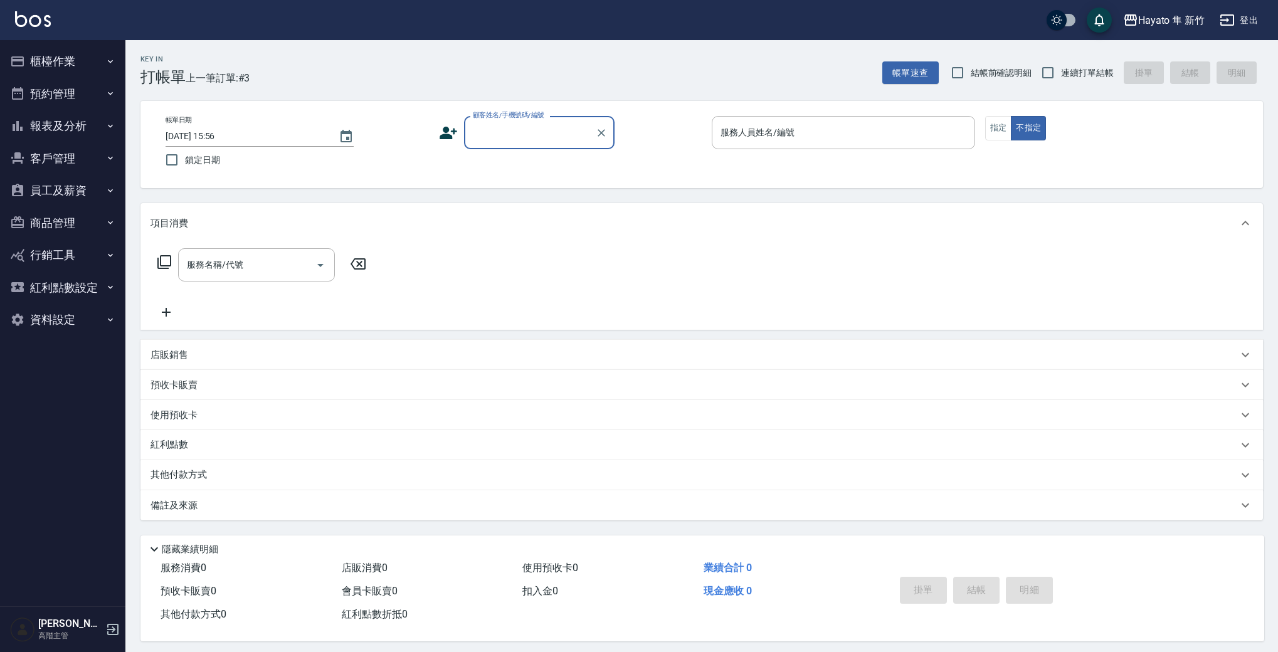
click at [98, 194] on button "員工及薪資" at bounding box center [62, 190] width 115 height 33
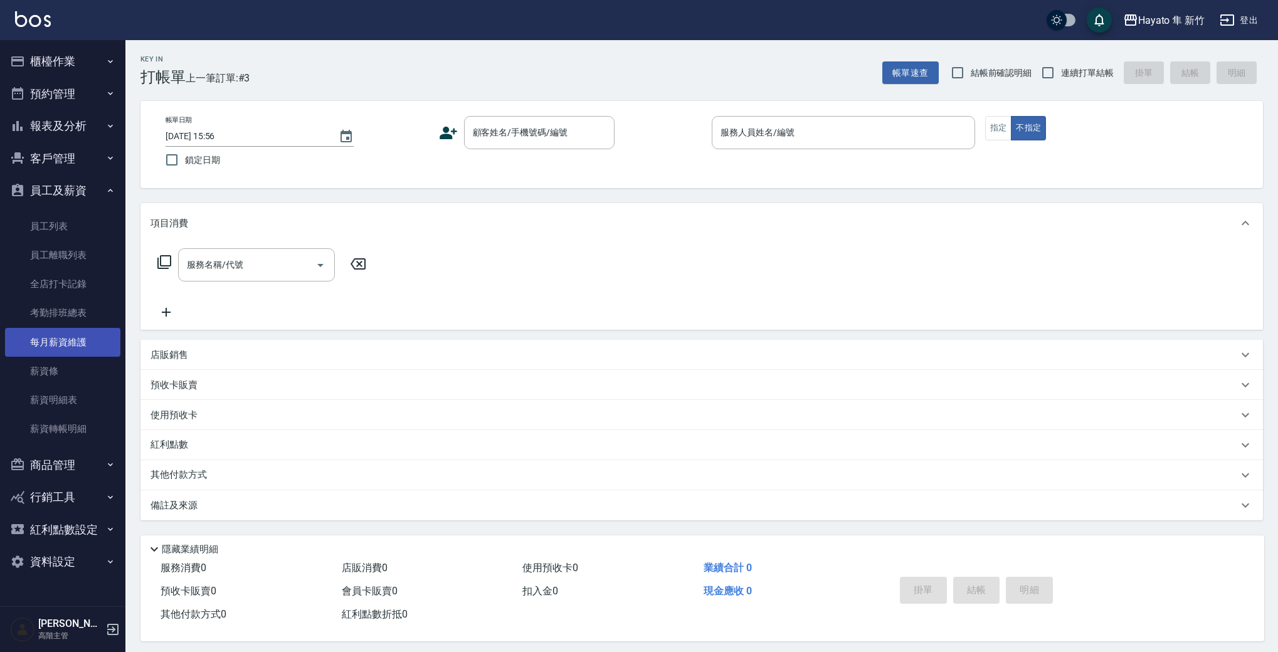
click at [51, 332] on link "每月薪資維護" at bounding box center [62, 342] width 115 height 29
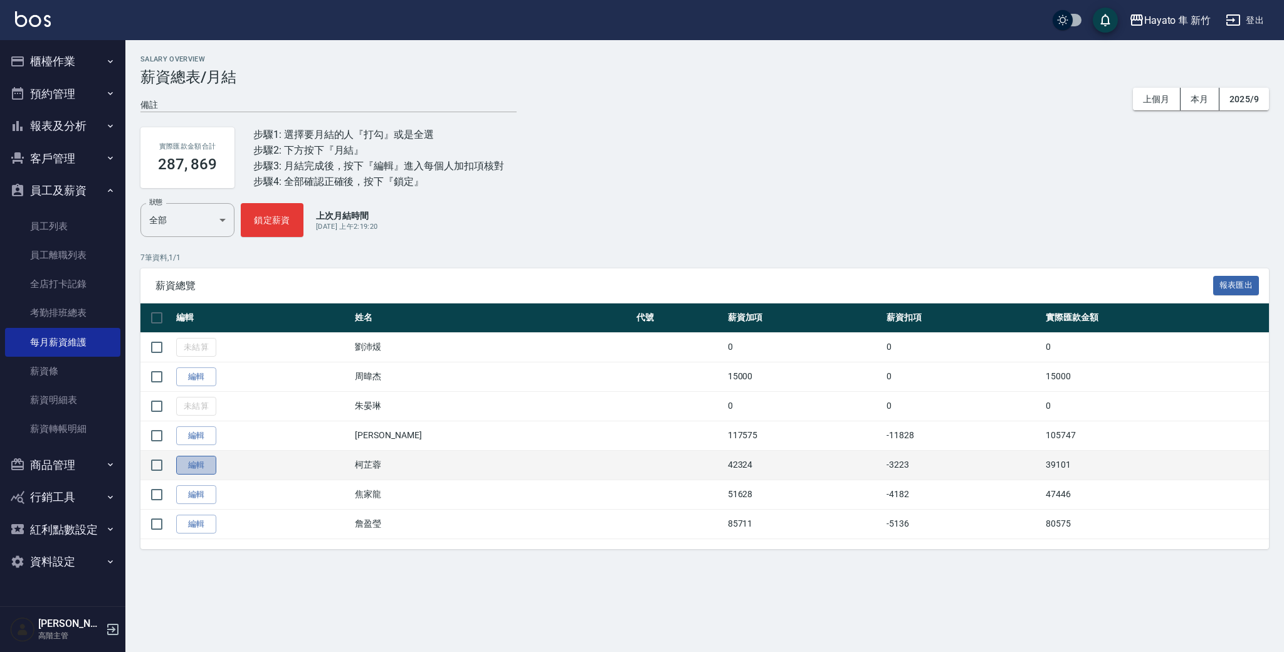
click at [186, 461] on link "編輯" at bounding box center [196, 465] width 40 height 19
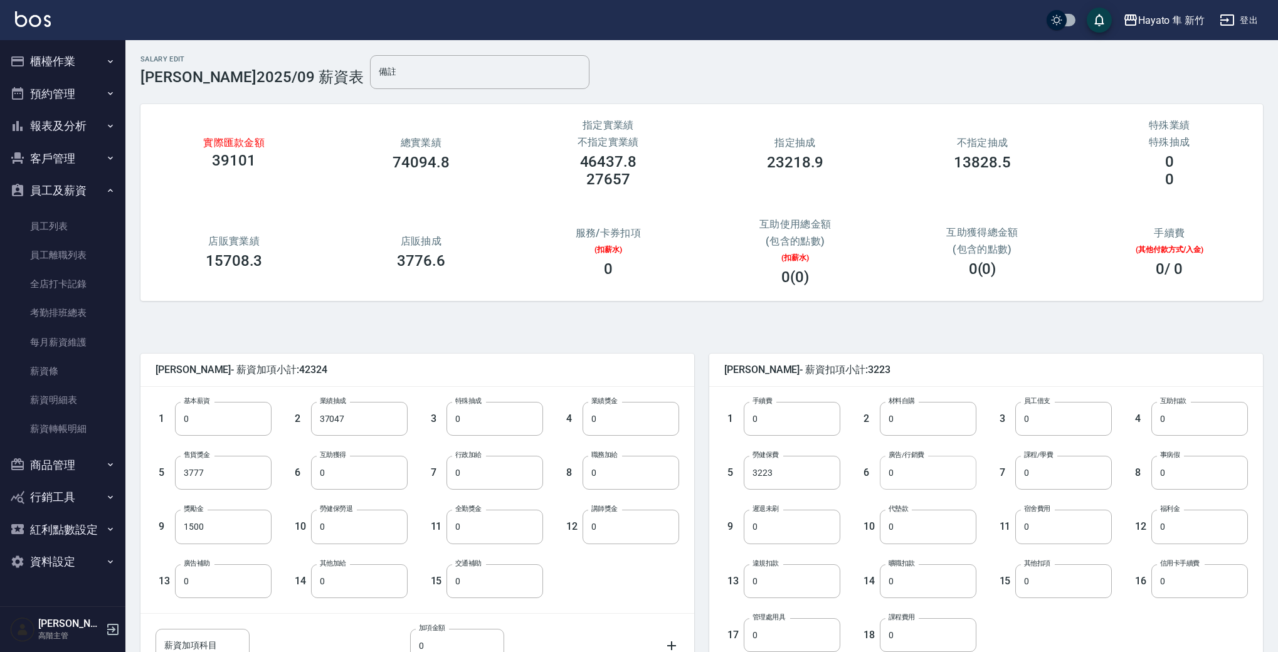
click at [934, 476] on input "0" at bounding box center [928, 473] width 97 height 34
type input "8623"
click at [852, 445] on div "6 廣告/行銷費 8623 廣告/行銷費" at bounding box center [908, 463] width 136 height 54
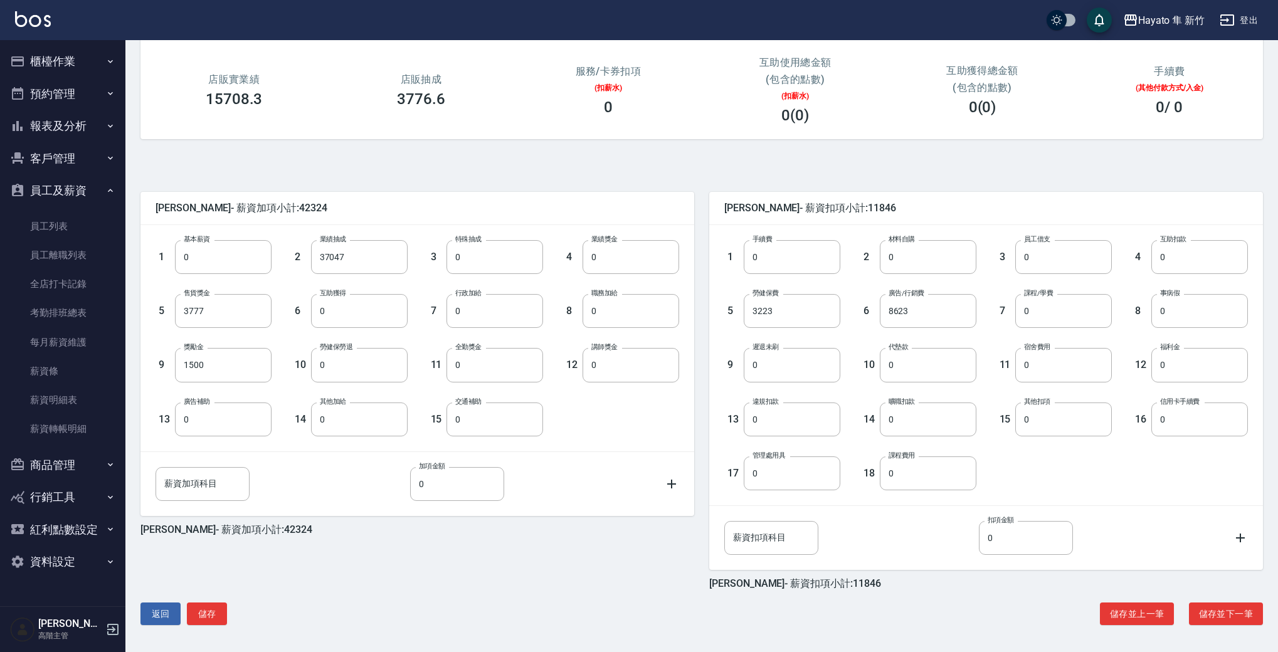
scroll to position [162, 0]
click at [220, 609] on button "儲存" at bounding box center [207, 613] width 40 height 23
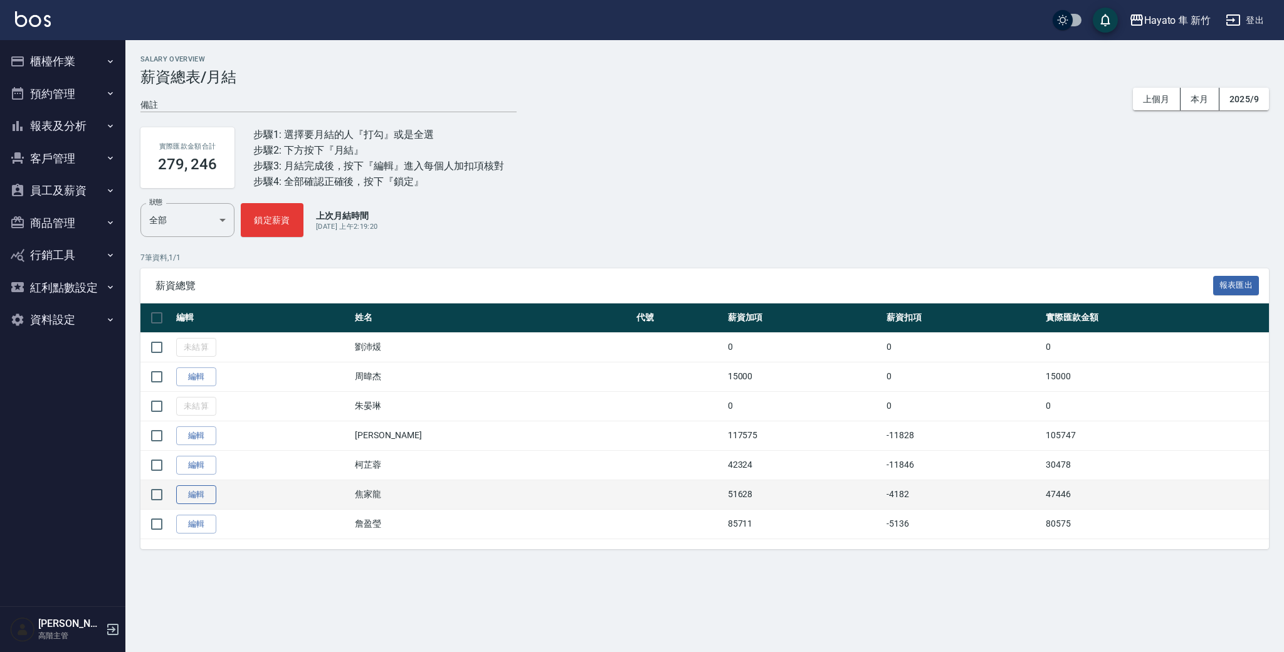
click at [192, 491] on link "編輯" at bounding box center [196, 494] width 40 height 19
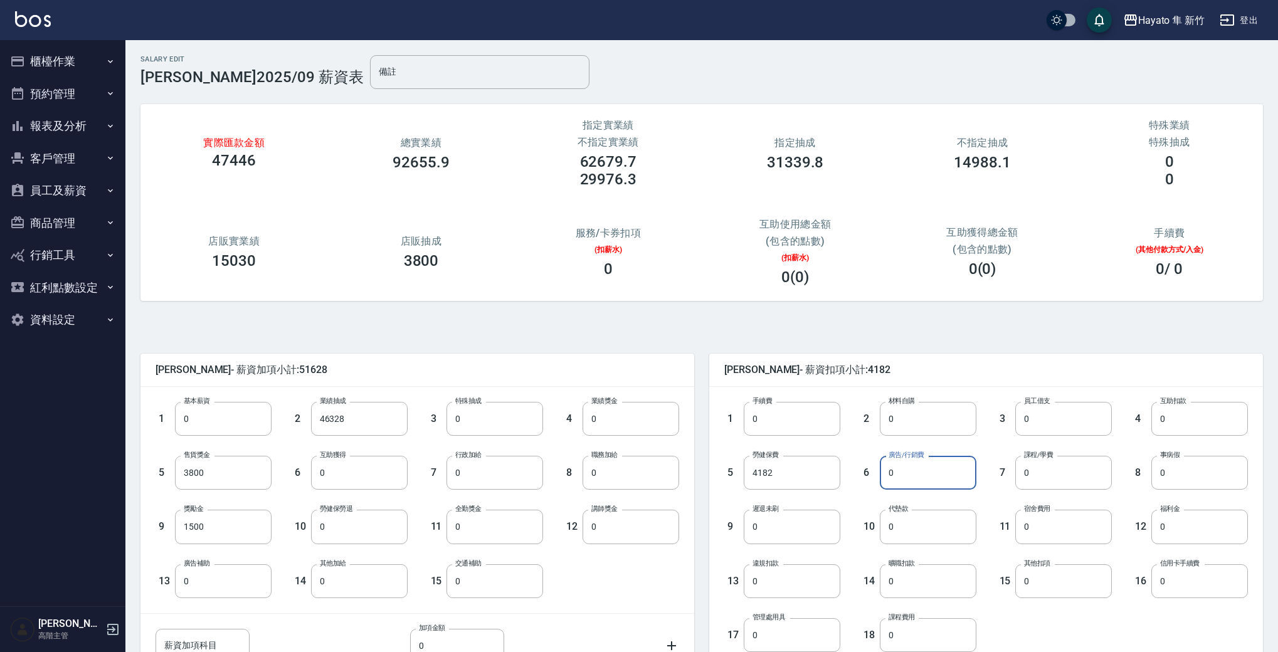
click at [936, 481] on input "0" at bounding box center [928, 473] width 97 height 34
type input "9402"
click at [838, 504] on div "9 遲退未刷 0 遲退未刷" at bounding box center [772, 517] width 136 height 54
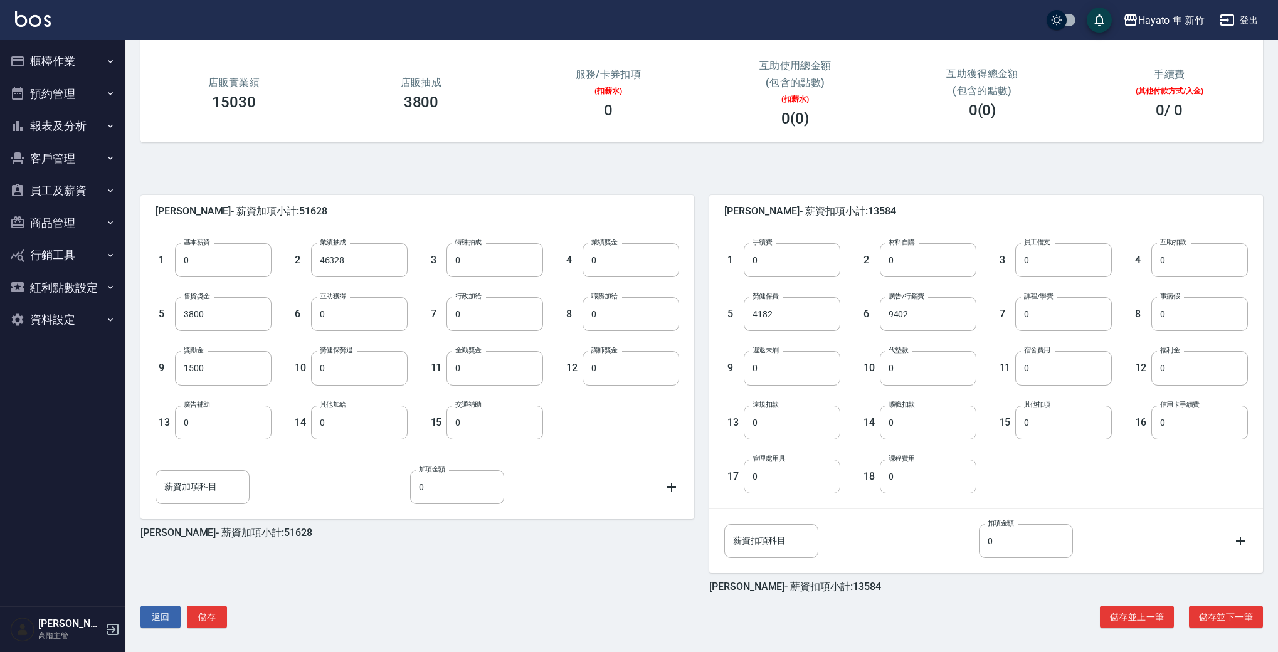
scroll to position [162, 0]
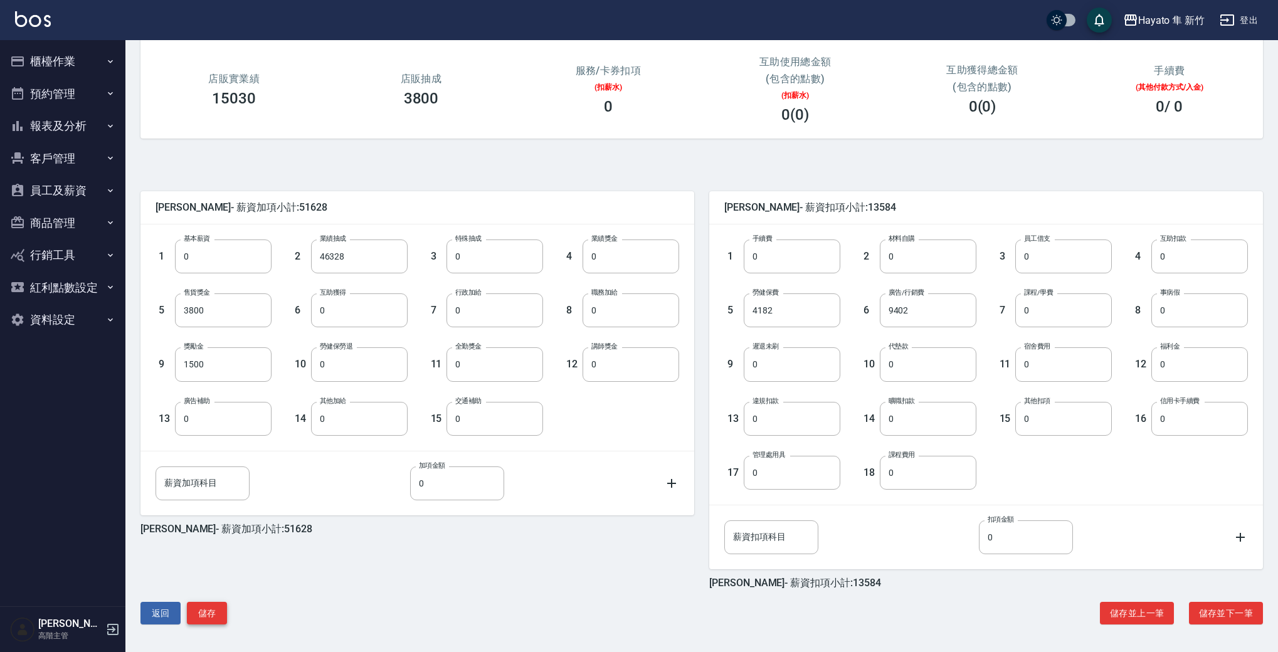
click at [209, 609] on button "儲存" at bounding box center [207, 613] width 40 height 23
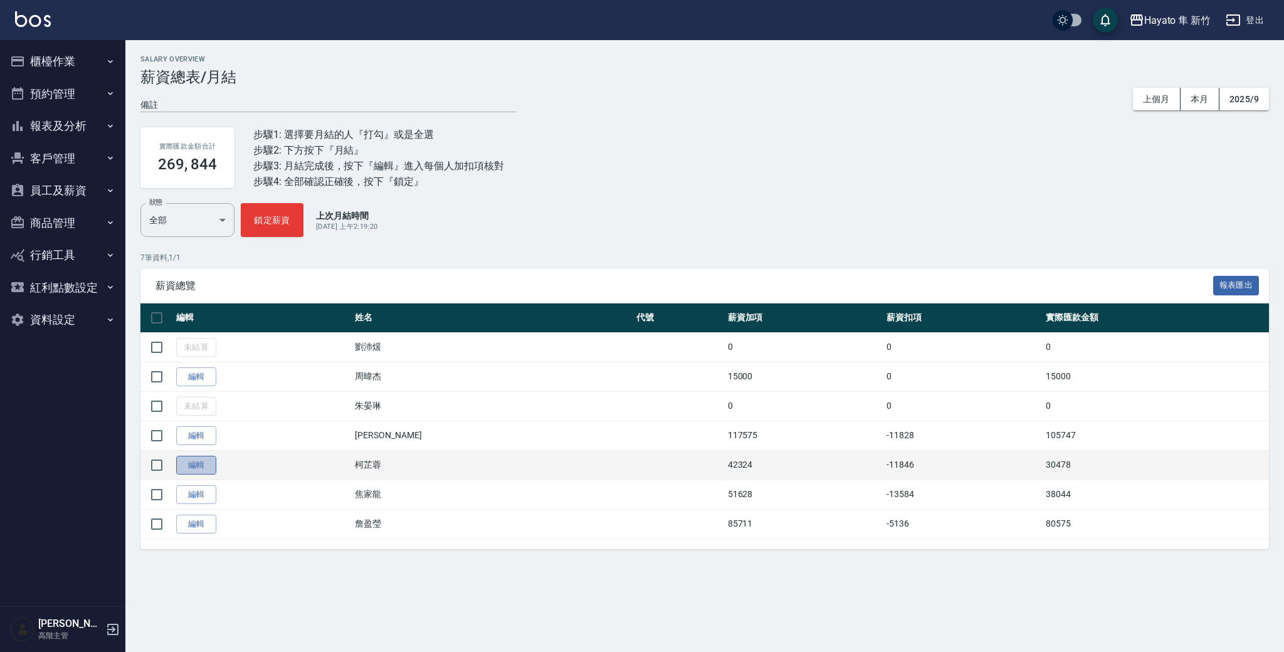
click at [201, 461] on link "編輯" at bounding box center [196, 465] width 40 height 19
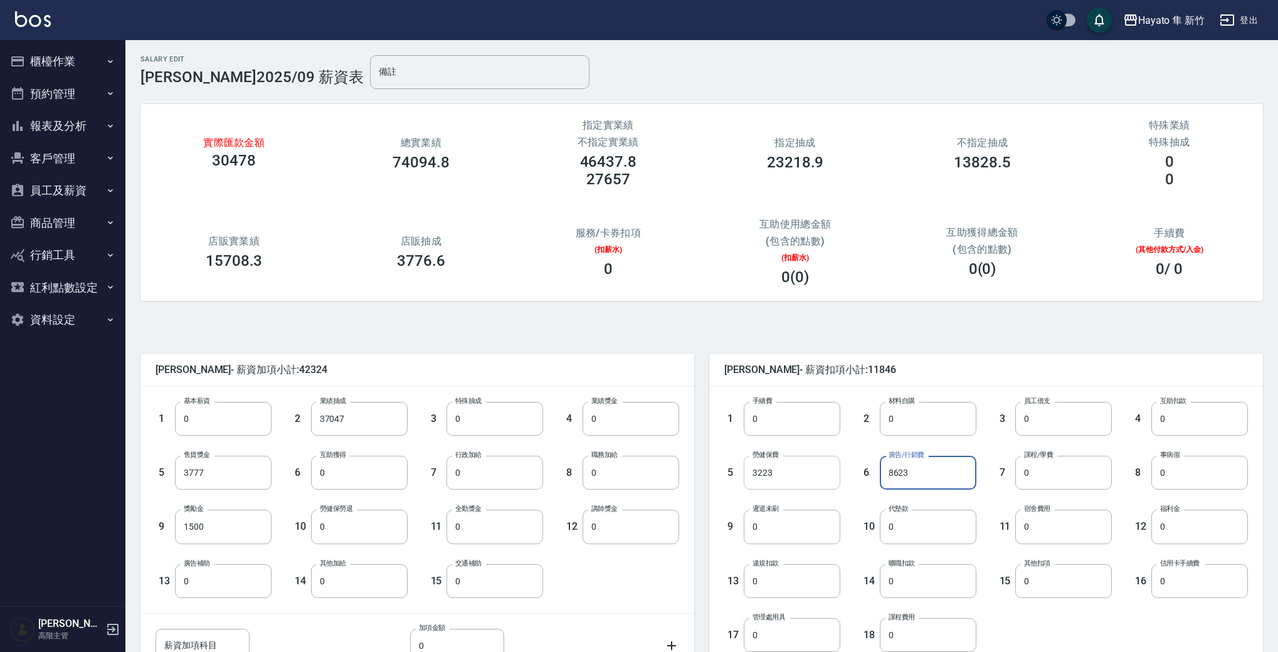
drag, startPoint x: 912, startPoint y: 471, endPoint x: 808, endPoint y: 465, distance: 104.3
click at [808, 465] on div "1 手續費 0 手續費 2 材料自購 0 材料自購 3 員工借支 0 員工借支 4 互助扣款 0 互助扣款 5 勞健保費 3223 勞健保費 6 廣告/行銷費…" at bounding box center [976, 517] width 544 height 270
drag, startPoint x: 917, startPoint y: 469, endPoint x: 863, endPoint y: 466, distance: 54.6
click at [863, 466] on div "6 廣告/行銷費 8623 廣告/行銷費" at bounding box center [908, 463] width 136 height 54
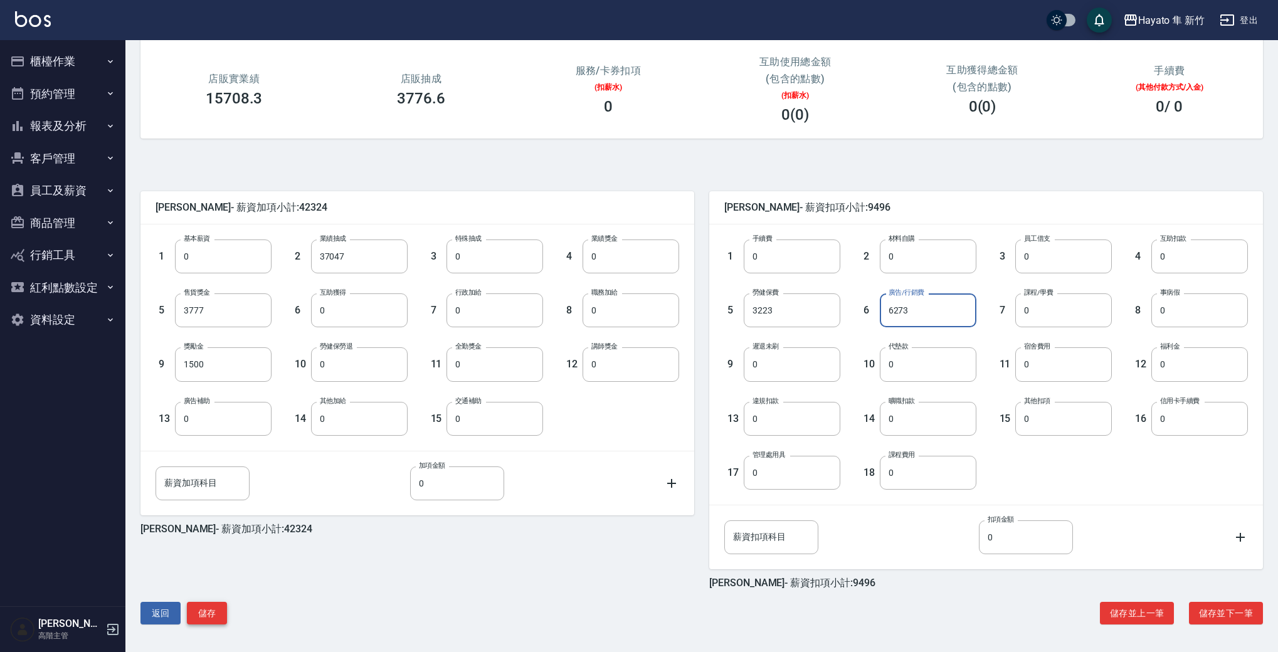
type input "6273"
click at [206, 603] on button "儲存" at bounding box center [207, 613] width 40 height 23
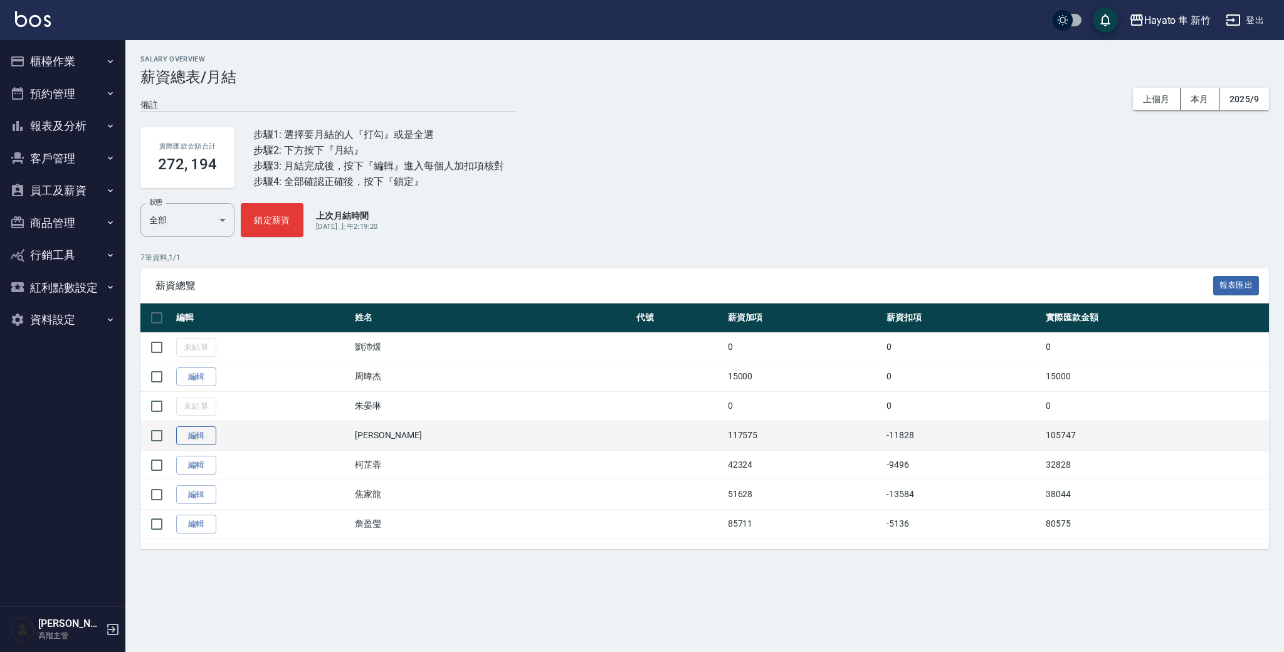
click at [184, 432] on link "編輯" at bounding box center [196, 435] width 40 height 19
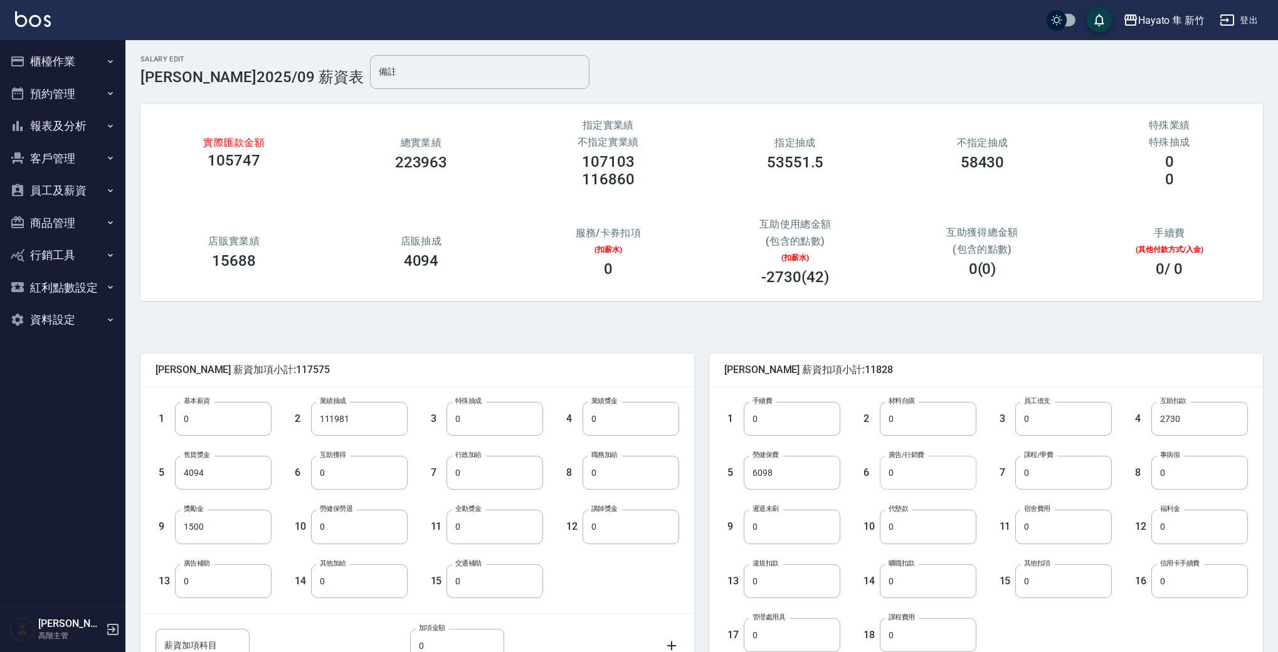
click at [926, 482] on input "0" at bounding box center [928, 473] width 97 height 34
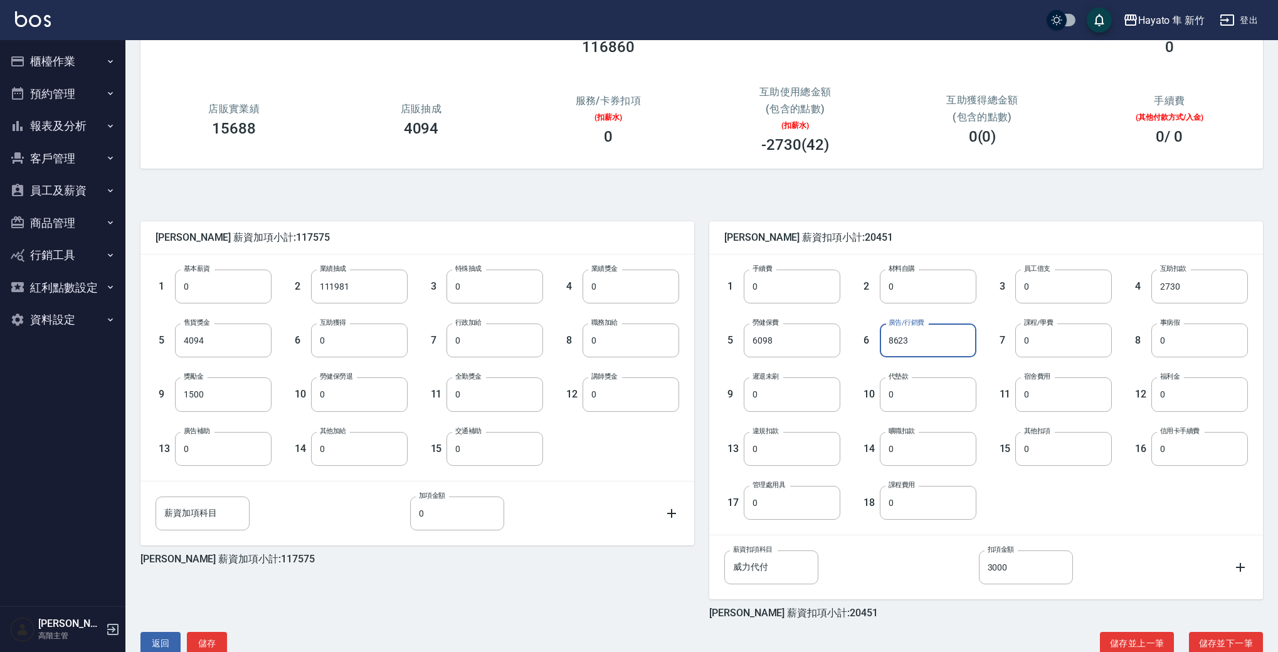
scroll to position [162, 0]
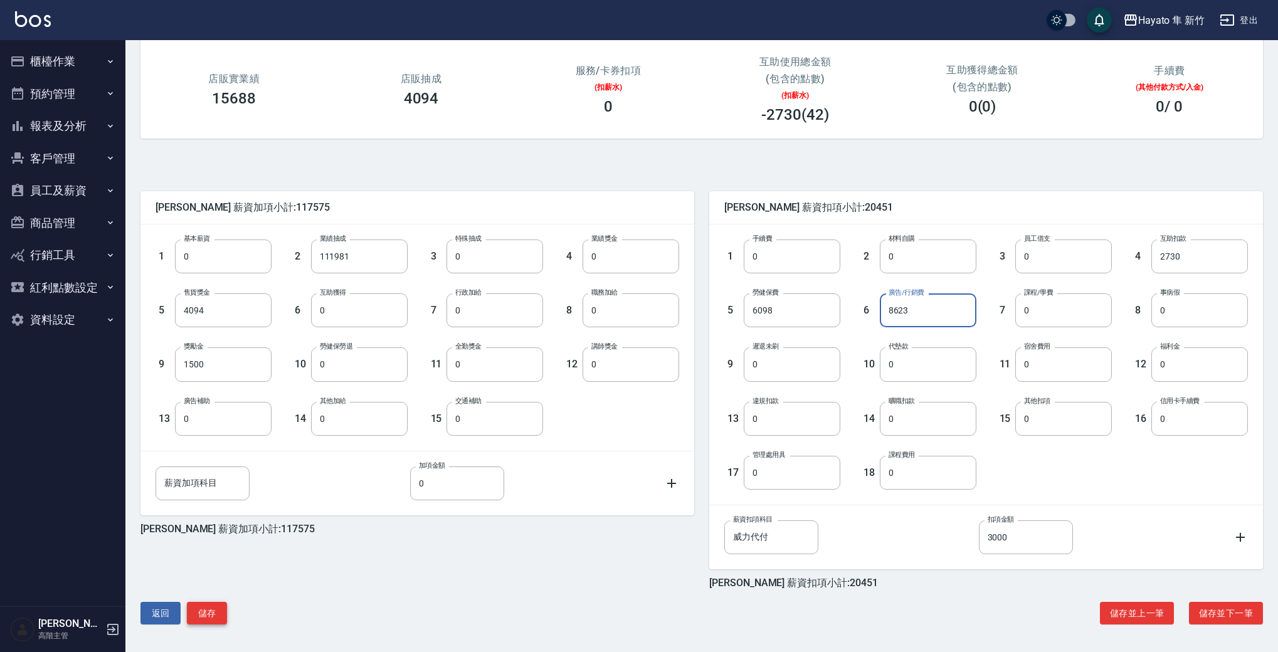
type input "8623"
click at [212, 604] on button "儲存" at bounding box center [207, 613] width 40 height 23
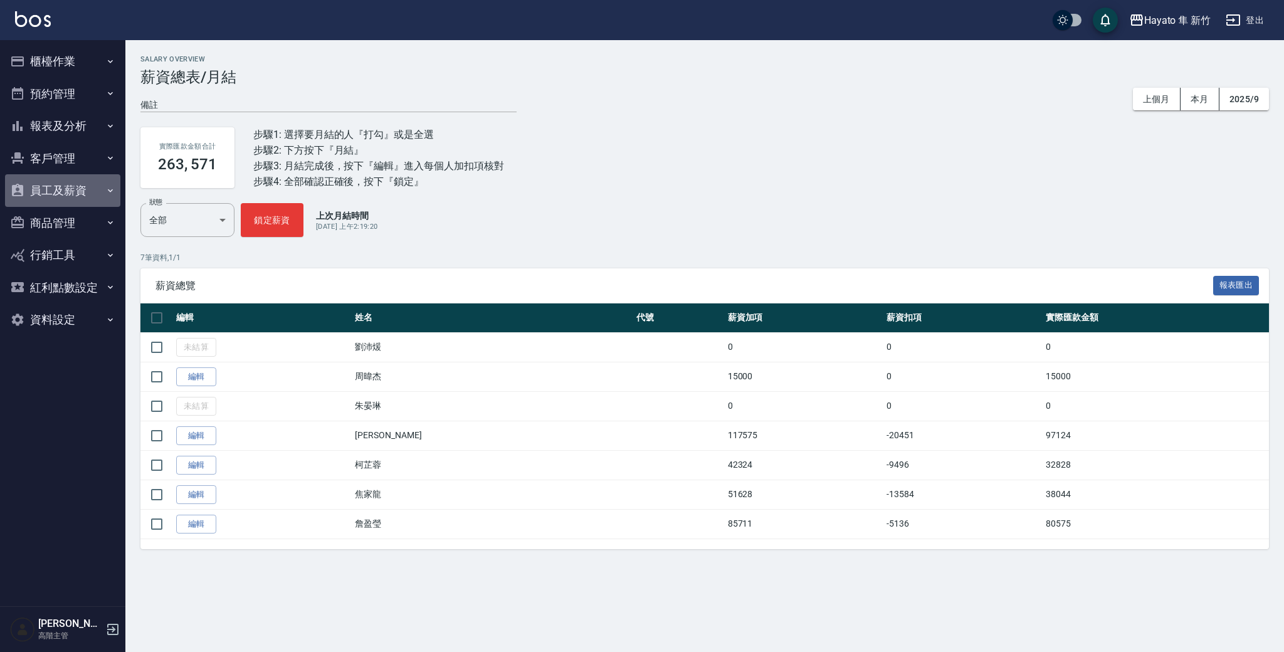
click at [80, 200] on button "員工及薪資" at bounding box center [62, 190] width 115 height 33
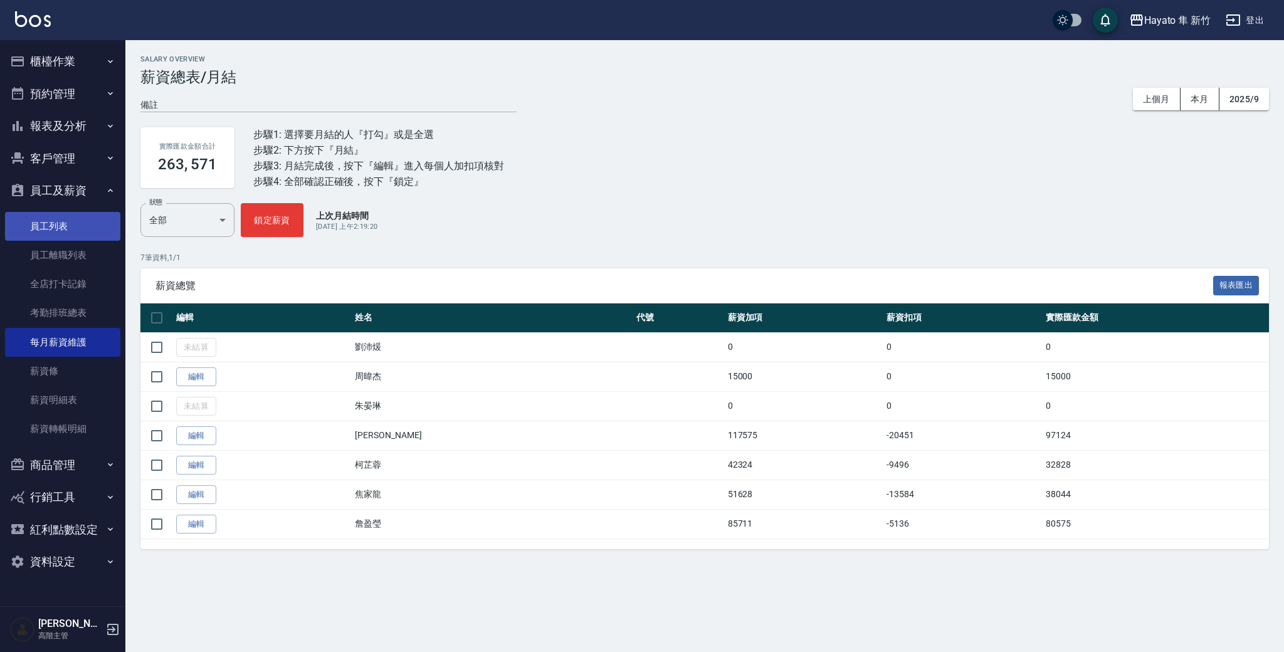
click at [83, 219] on link "員工列表" at bounding box center [62, 226] width 115 height 29
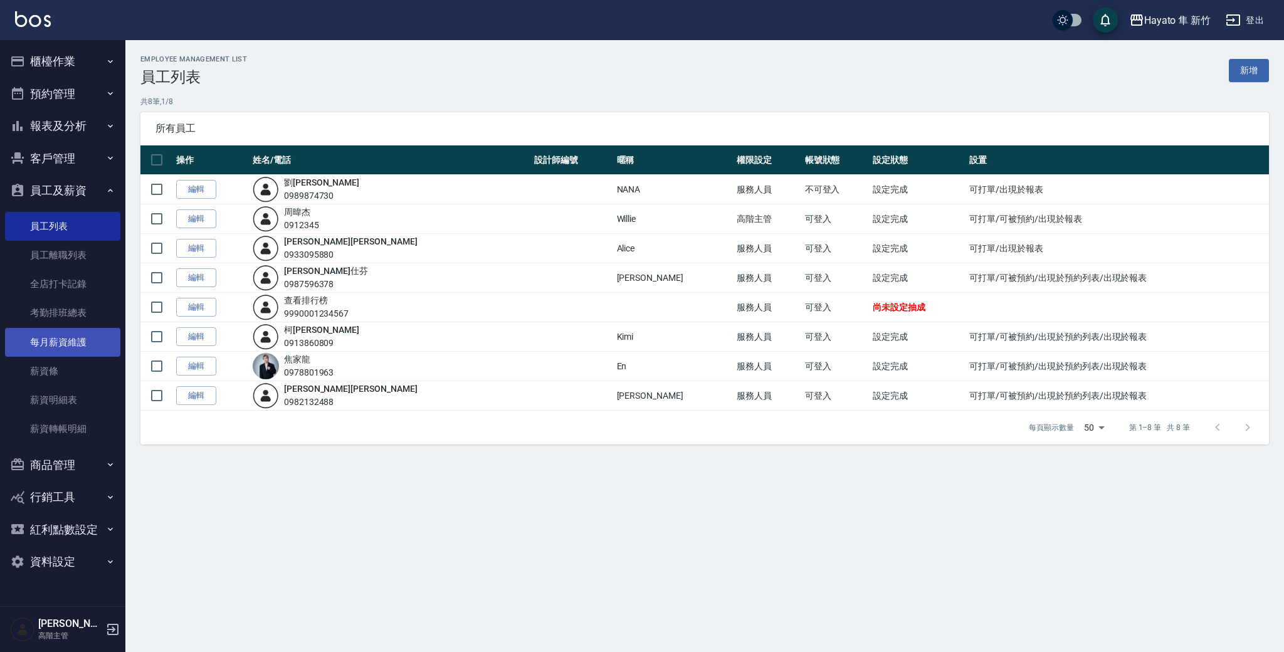
click at [92, 344] on link "每月薪資維護" at bounding box center [62, 342] width 115 height 29
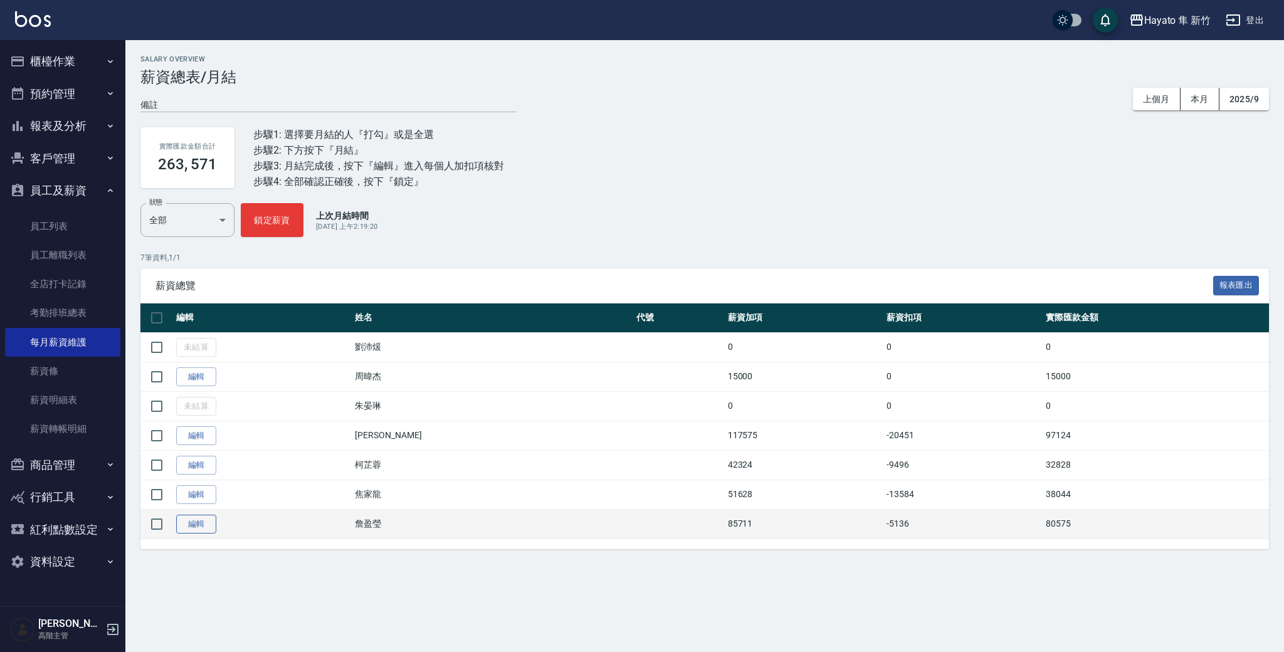
click at [196, 525] on link "編輯" at bounding box center [196, 524] width 40 height 19
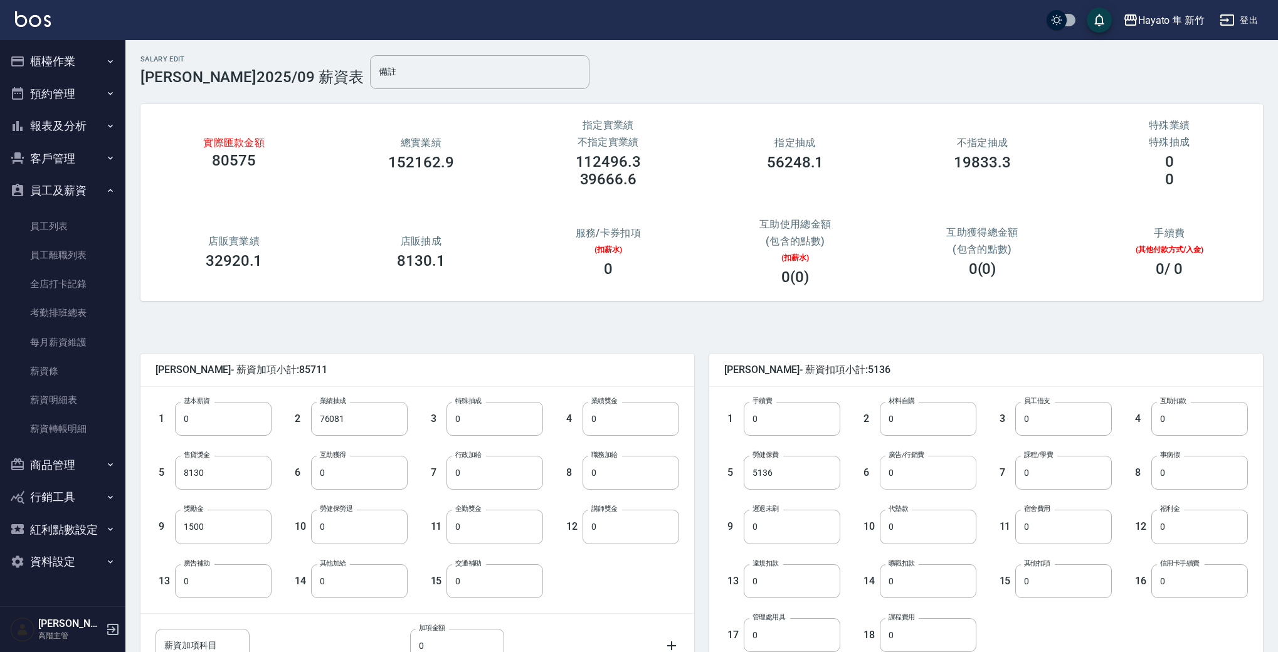
click at [893, 482] on input "0" at bounding box center [928, 473] width 97 height 34
type input "6115"
click at [986, 466] on div "7 課程/學費 0 課程/學費" at bounding box center [1044, 463] width 136 height 54
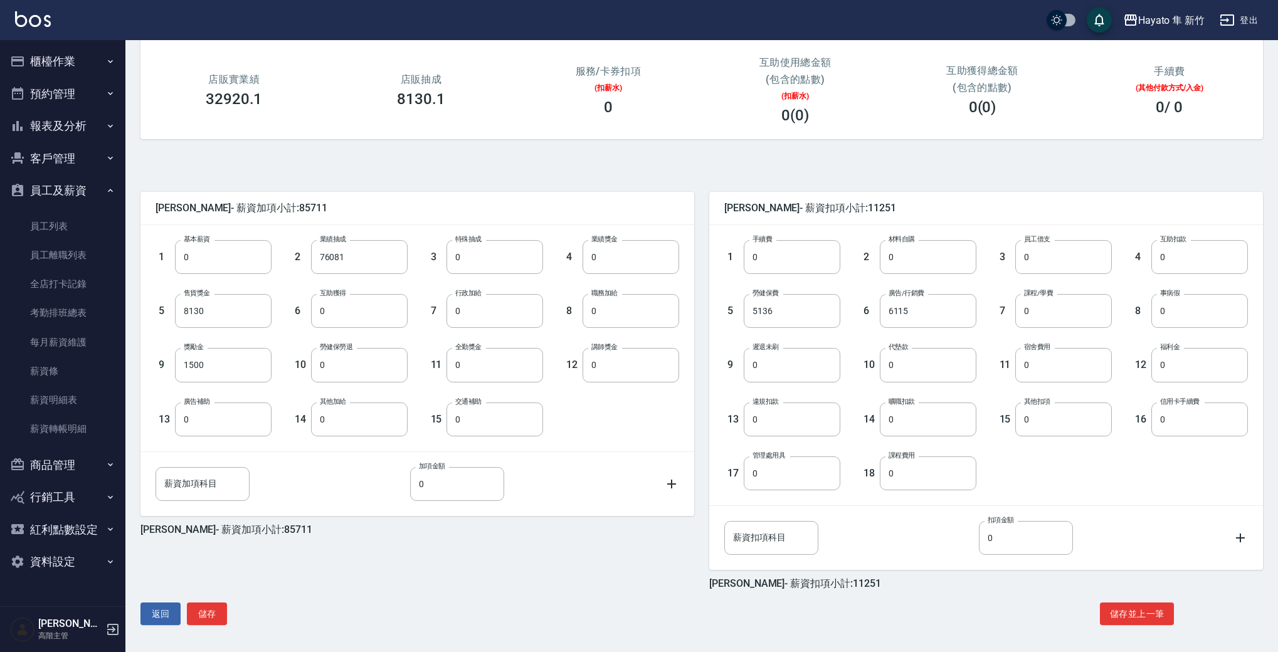
scroll to position [162, 0]
click at [204, 621] on button "儲存" at bounding box center [207, 613] width 40 height 23
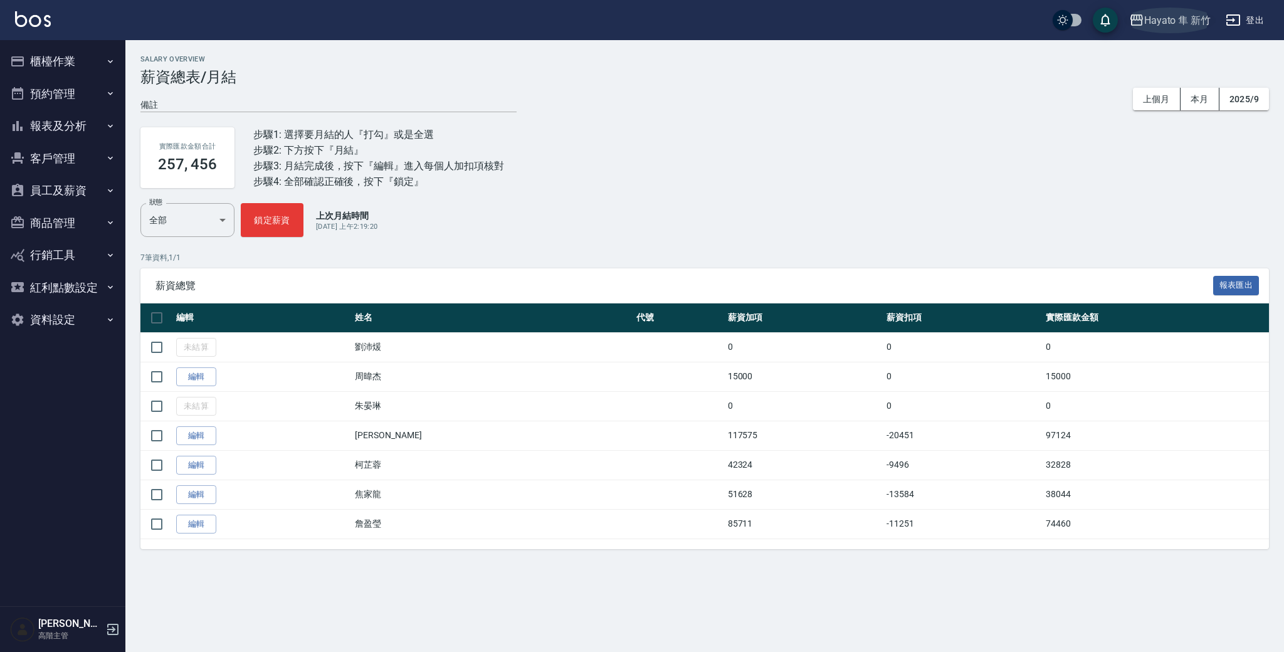
click at [1156, 24] on div "Hayato 隼 新竹" at bounding box center [1177, 21] width 66 height 16
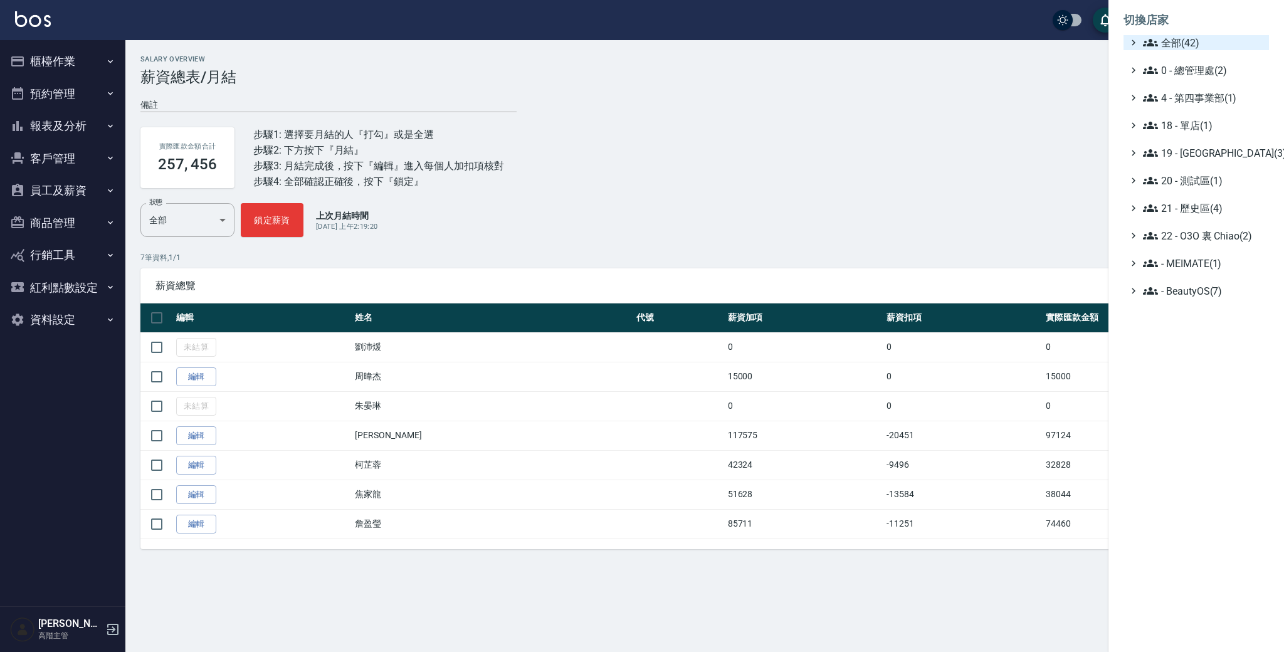
click at [1175, 44] on span "全部(42)" at bounding box center [1203, 42] width 121 height 15
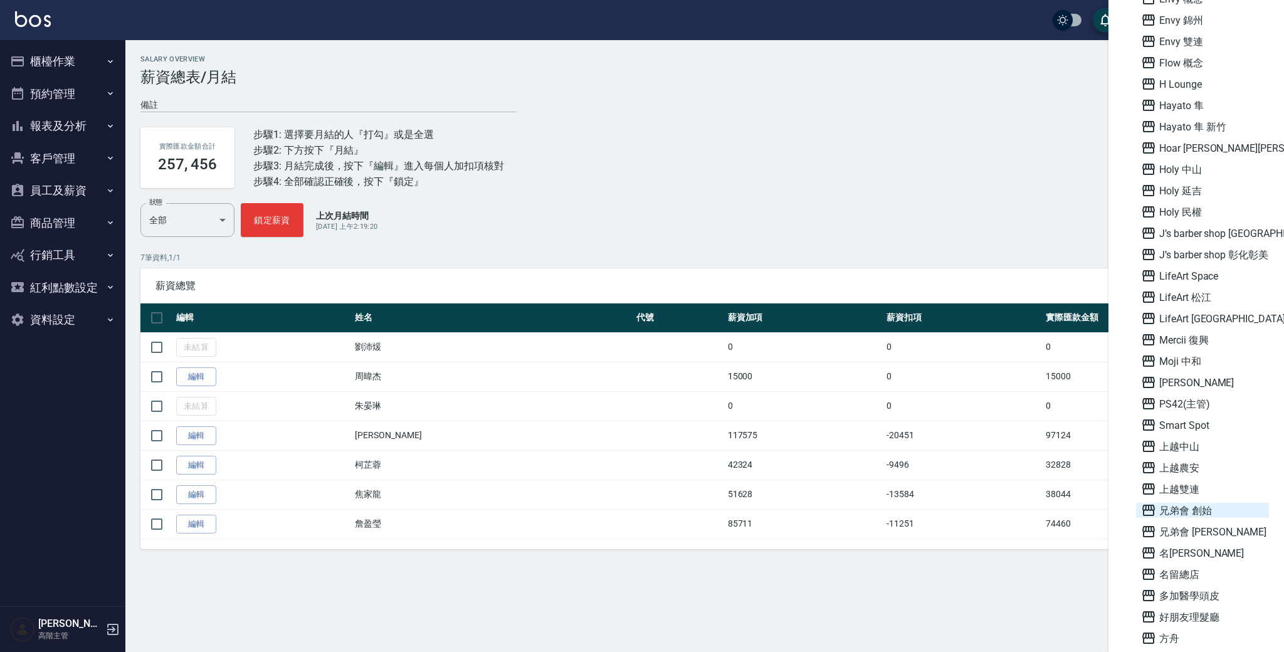
scroll to position [541, 0]
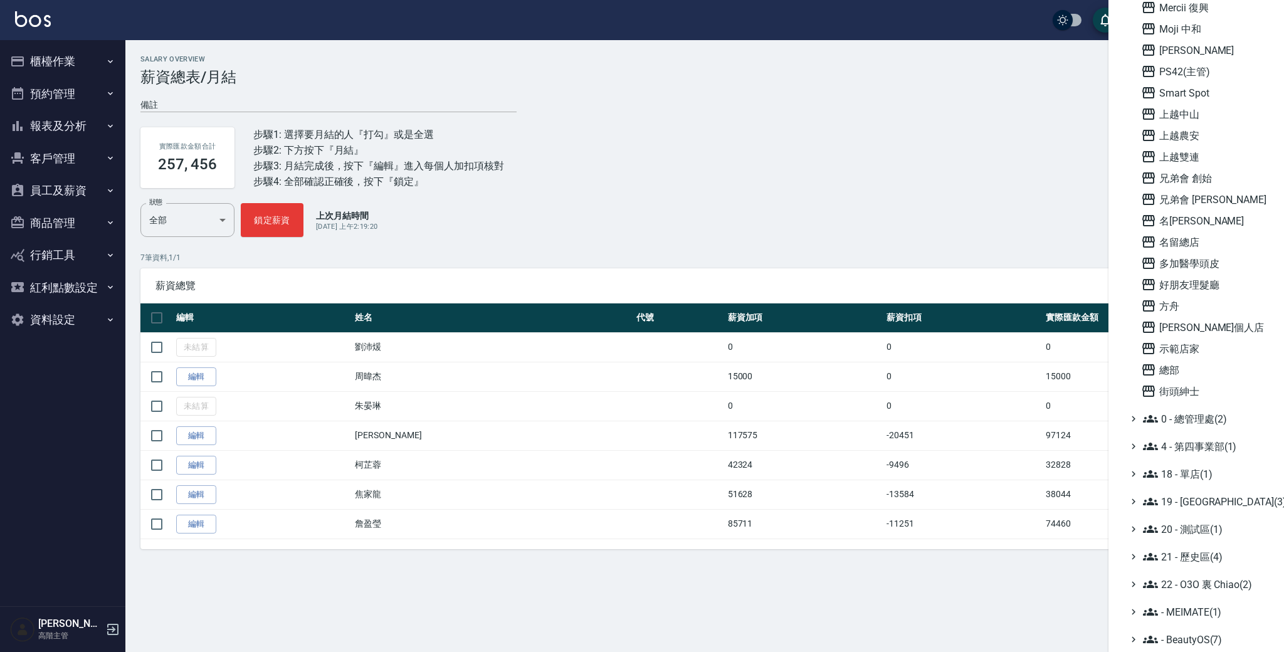
click at [647, 584] on div at bounding box center [642, 326] width 1284 height 652
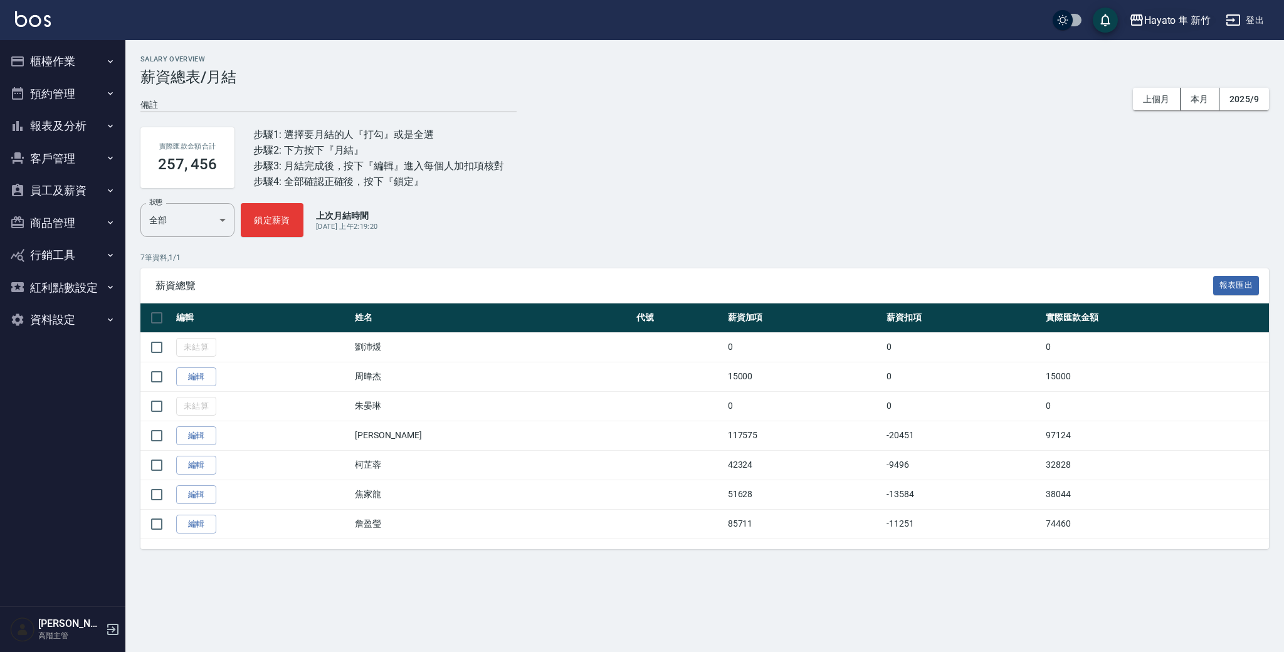
click at [1181, 29] on button "Hayato 隼 新竹" at bounding box center [1170, 21] width 92 height 26
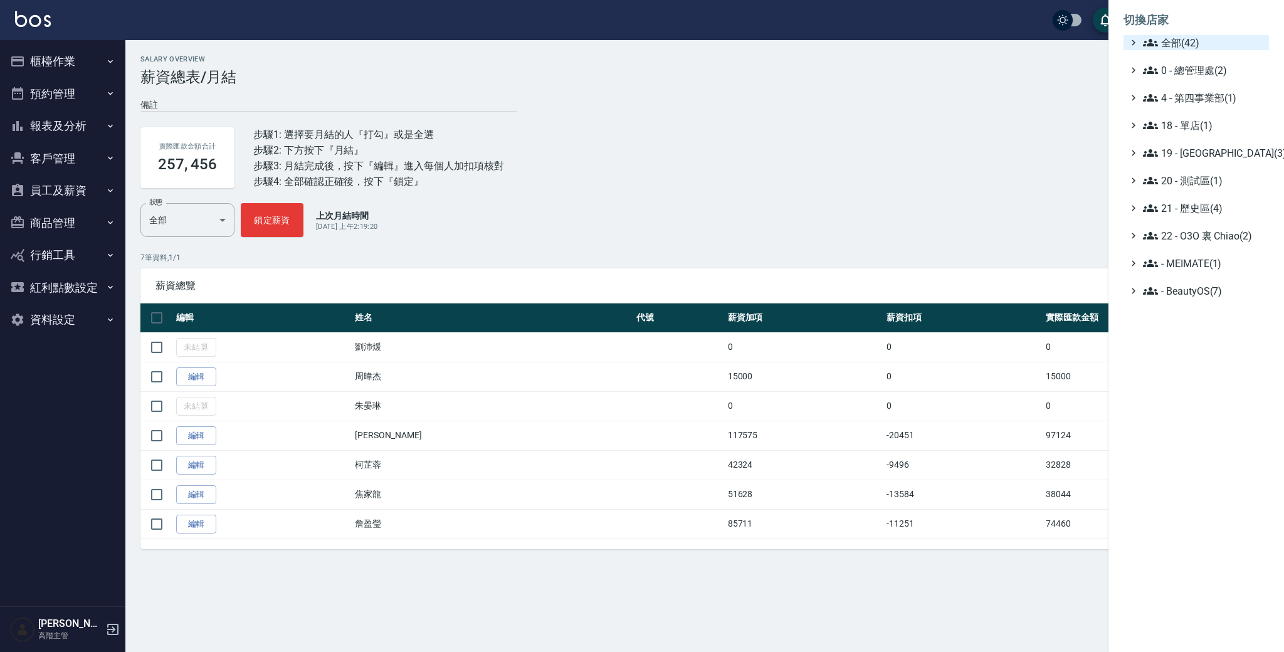
click at [1190, 46] on span "全部(42)" at bounding box center [1203, 42] width 121 height 15
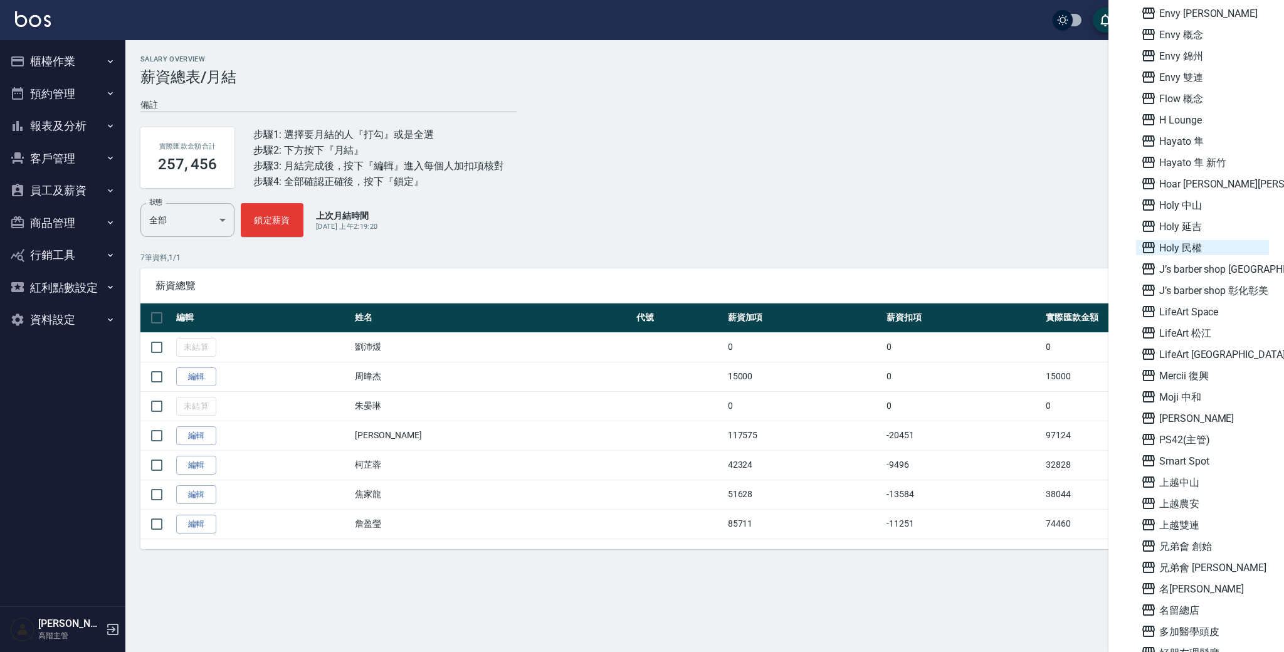
scroll to position [173, 0]
click at [904, 152] on div at bounding box center [642, 326] width 1284 height 652
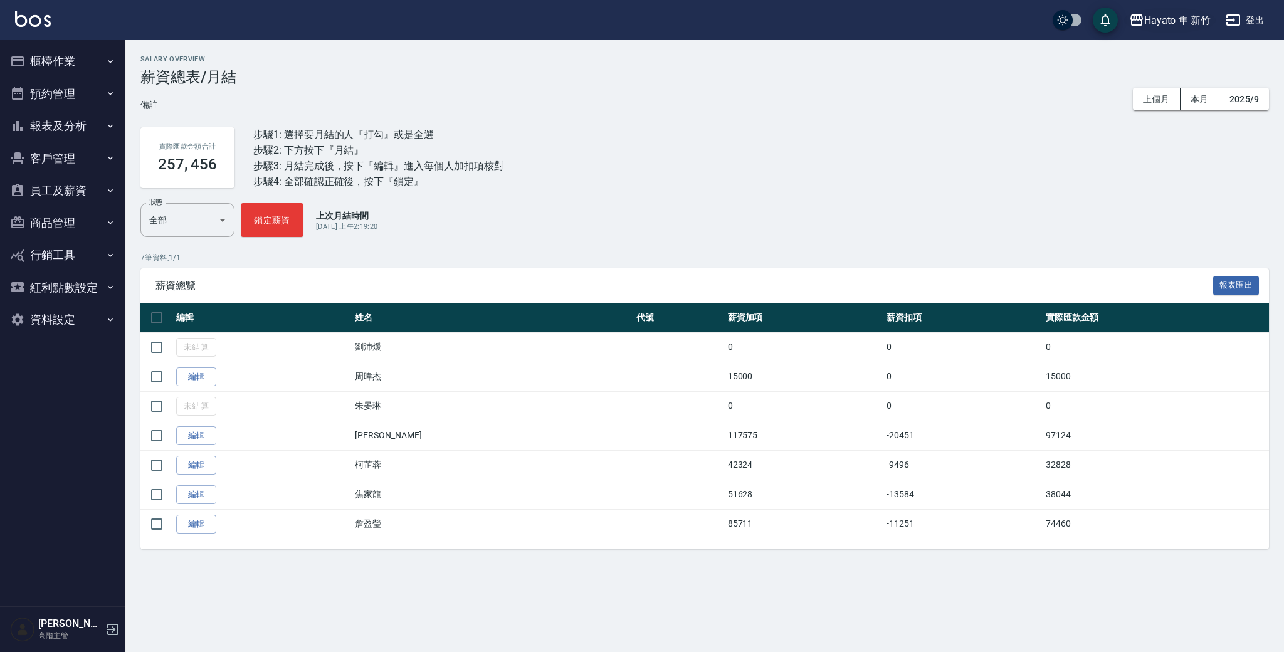
click at [1187, 14] on div "Hayato 隼 新竹" at bounding box center [1177, 21] width 66 height 16
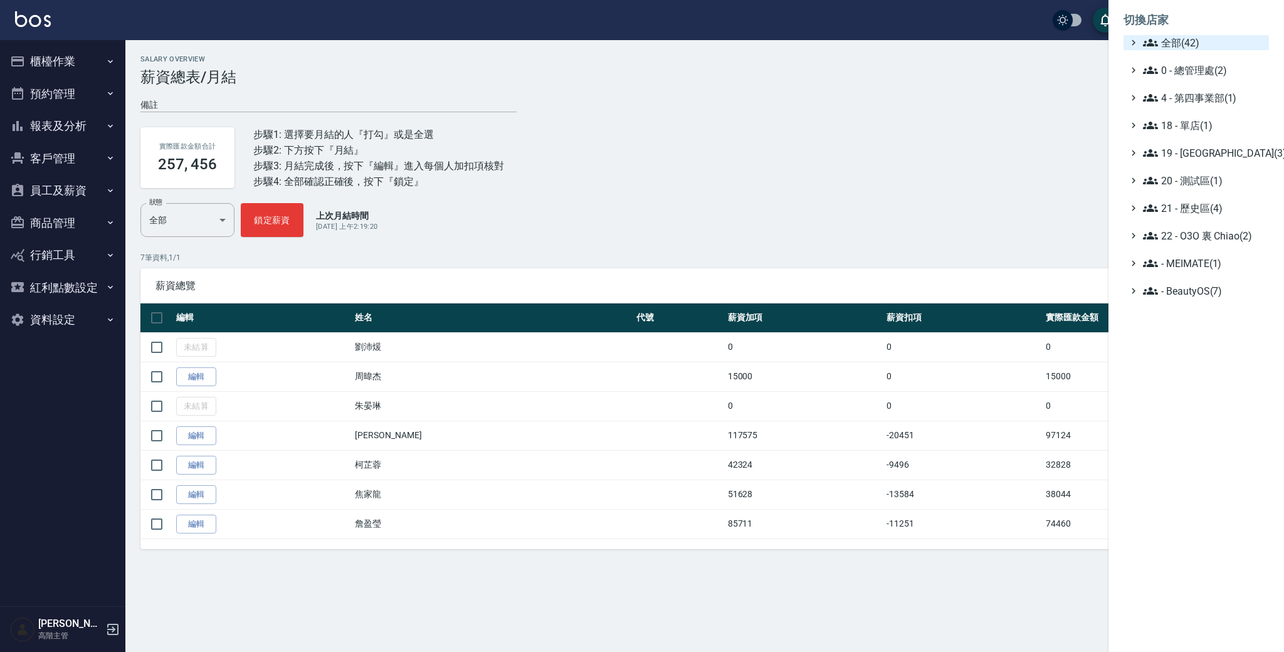
click at [1221, 46] on span "全部(42)" at bounding box center [1203, 42] width 121 height 15
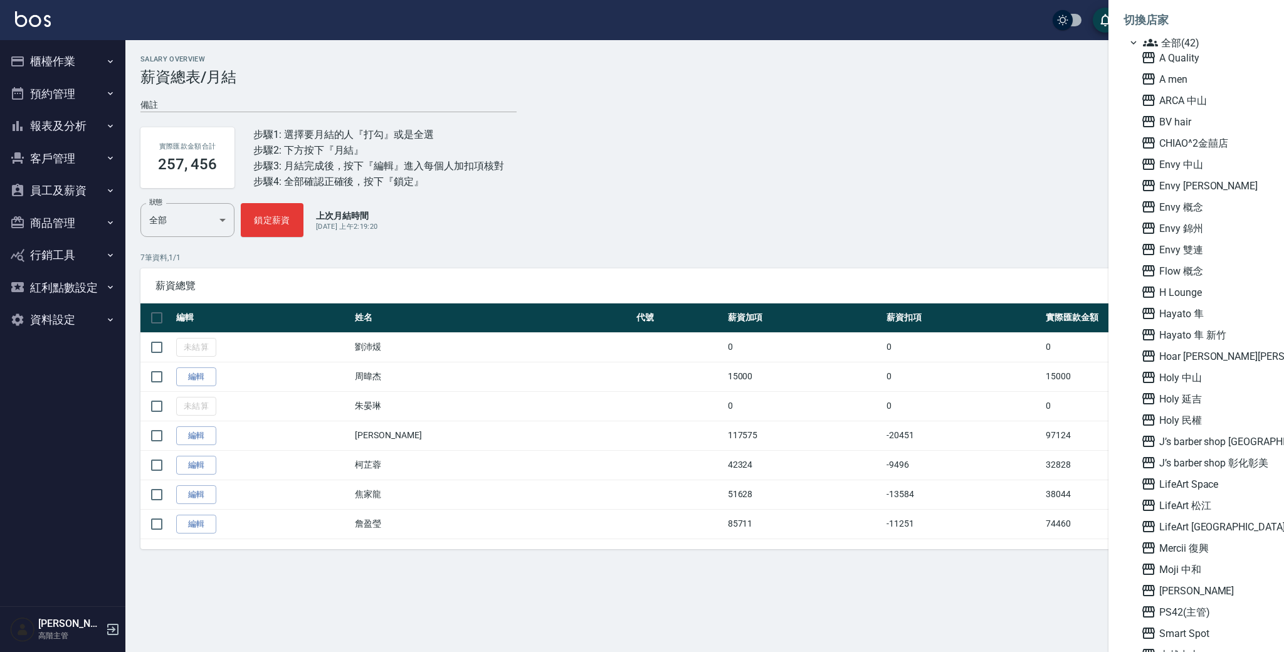
click at [1221, 46] on span "全部(42)" at bounding box center [1203, 42] width 121 height 15
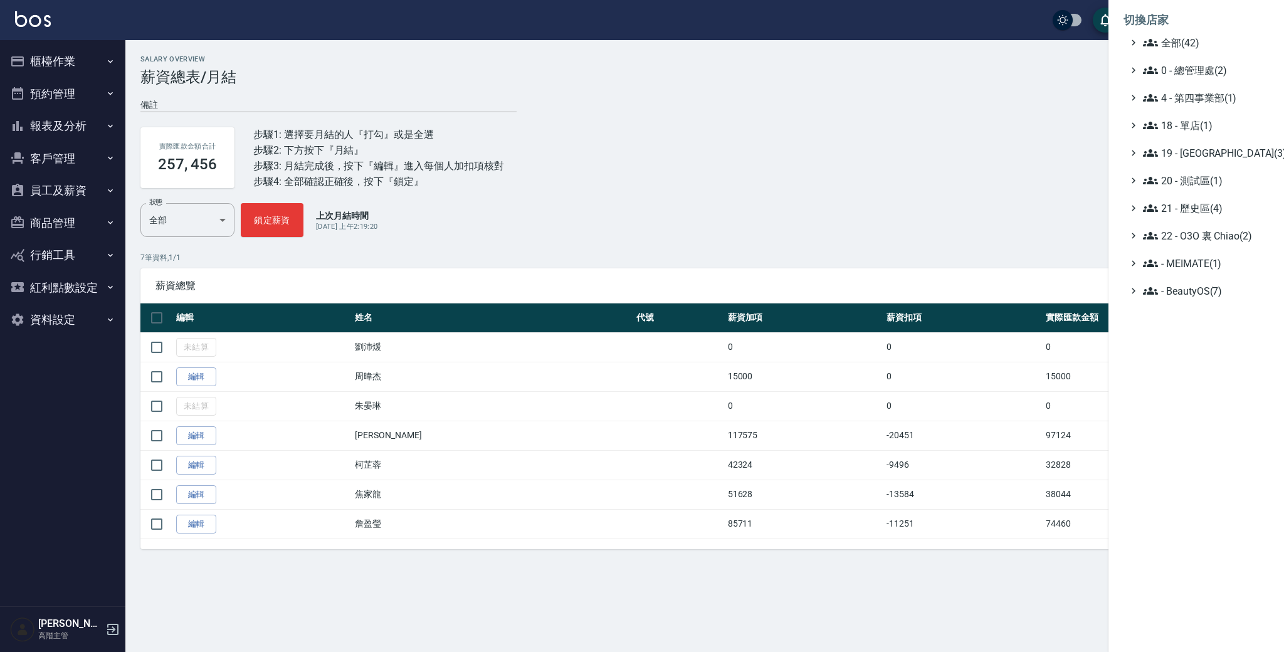
click at [704, 227] on div at bounding box center [642, 326] width 1284 height 652
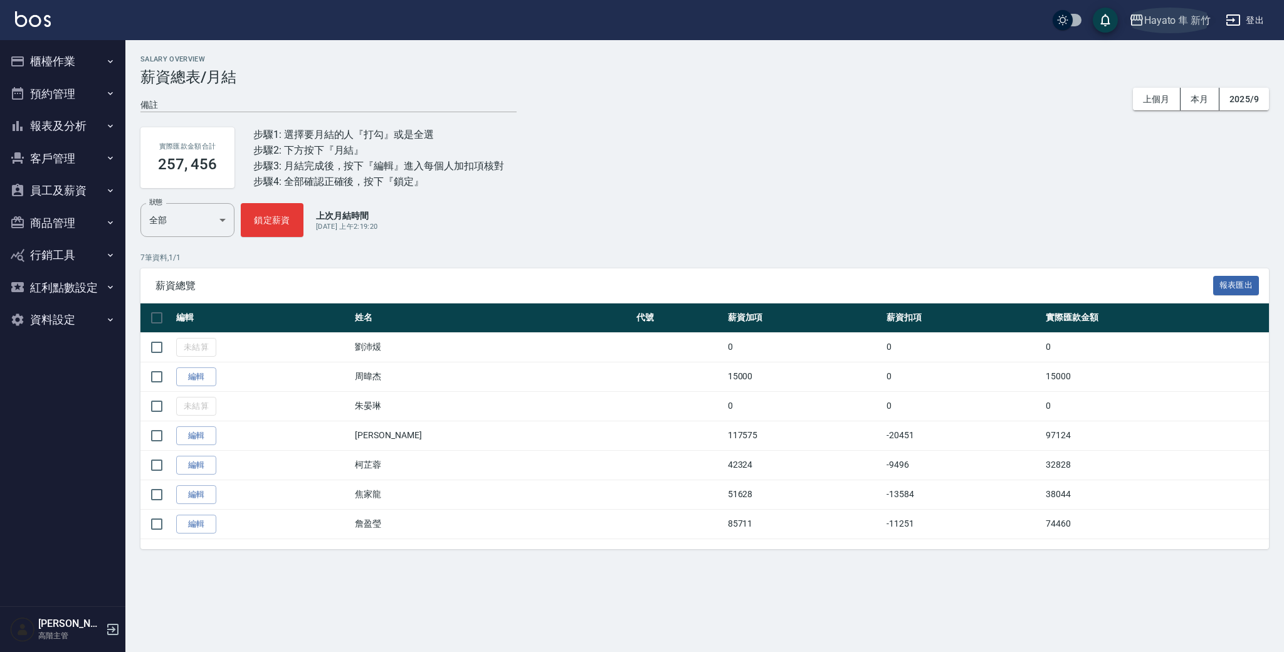
click at [1199, 27] on div "Hayato 隼 新竹" at bounding box center [1177, 21] width 66 height 16
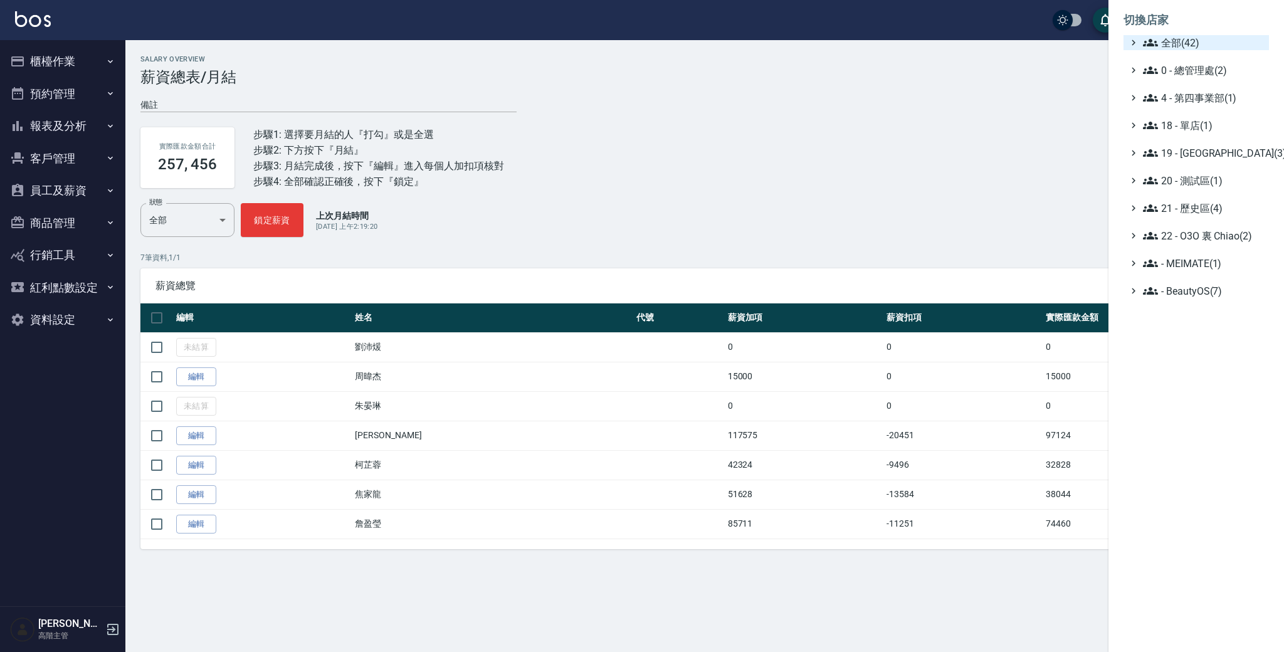
click at [1211, 46] on span "全部(42)" at bounding box center [1203, 42] width 121 height 15
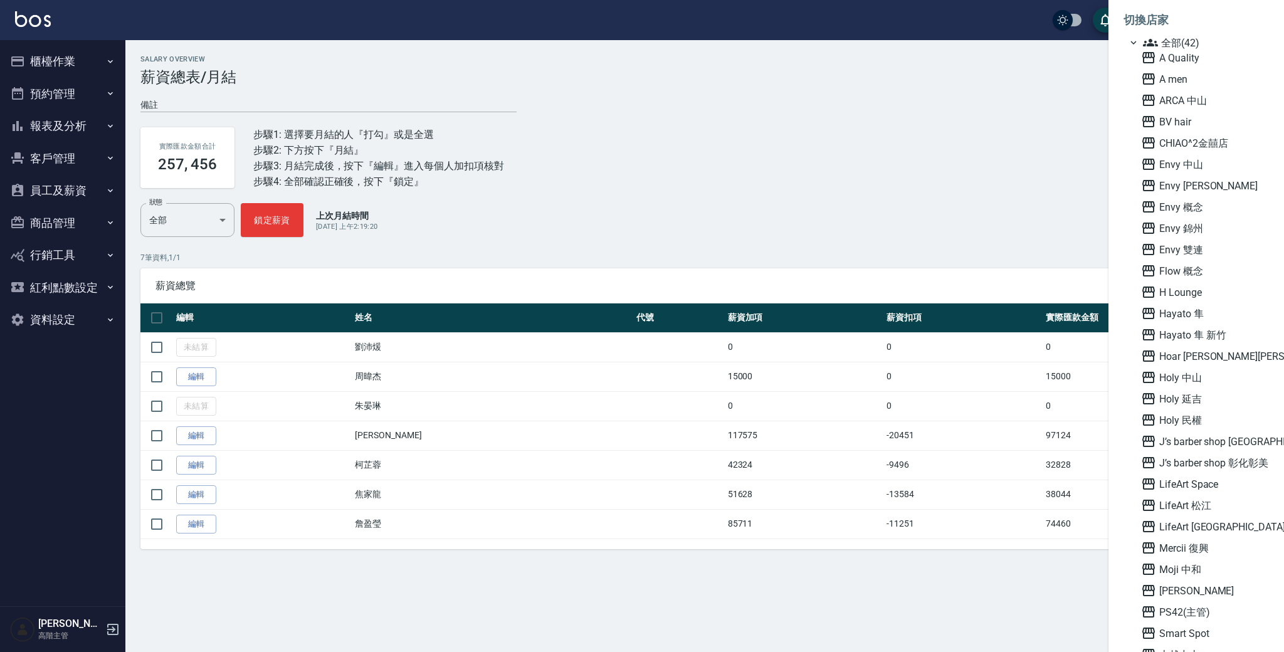
click at [1210, 539] on div "A Quality A men ARCA 中山 BV hair CHIAO^2金囍店 Envy 中山 Envy [PERSON_NAME]Envy 概念 En…" at bounding box center [1202, 494] width 133 height 889
click at [1209, 544] on span "Mercii 復興" at bounding box center [1202, 548] width 123 height 15
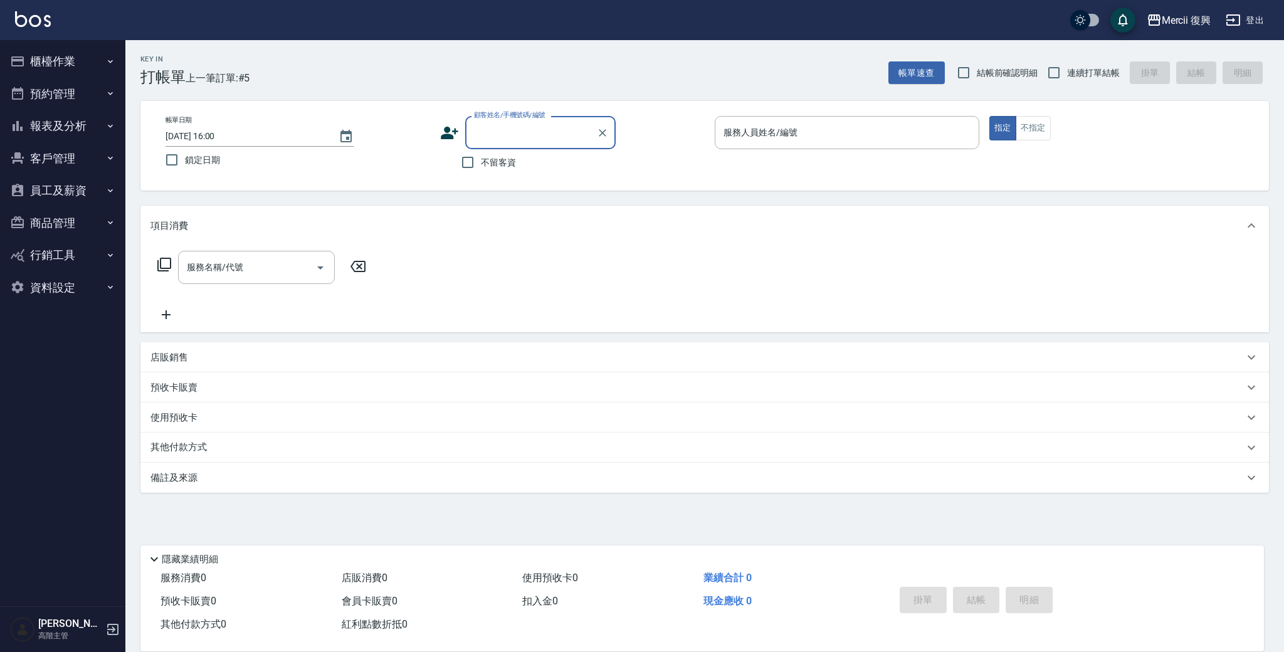
click at [79, 189] on button "員工及薪資" at bounding box center [62, 190] width 115 height 33
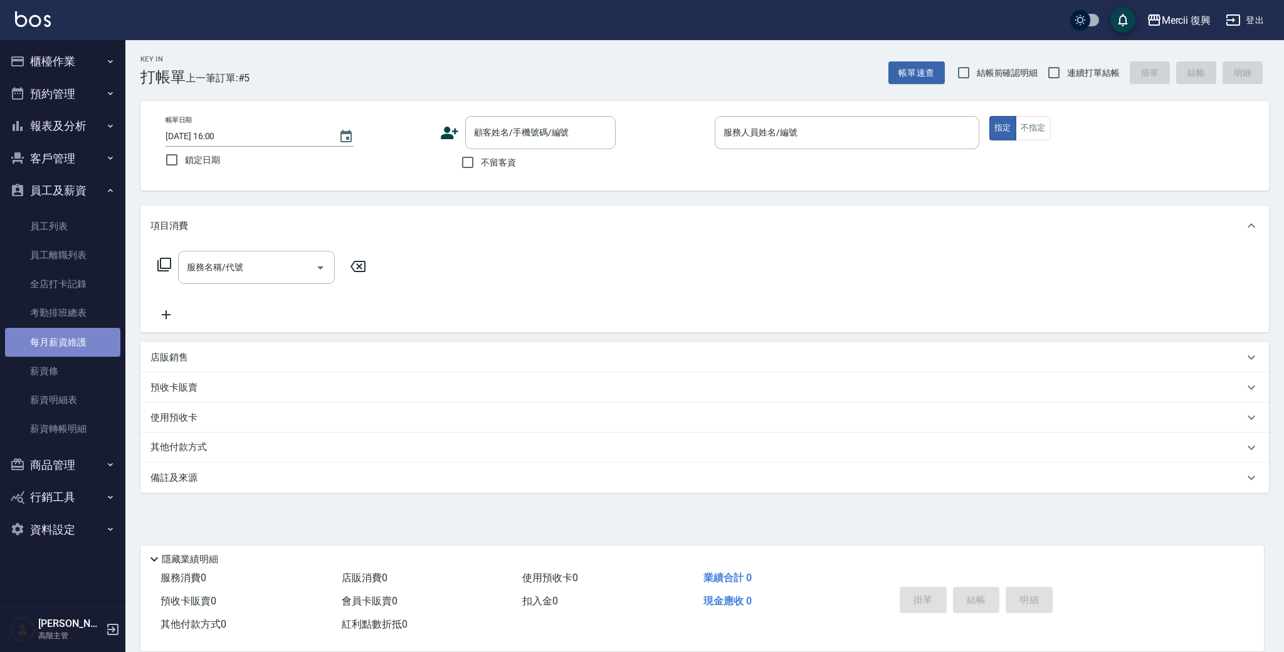
click at [86, 339] on link "每月薪資維護" at bounding box center [62, 342] width 115 height 29
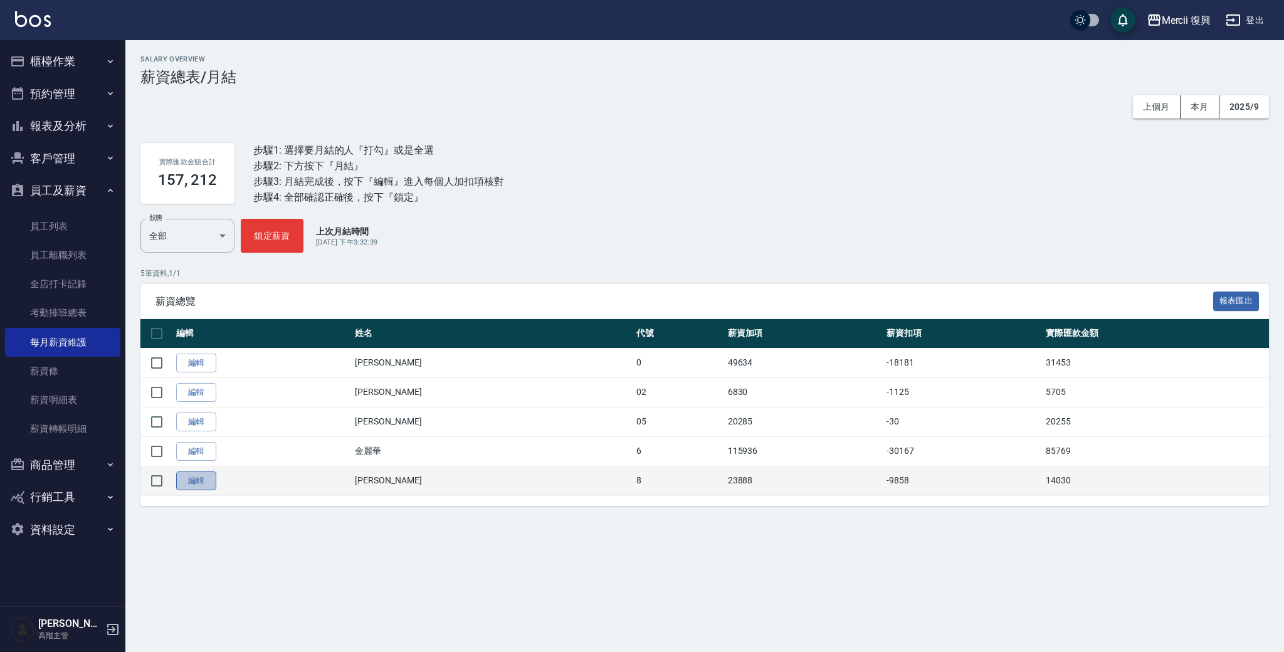
click at [177, 482] on link "編輯" at bounding box center [196, 481] width 40 height 19
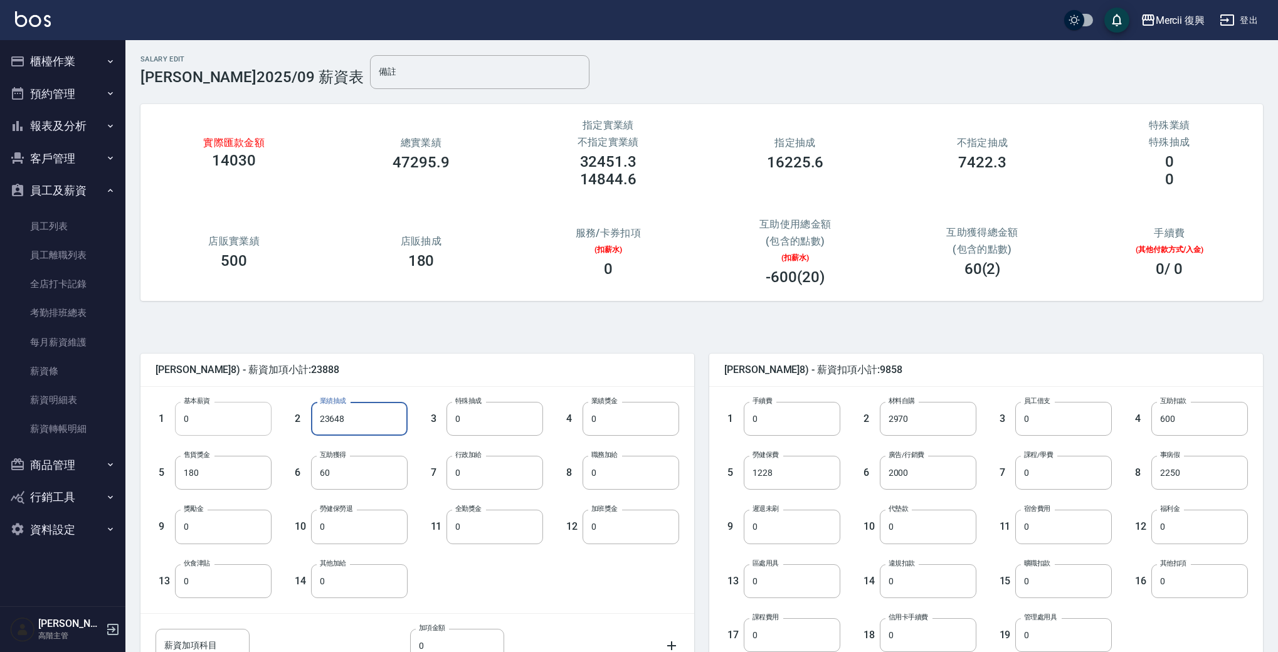
drag, startPoint x: 357, startPoint y: 428, endPoint x: 263, endPoint y: 409, distance: 95.9
click at [265, 409] on div "1 基本薪資 0 基本薪資 2 業績抽成 23648 業績抽成 3 特殊抽成 0 特殊抽成 4 業績獎金 0 業績獎金 5 售貨獎金 180 售貨獎金 6 互…" at bounding box center [407, 490] width 544 height 216
drag, startPoint x: 369, startPoint y: 416, endPoint x: 282, endPoint y: 403, distance: 88.9
click at [275, 403] on div "2 業績抽成 23648 業績抽成" at bounding box center [340, 409] width 136 height 54
type input "0"
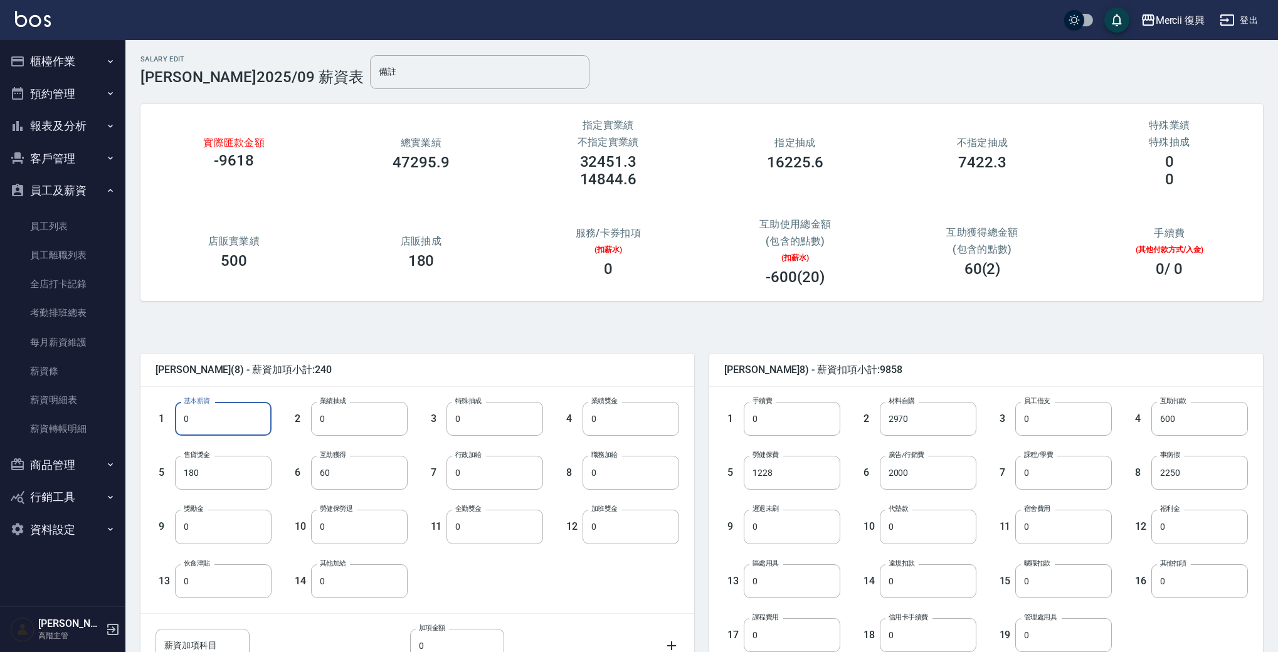
drag, startPoint x: 199, startPoint y: 421, endPoint x: 156, endPoint y: 419, distance: 43.9
click at [156, 419] on div "1 基本薪資 0 基本薪資" at bounding box center [203, 409] width 136 height 54
click at [208, 418] on input "0" at bounding box center [223, 419] width 97 height 34
type input "30000"
click at [394, 376] on span "蔡芳綺 (8) - 薪資加項小計:30240" at bounding box center [418, 370] width 524 height 13
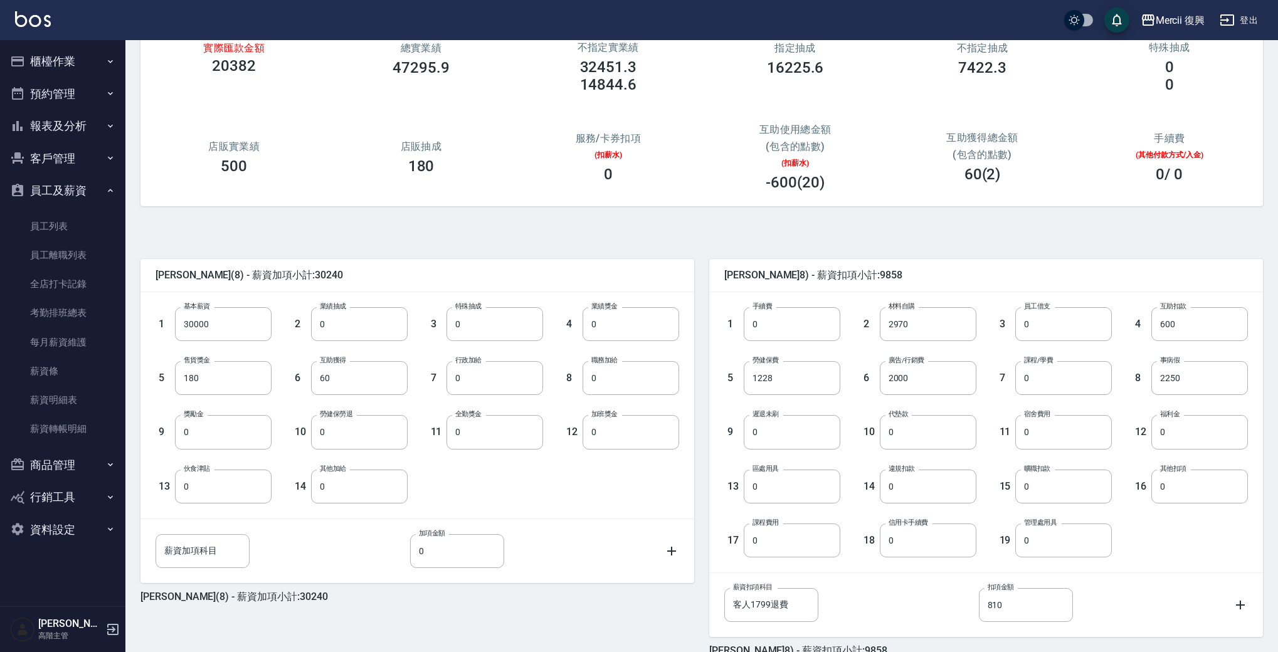
scroll to position [162, 0]
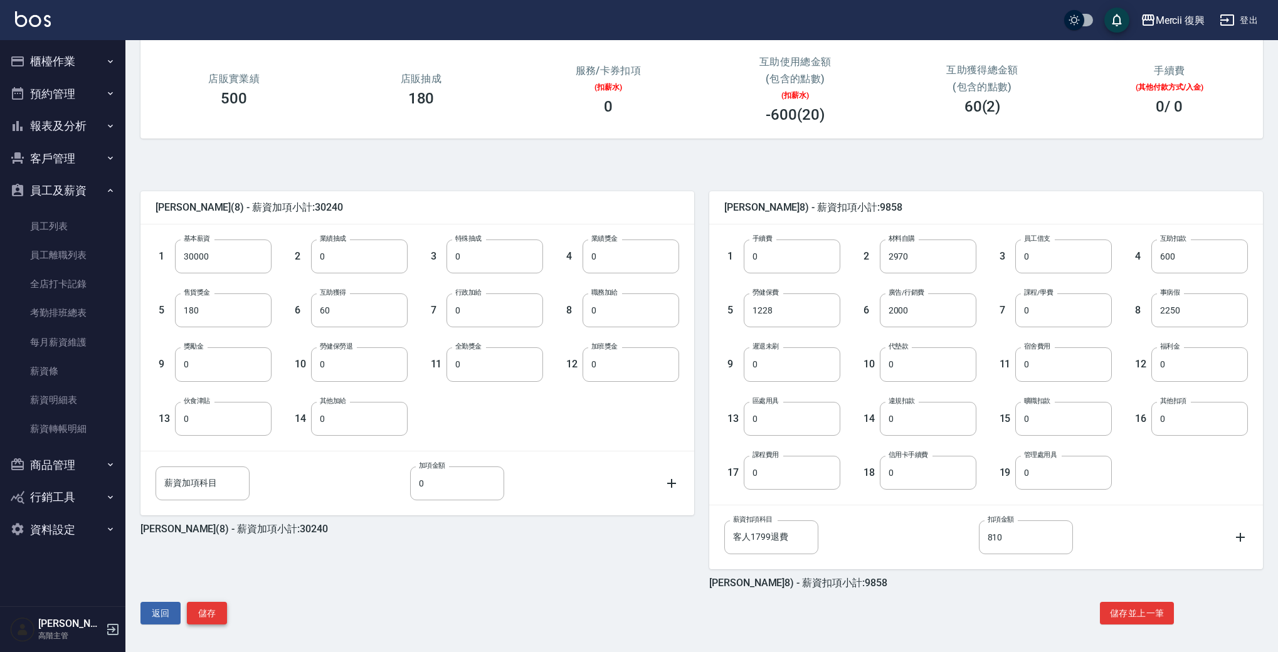
click at [221, 605] on button "儲存" at bounding box center [207, 613] width 40 height 23
